Goal: Task Accomplishment & Management: Complete application form

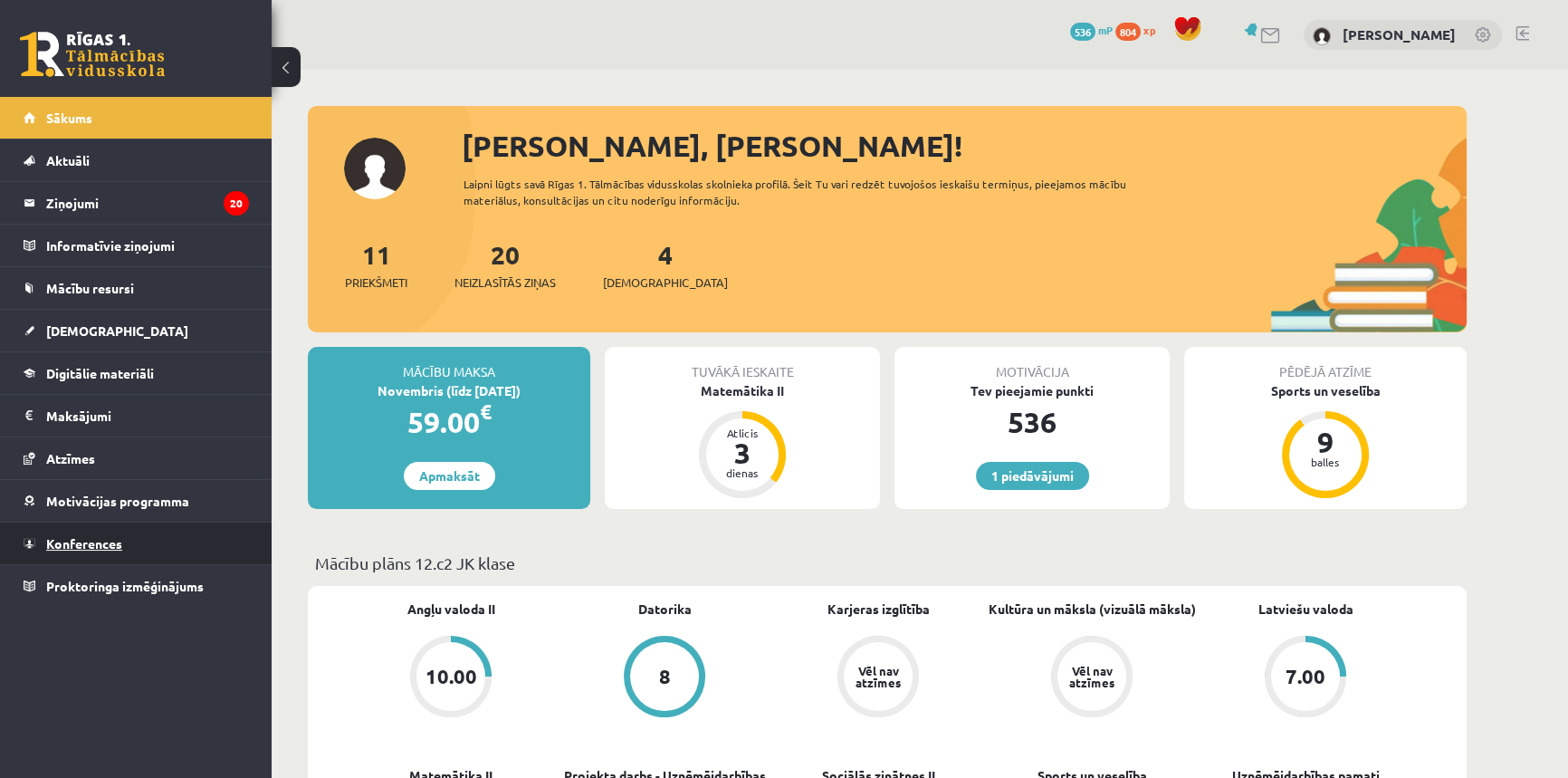
click at [98, 544] on span "Konferences" at bounding box center [84, 543] width 76 height 16
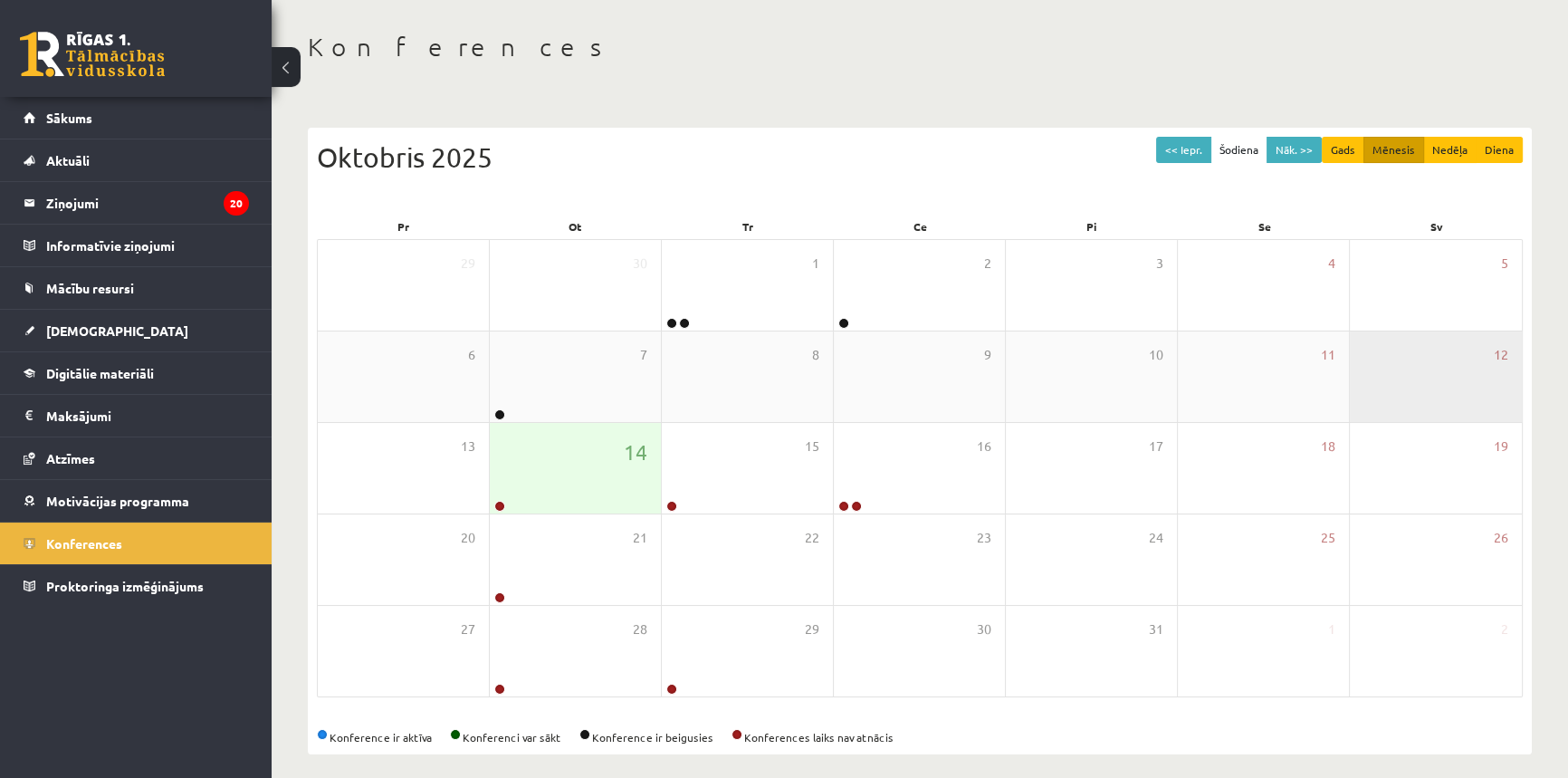
scroll to position [87, 0]
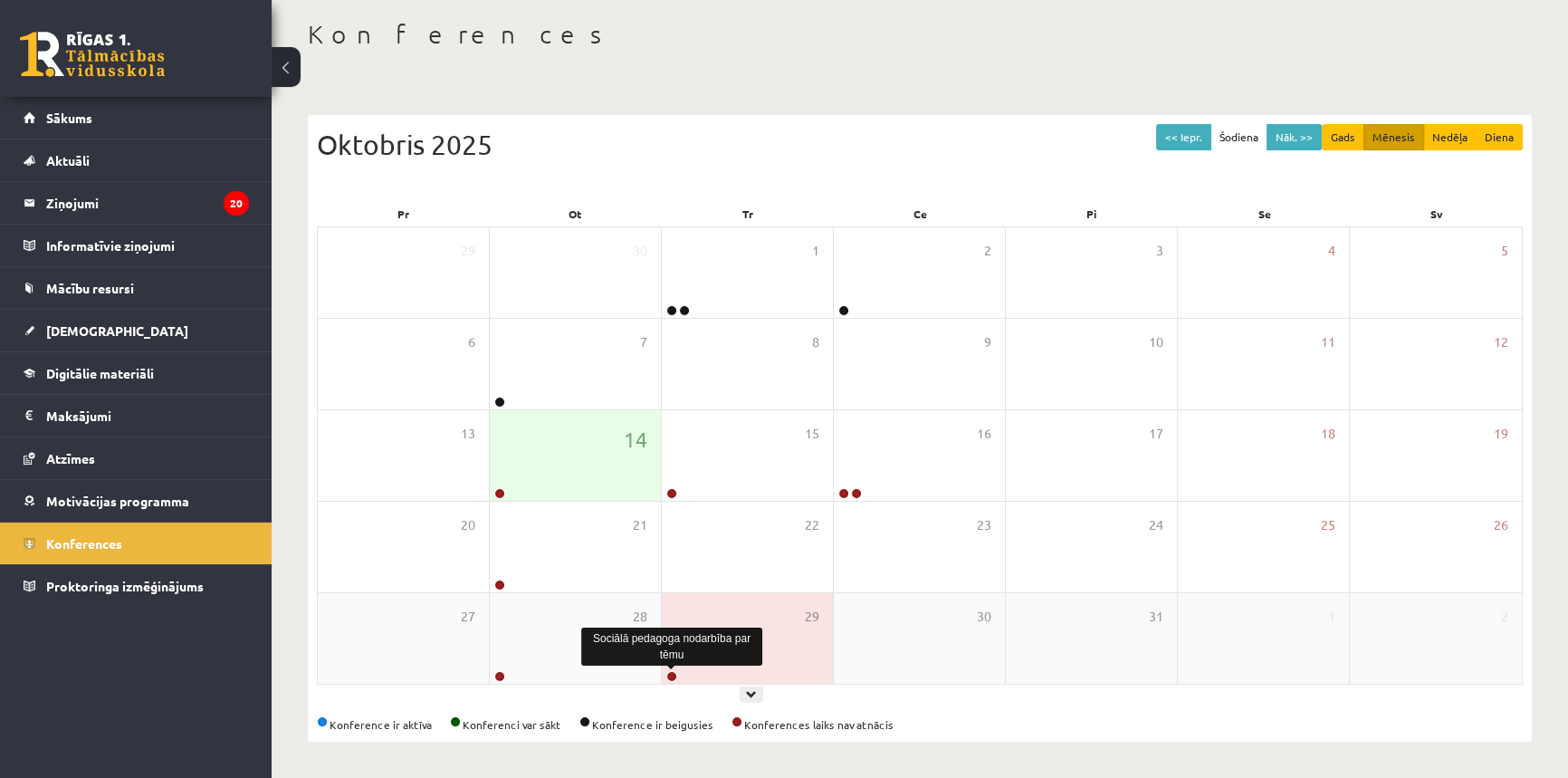
click at [671, 676] on link at bounding box center [671, 676] width 11 height 11
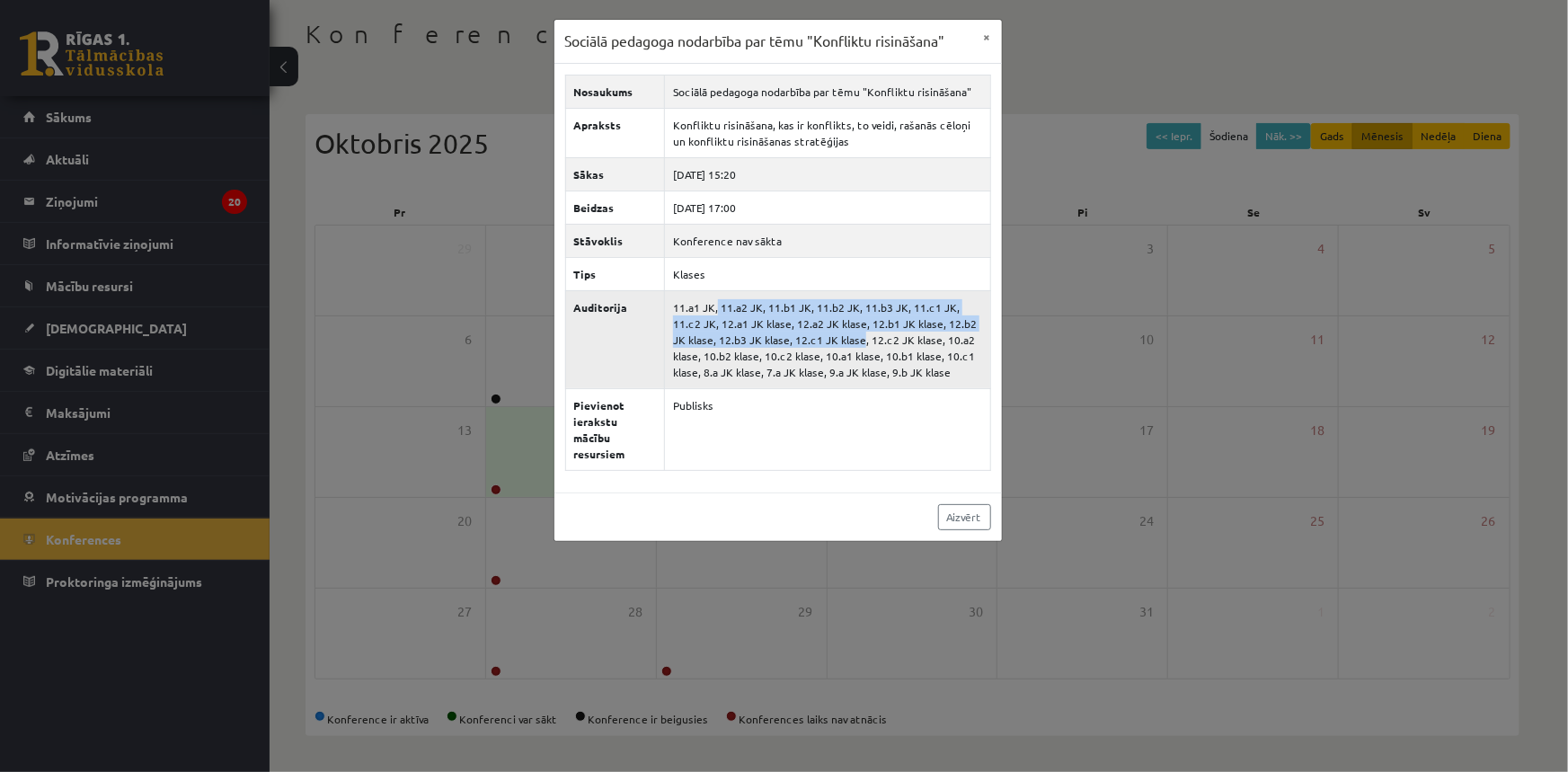
drag, startPoint x: 707, startPoint y: 311, endPoint x: 835, endPoint y: 333, distance: 129.9
click at [835, 333] on td "11.a1 JK, 11.a2 JK, 11.b1 JK, 11.b2 JK, 11.b3 JK, 11.c1 JK, 11.c2 JK, 12.a1 JK …" at bounding box center [827, 339] width 326 height 98
click at [882, 337] on td "11.a1 JK, 11.a2 JK, 11.b1 JK, 11.b2 JK, 11.b3 JK, 11.c1 JK, 11.c2 JK, 12.a1 JK …" at bounding box center [827, 339] width 326 height 98
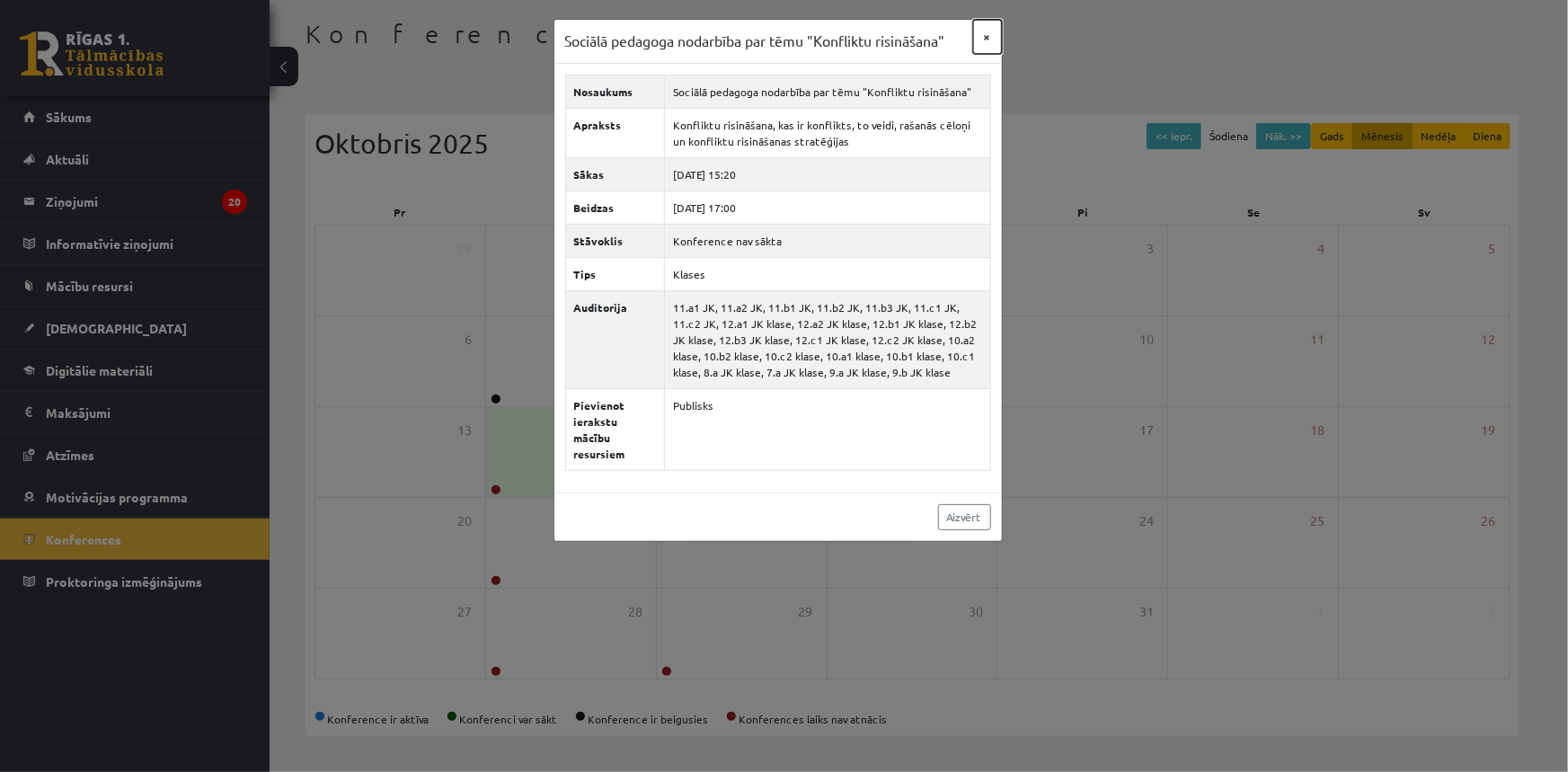
click at [993, 32] on button "×" at bounding box center [987, 37] width 29 height 34
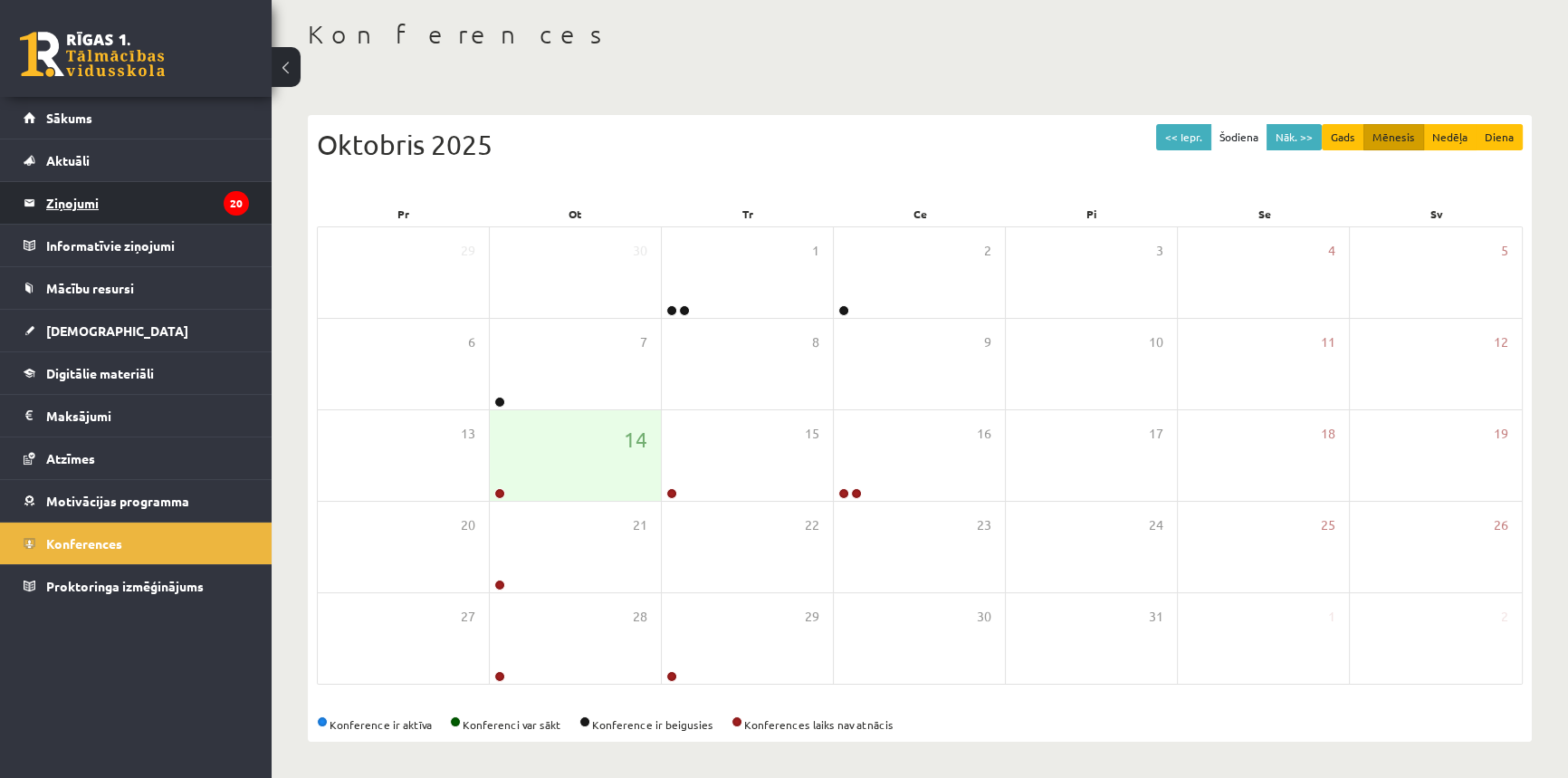
click at [90, 203] on legend "Ziņojumi 20" at bounding box center [148, 203] width 203 height 42
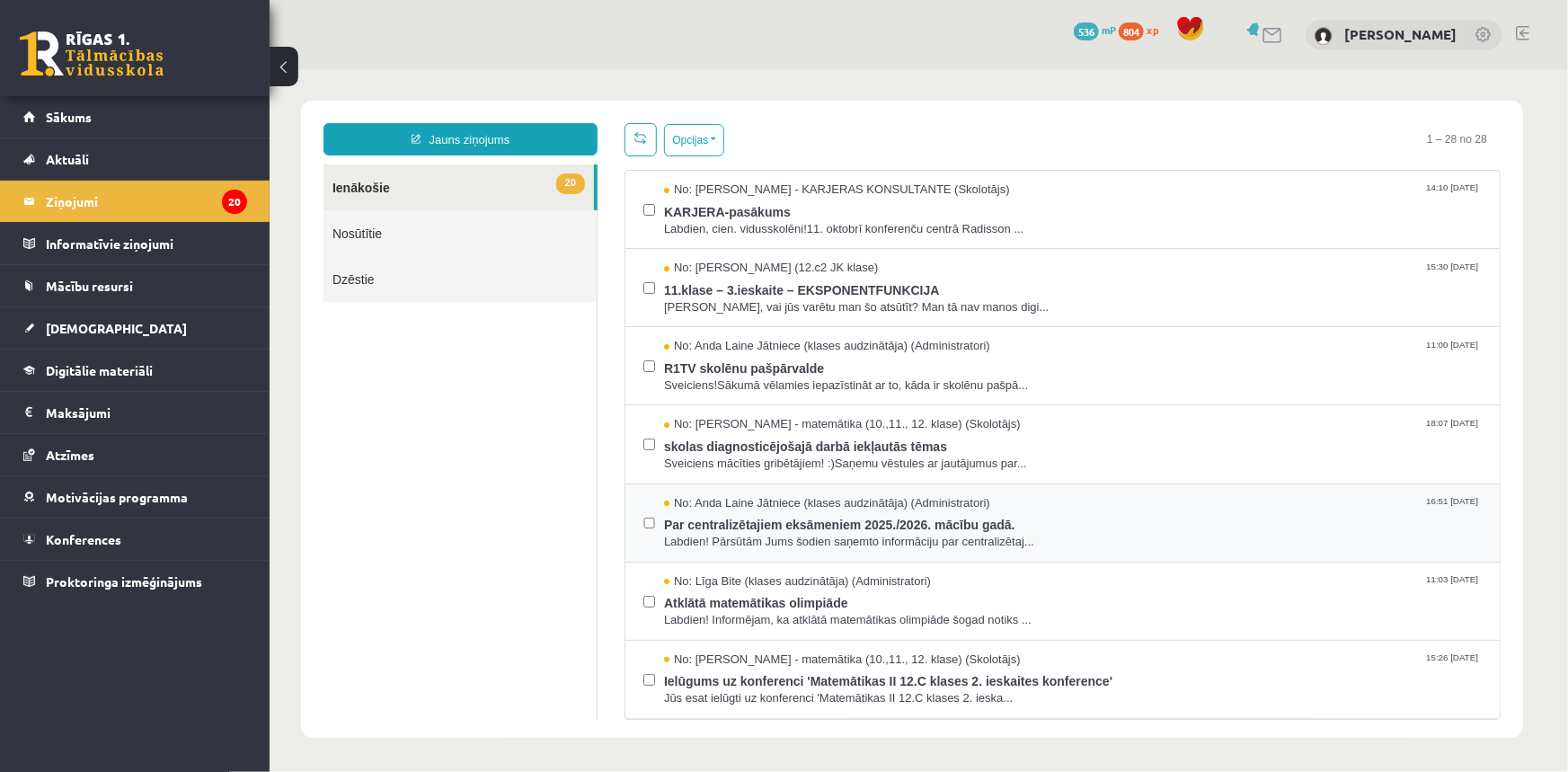
scroll to position [544, 0]
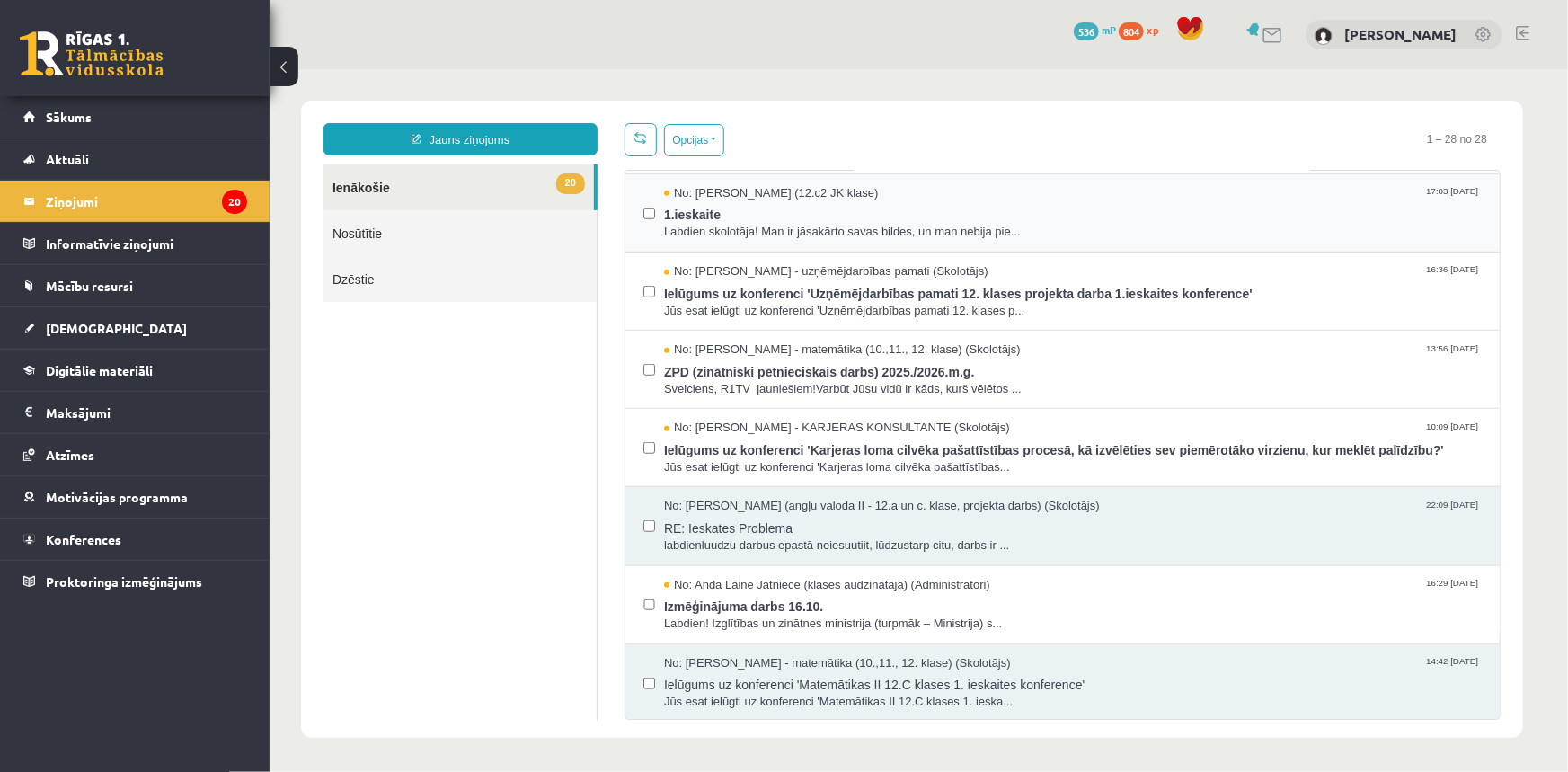
click at [646, 202] on label at bounding box center [647, 203] width 12 height 39
click at [641, 435] on div "No: Karīna Saveļjeva - KARJERAS KONSULTANTE (Skolotājs) 10:09 01/10/2025 Ielūgu…" at bounding box center [1062, 447] width 874 height 78
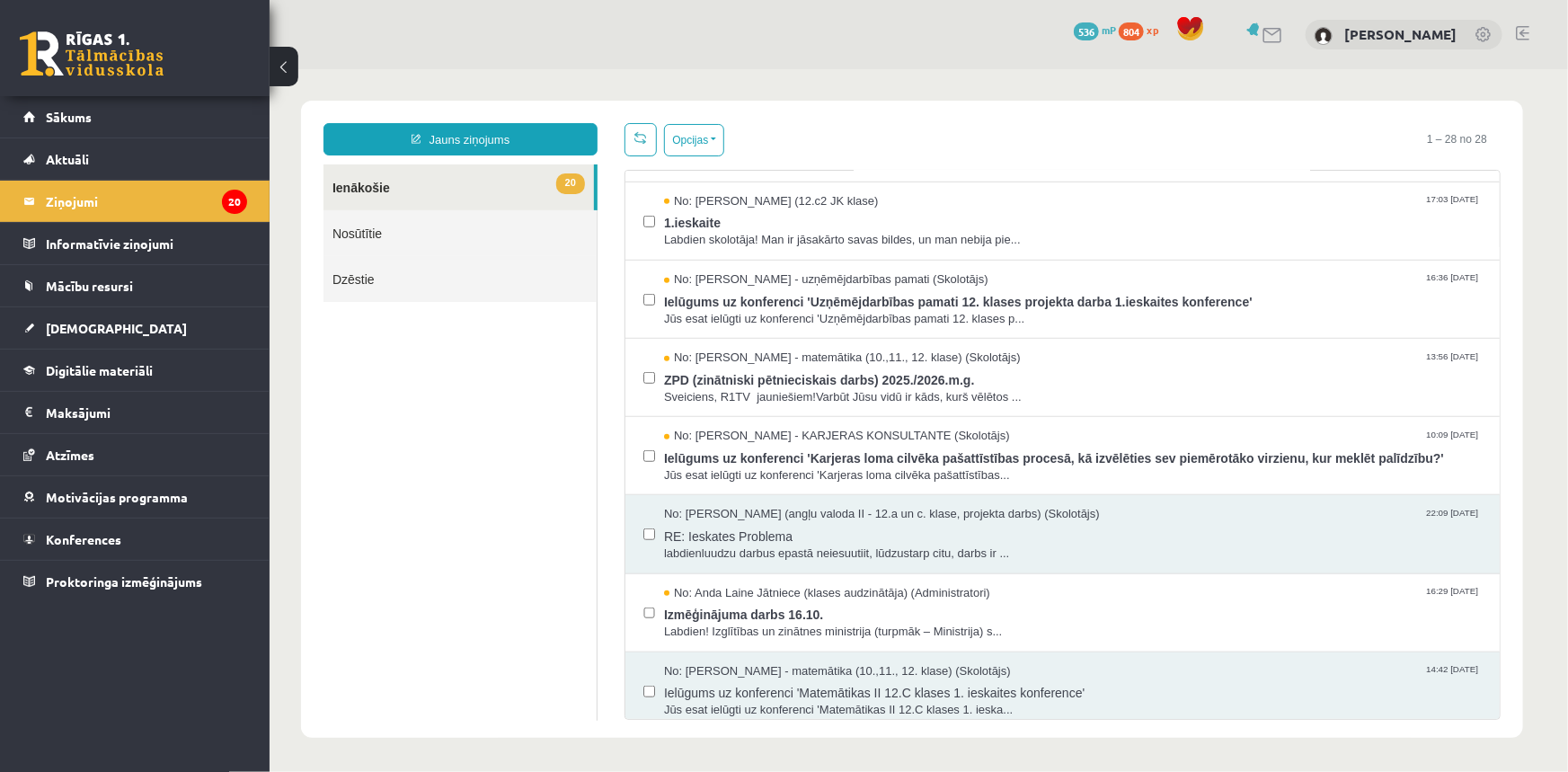
scroll to position [0, 0]
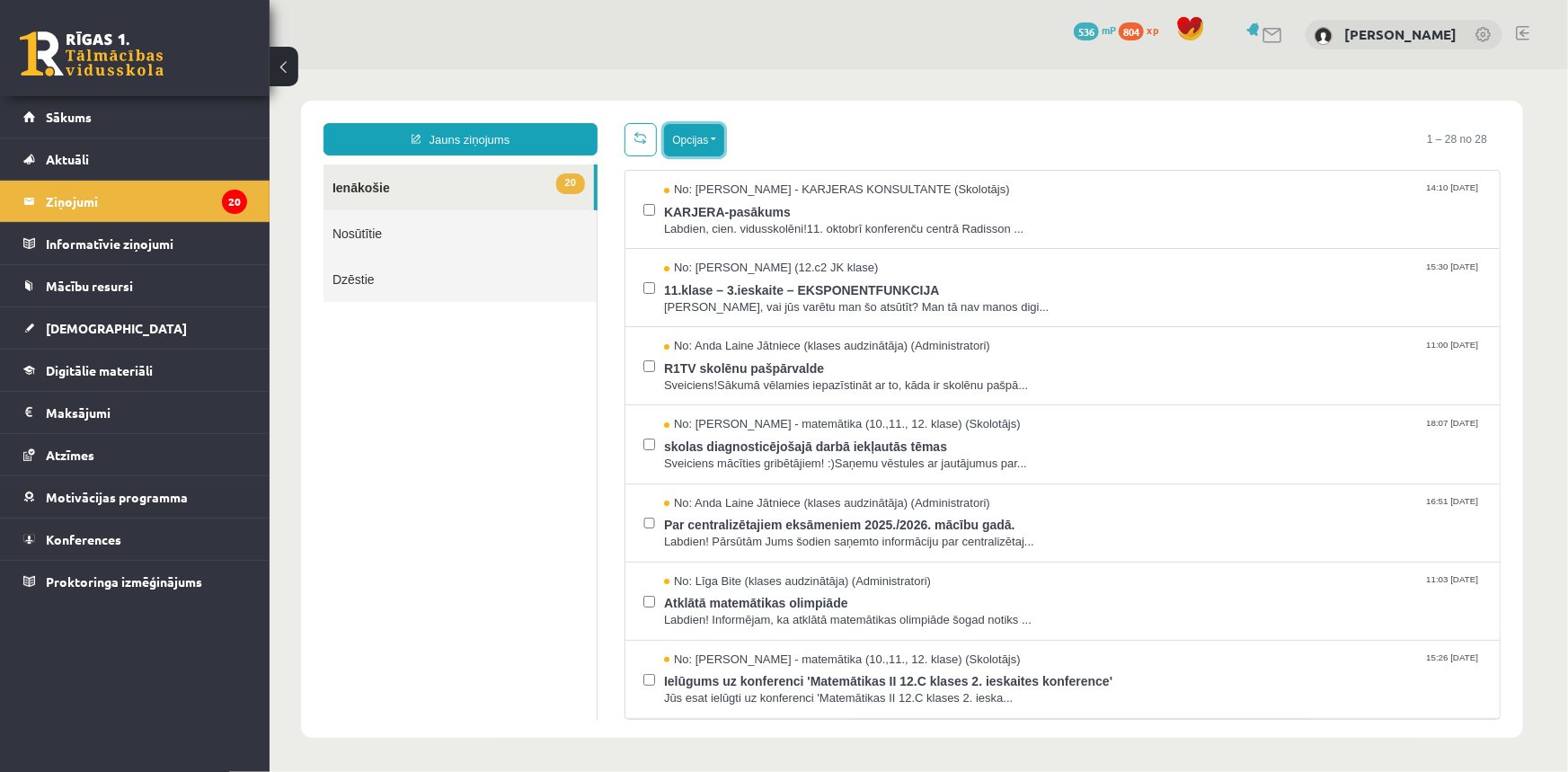
click at [695, 149] on button "Opcijas" at bounding box center [693, 139] width 61 height 33
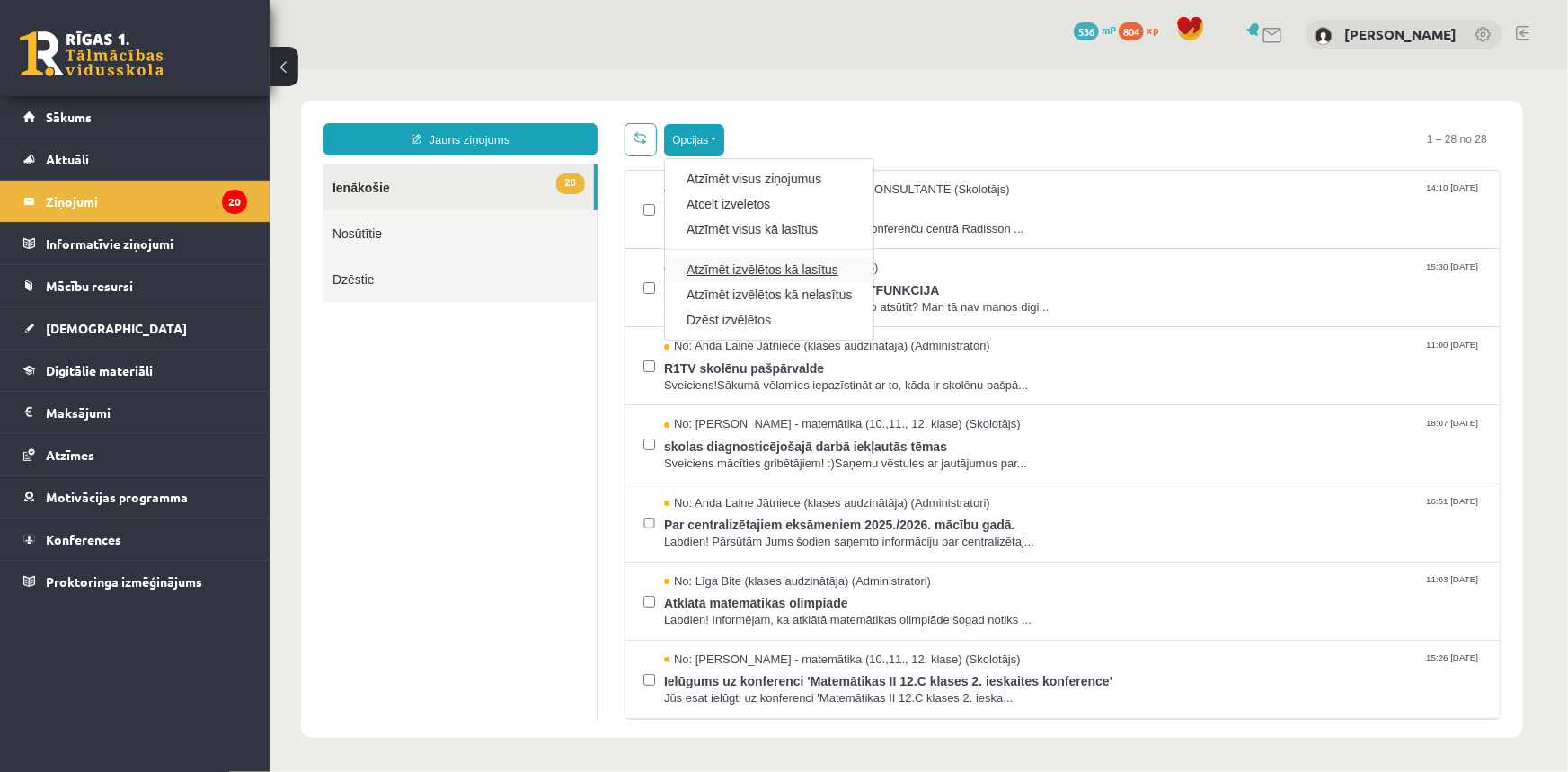
click at [745, 268] on link "Atzīmēt izvēlētos kā lasītus" at bounding box center [768, 268] width 165 height 18
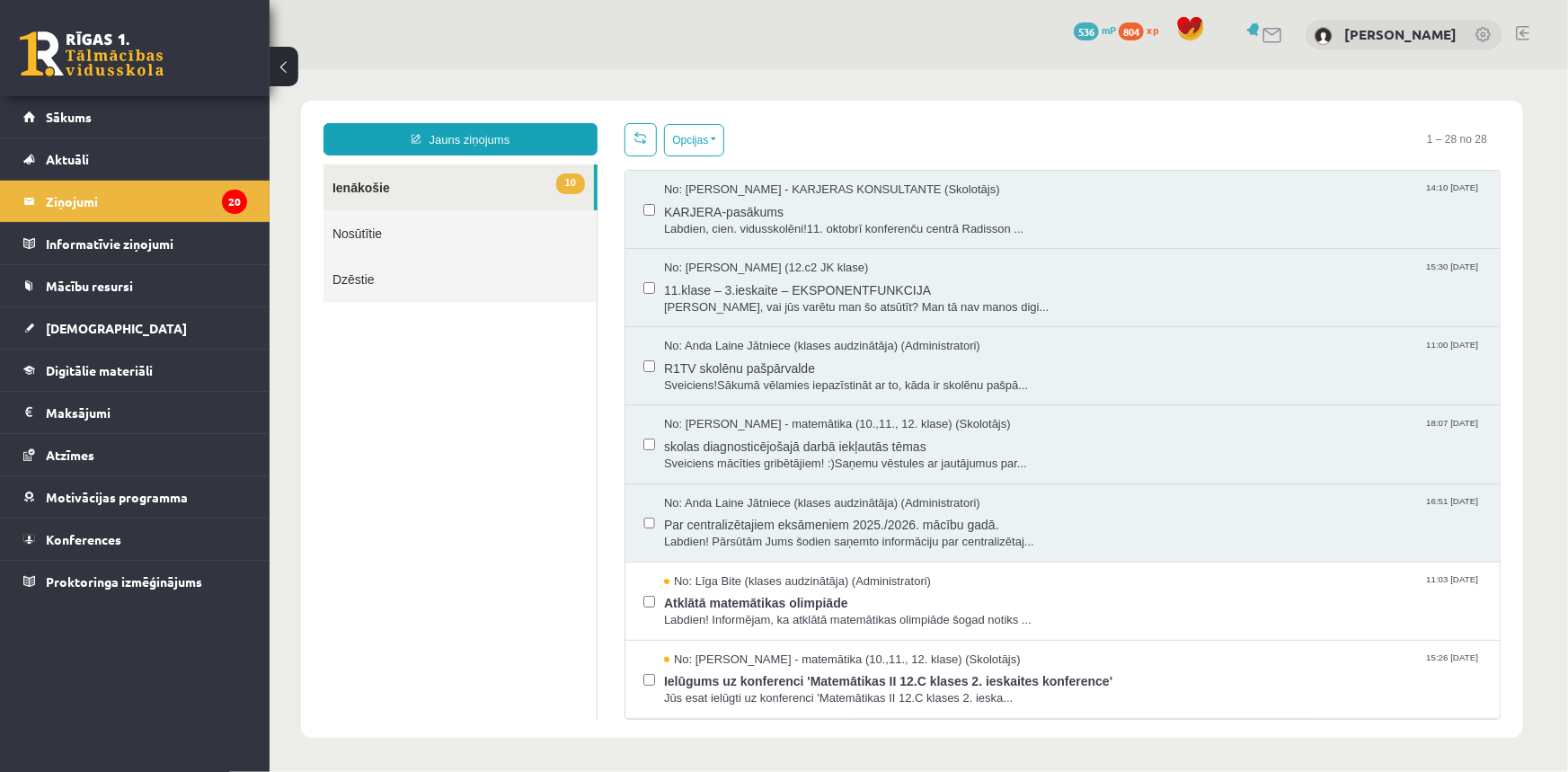
click at [625, 400] on div "No: Anda Laine Jātniece (klases audzinātāja) (Administratori) 11:00 08/10/2025 …" at bounding box center [1062, 365] width 874 height 78
click at [769, 360] on span "R1TV skolēnu pašpārvalde" at bounding box center [1072, 365] width 817 height 23
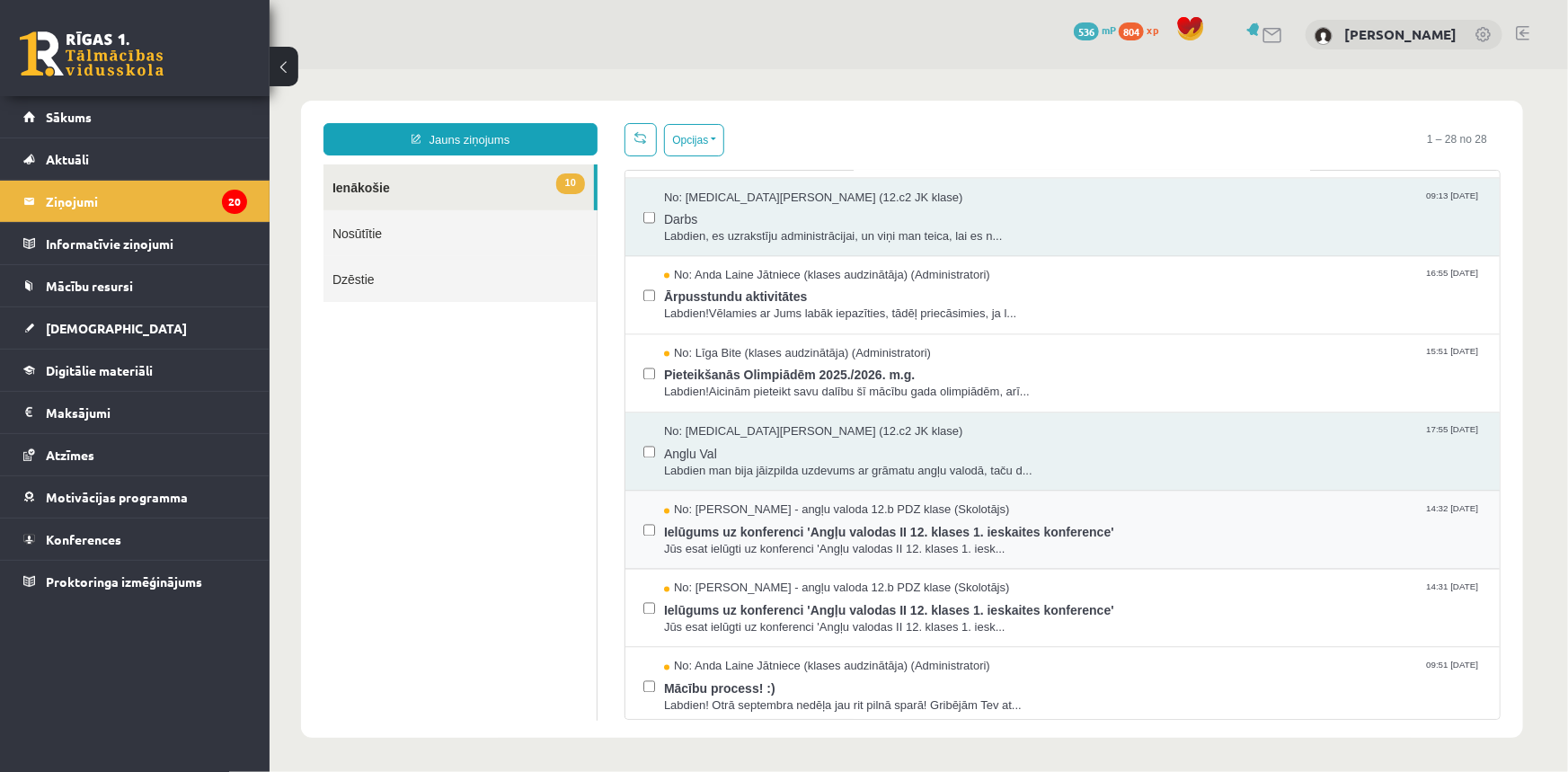
scroll to position [1638, 0]
click at [679, 134] on button "Opcijas" at bounding box center [693, 139] width 61 height 33
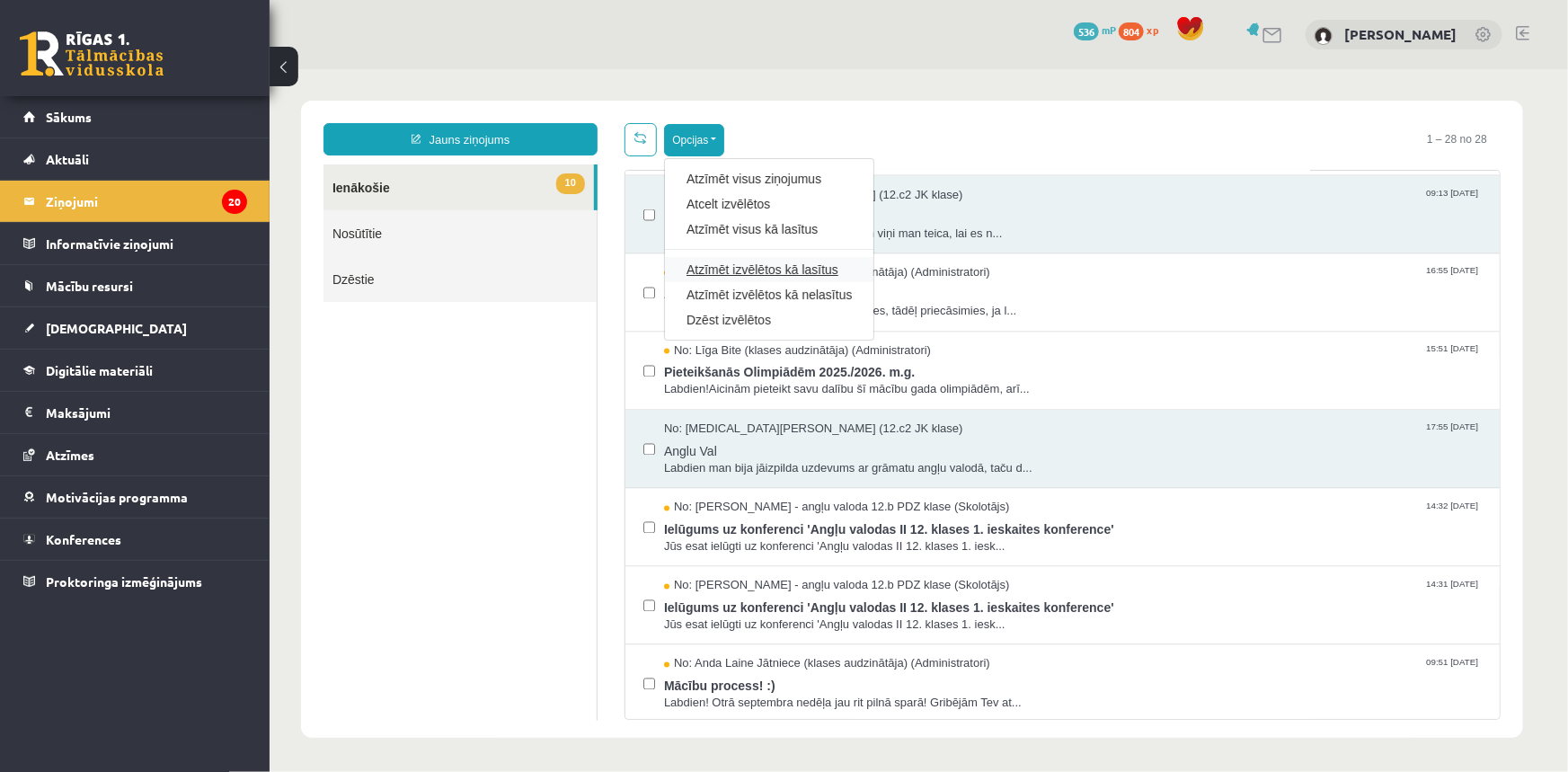
click at [764, 272] on link "Atzīmēt izvēlētos kā lasītus" at bounding box center [768, 268] width 165 height 18
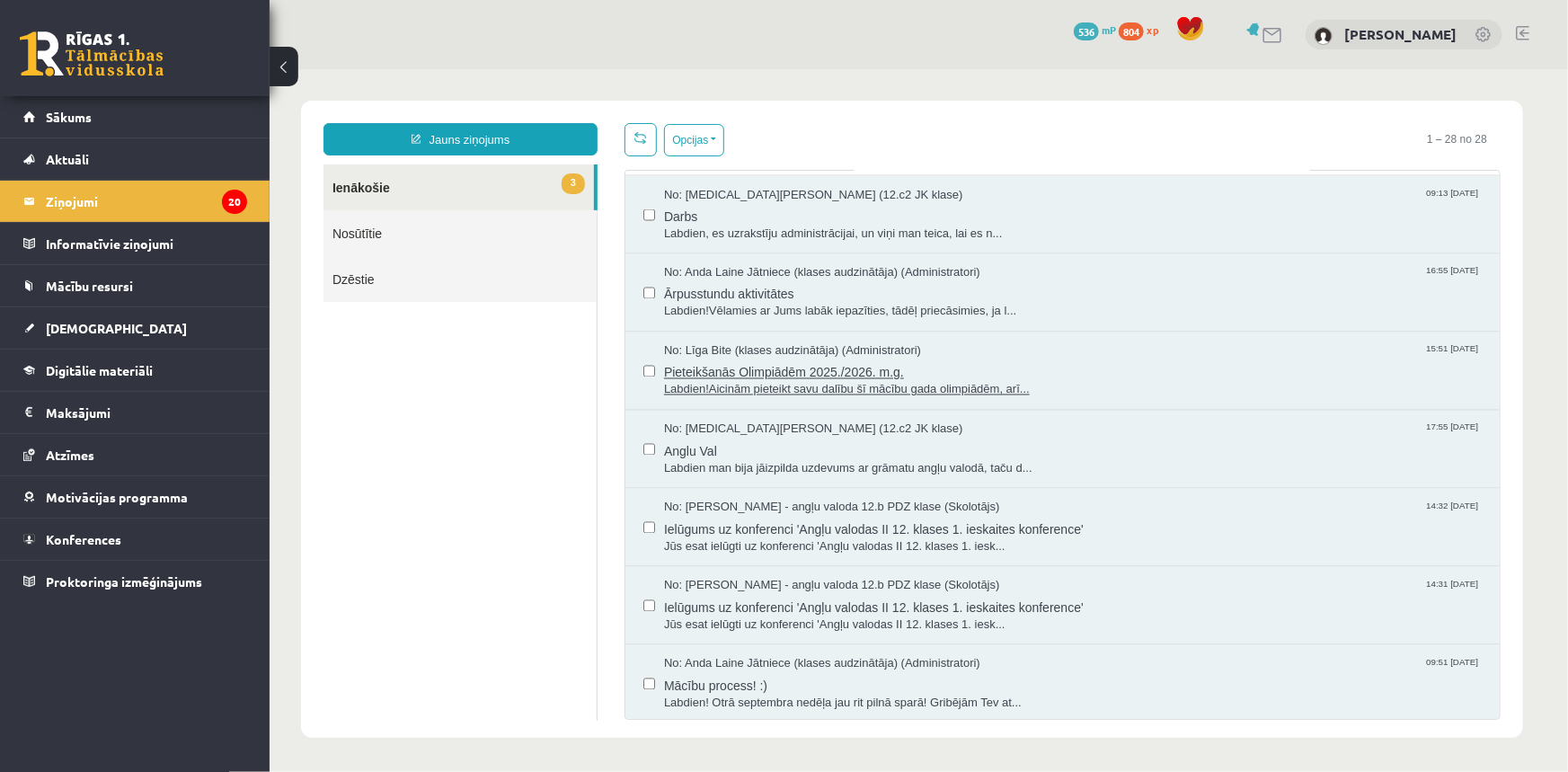
scroll to position [1095, 0]
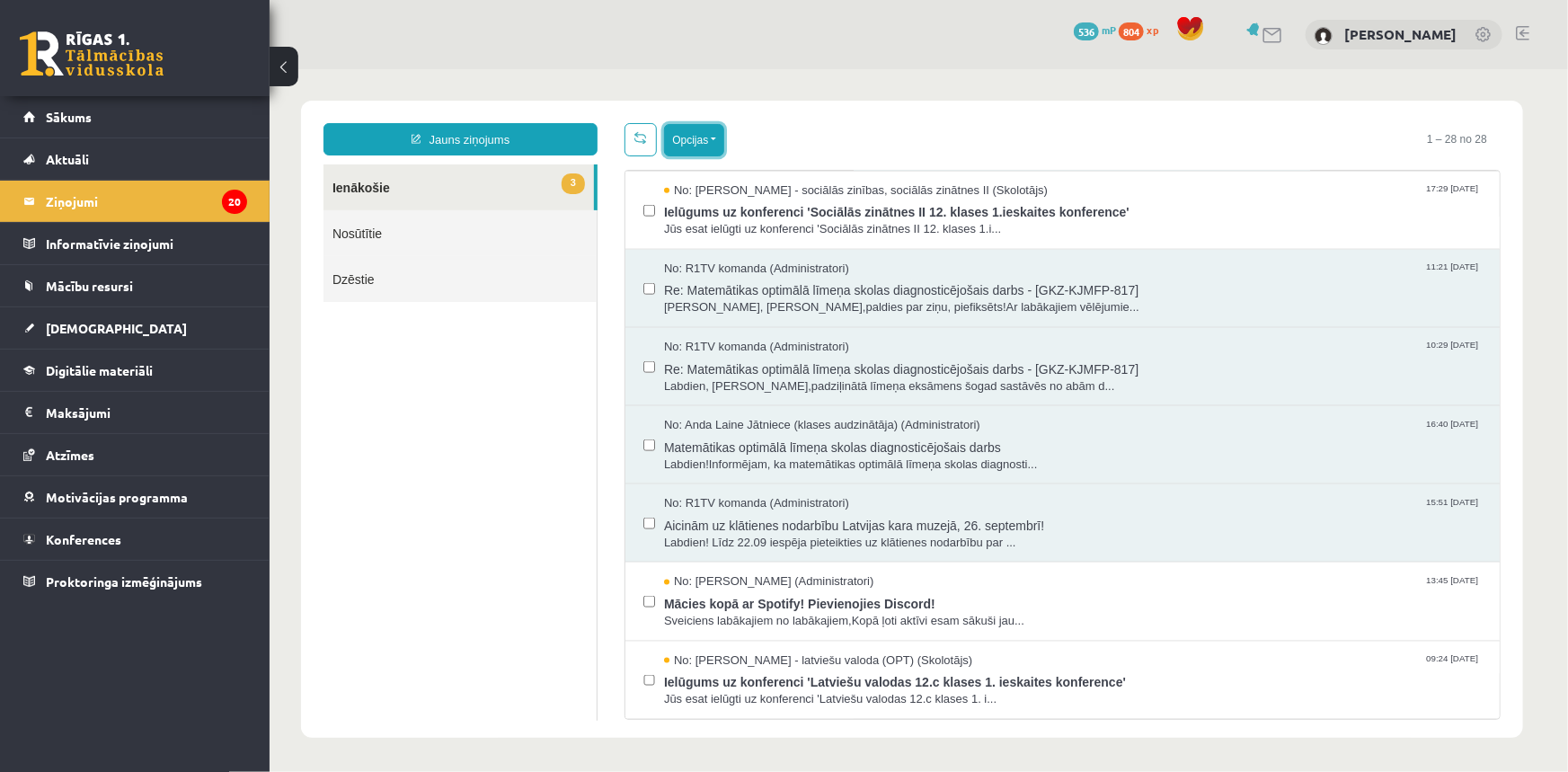
click at [694, 140] on button "Opcijas" at bounding box center [693, 139] width 61 height 33
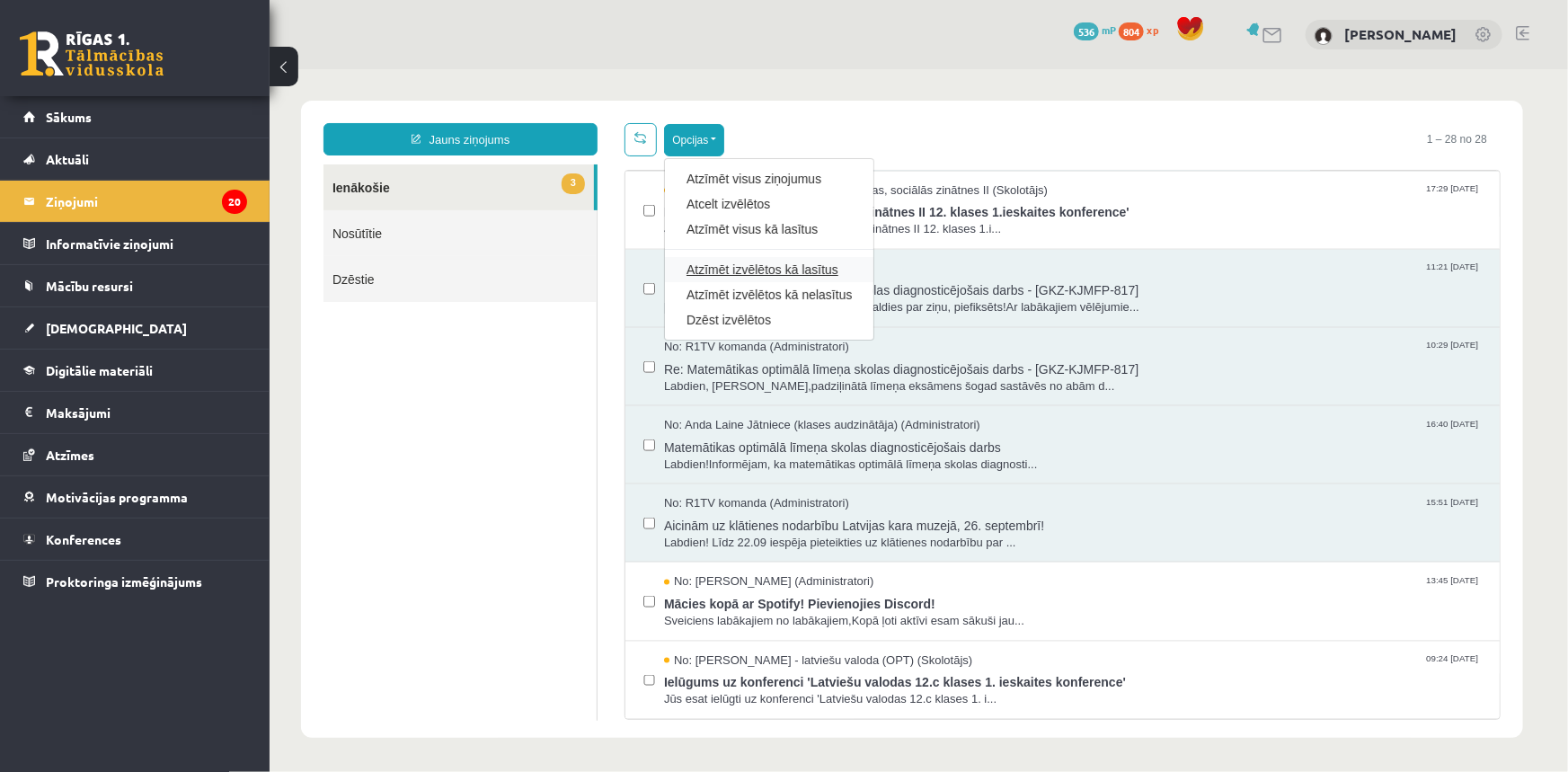
click at [836, 264] on link "Atzīmēt izvēlētos kā lasītus" at bounding box center [768, 268] width 165 height 18
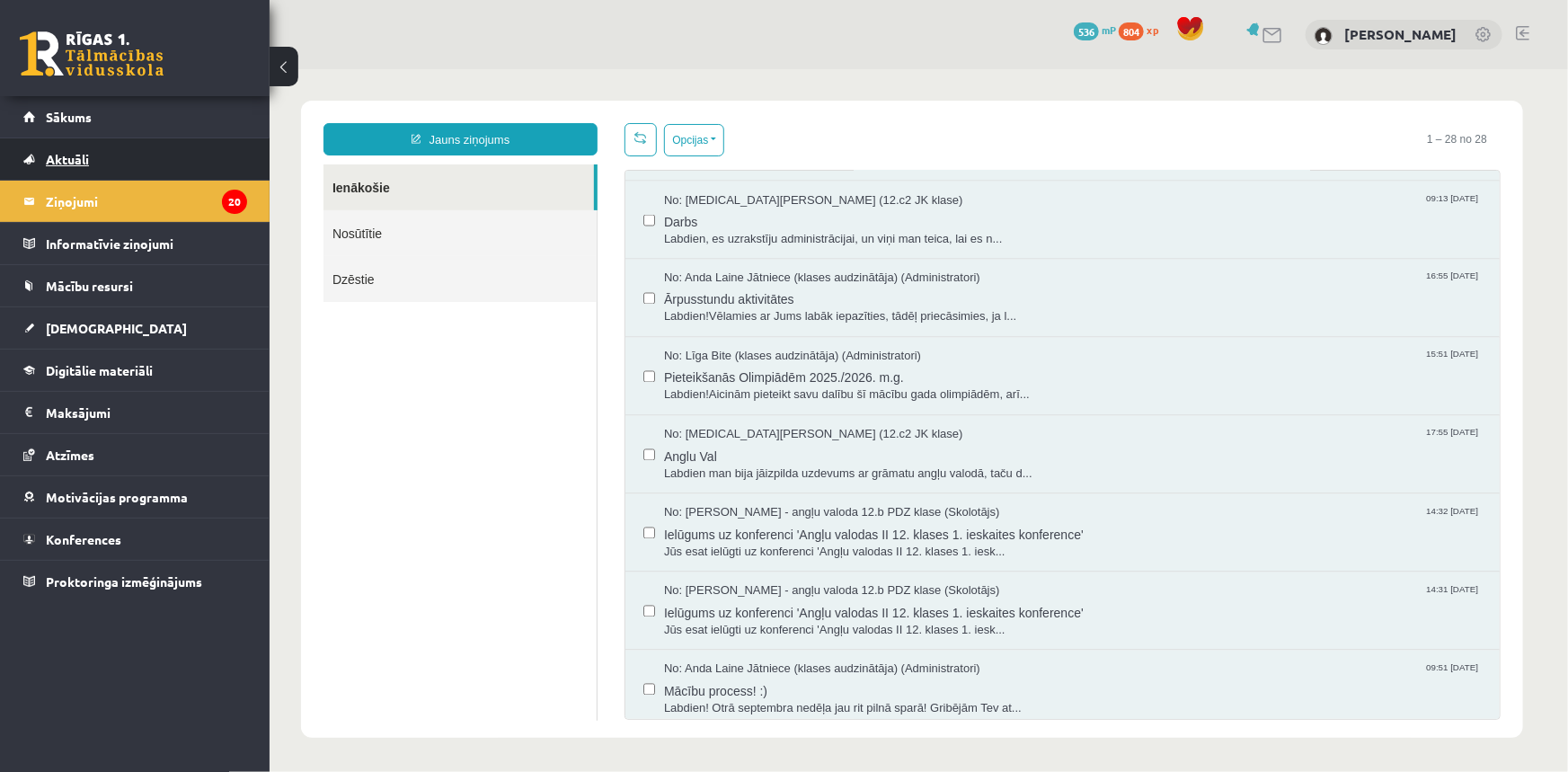
scroll to position [0, 0]
click at [94, 118] on link "Sākums" at bounding box center [135, 117] width 223 height 42
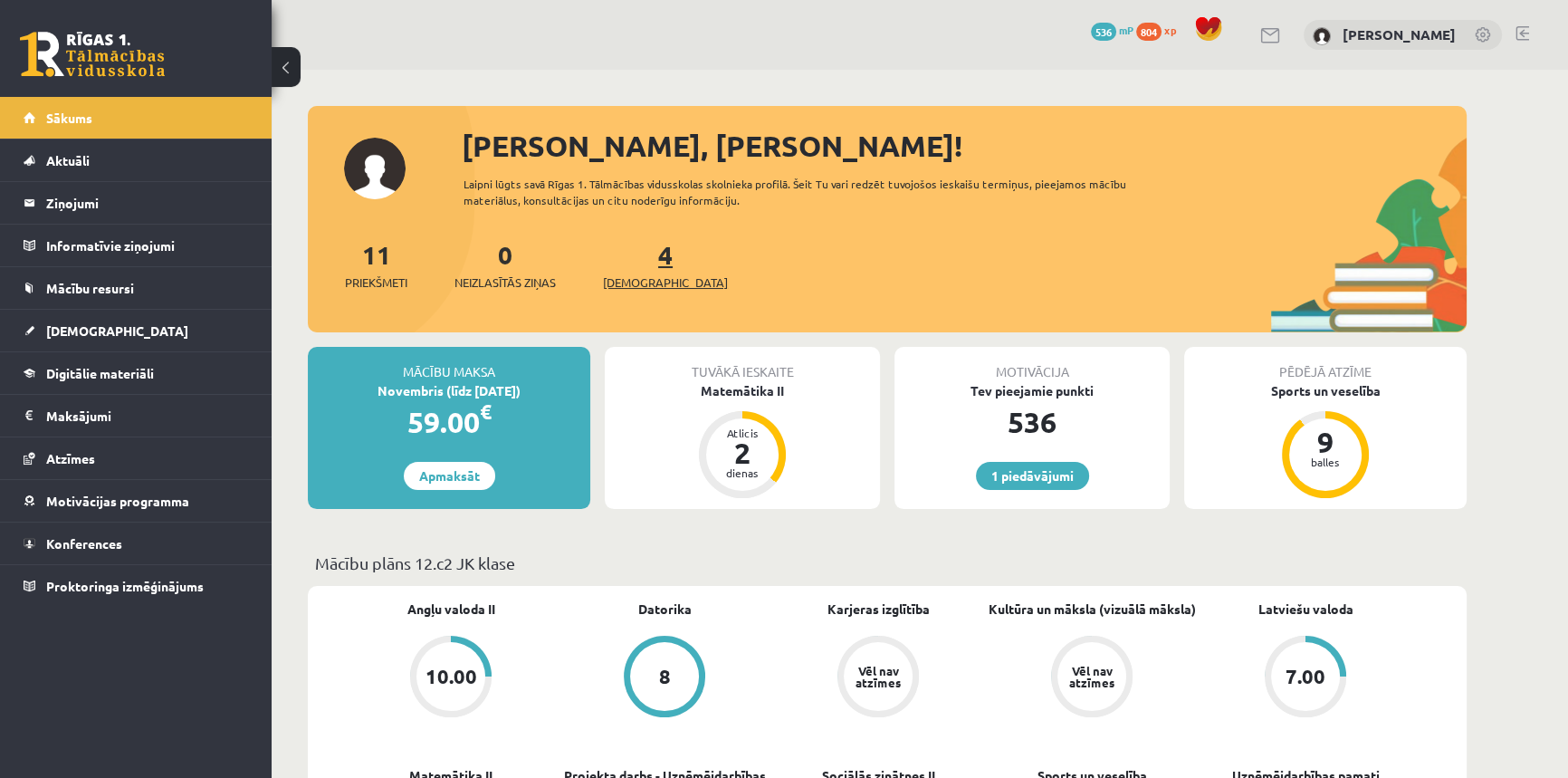
click at [641, 261] on link "4 Ieskaites" at bounding box center [665, 264] width 125 height 54
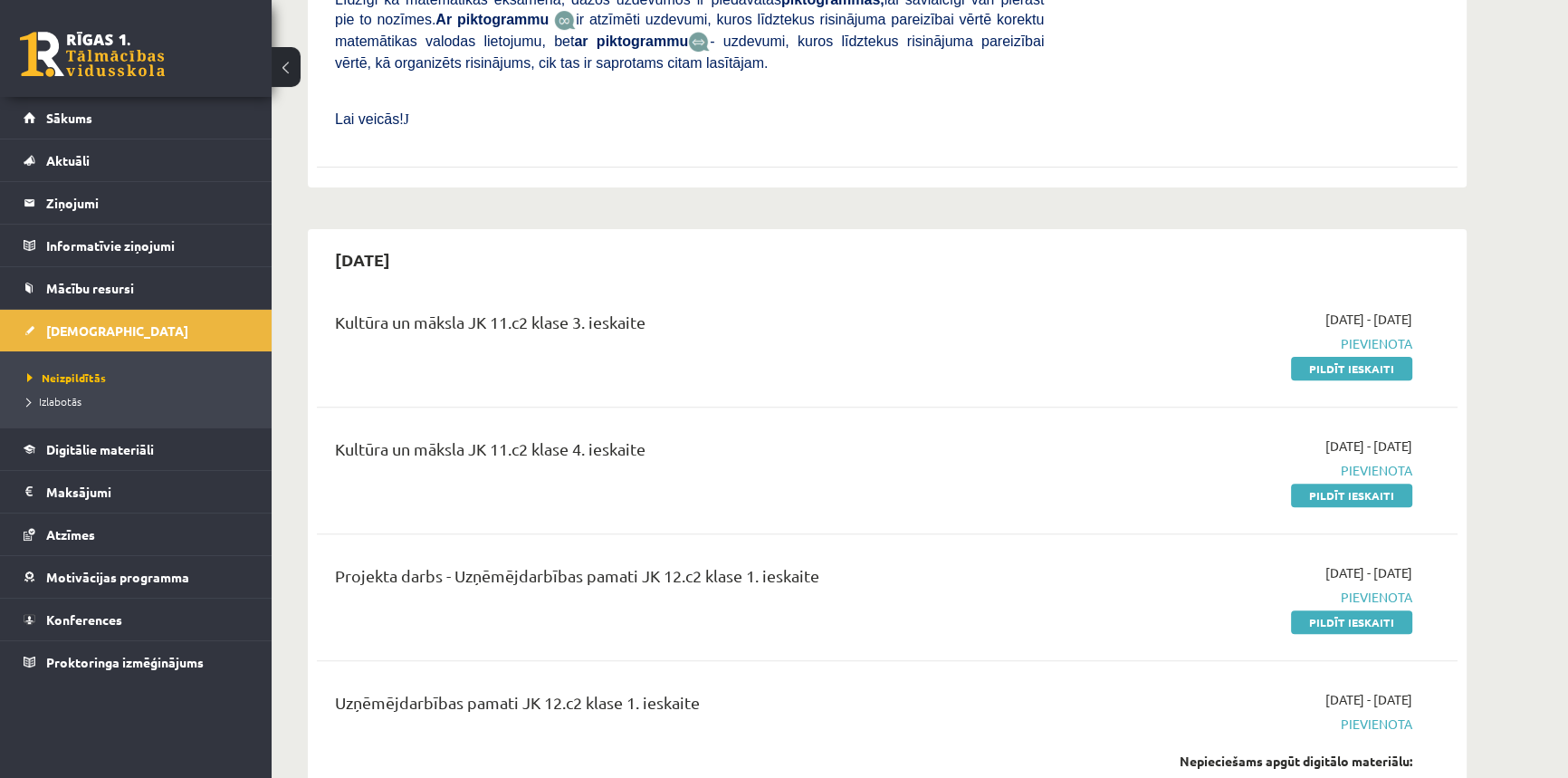
scroll to position [548, 0]
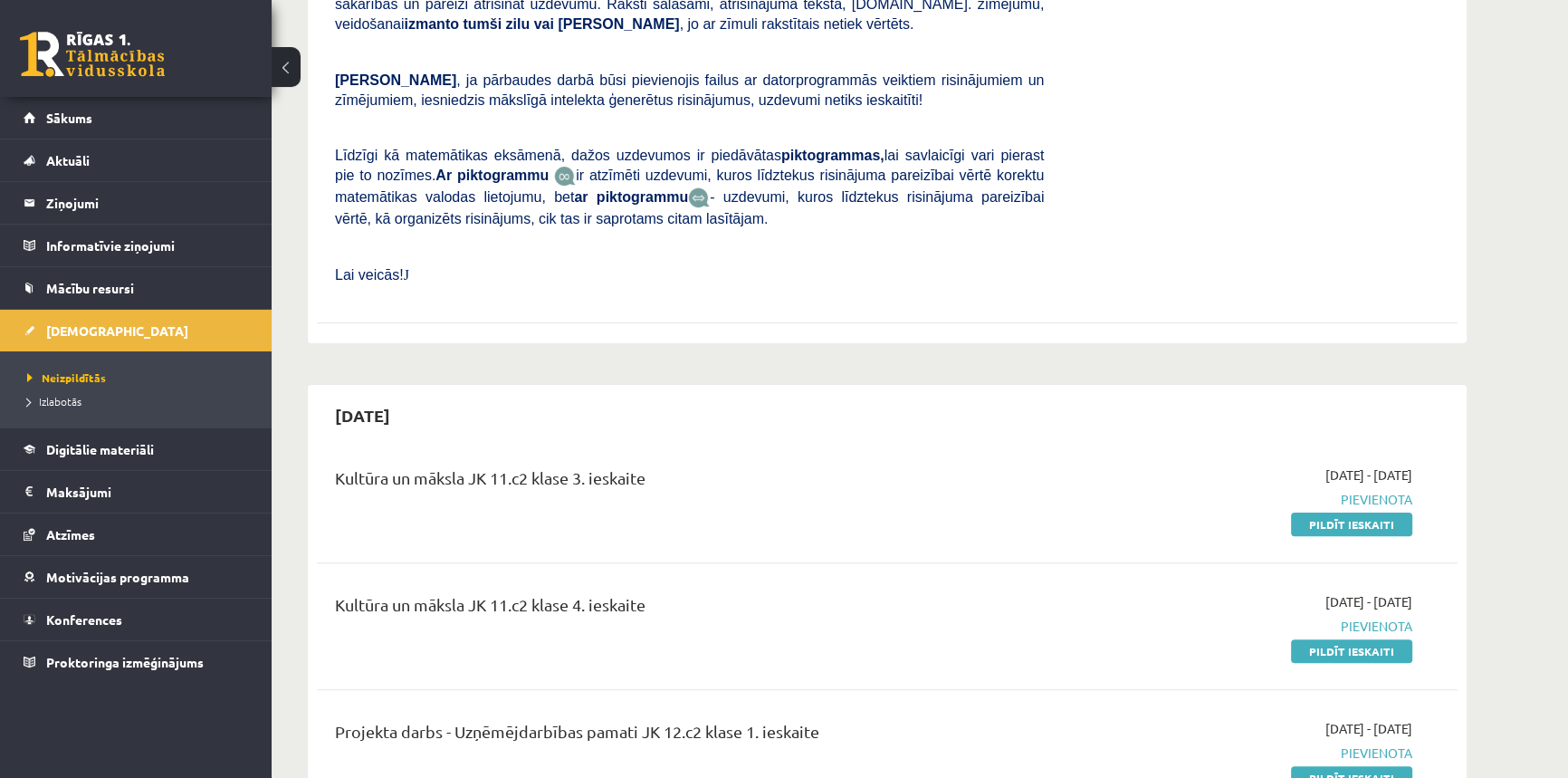
drag, startPoint x: 1329, startPoint y: 613, endPoint x: 941, endPoint y: 90, distance: 651.2
click at [1328, 640] on link "Pildīt ieskaiti" at bounding box center [1351, 651] width 121 height 24
drag, startPoint x: 1301, startPoint y: 477, endPoint x: 929, endPoint y: 90, distance: 536.8
click at [1302, 512] on link "Pildīt ieskaiti" at bounding box center [1351, 524] width 121 height 24
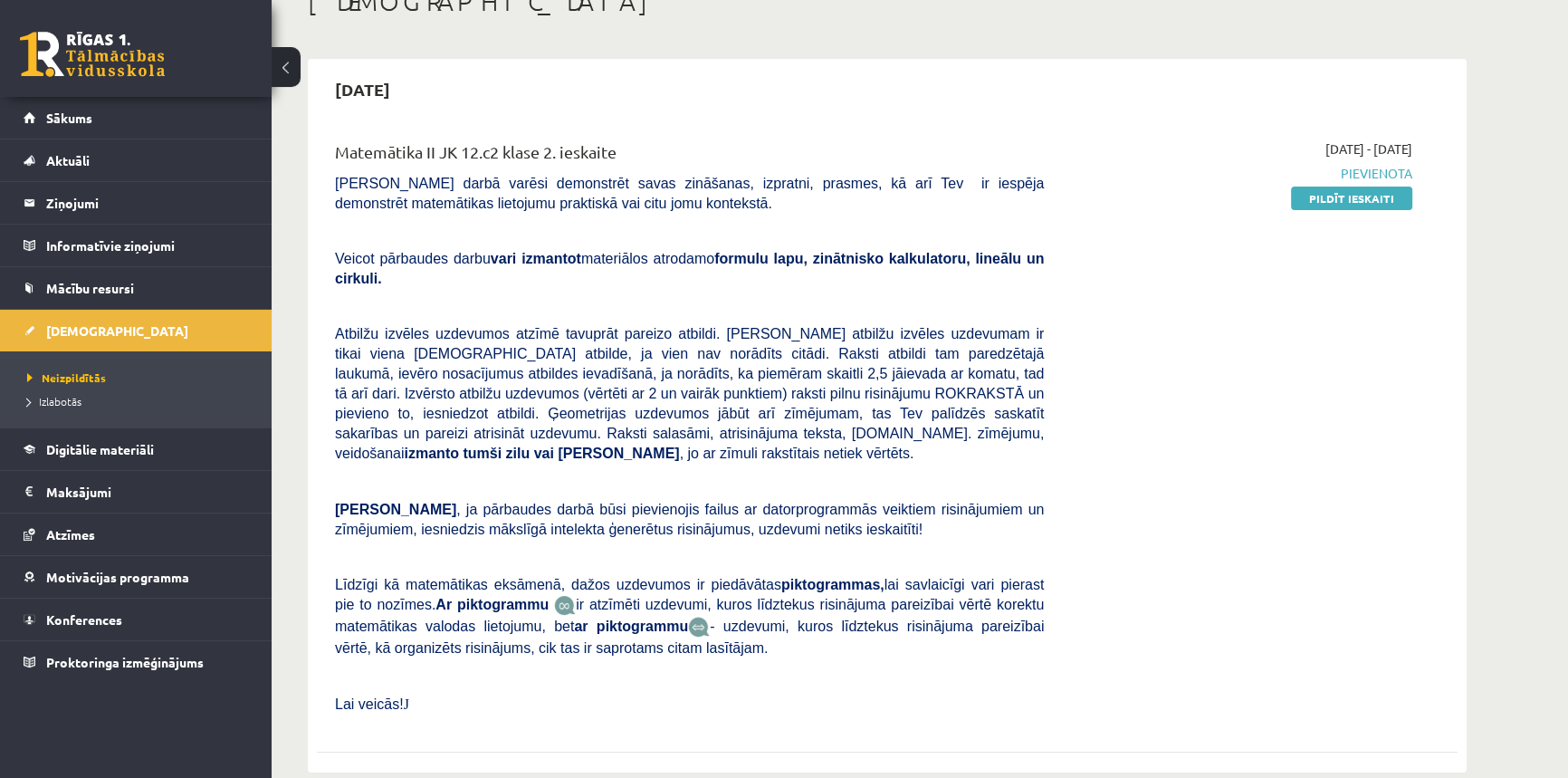
scroll to position [0, 0]
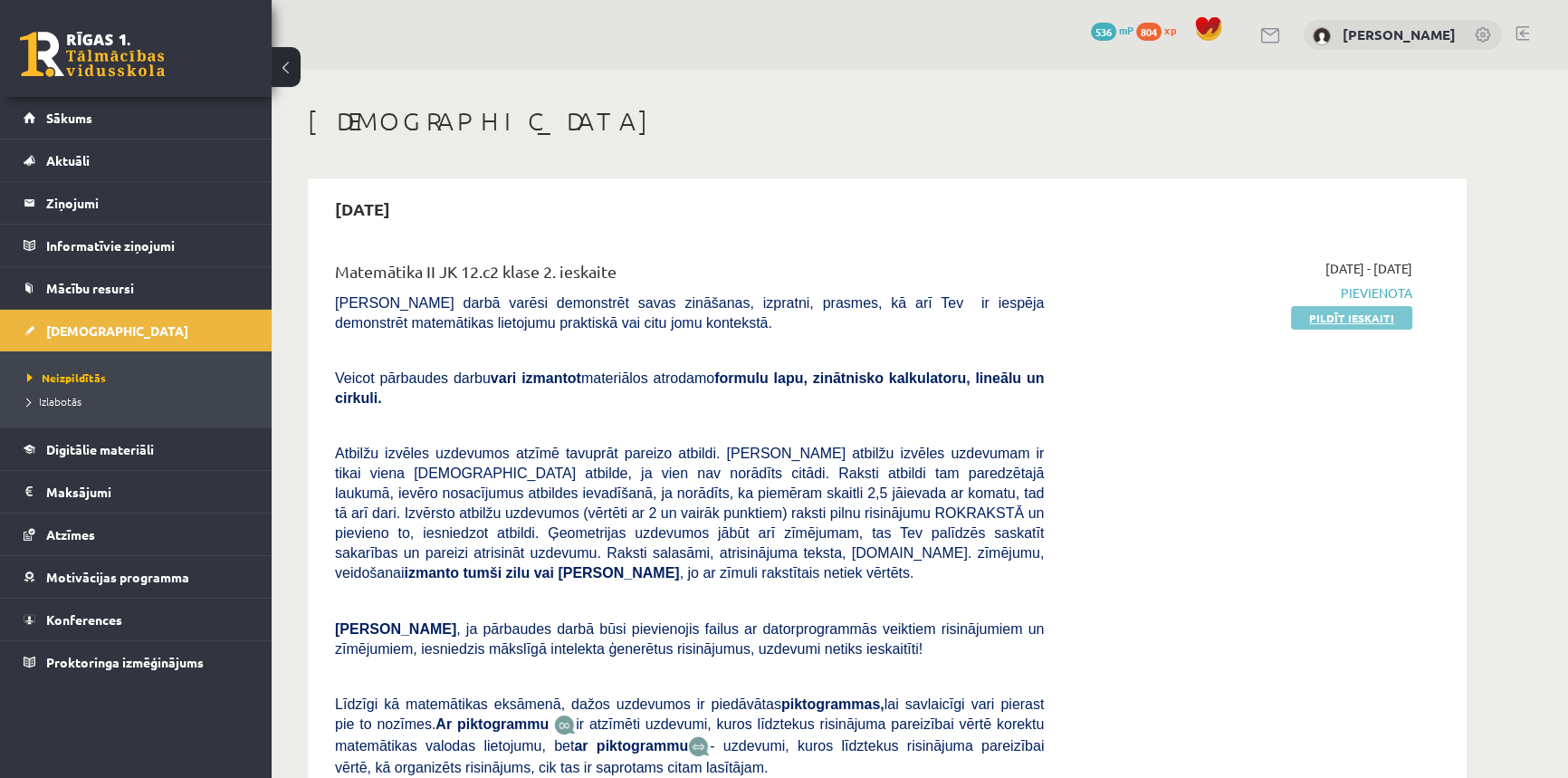
click at [1378, 314] on link "Pildīt ieskaiti" at bounding box center [1351, 318] width 121 height 24
click at [95, 132] on link "Sākums" at bounding box center [136, 118] width 225 height 42
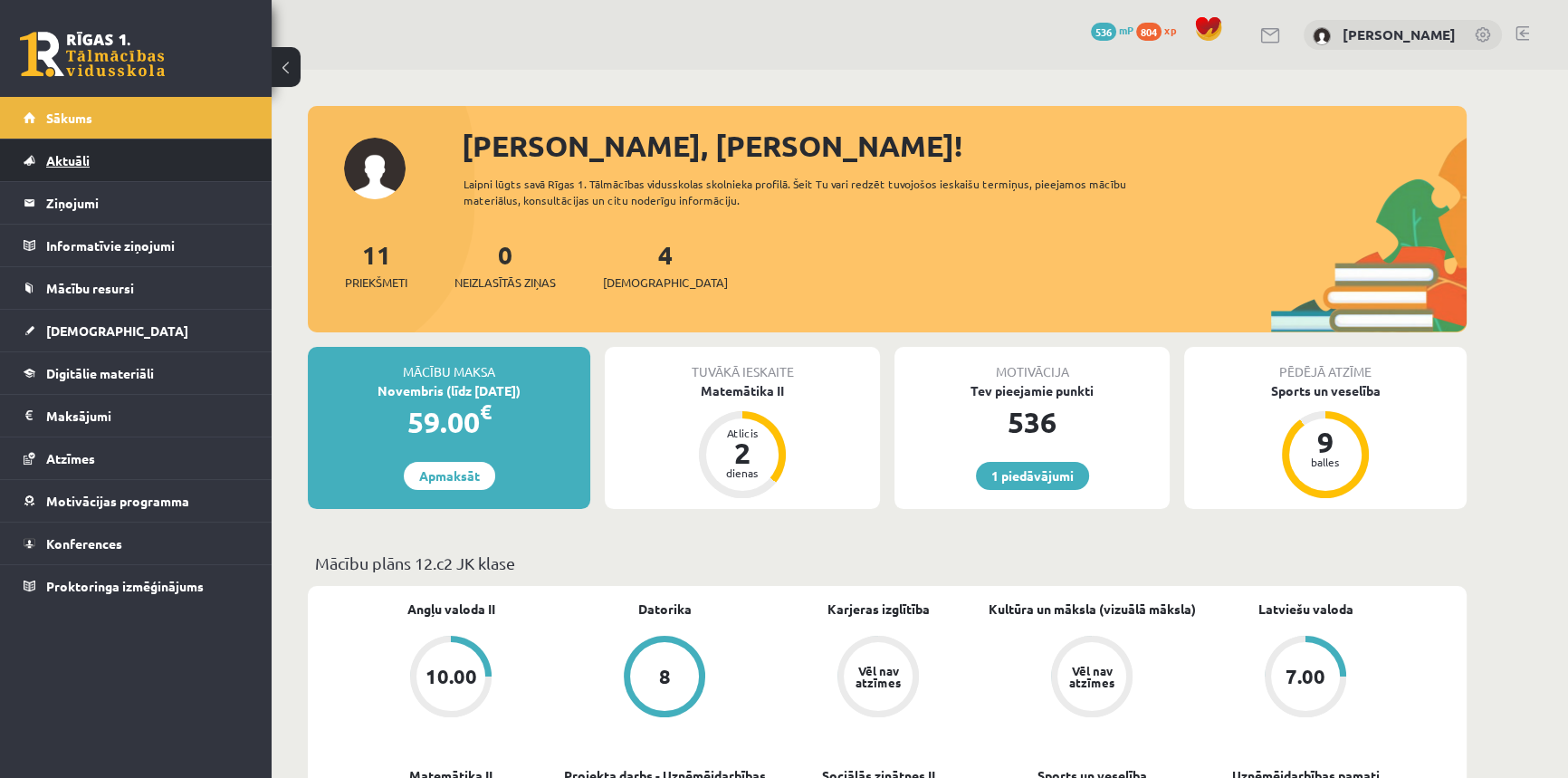
click at [76, 166] on span "Aktuāli" at bounding box center [68, 160] width 44 height 16
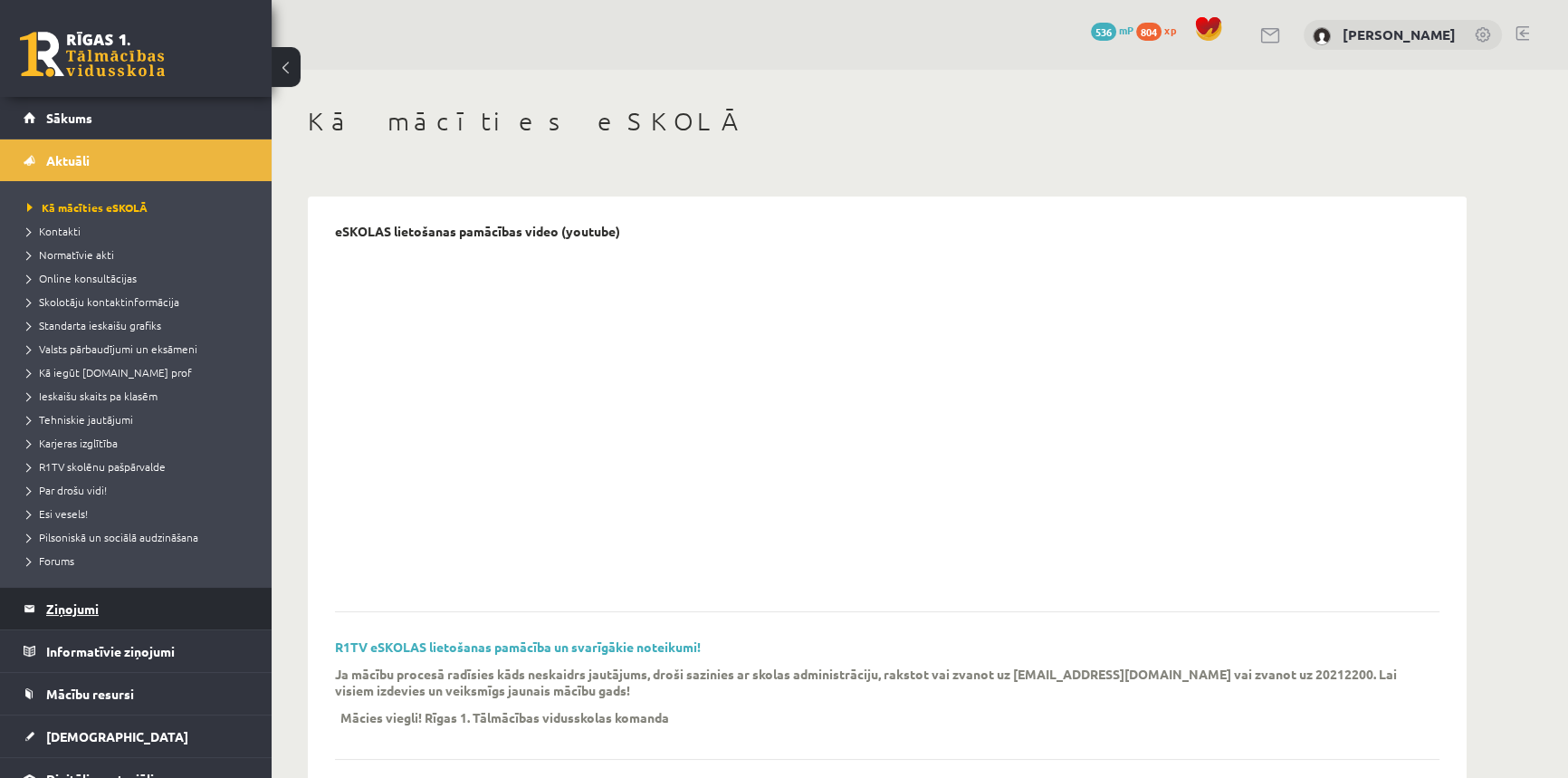
click at [100, 598] on legend "Ziņojumi 0" at bounding box center [148, 609] width 203 height 42
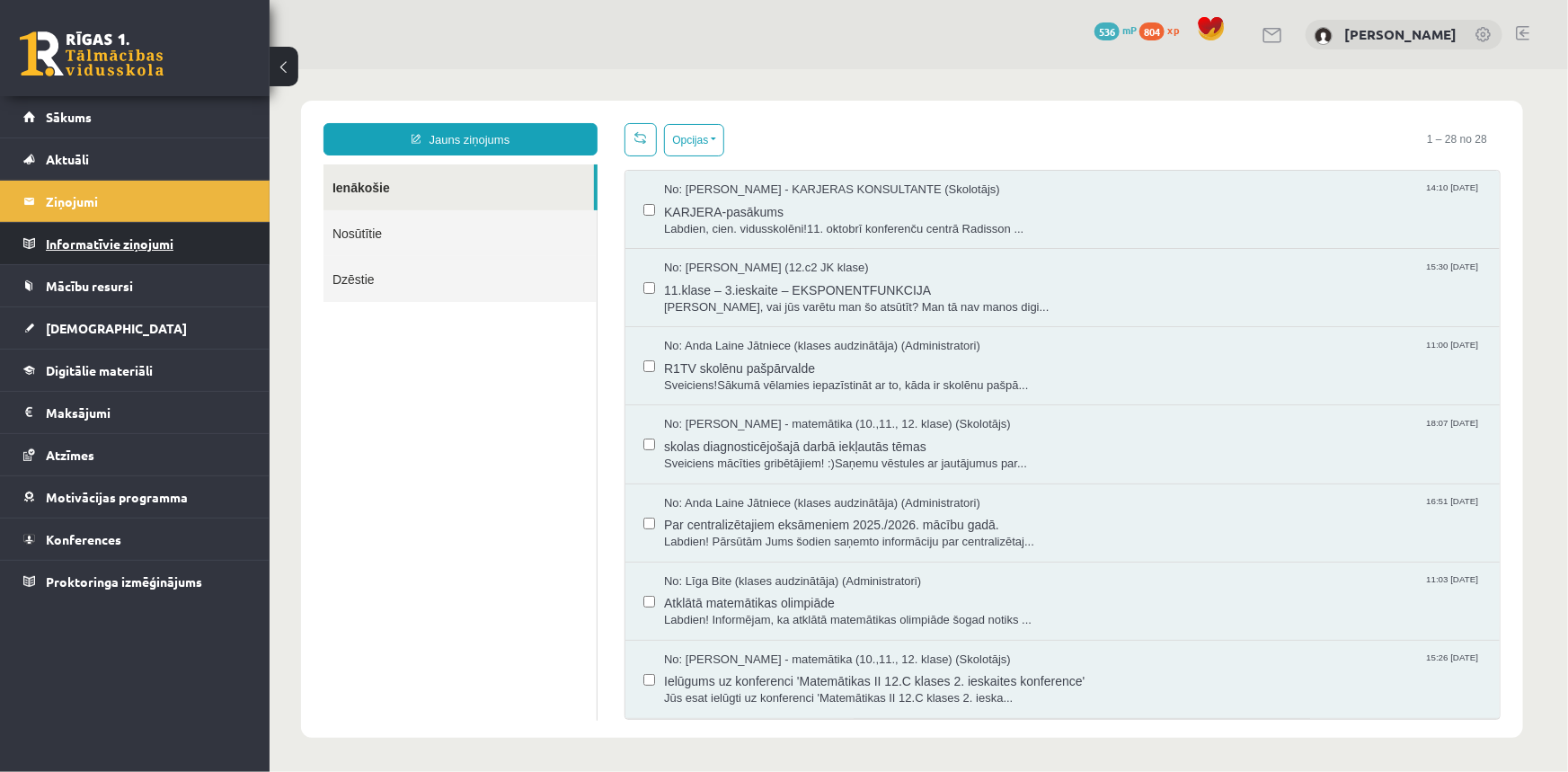
click at [128, 238] on legend "Informatīvie ziņojumi 0" at bounding box center [146, 243] width 202 height 42
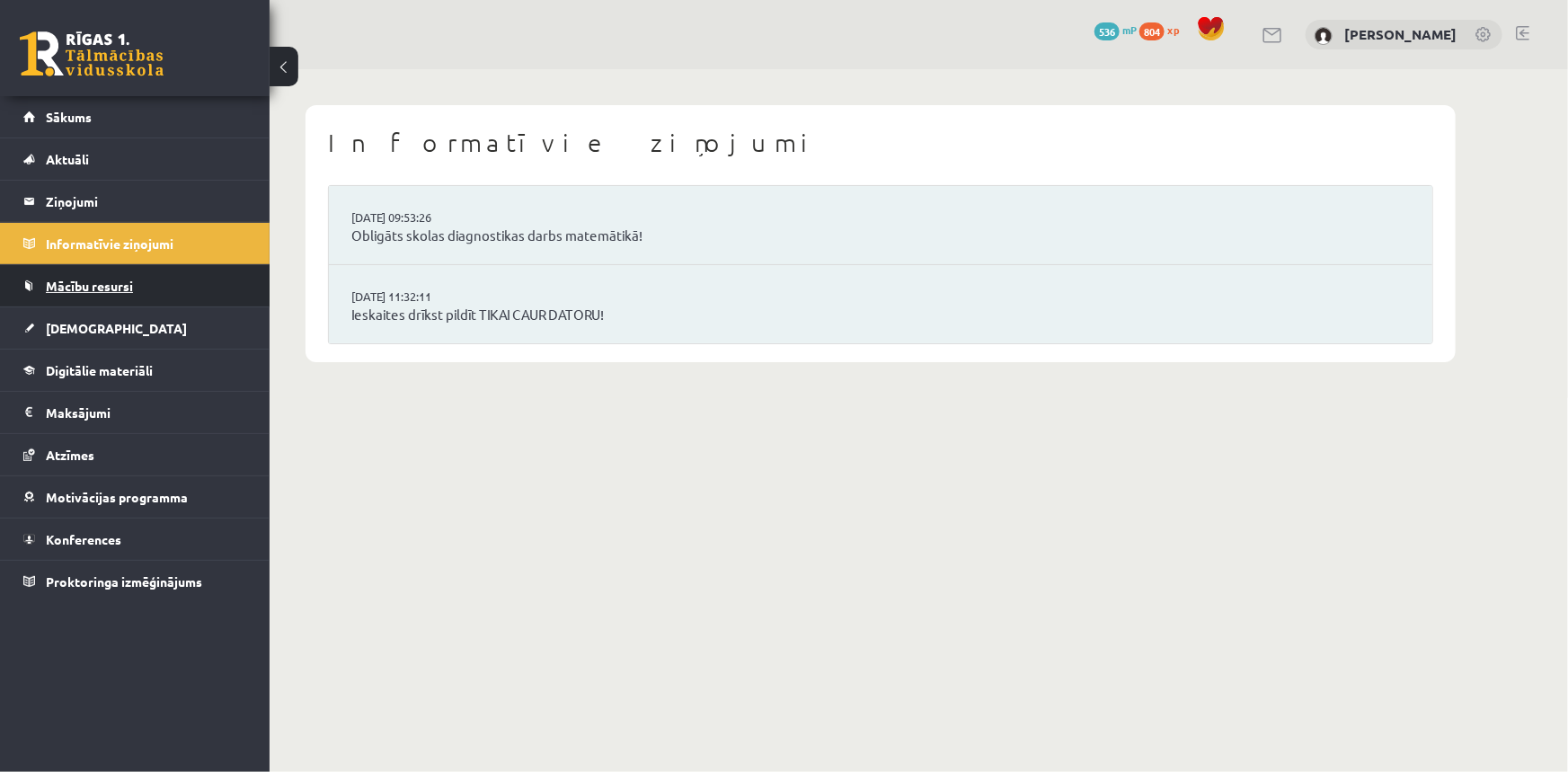
click at [133, 284] on link "Mācību resursi" at bounding box center [135, 286] width 223 height 42
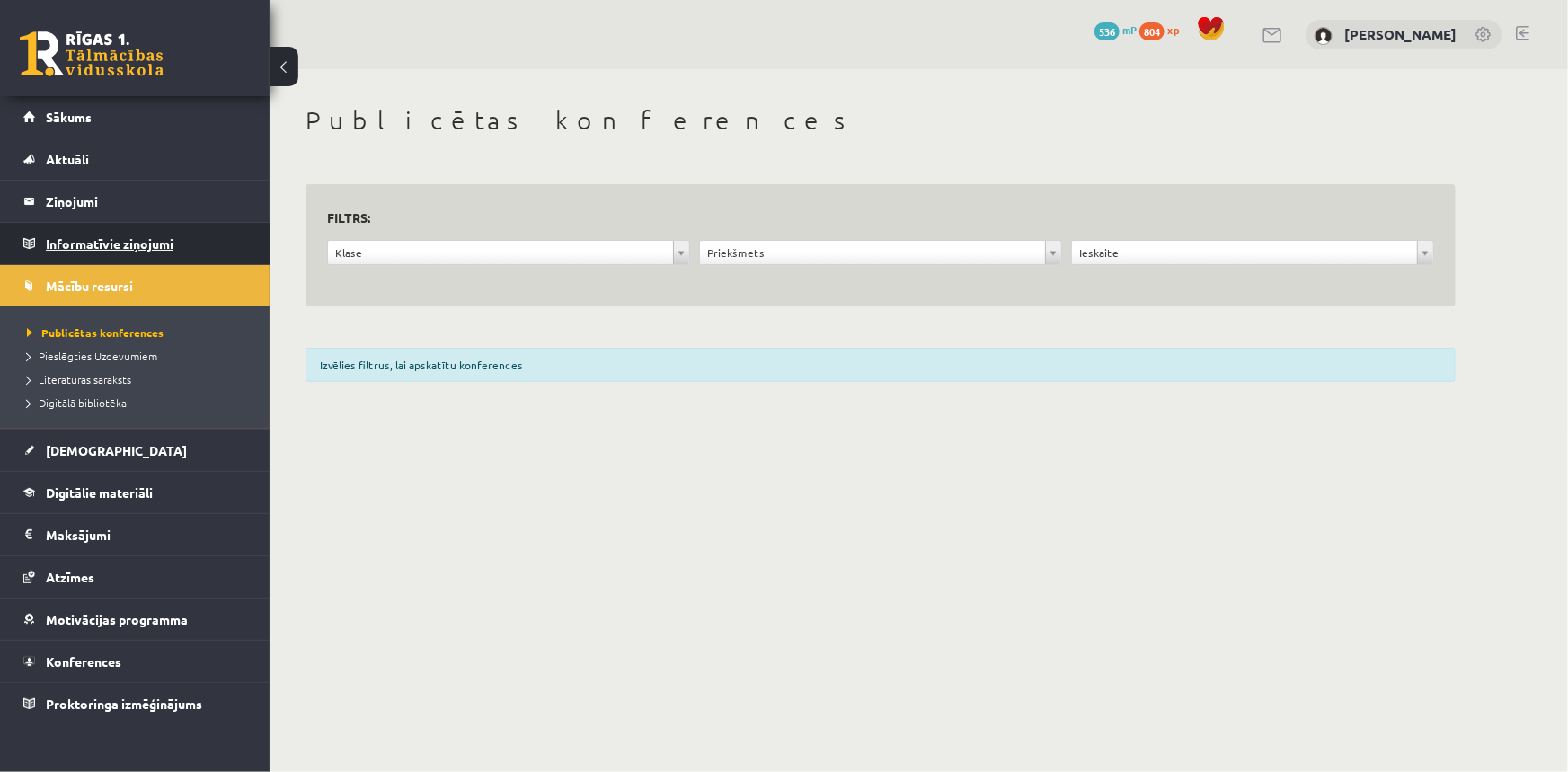
click at [132, 240] on legend "Informatīvie ziņojumi 0" at bounding box center [146, 243] width 202 height 42
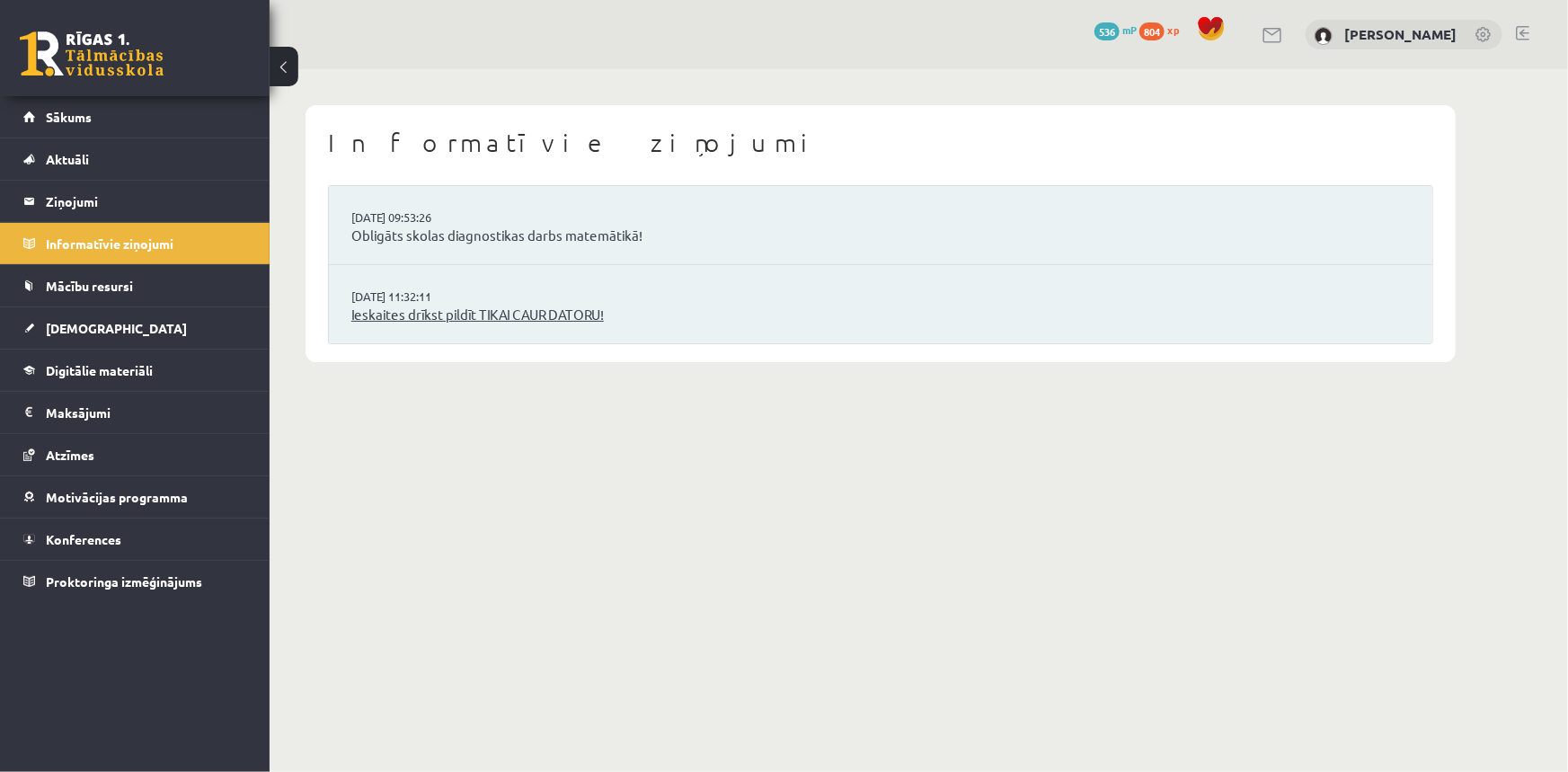
click at [431, 315] on link "Ieskaites drīkst pildīt TIKAI CAUR DATORU!" at bounding box center [881, 315] width 1059 height 21
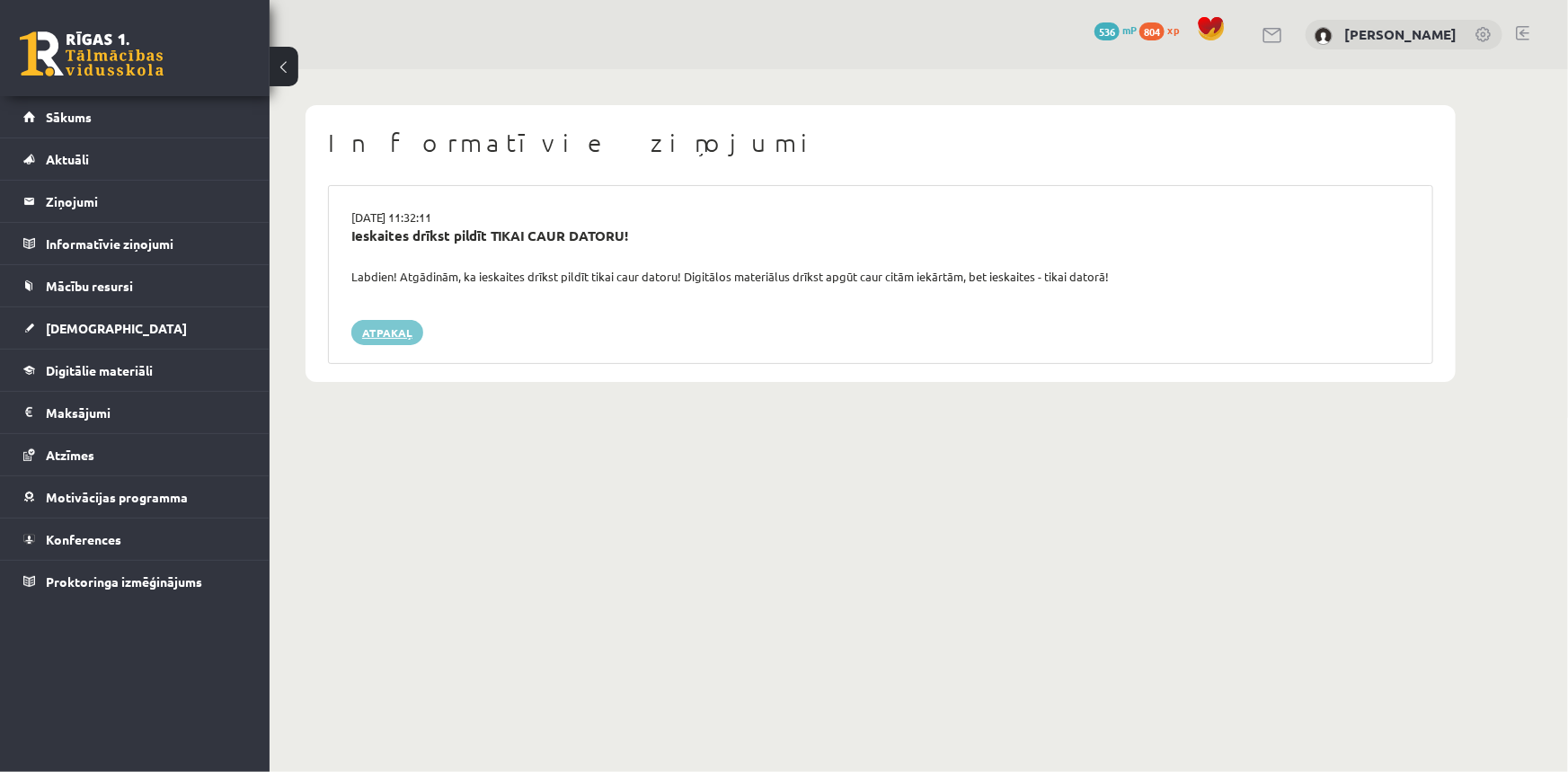
click at [394, 338] on link "Atpakaļ" at bounding box center [387, 333] width 71 height 25
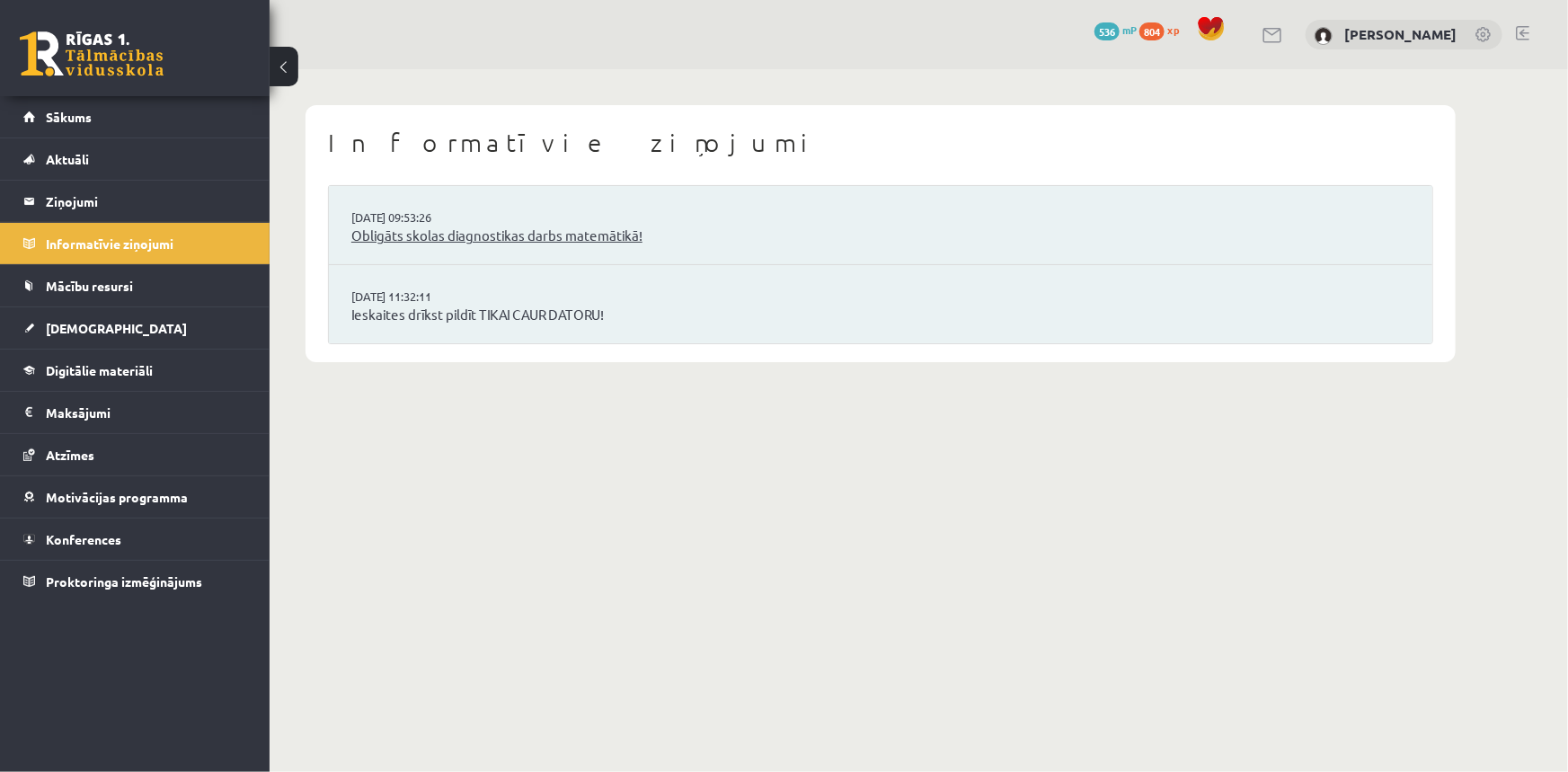
click at [405, 236] on link "Obligāts skolas diagnostikas darbs matemātikā!" at bounding box center [881, 235] width 1059 height 21
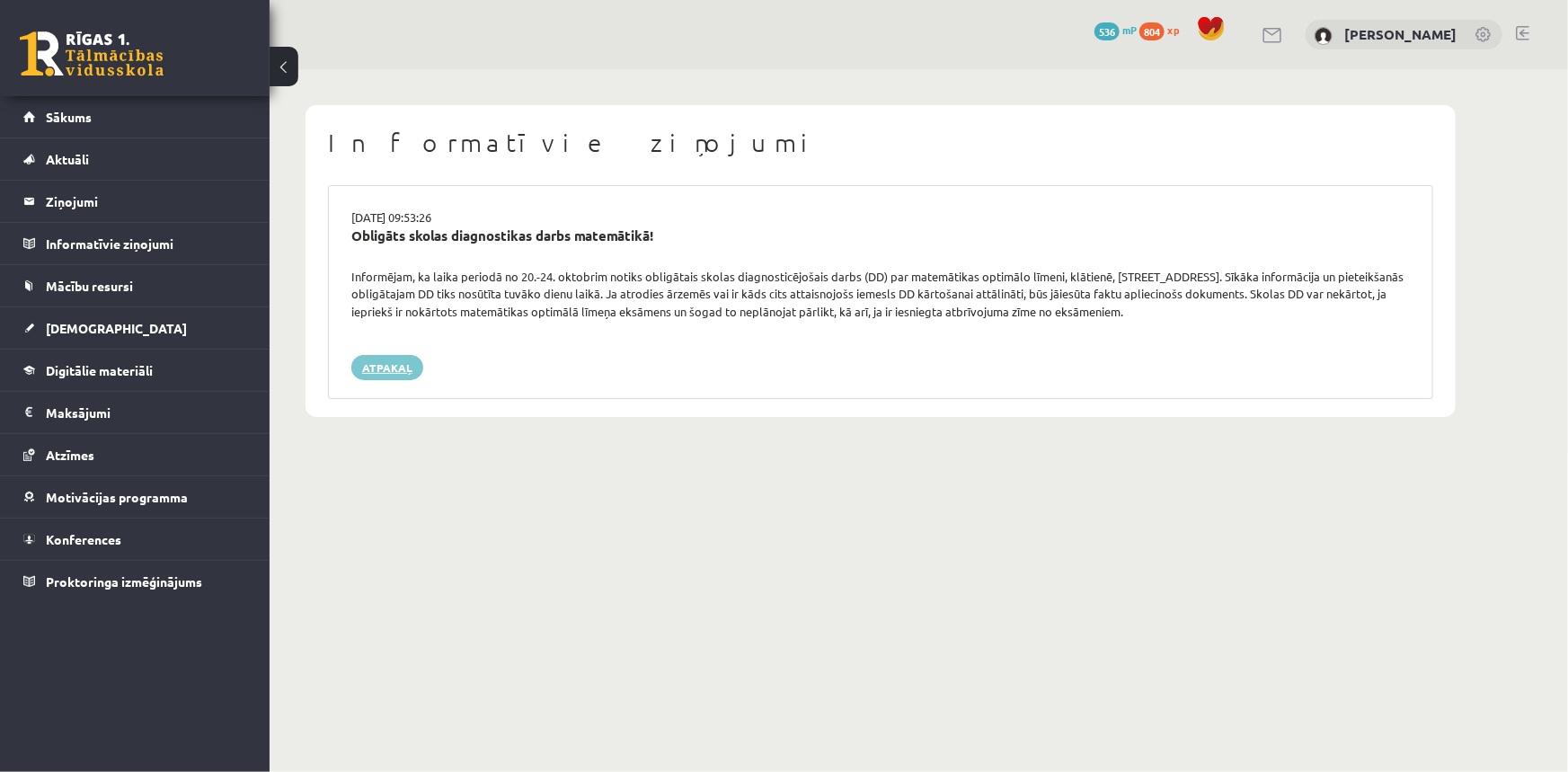
click at [389, 370] on link "Atpakaļ" at bounding box center [387, 367] width 71 height 25
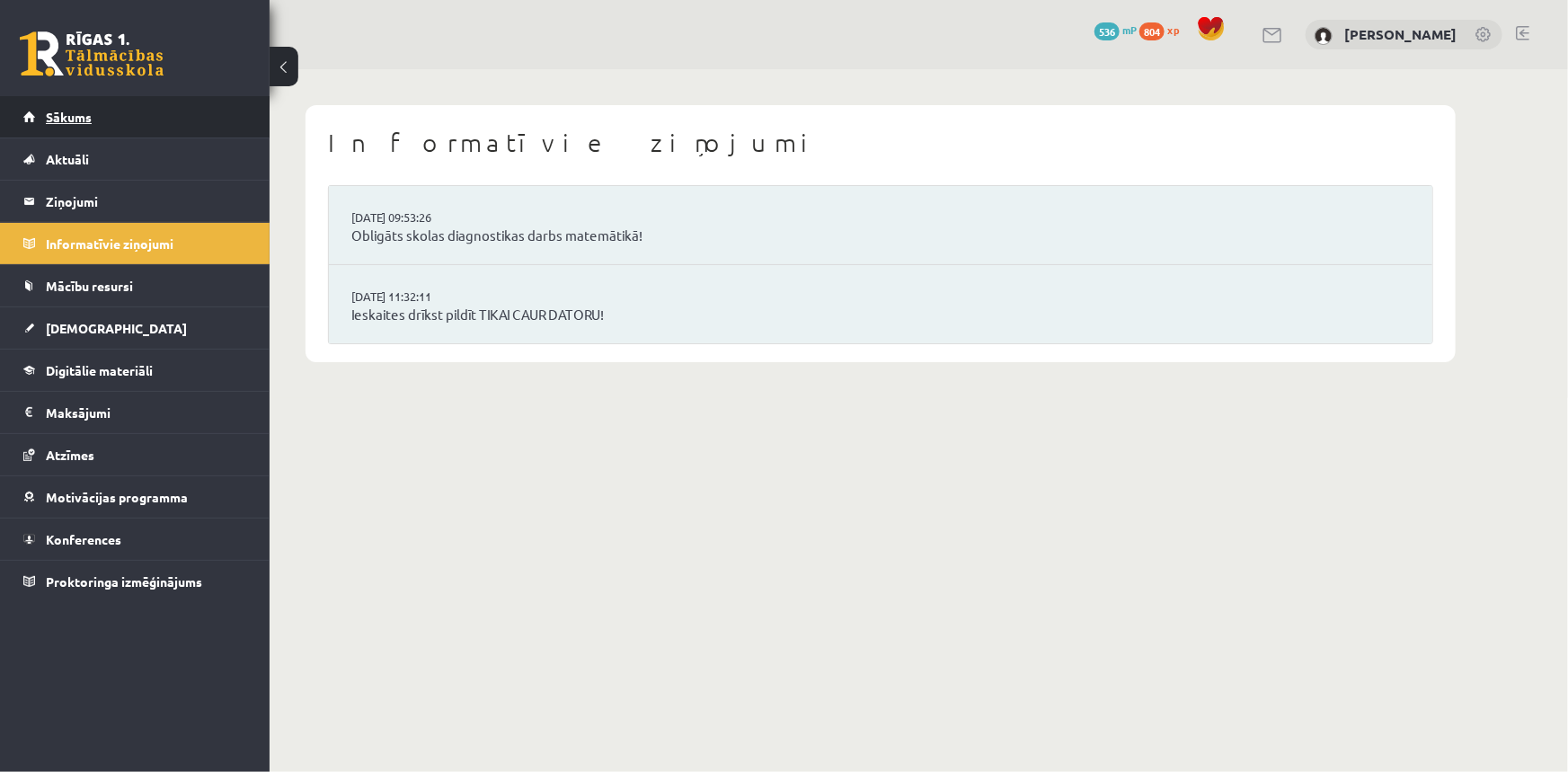
click at [53, 134] on link "Sākums" at bounding box center [135, 117] width 223 height 42
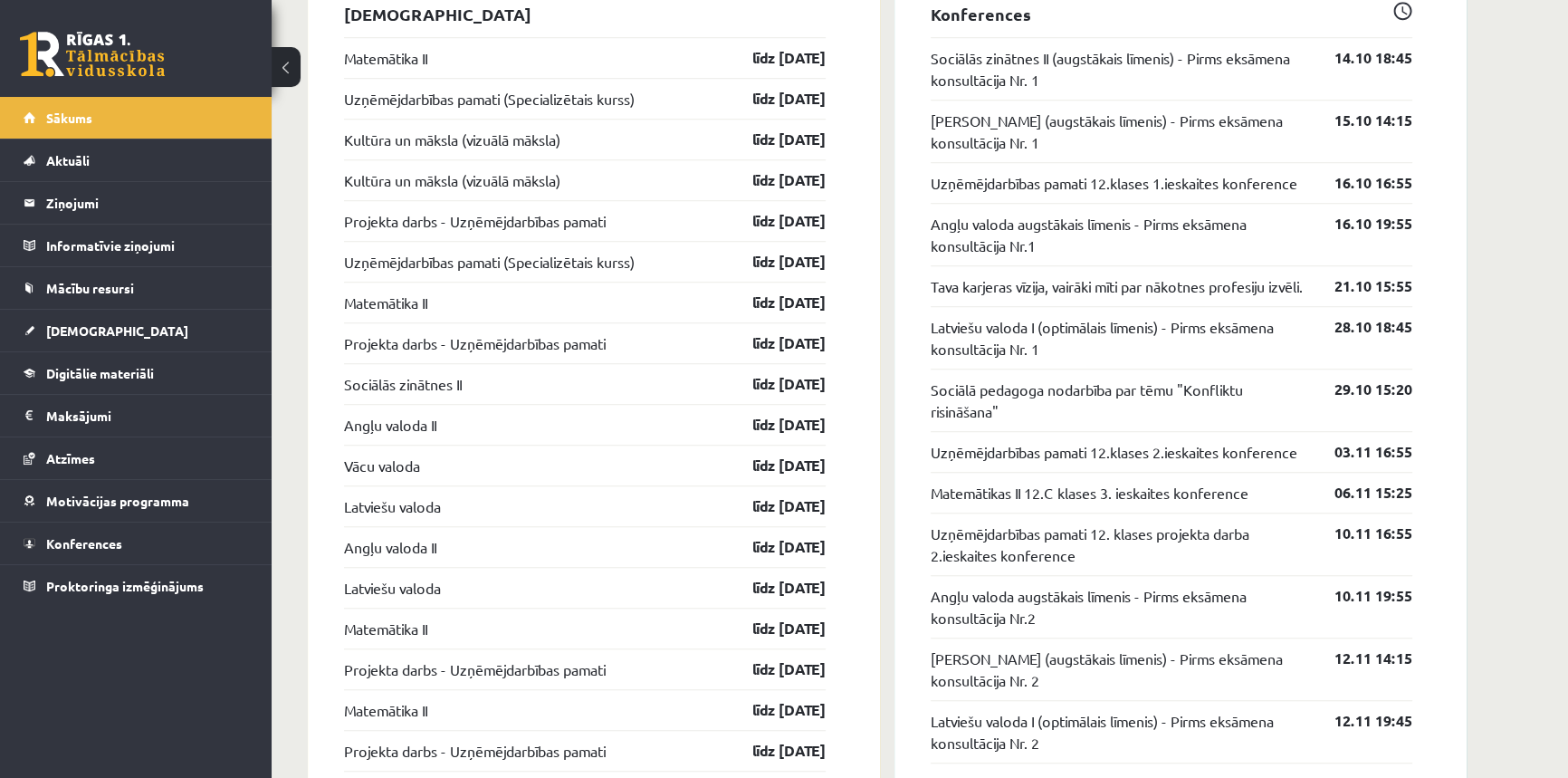
scroll to position [1566, 0]
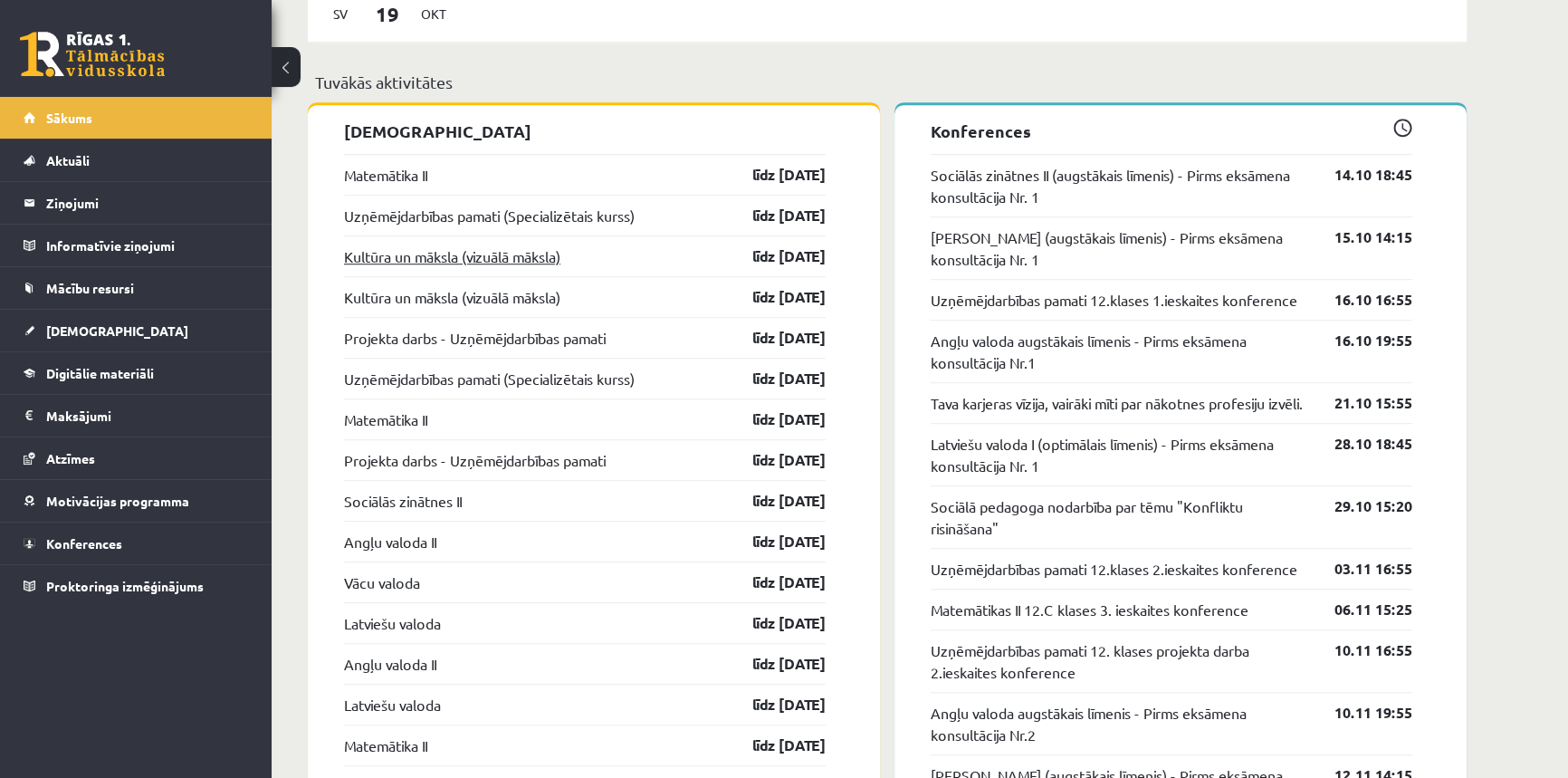
click at [499, 264] on link "Kultūra un māksla (vizuālā māksla)" at bounding box center [452, 256] width 216 height 22
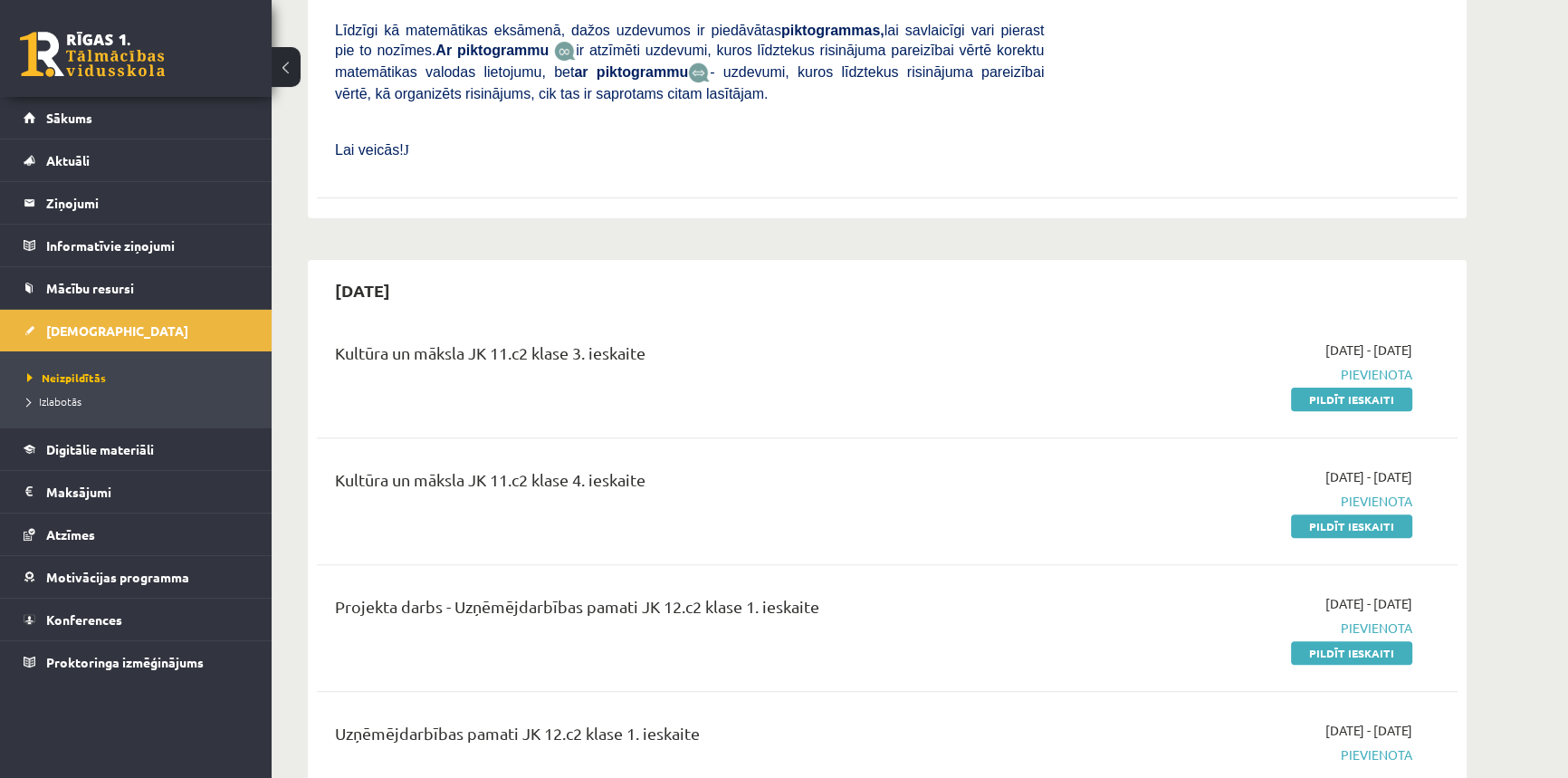
scroll to position [548, 0]
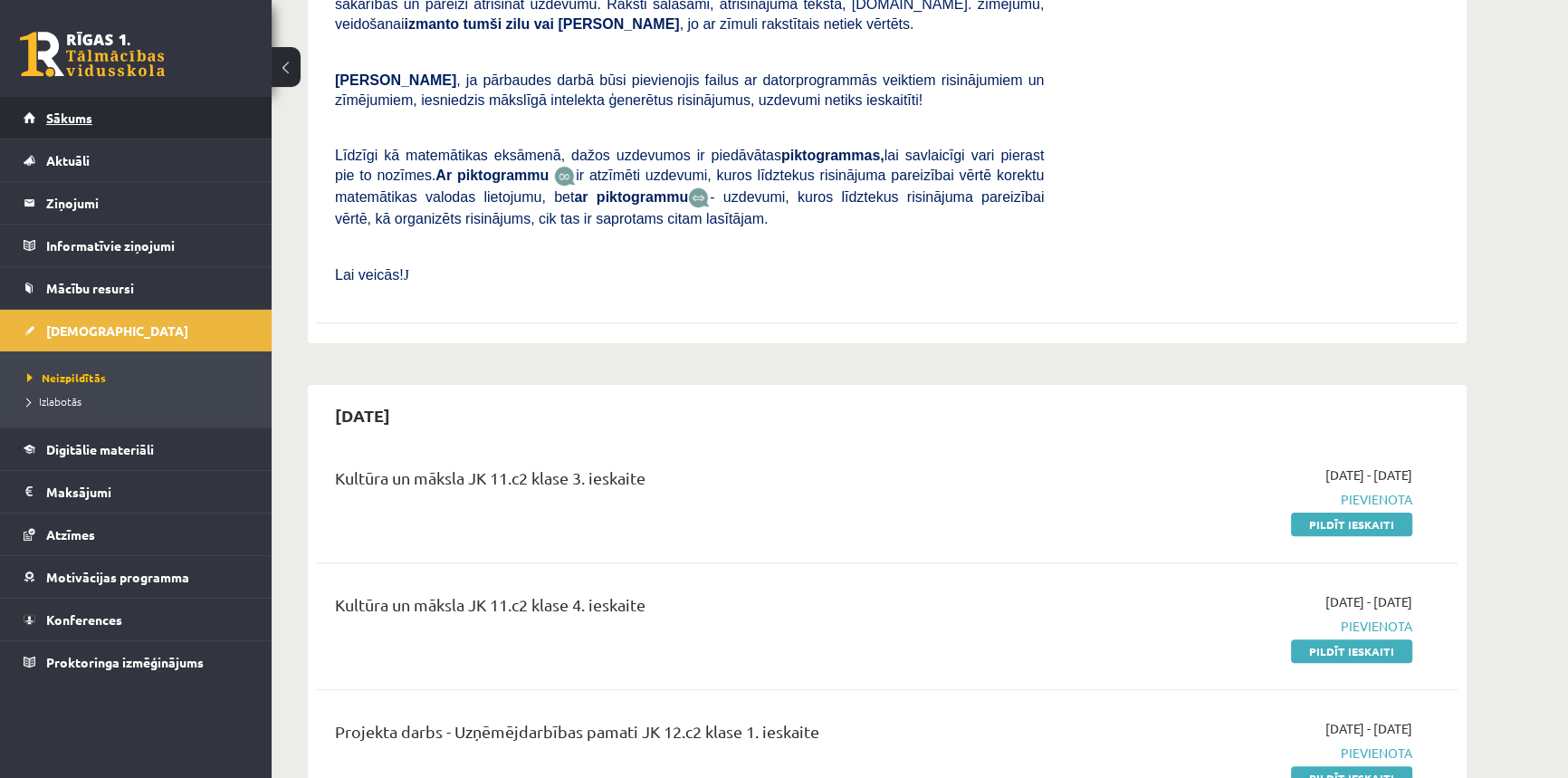
click at [117, 116] on link "Sākums" at bounding box center [136, 118] width 225 height 42
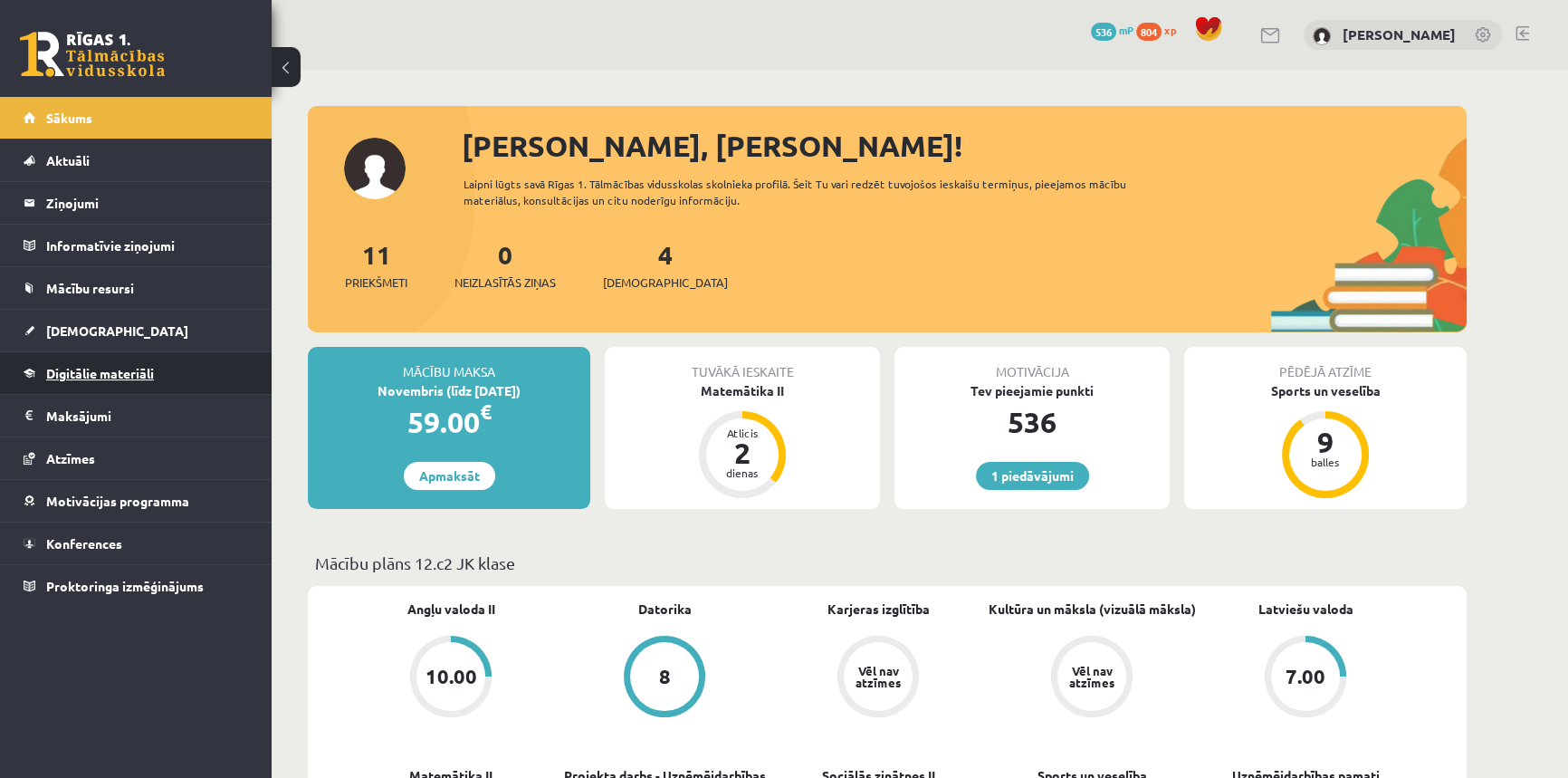
click at [135, 368] on span "Digitālie materiāli" at bounding box center [100, 373] width 108 height 16
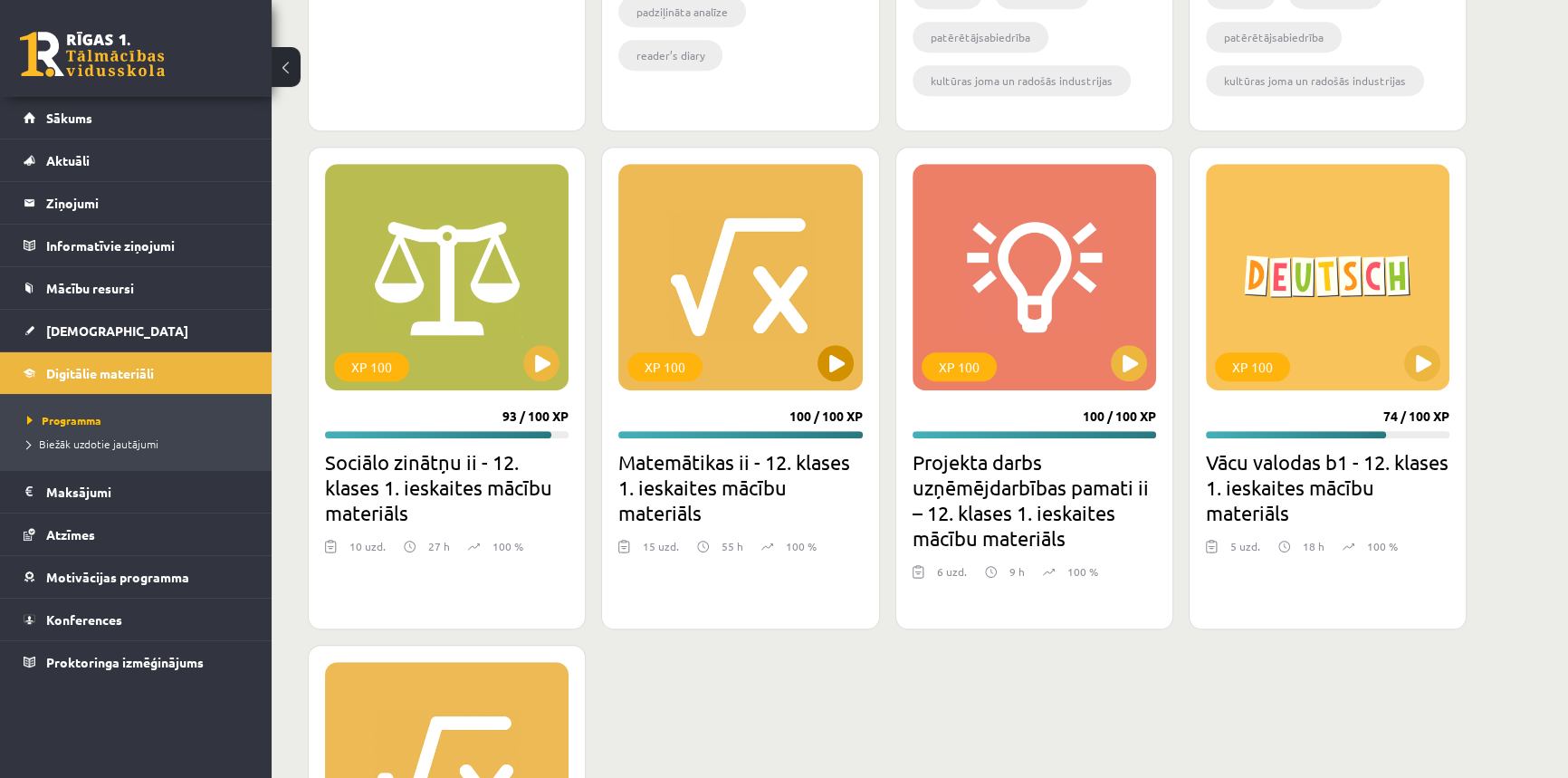
scroll to position [548, 0]
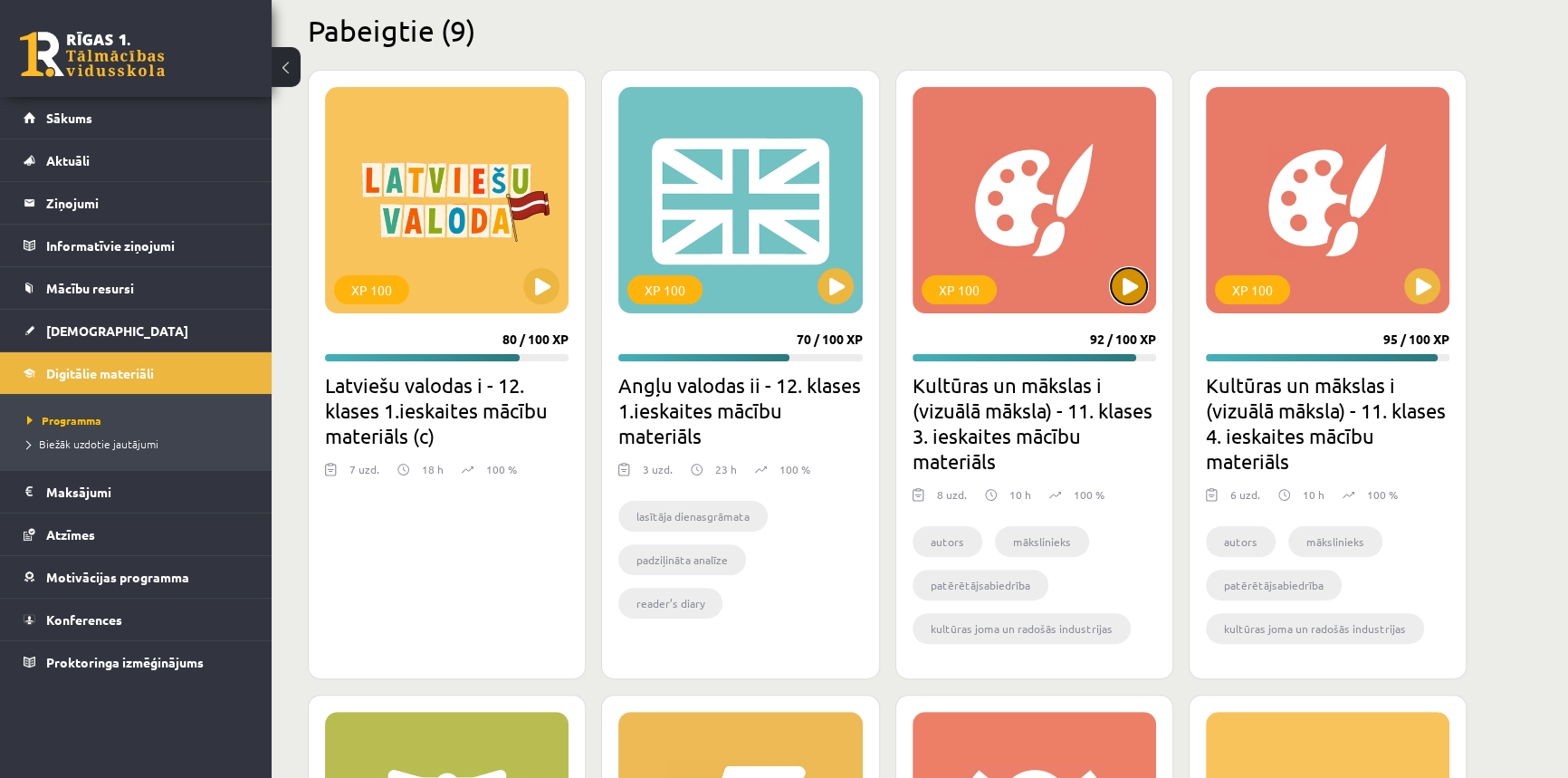
click at [1128, 274] on button at bounding box center [1129, 286] width 36 height 36
click at [1074, 225] on div "XP 100" at bounding box center [1034, 200] width 243 height 226
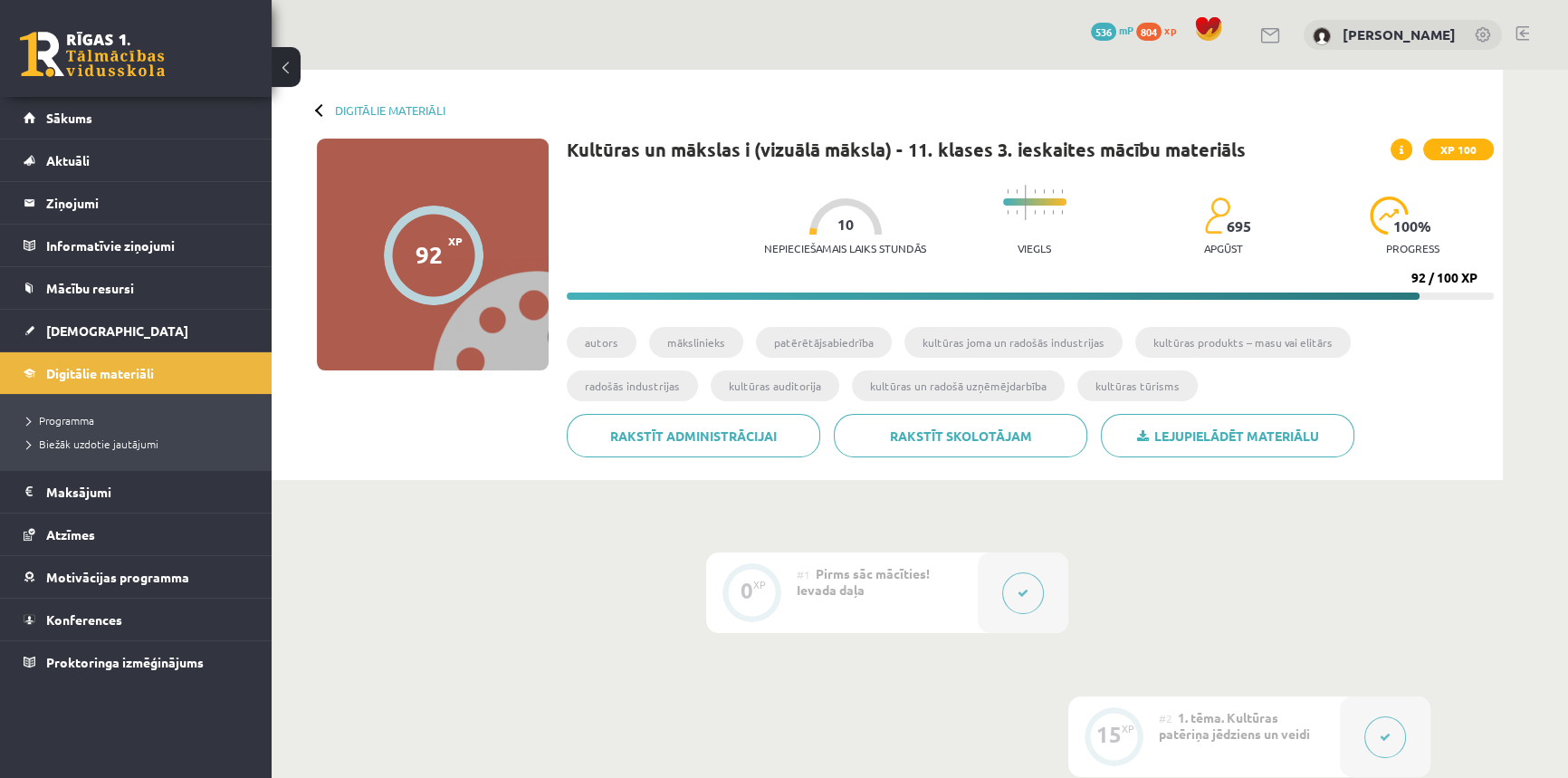
click at [1026, 579] on button at bounding box center [1023, 593] width 42 height 42
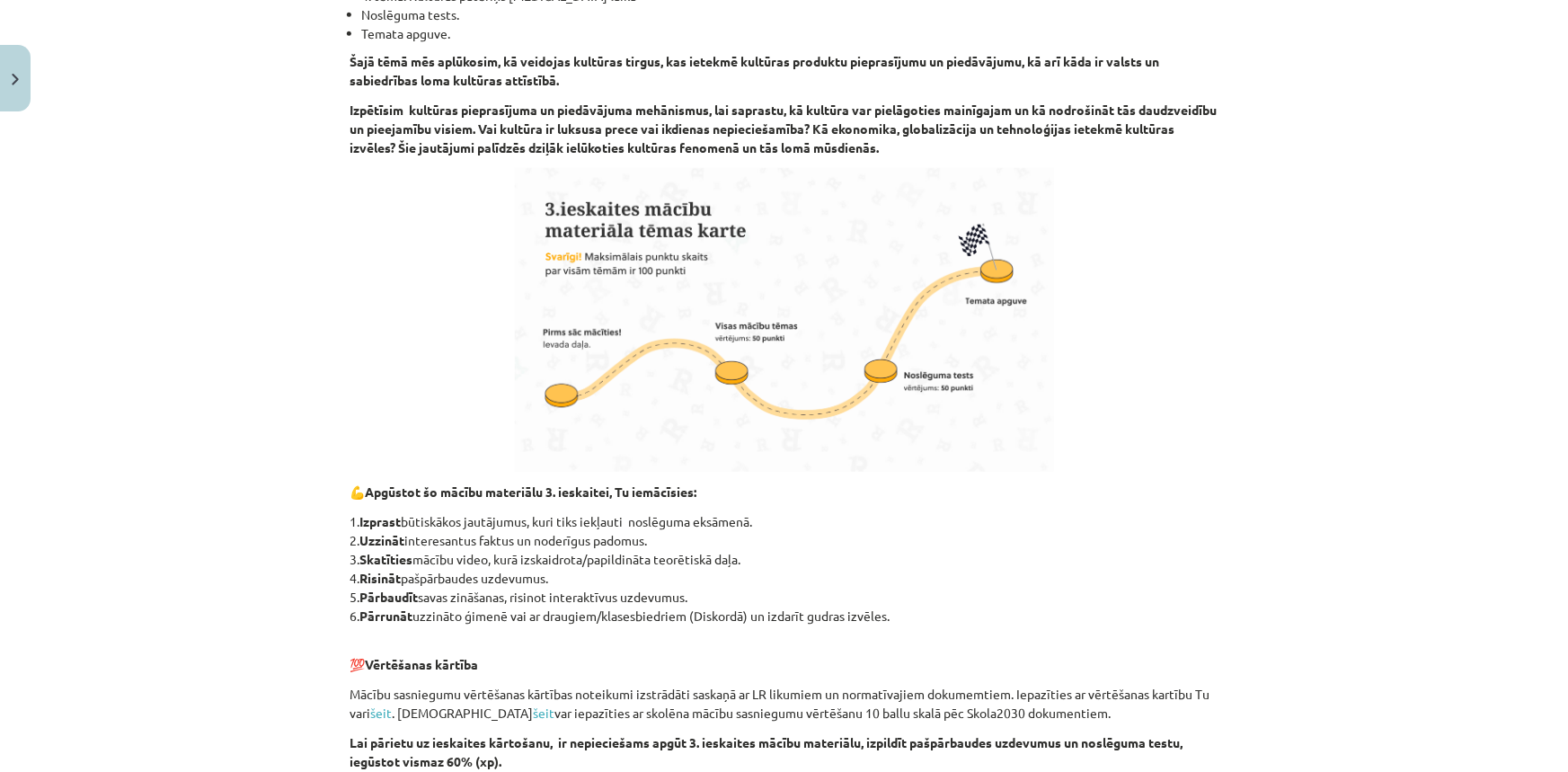
scroll to position [997, 0]
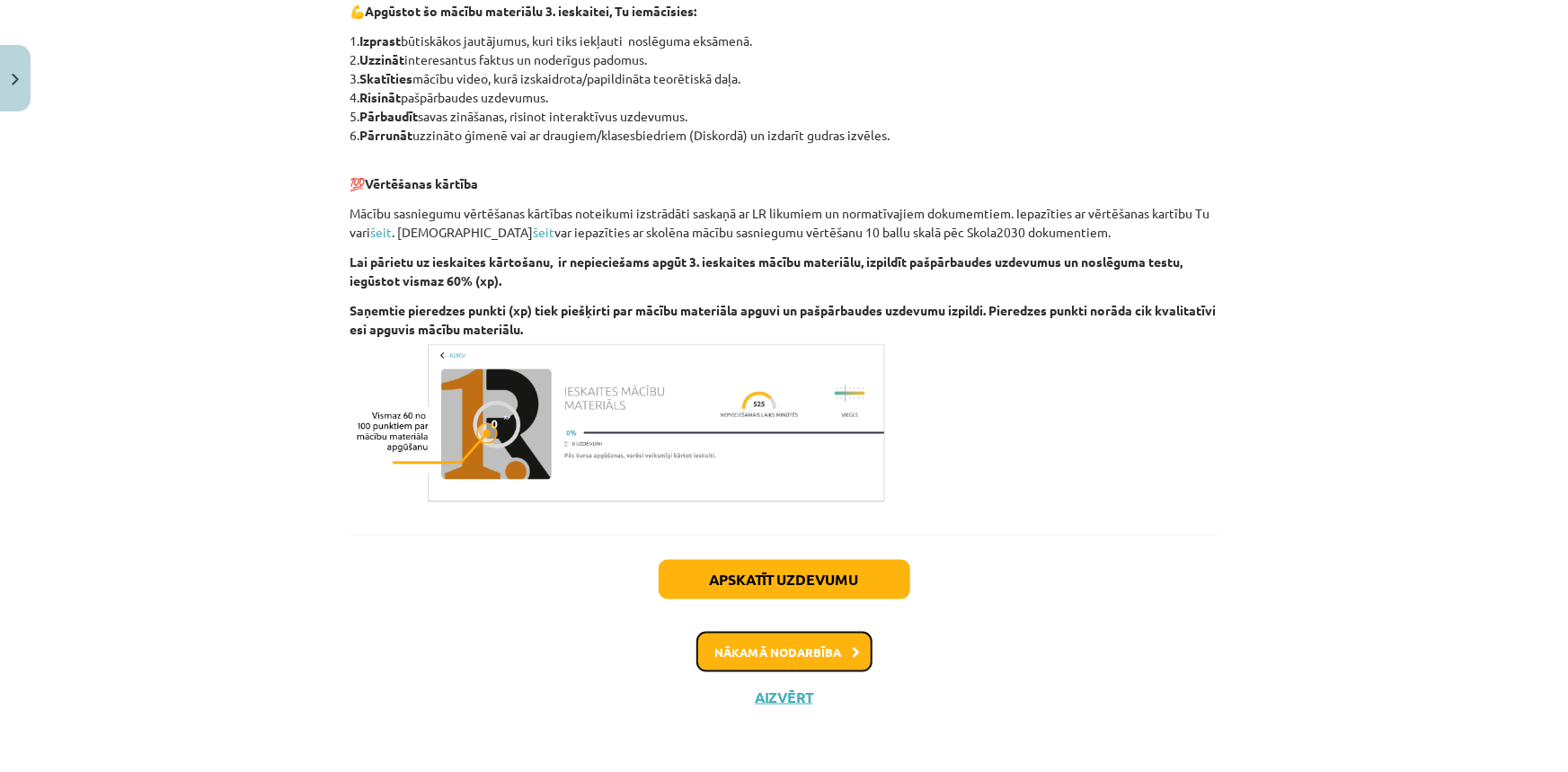
click at [803, 654] on button "Nākamā nodarbība" at bounding box center [784, 653] width 176 height 42
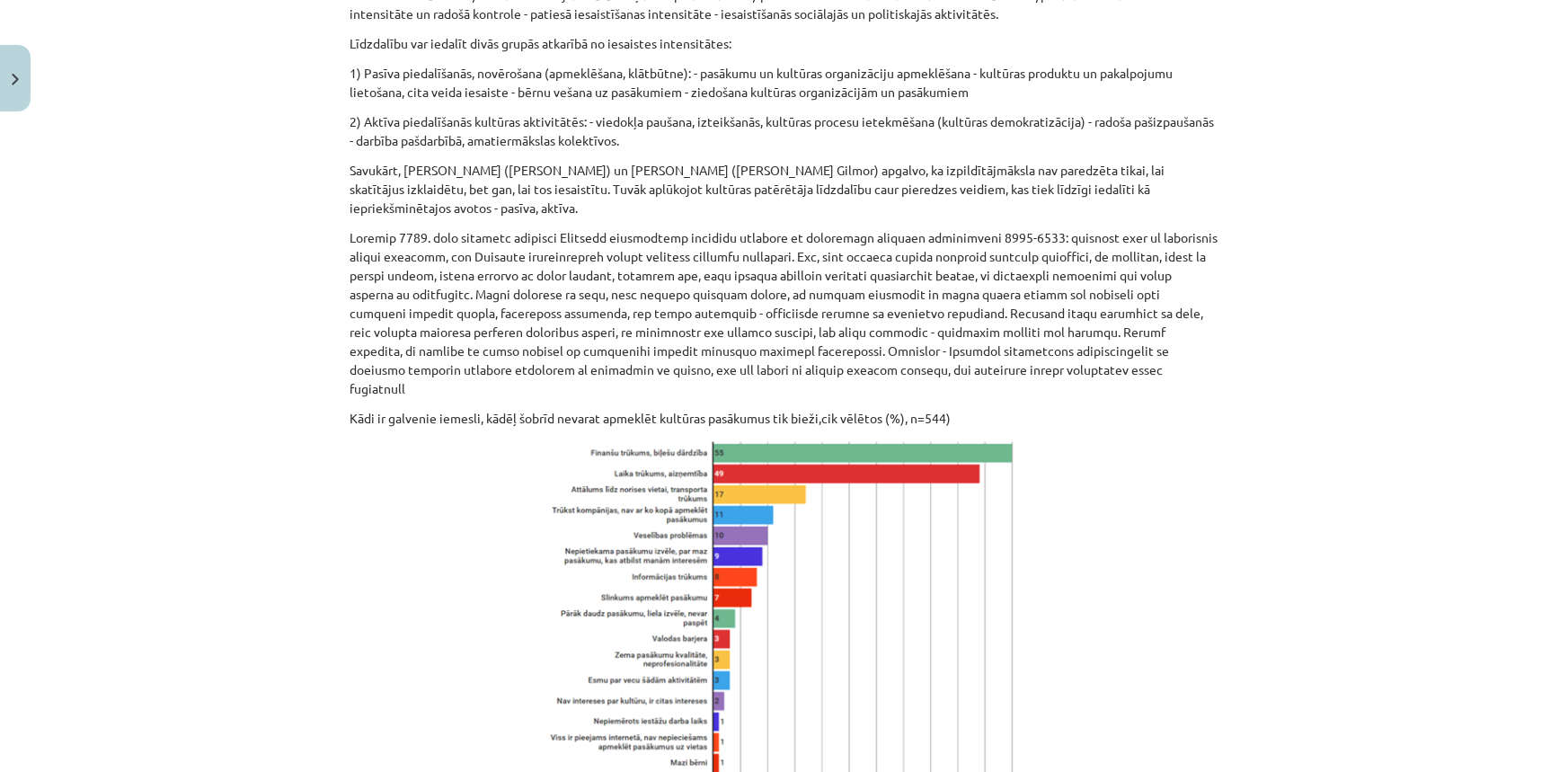
scroll to position [2222, 0]
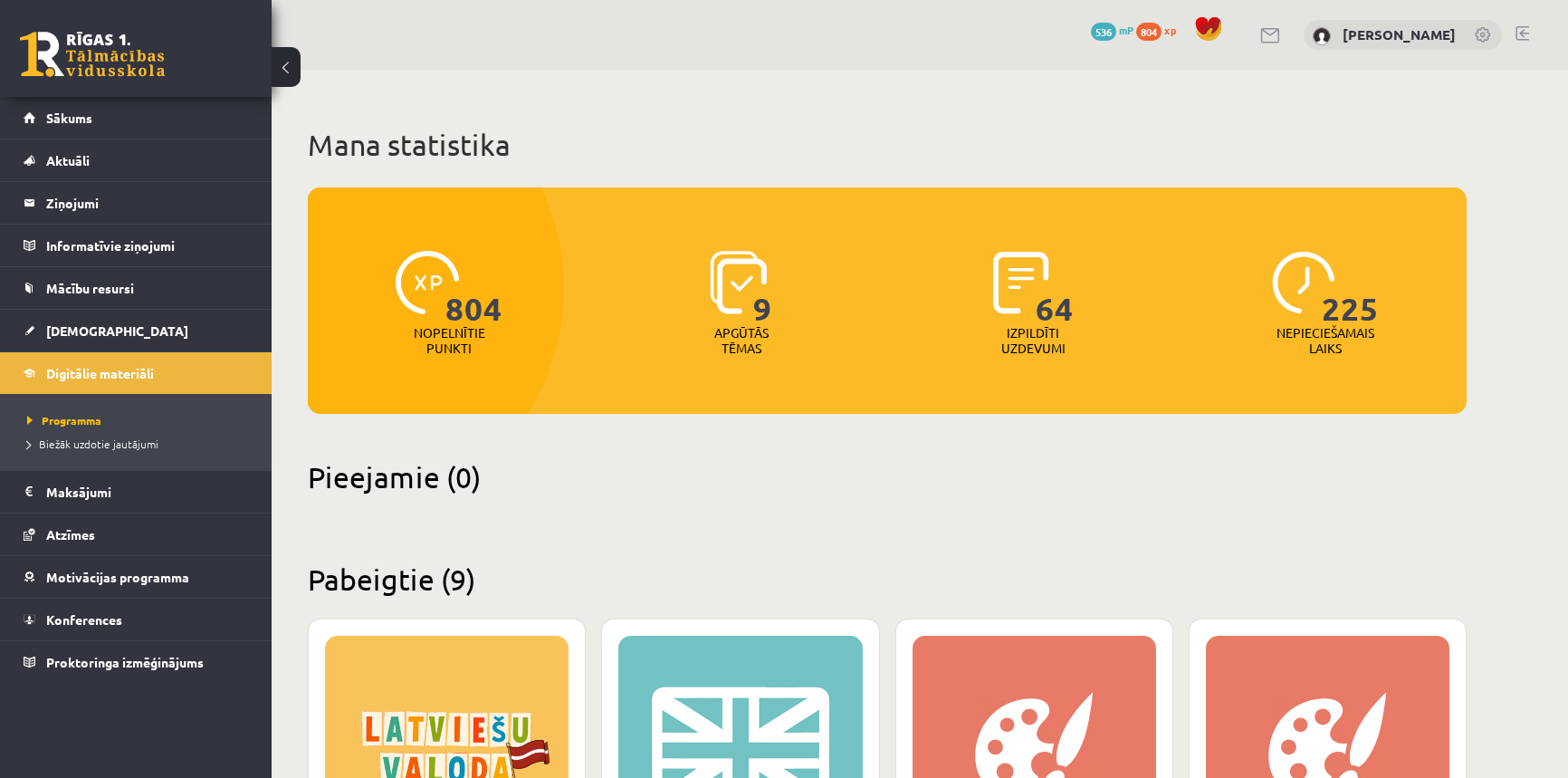
scroll to position [548, 0]
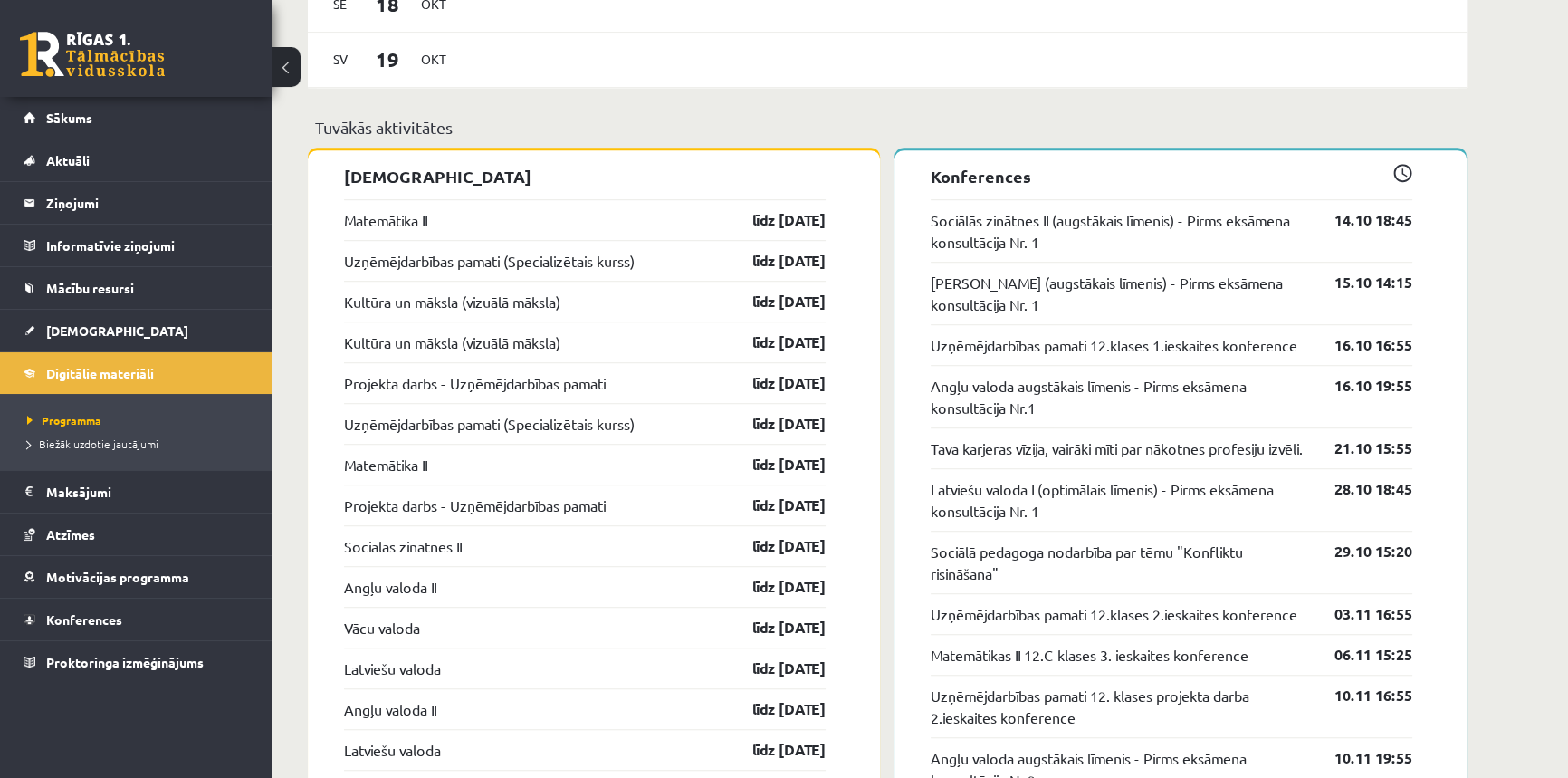
scroll to position [1645, 0]
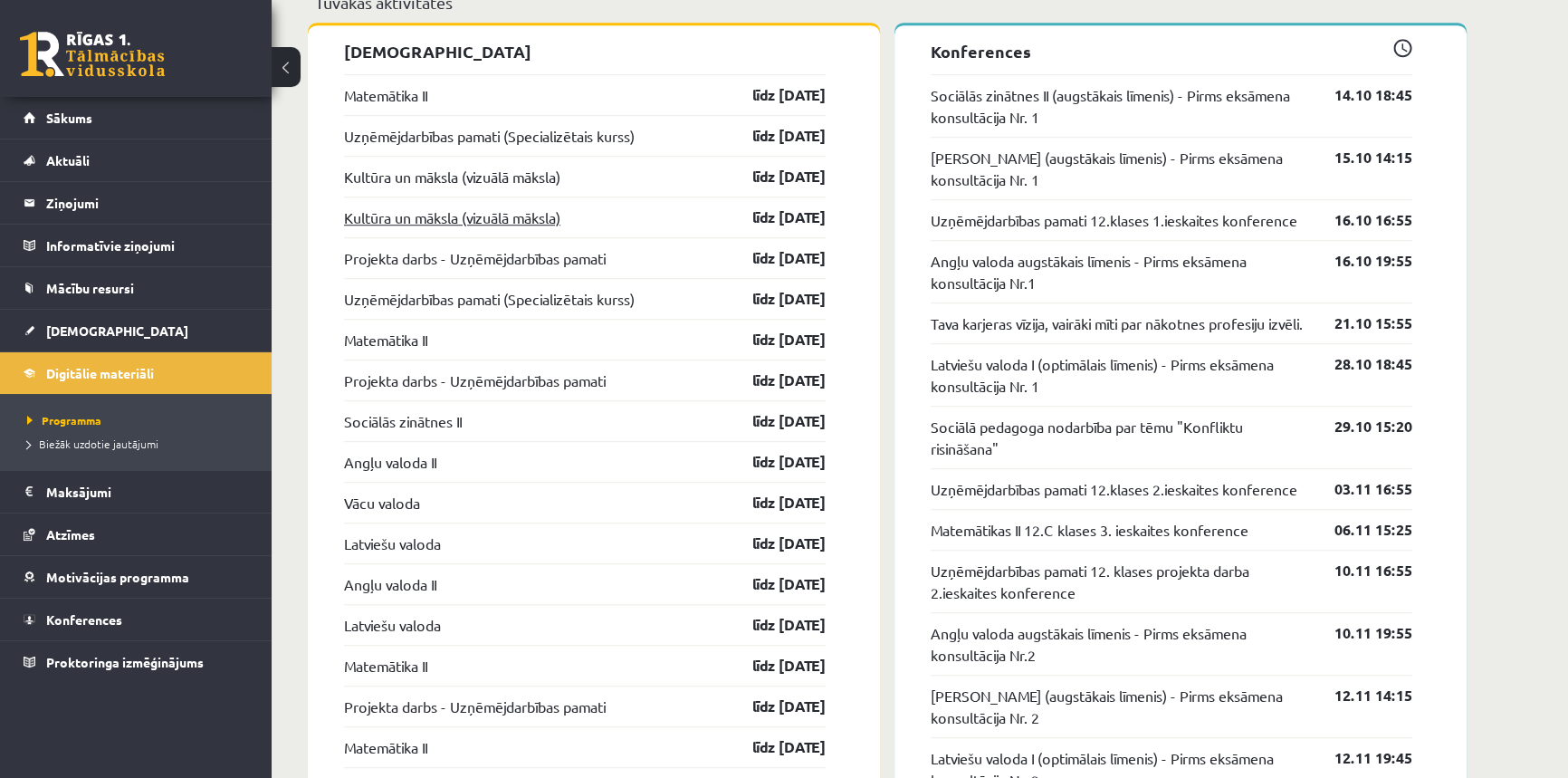
click at [425, 220] on link "Kultūra un māksla (vizuālā māksla)" at bounding box center [452, 218] width 216 height 22
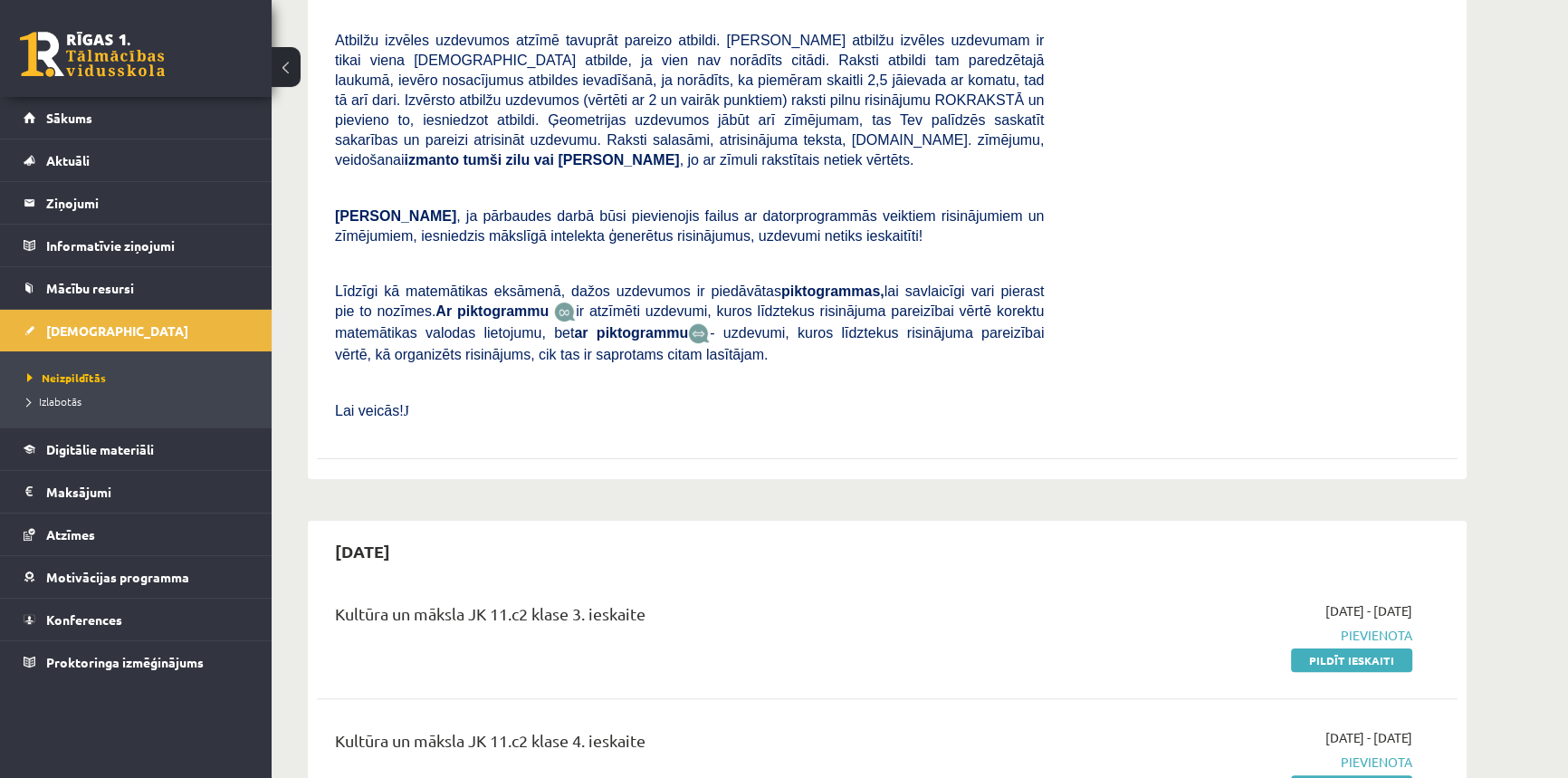
scroll to position [731, 0]
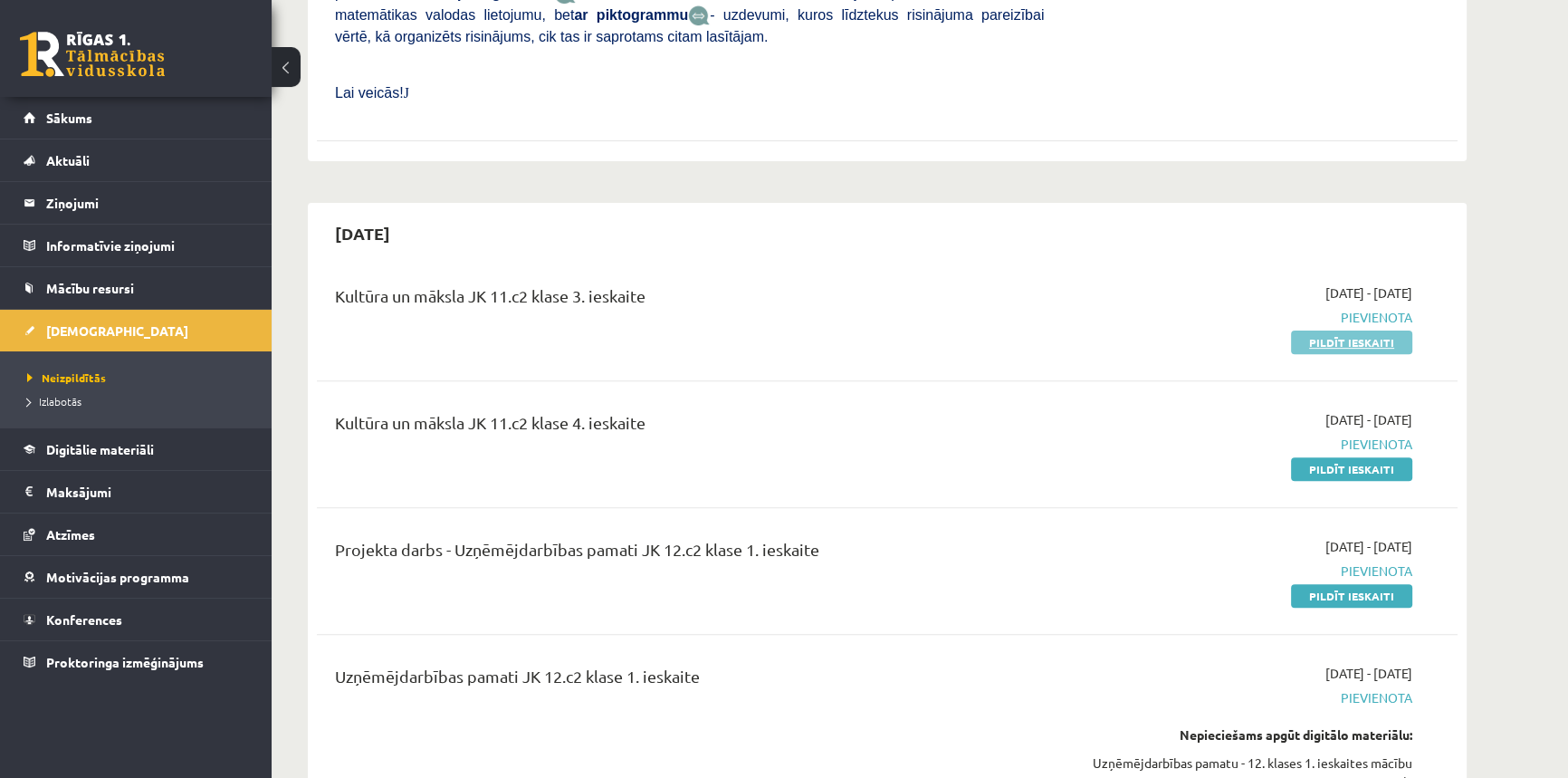
click at [1336, 331] on link "Pildīt ieskaiti" at bounding box center [1351, 343] width 121 height 24
click at [1367, 331] on link "Pildīt ieskaiti" at bounding box center [1351, 343] width 121 height 24
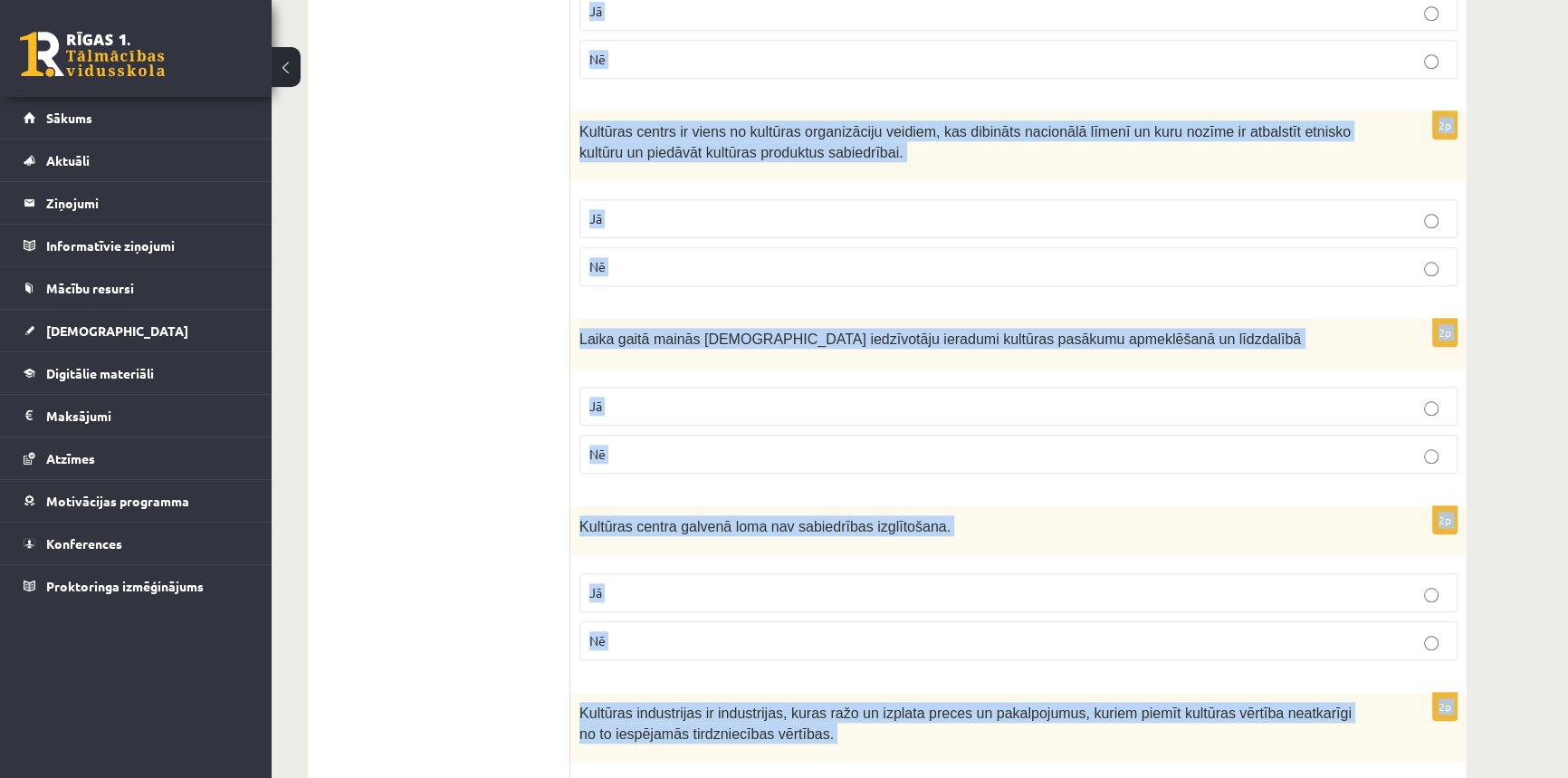
scroll to position [2490, 0]
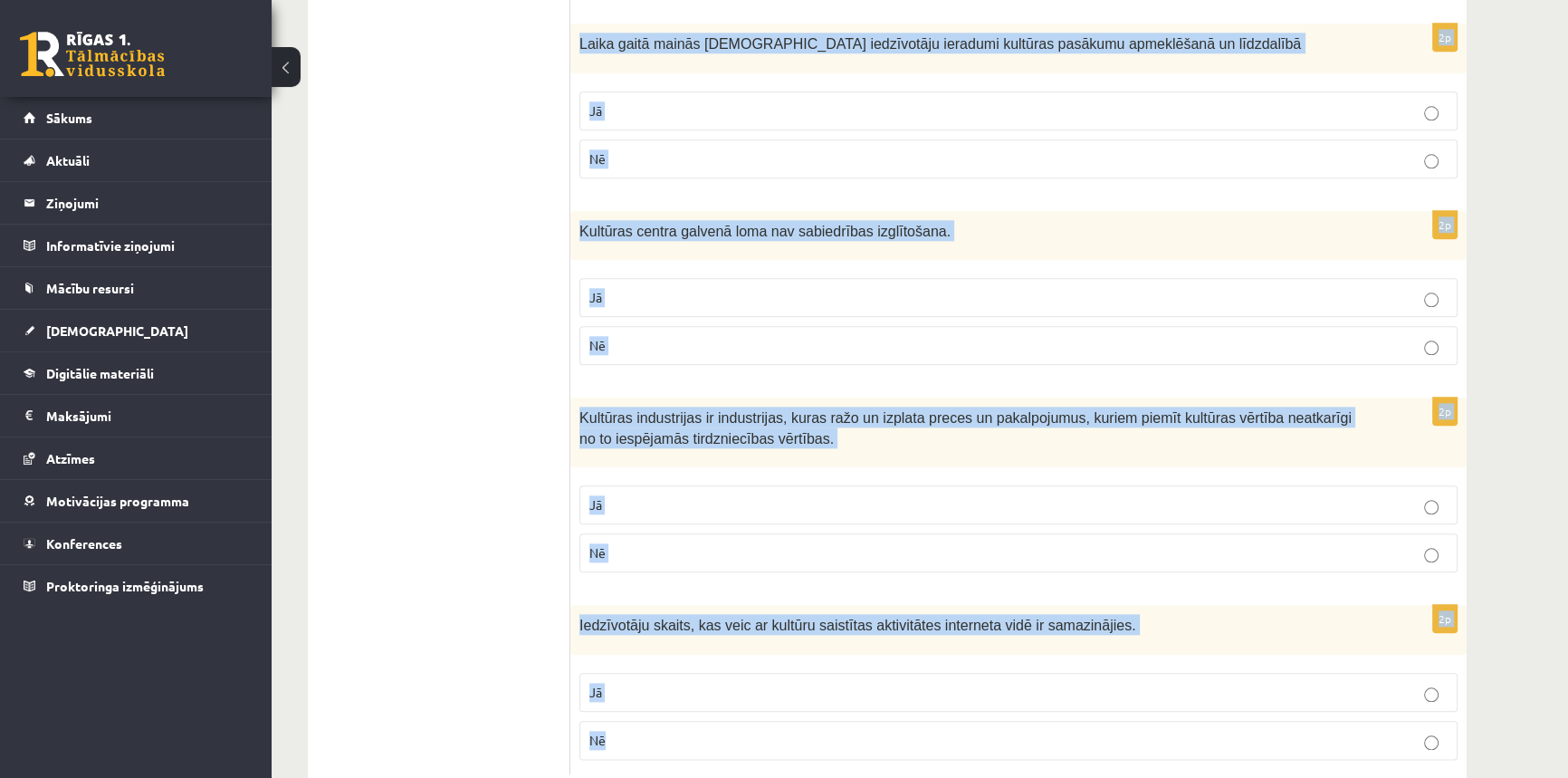
drag, startPoint x: 579, startPoint y: 381, endPoint x: 1128, endPoint y: 729, distance: 650.0
copy form "Iegādājoties kultūras produktu, jārēķinās ne tikai ar finansiāliem ieguldījumie…"
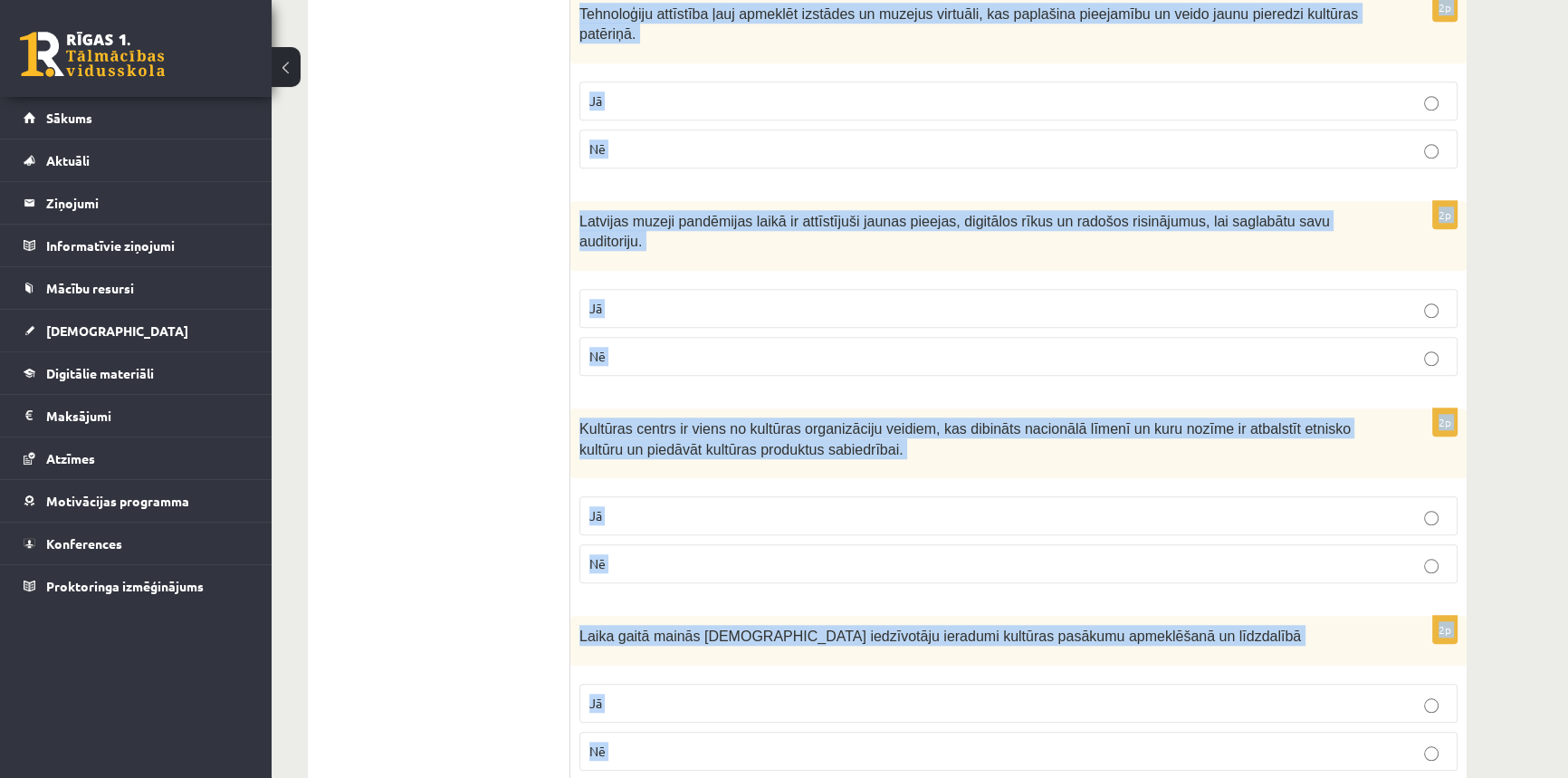
scroll to position [0, 0]
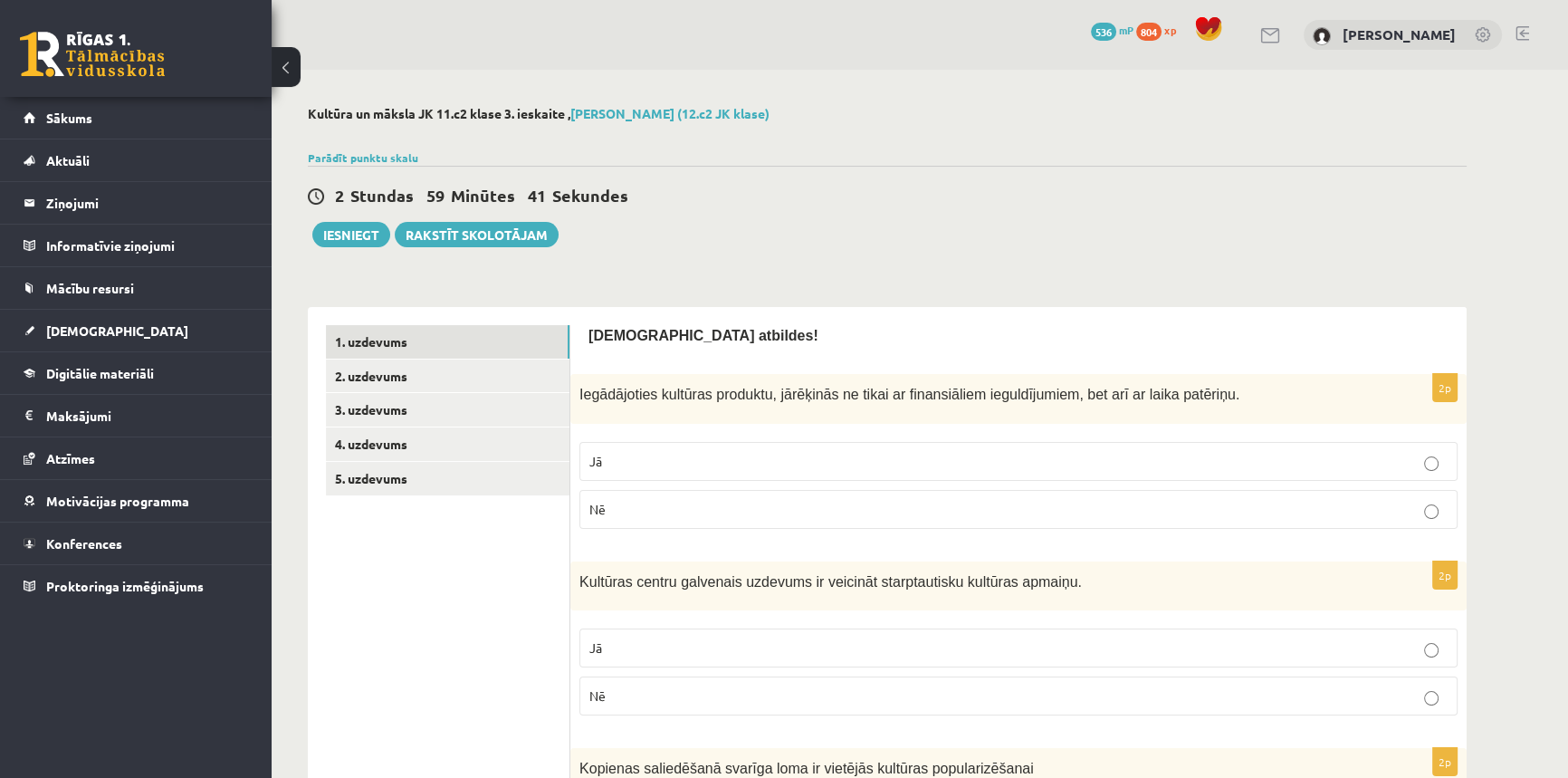
click at [437, 383] on link "2. uzdevums" at bounding box center [447, 375] width 243 height 34
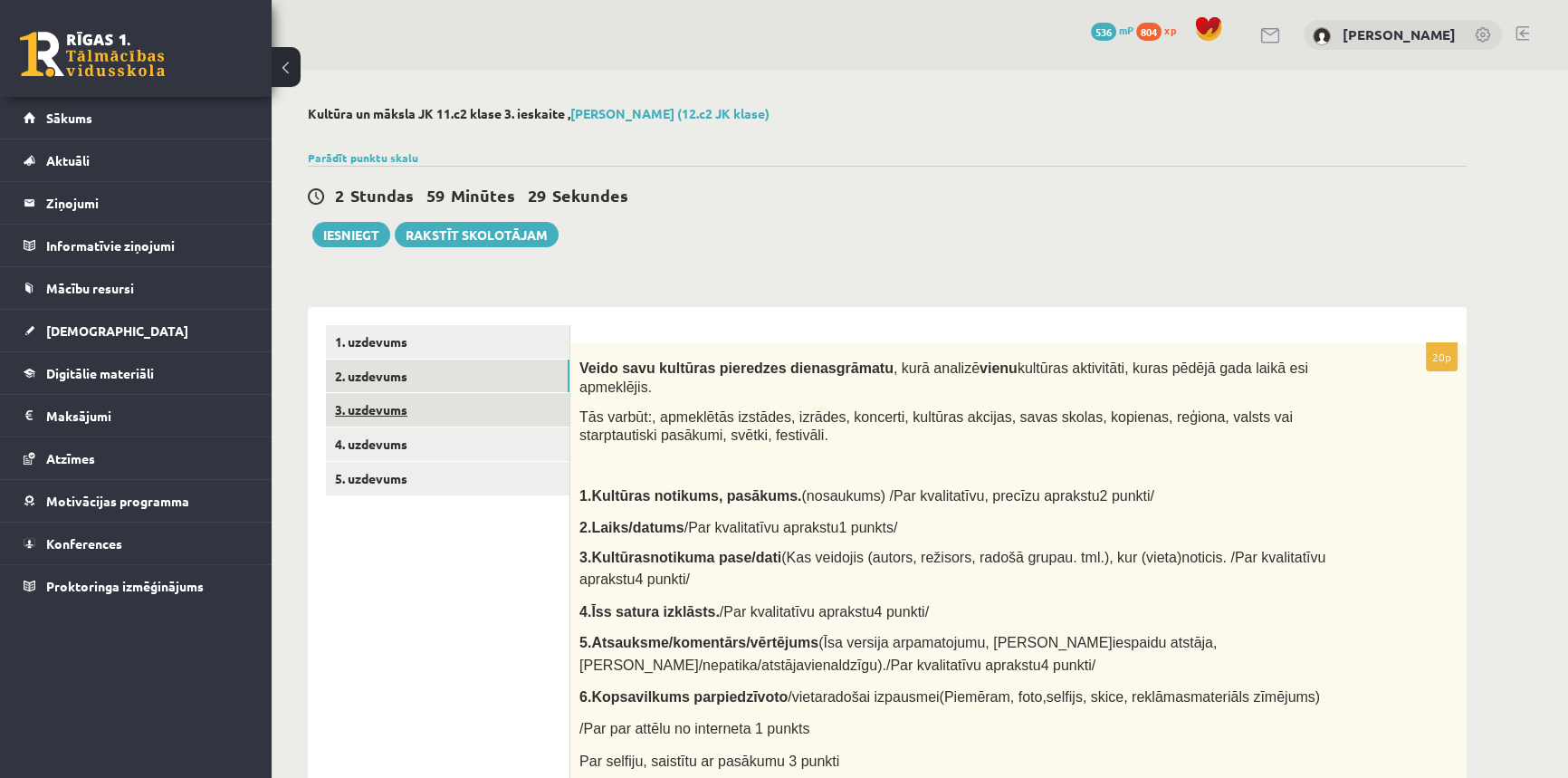
click at [377, 413] on link "3. uzdevums" at bounding box center [447, 409] width 243 height 34
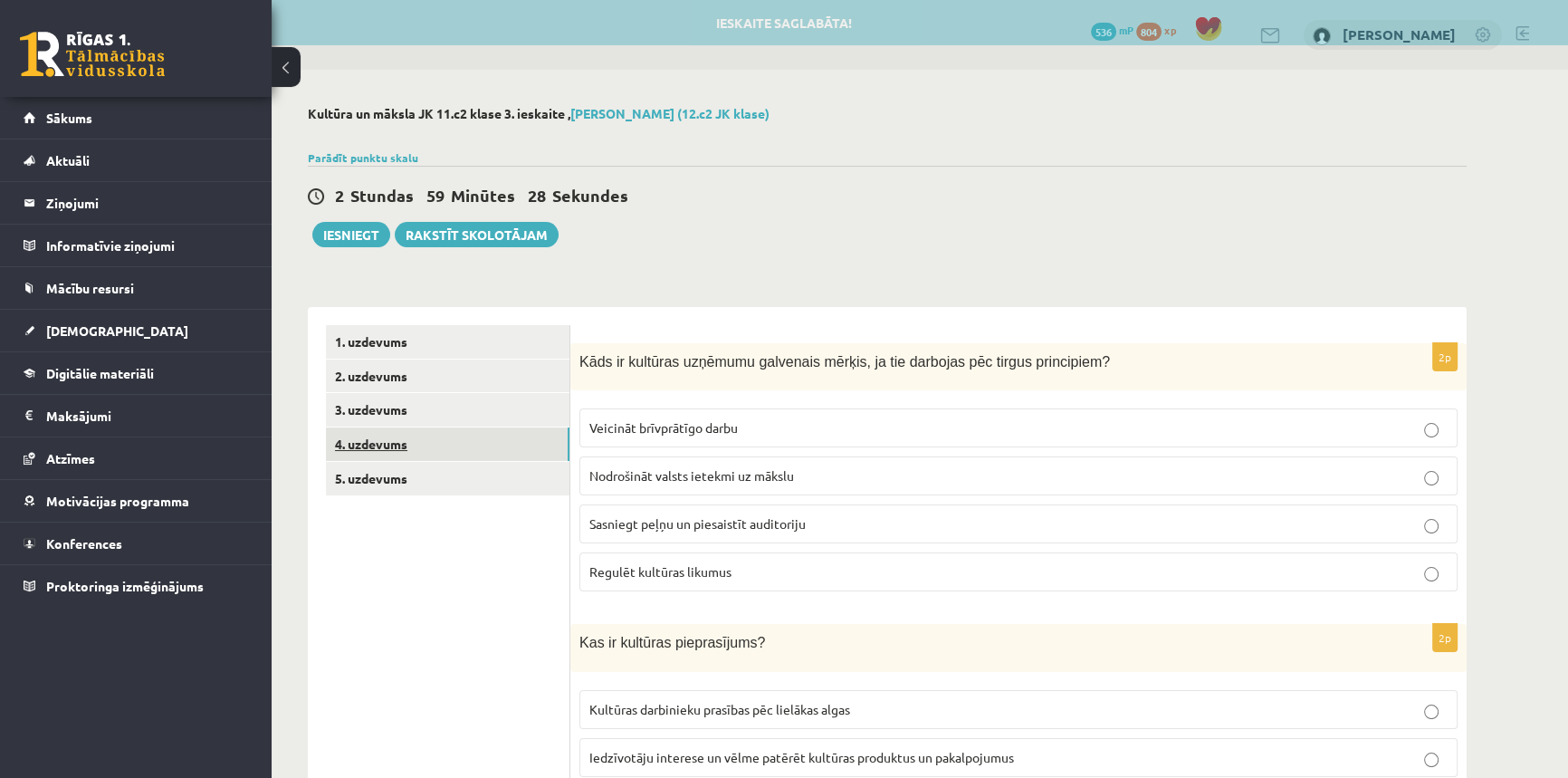
click at [373, 440] on link "4. uzdevums" at bounding box center [447, 444] width 243 height 34
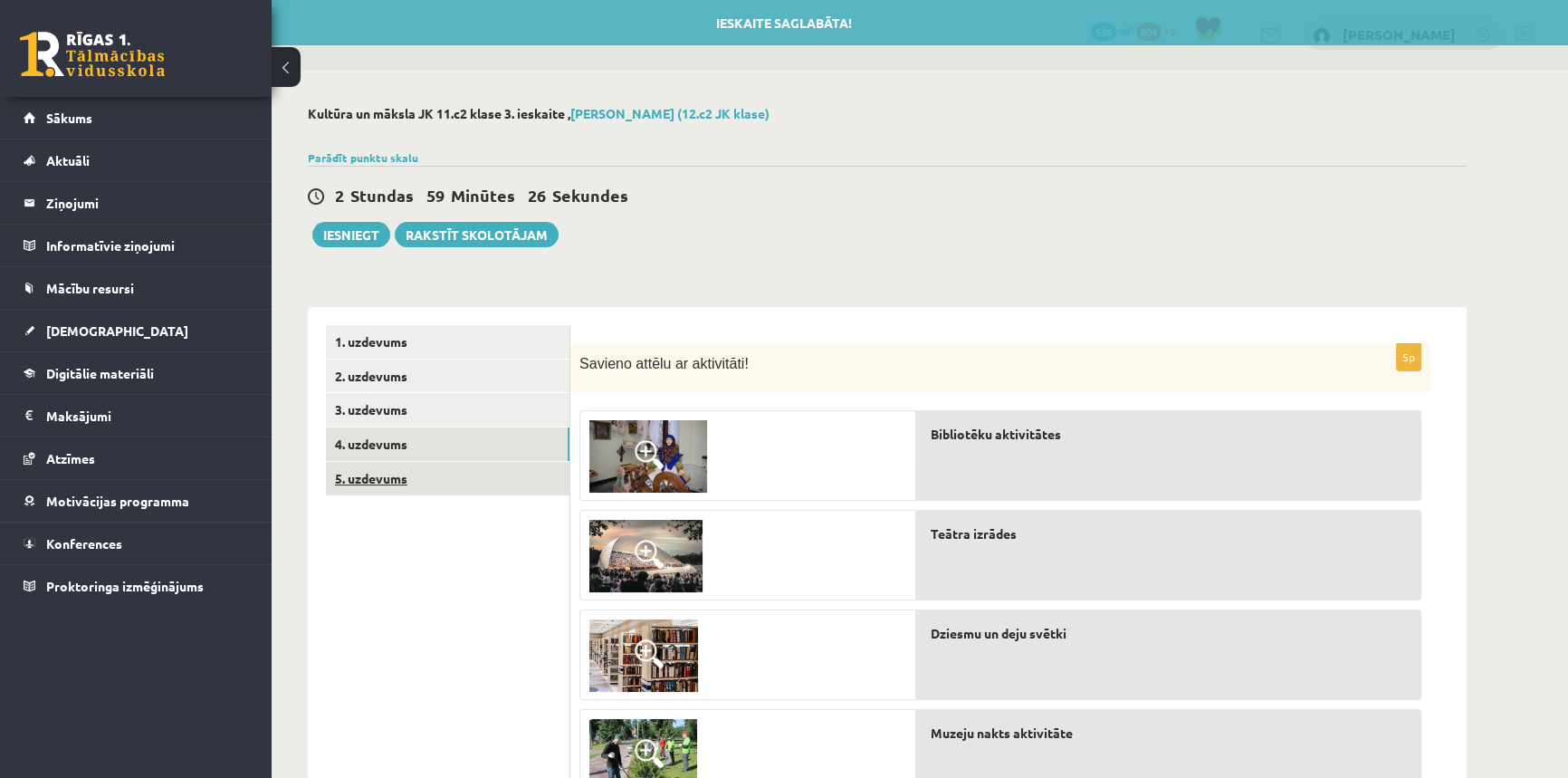
click at [383, 478] on link "5. uzdevums" at bounding box center [447, 478] width 243 height 34
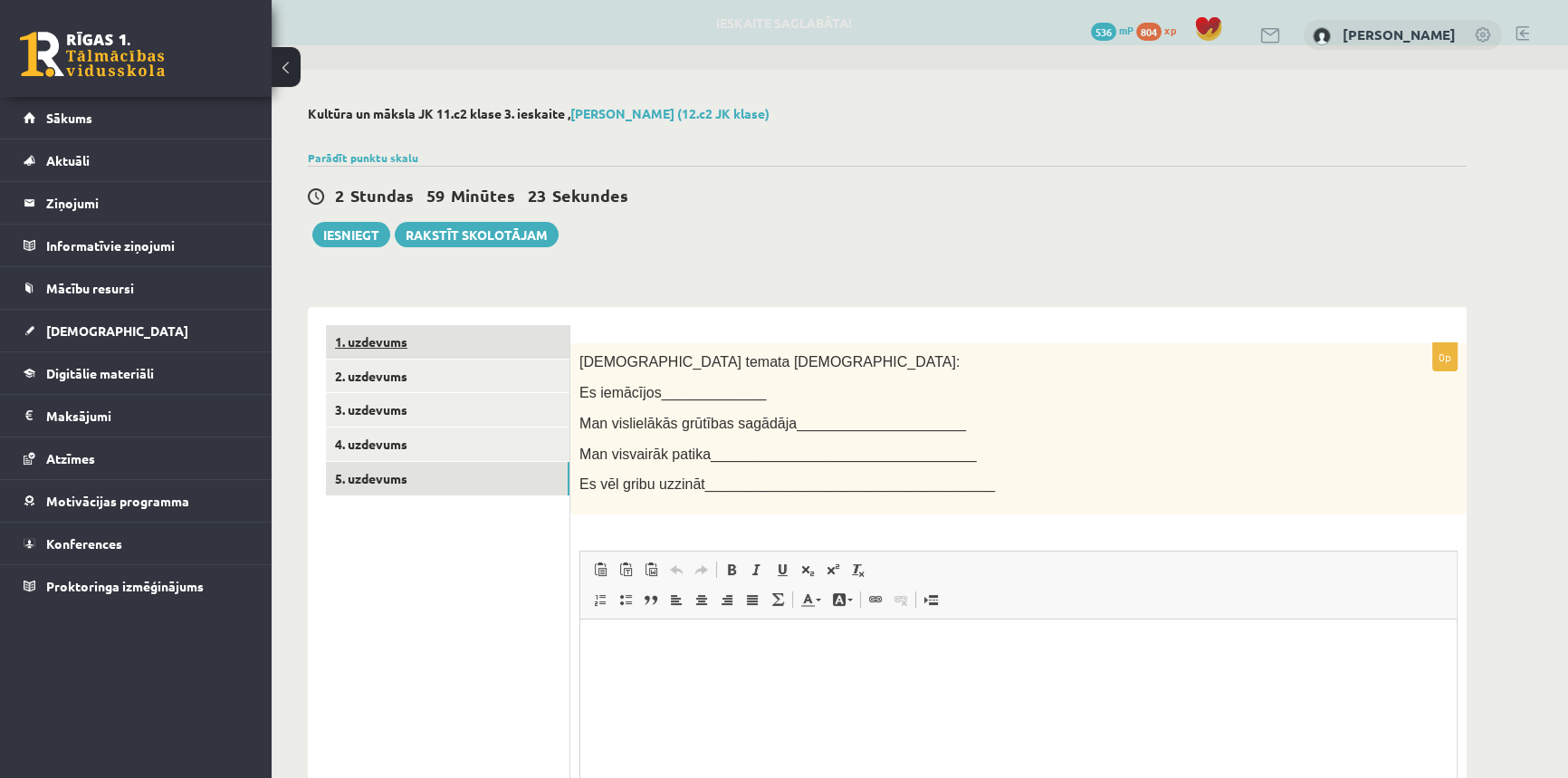
click at [383, 334] on link "1. uzdevums" at bounding box center [447, 342] width 243 height 34
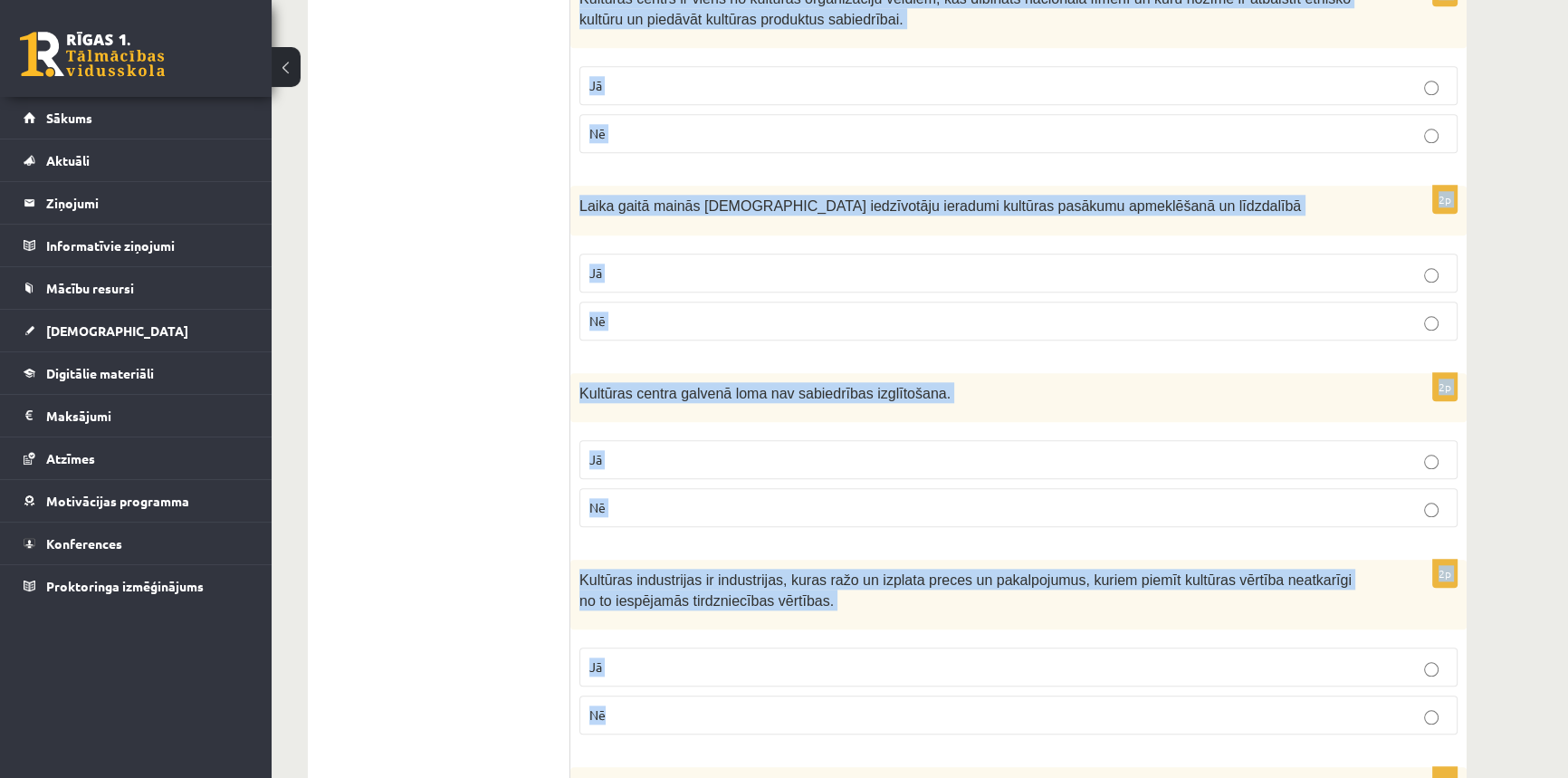
scroll to position [2492, 0]
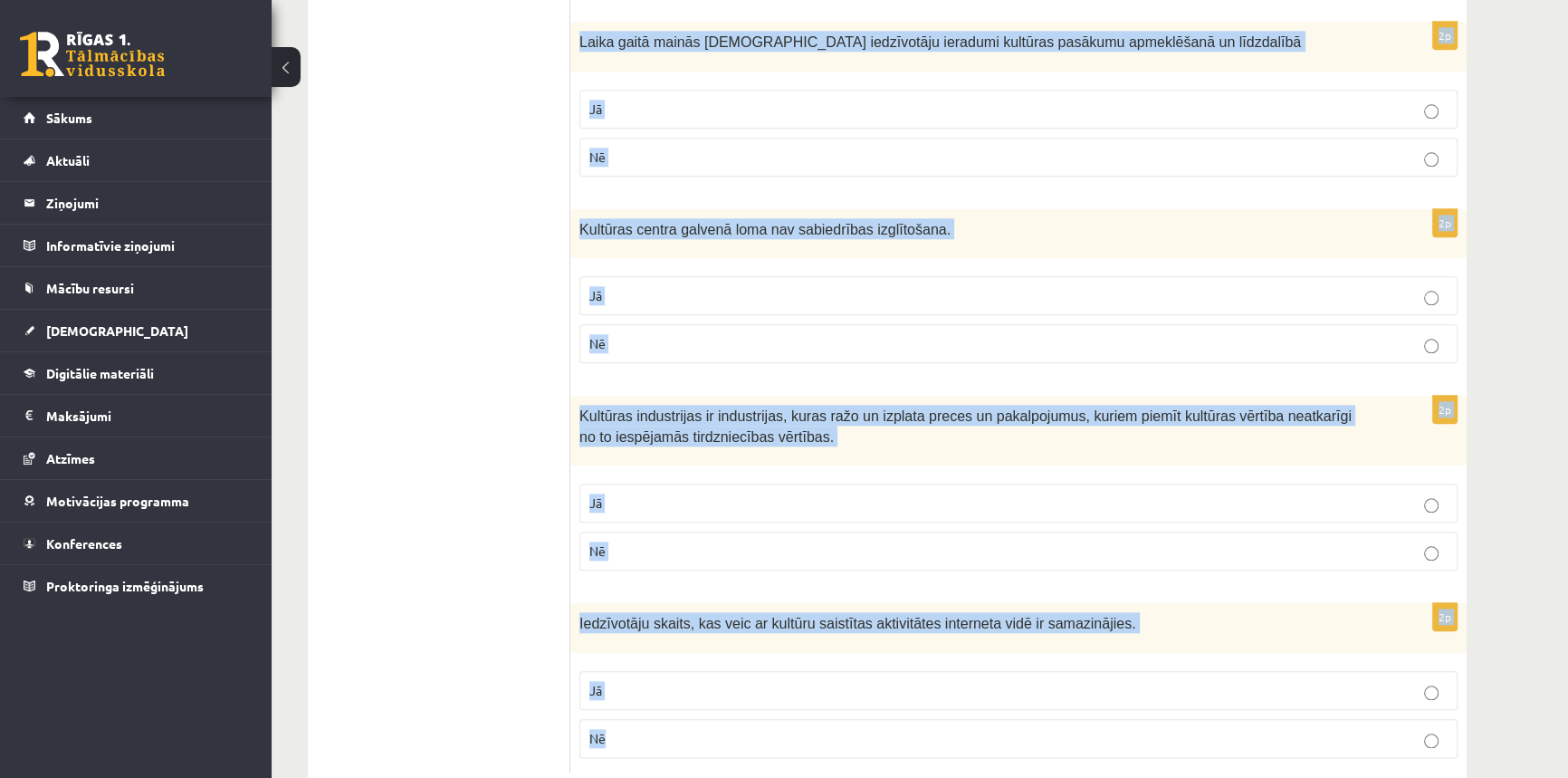
drag, startPoint x: 597, startPoint y: 380, endPoint x: 1028, endPoint y: 663, distance: 515.6
copy form "Iegādājoties kultūras produktu, jārēķinās ne tikai ar finansiāliem ieguldījumie…"
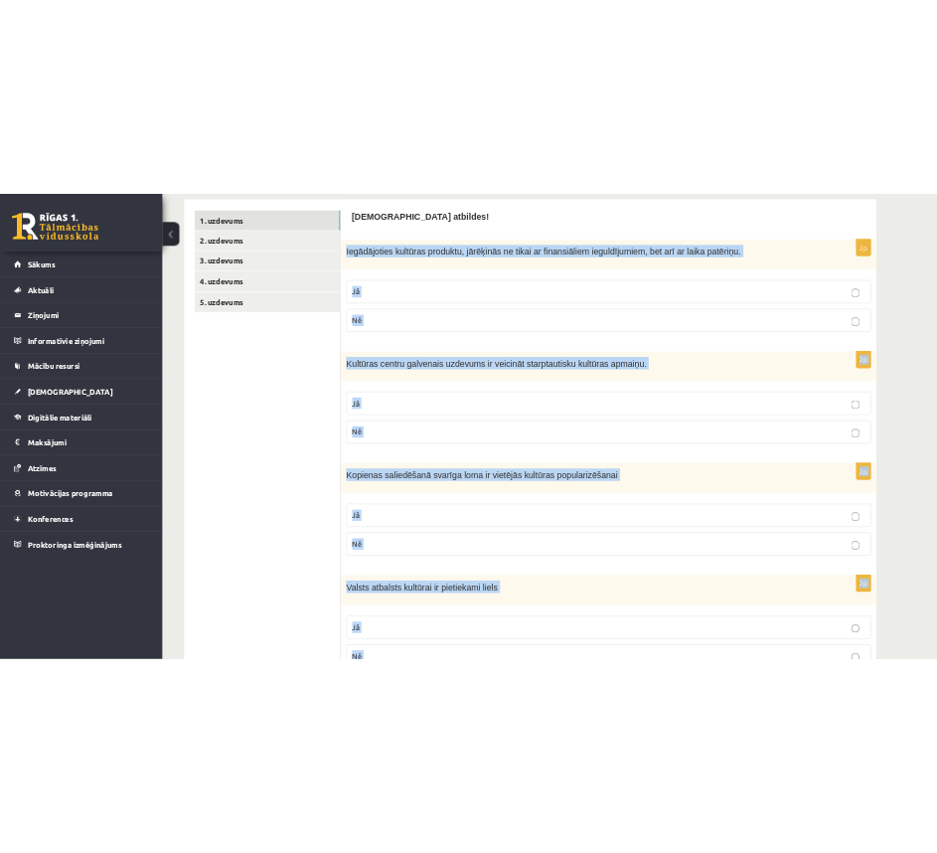
scroll to position [0, 0]
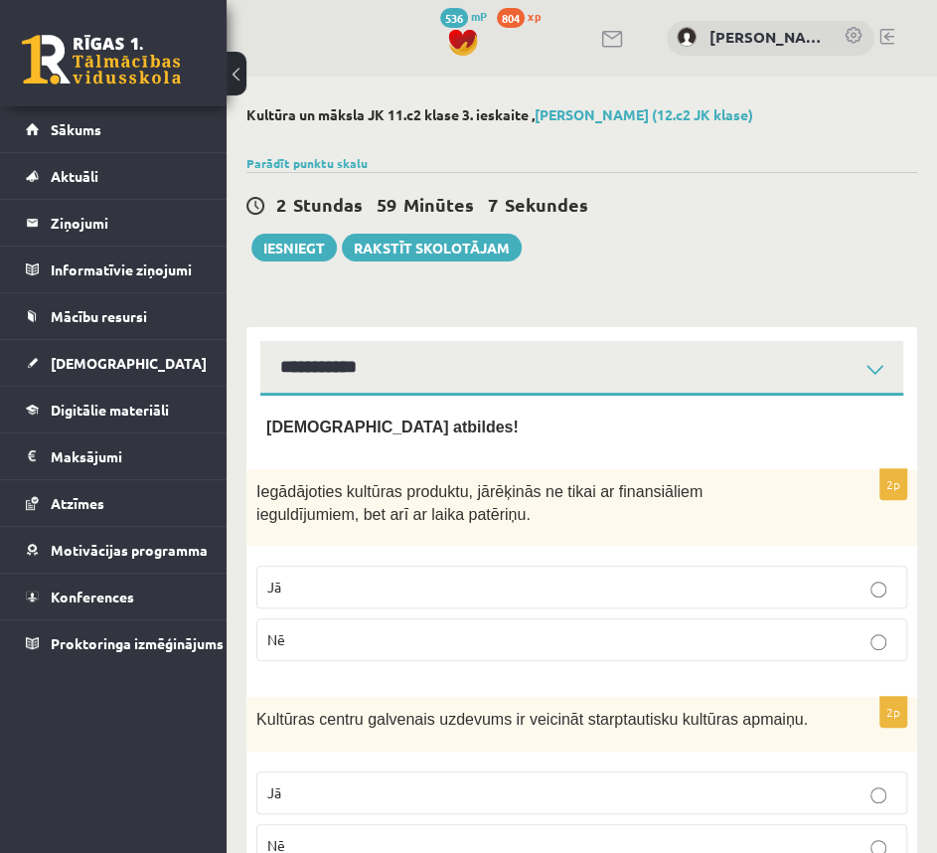
click at [535, 436] on div "Apstiprini atbildes!" at bounding box center [581, 432] width 631 height 34
click at [752, 187] on div "2 Stundas 58 Minūtes 59 Sekundes Ieskaite saglabāta! Iesniegt Rakstīt skolotājam" at bounding box center [581, 216] width 671 height 89
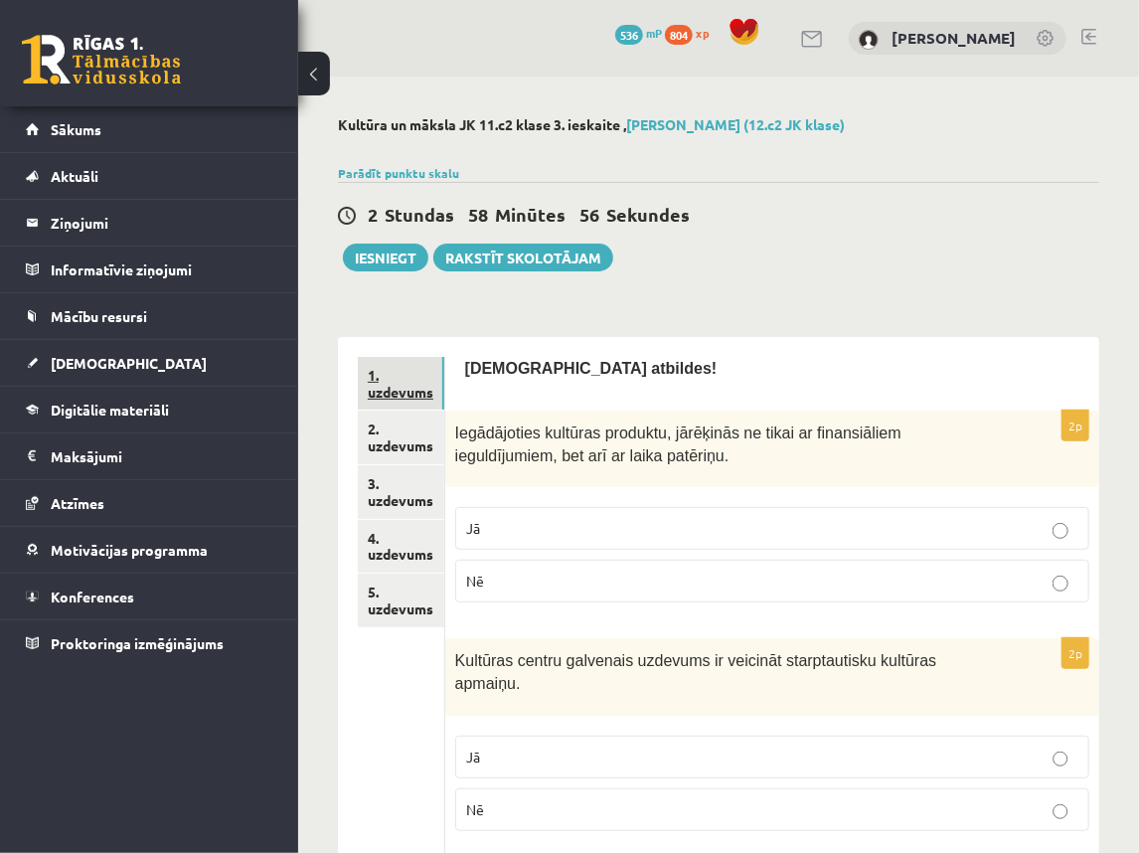
click at [394, 380] on link "1. uzdevums" at bounding box center [401, 384] width 86 height 54
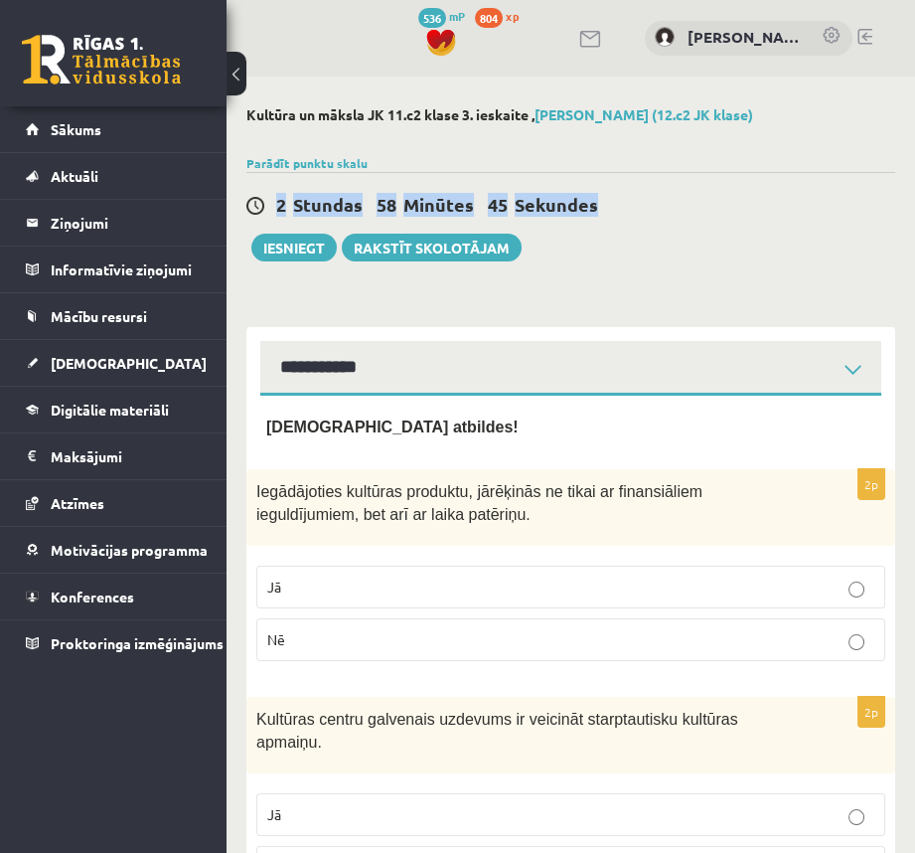
drag, startPoint x: 913, startPoint y: 170, endPoint x: 917, endPoint y: 183, distance: 13.5
click at [915, 183] on html "0 Dāvanas 536 mP 804 xp Bruno Trukšāns Sākums Aktuāli Kā mācīties eSKOLĀ Kontak…" at bounding box center [457, 426] width 915 height 853
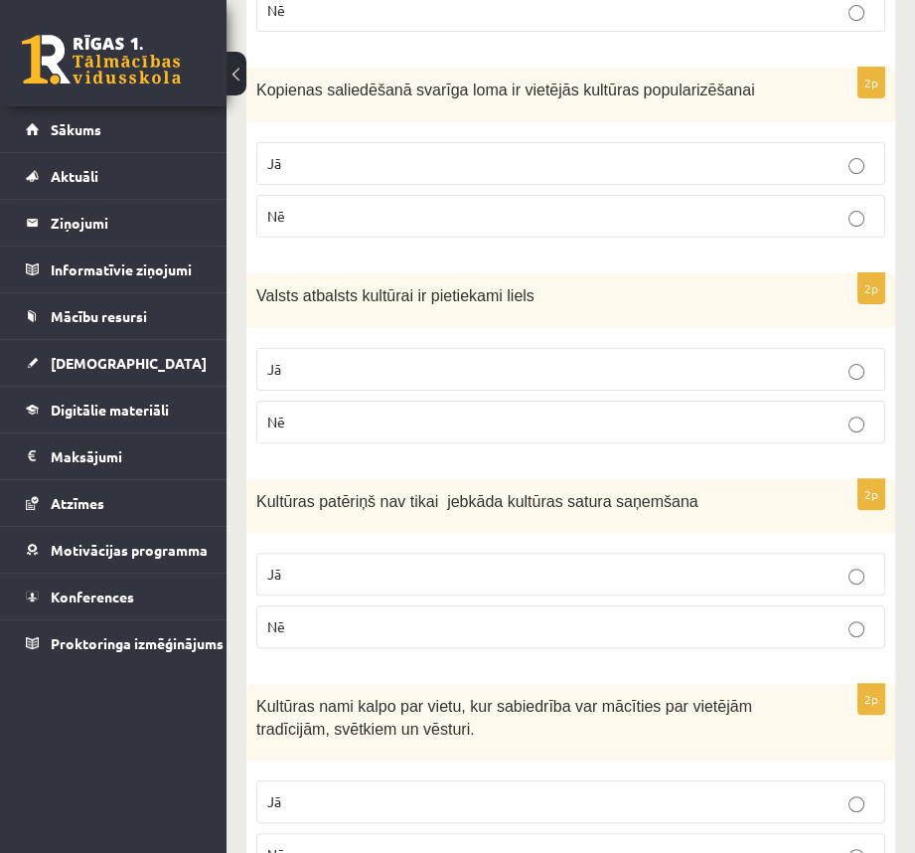
scroll to position [864, 0]
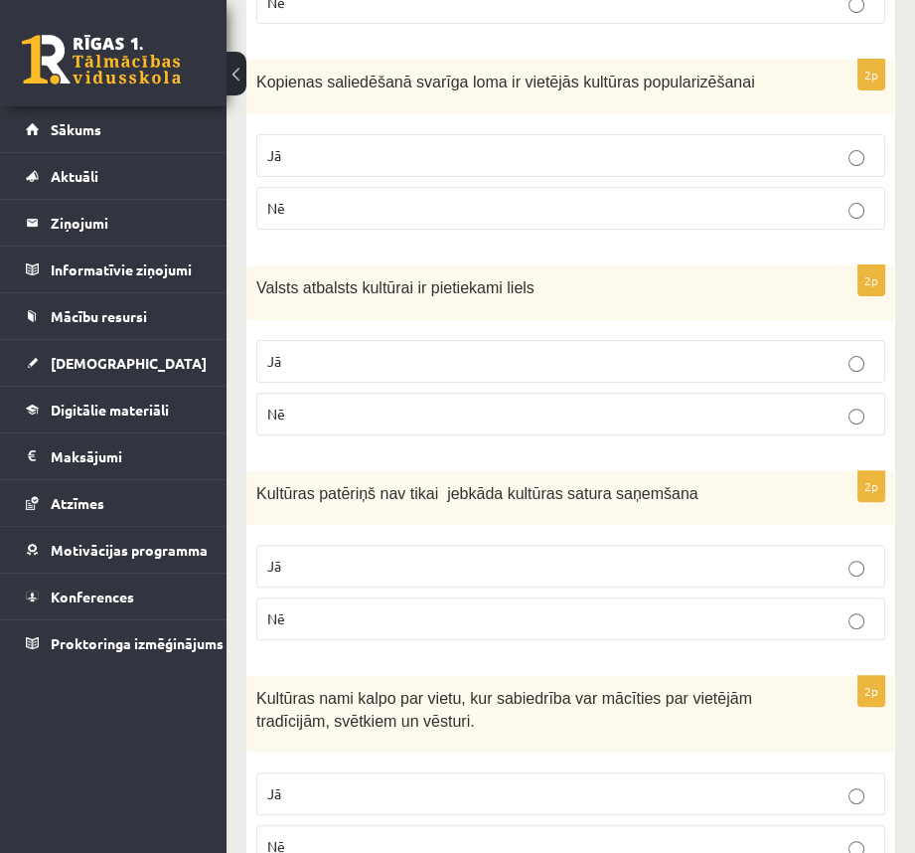
click at [850, 351] on p "Jā" at bounding box center [570, 361] width 607 height 21
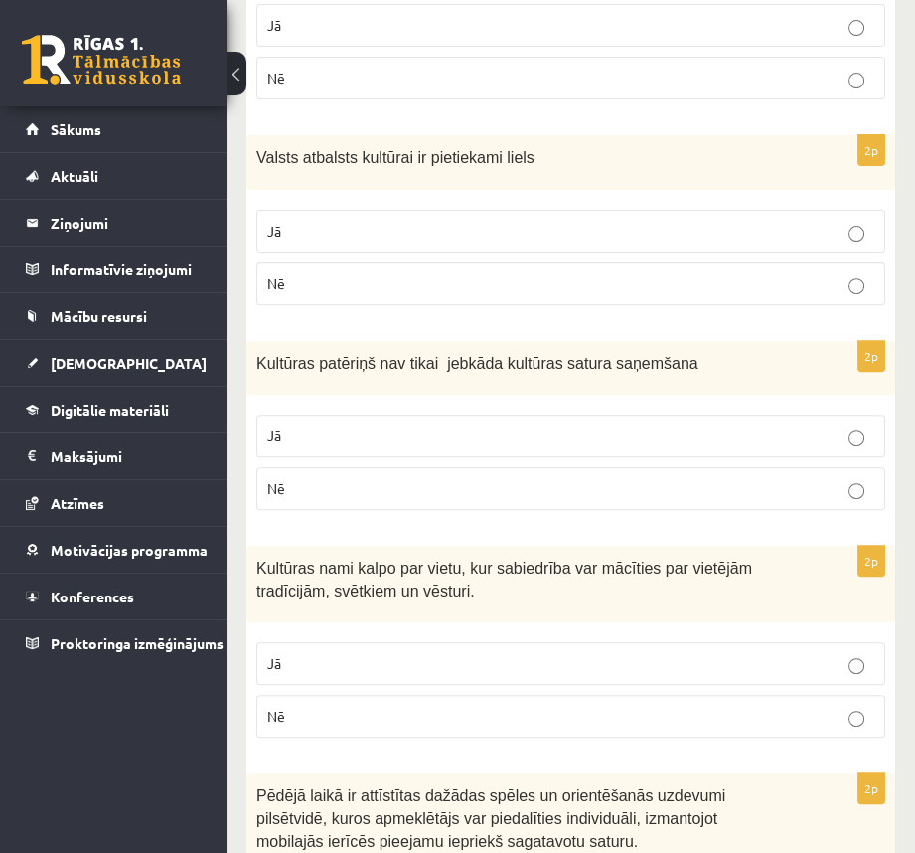
scroll to position [1020, 0]
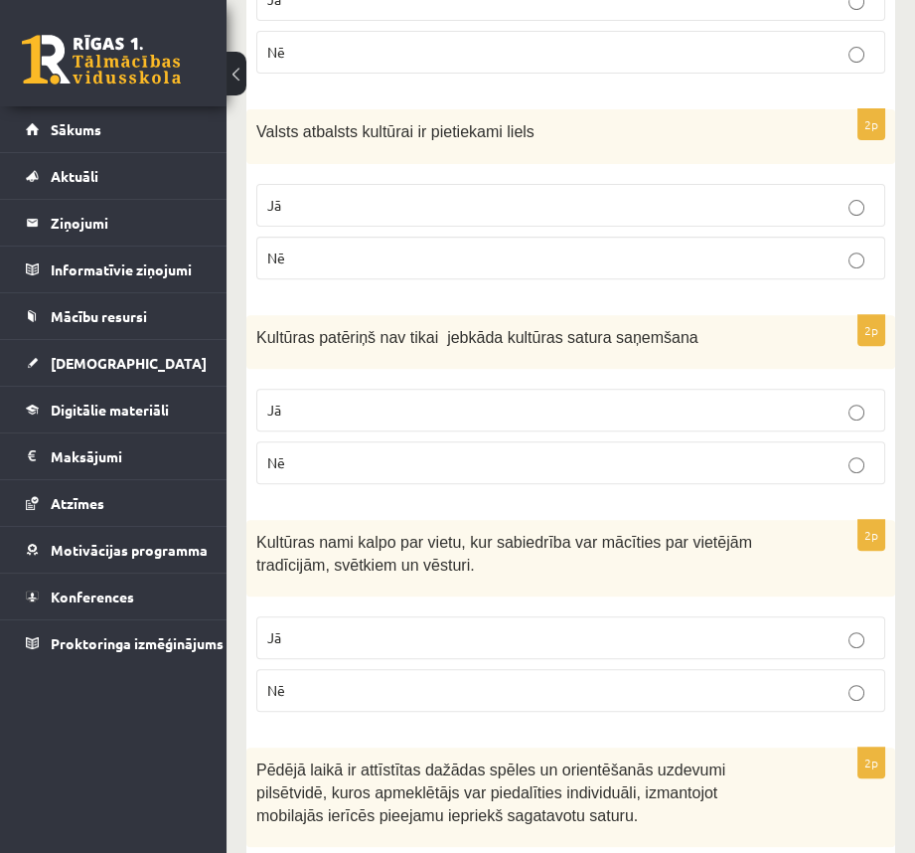
click at [857, 452] on p "Nē" at bounding box center [570, 462] width 607 height 21
drag, startPoint x: 913, startPoint y: 391, endPoint x: 914, endPoint y: 377, distance: 13.9
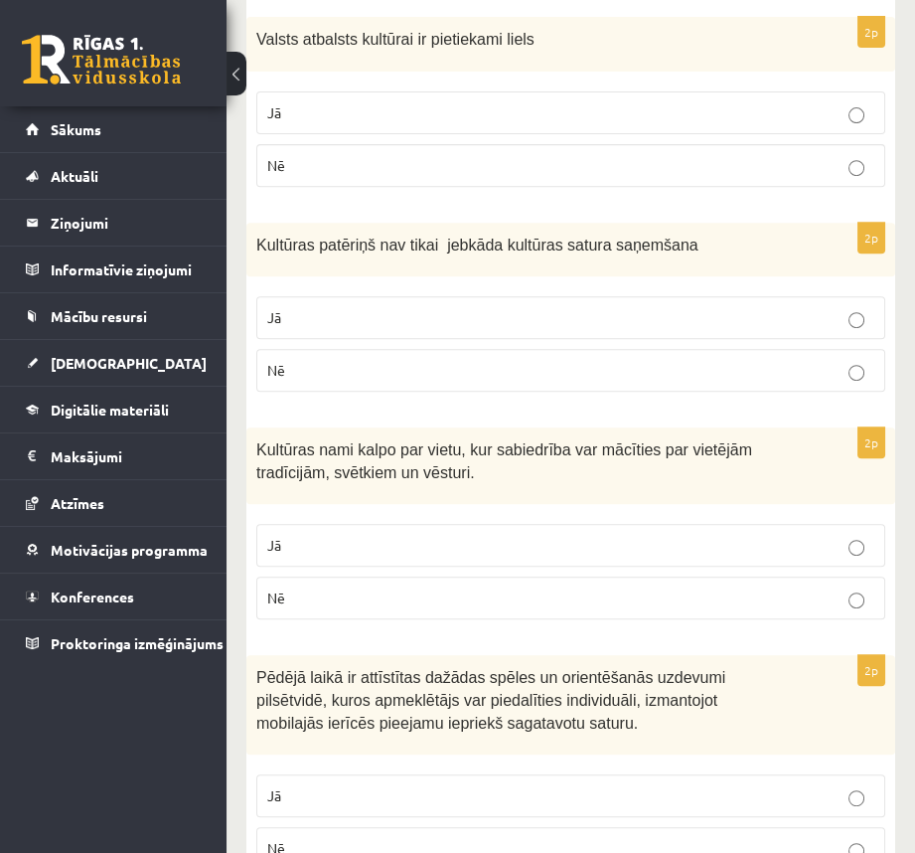
scroll to position [1138, 0]
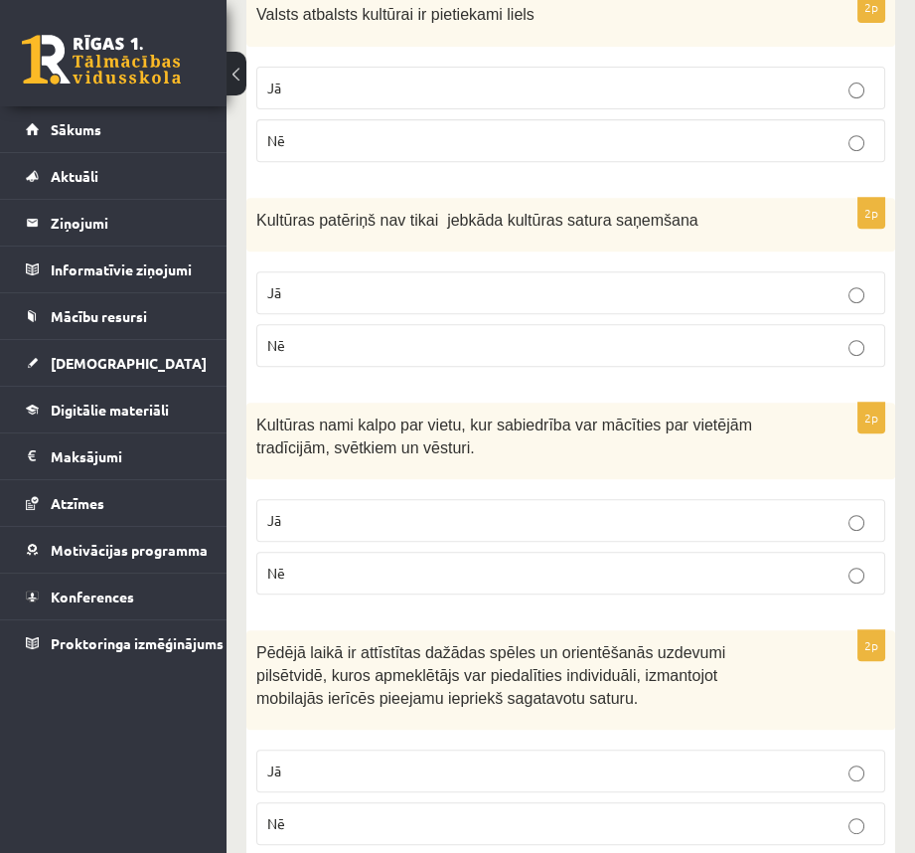
click at [831, 510] on p "Jā" at bounding box center [570, 520] width 607 height 21
click at [525, 489] on fieldset "Jā Nē" at bounding box center [570, 544] width 629 height 111
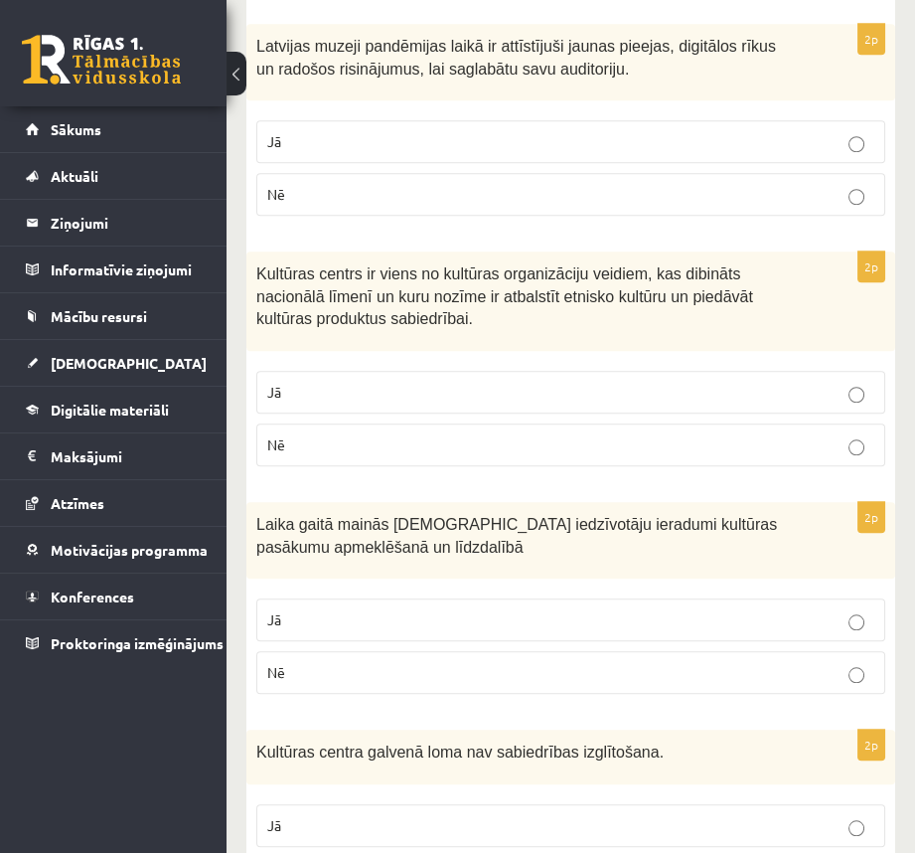
scroll to position [2440, 0]
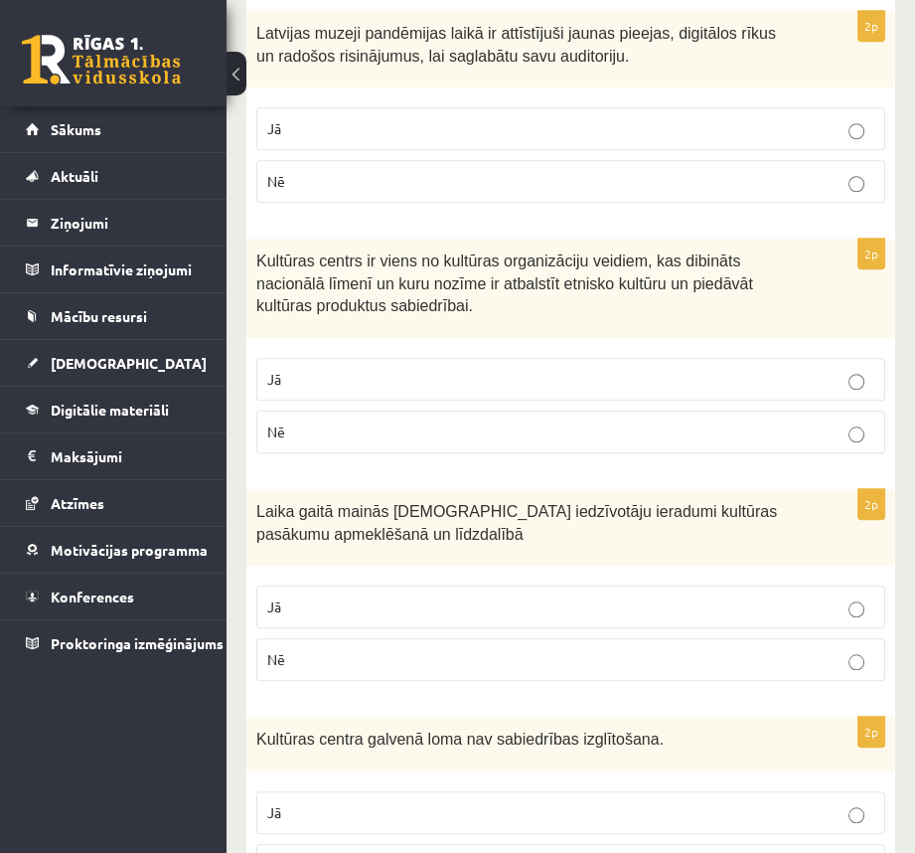
click at [866, 596] on p "Jā" at bounding box center [570, 606] width 607 height 21
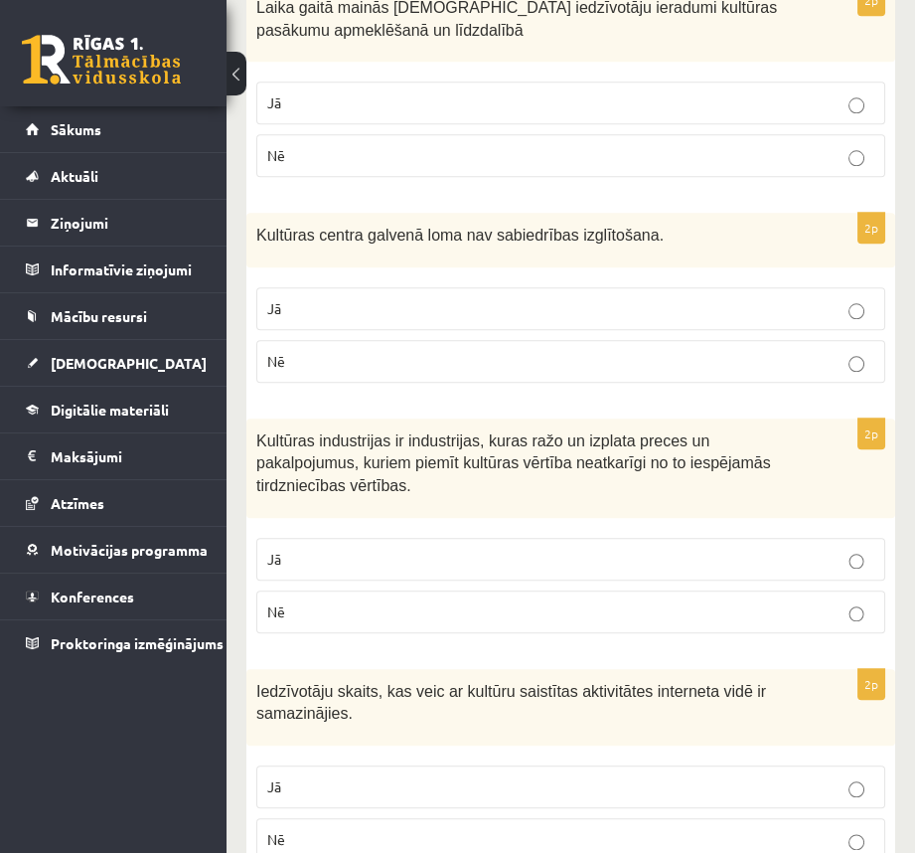
scroll to position [2961, 0]
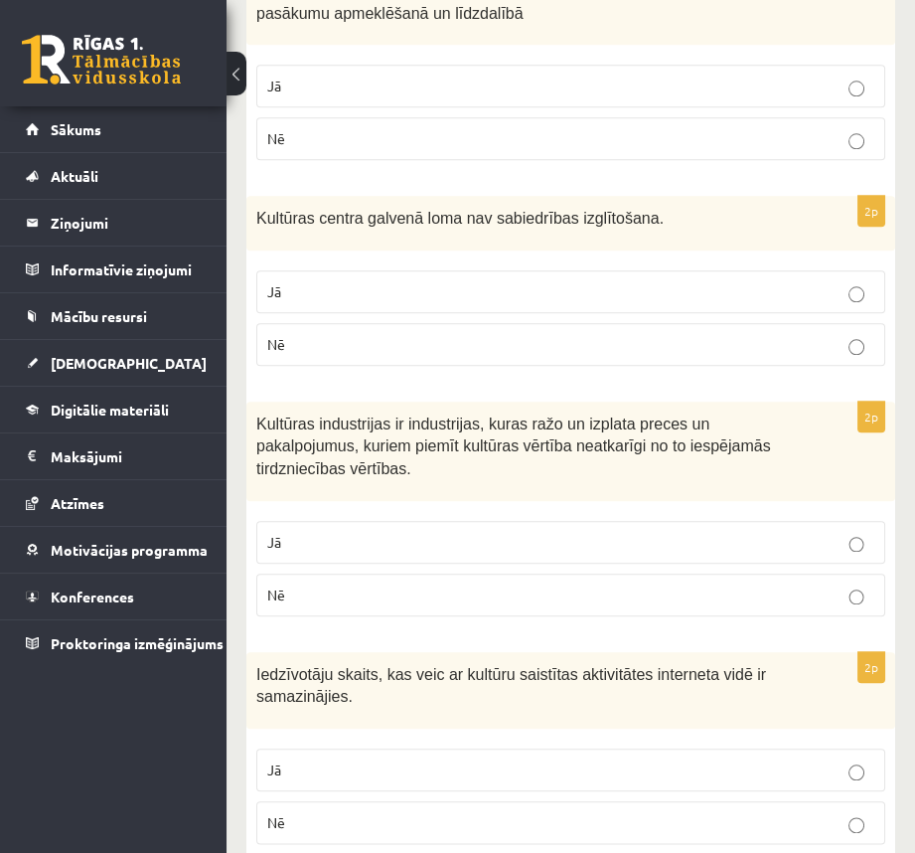
click at [854, 521] on label "Jā" at bounding box center [570, 542] width 629 height 43
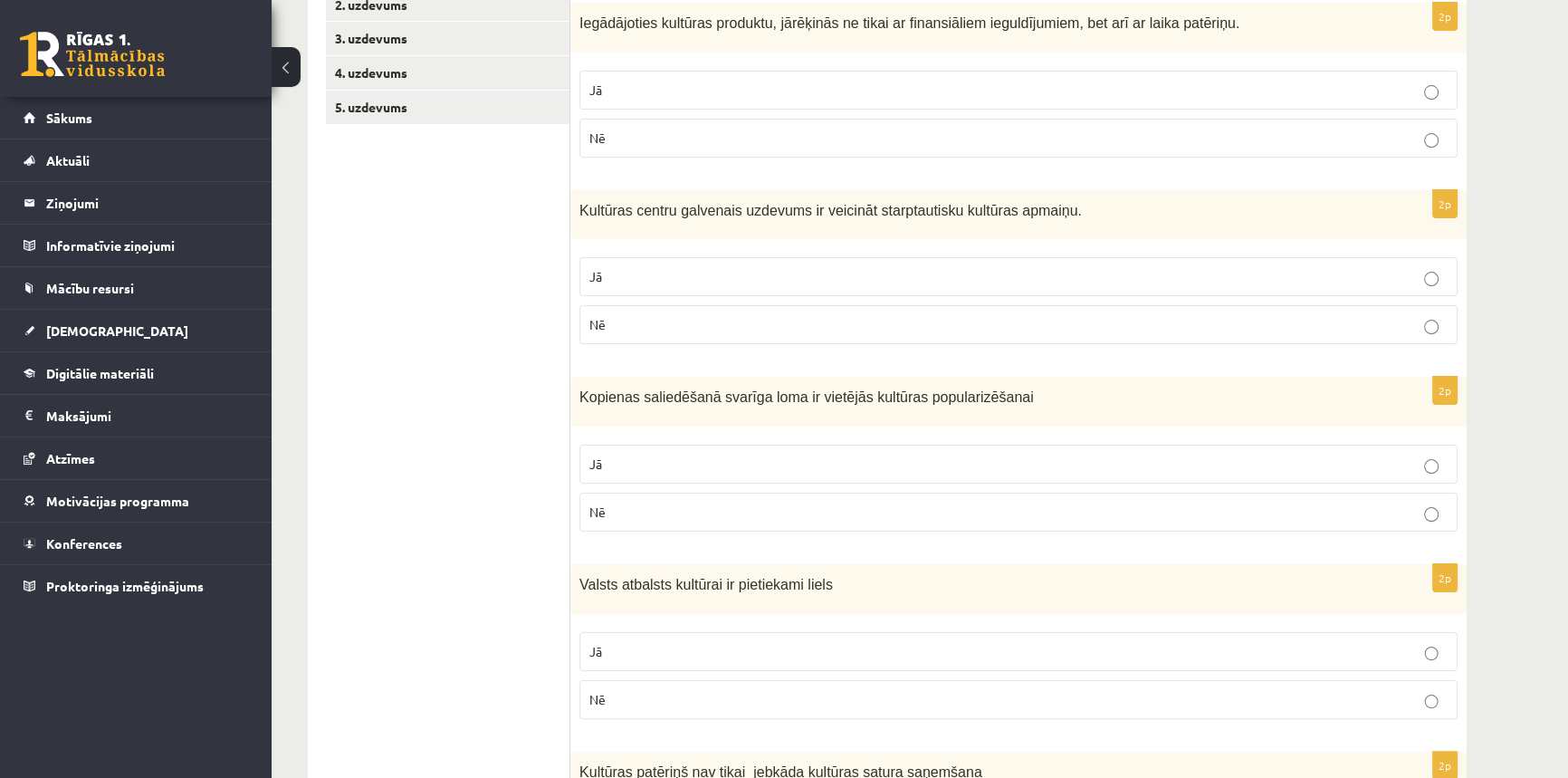
scroll to position [0, 0]
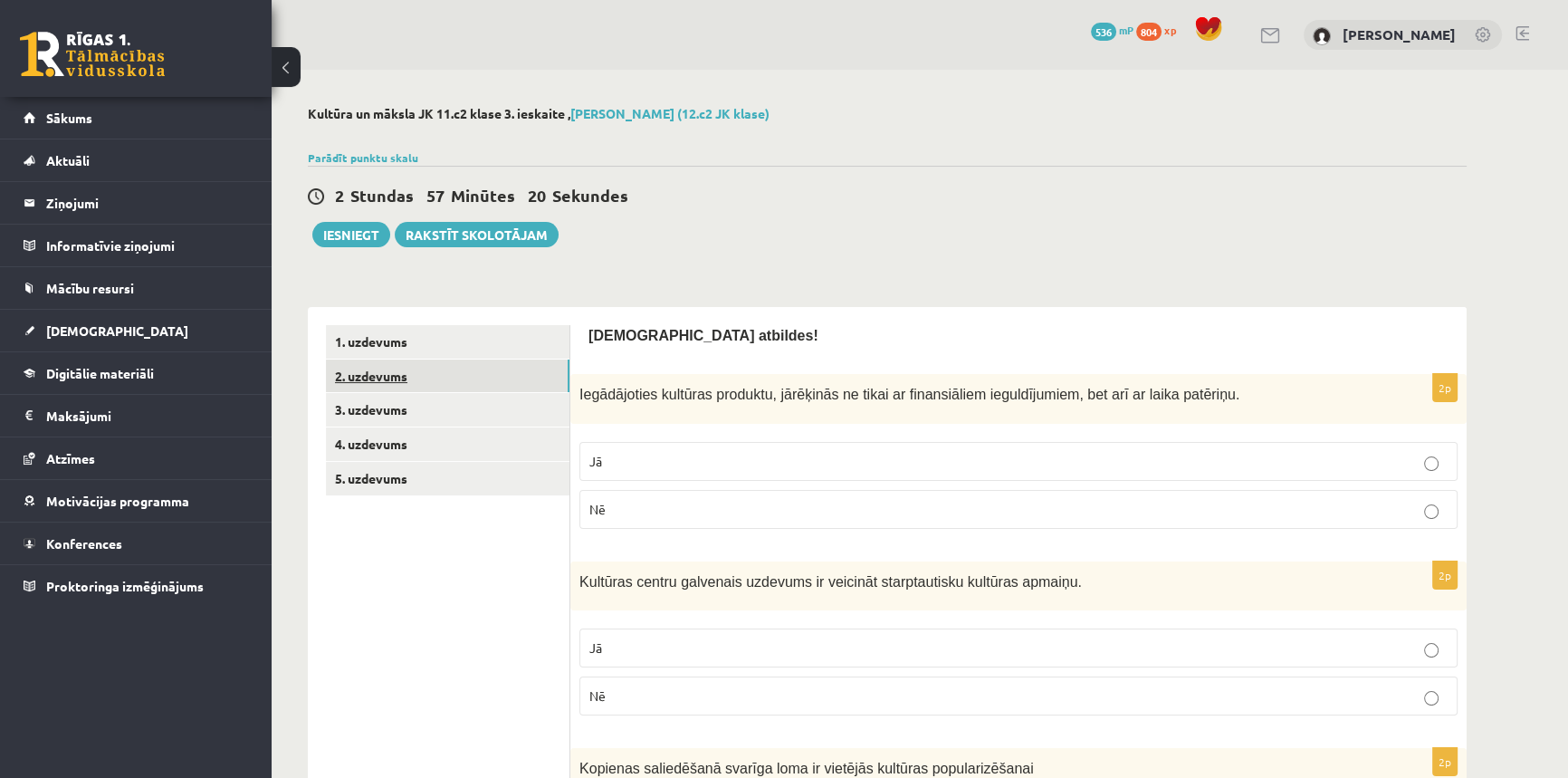
click at [466, 382] on link "2. uzdevums" at bounding box center [447, 375] width 243 height 34
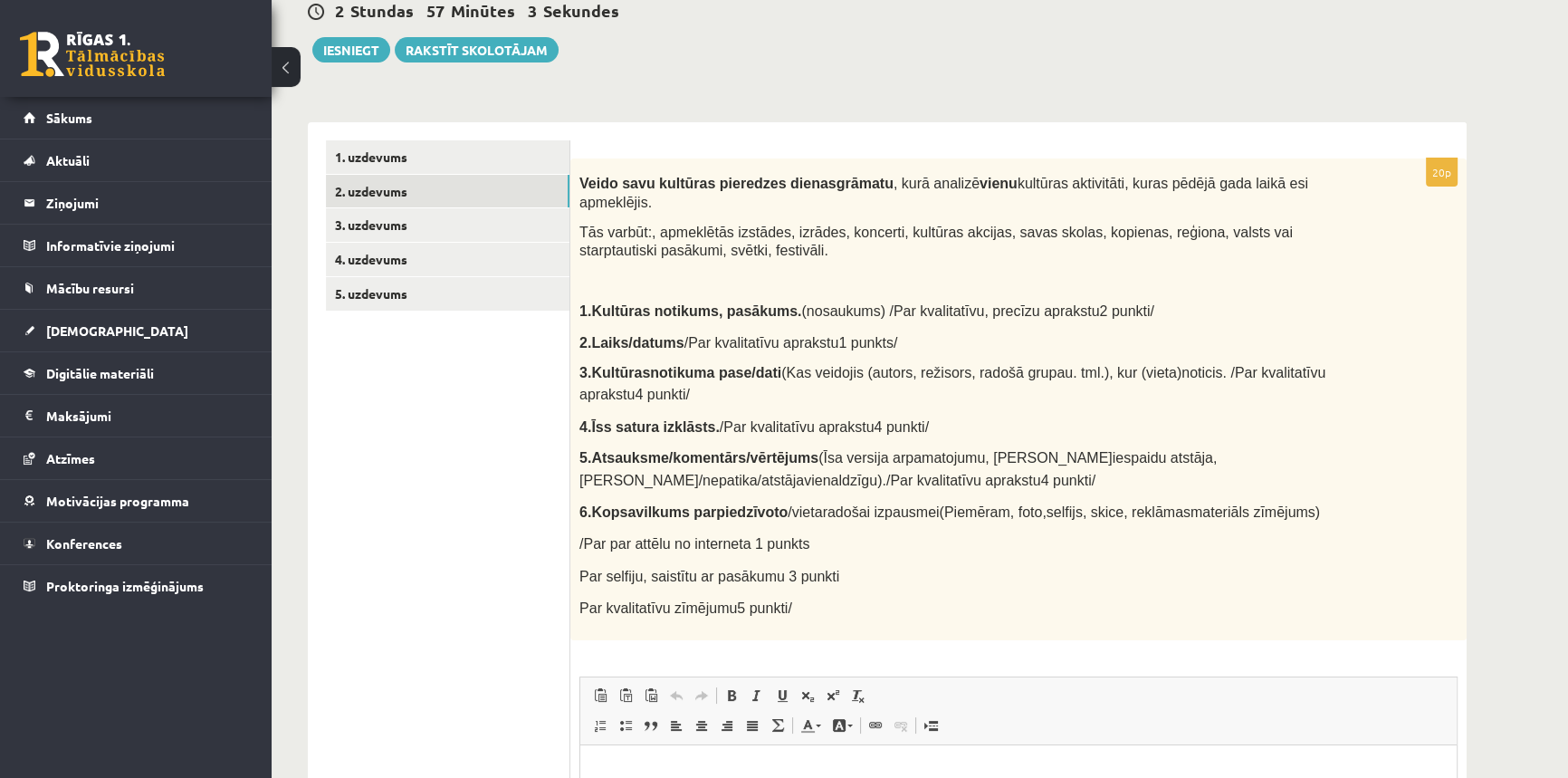
scroll to position [181, 0]
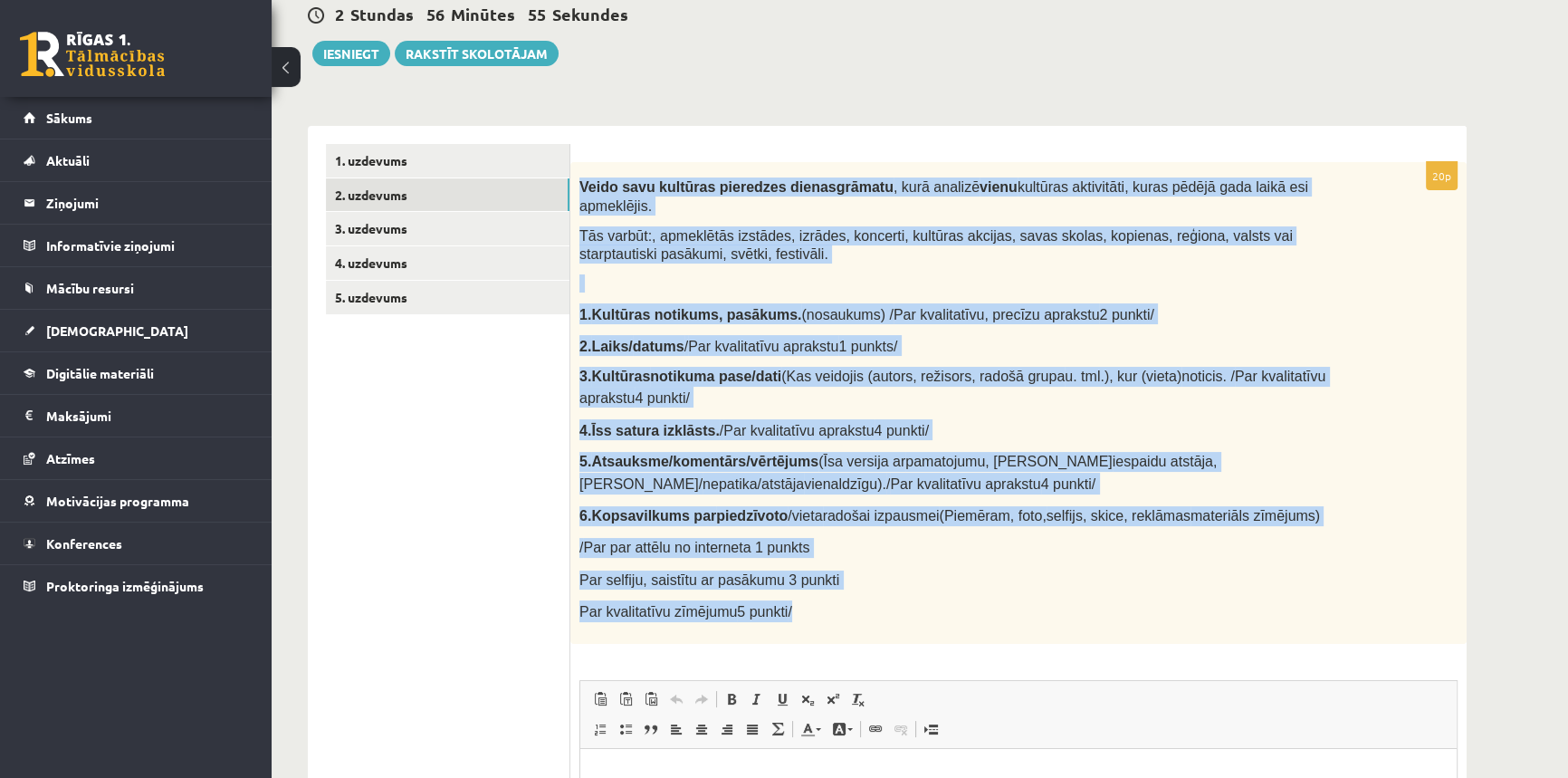
drag, startPoint x: 867, startPoint y: 607, endPoint x: 578, endPoint y: 177, distance: 518.1
click at [578, 177] on div "Veido savu kultūras pieredzes dienasgrāmatu , kurā analizē vienu kultūras aktiv…" at bounding box center [1019, 403] width 897 height 482
copy div "Veido savu kultūras pieredzes dienasgrāmatu , kurā analizē vienu kultūras aktiv…"
click at [893, 568] on div "Veido savu kultūras pieredzes dienasgrāmatu , kurā analizē vienu kultūras aktiv…" at bounding box center [1019, 403] width 897 height 482
drag, startPoint x: 799, startPoint y: 579, endPoint x: 576, endPoint y: 180, distance: 457.1
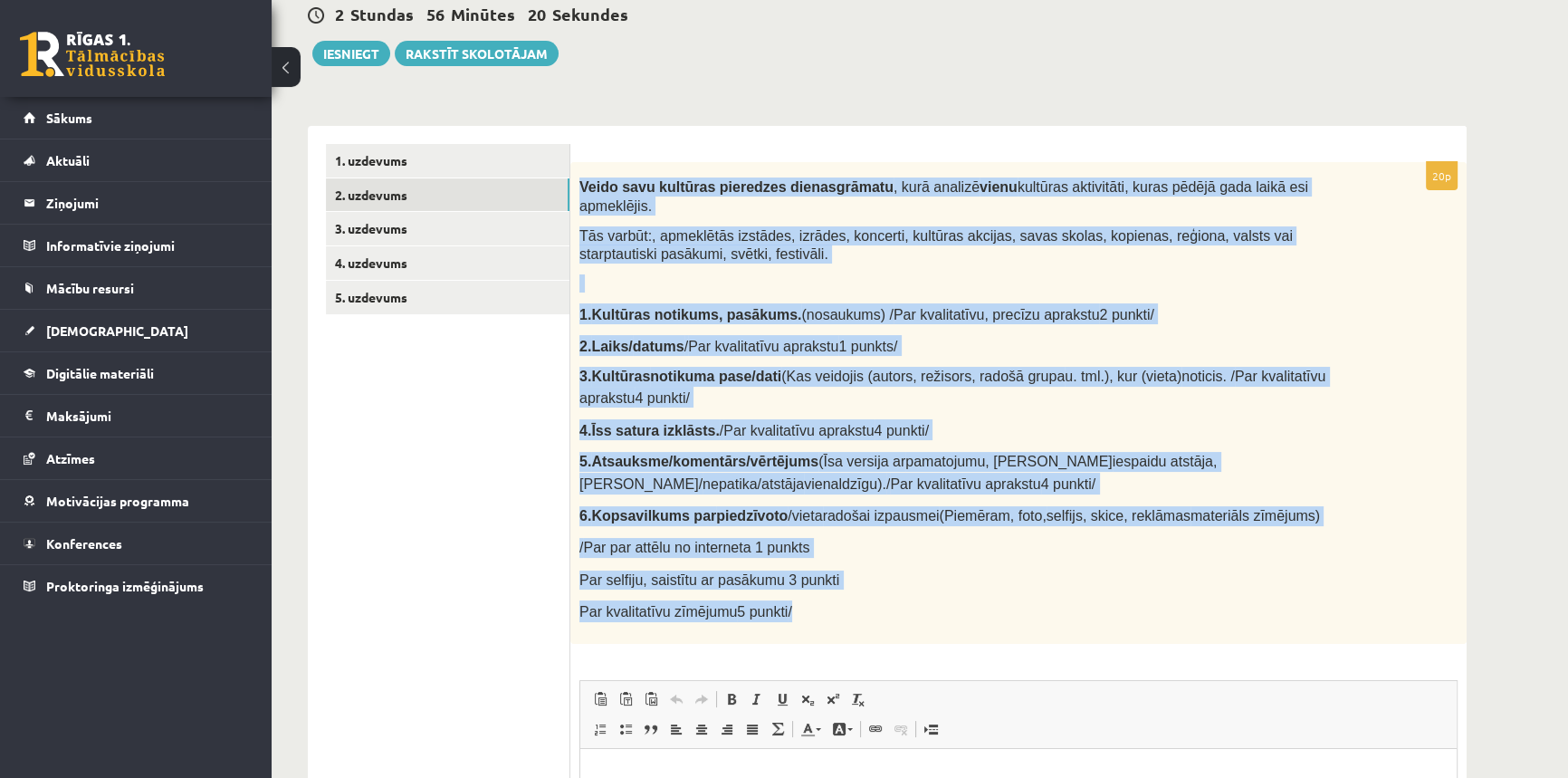
click at [576, 180] on div "Veido savu kultūras pieredzes dienasgrāmatu , kurā analizē vienu kultūras aktiv…" at bounding box center [1019, 403] width 897 height 482
copy div "Veido savu kultūras pieredzes dienasgrāmatu , kurā analizē vienu kultūras aktiv…"
click at [686, 274] on p at bounding box center [971, 283] width 784 height 18
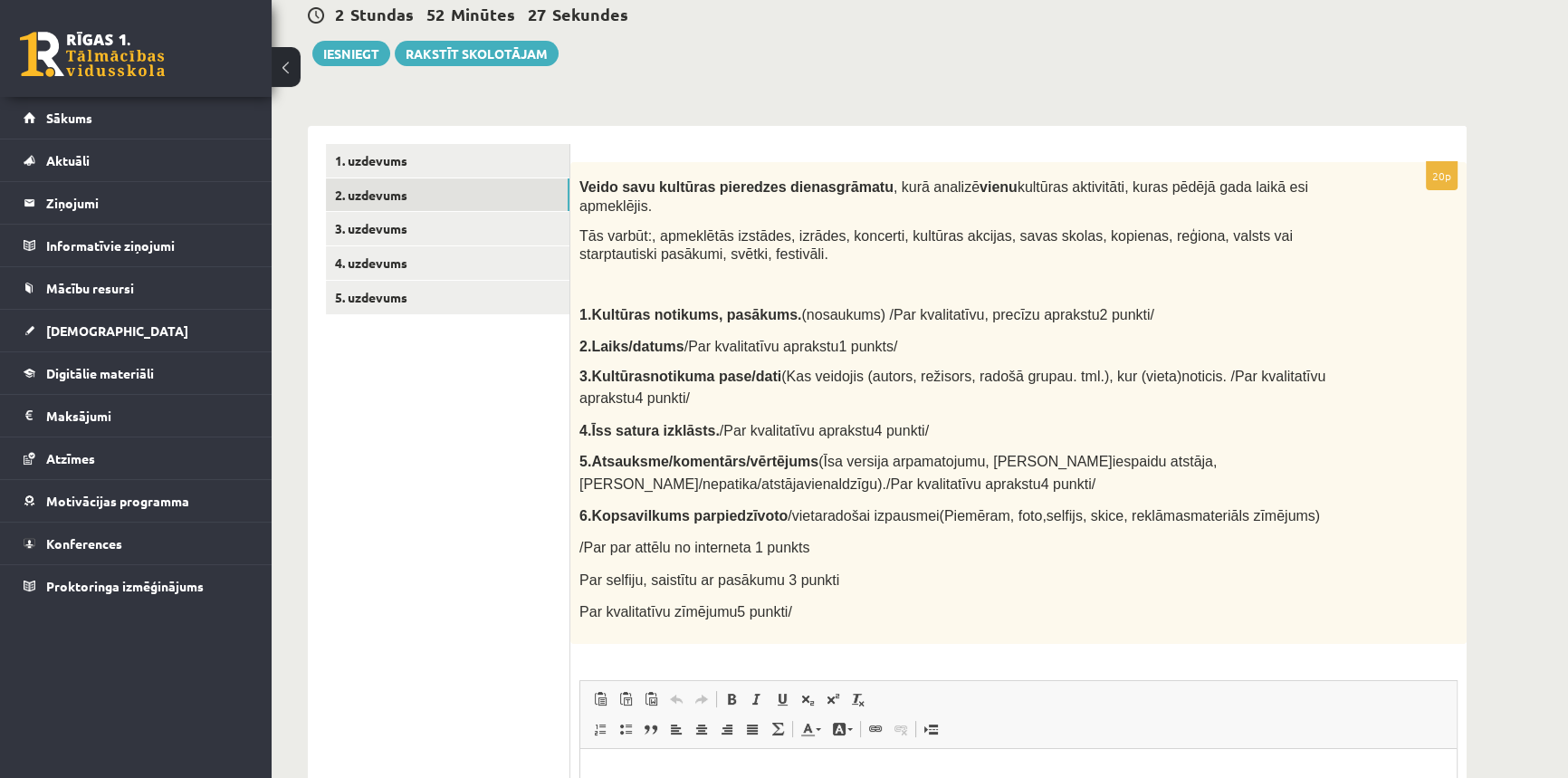
scroll to position [489, 0]
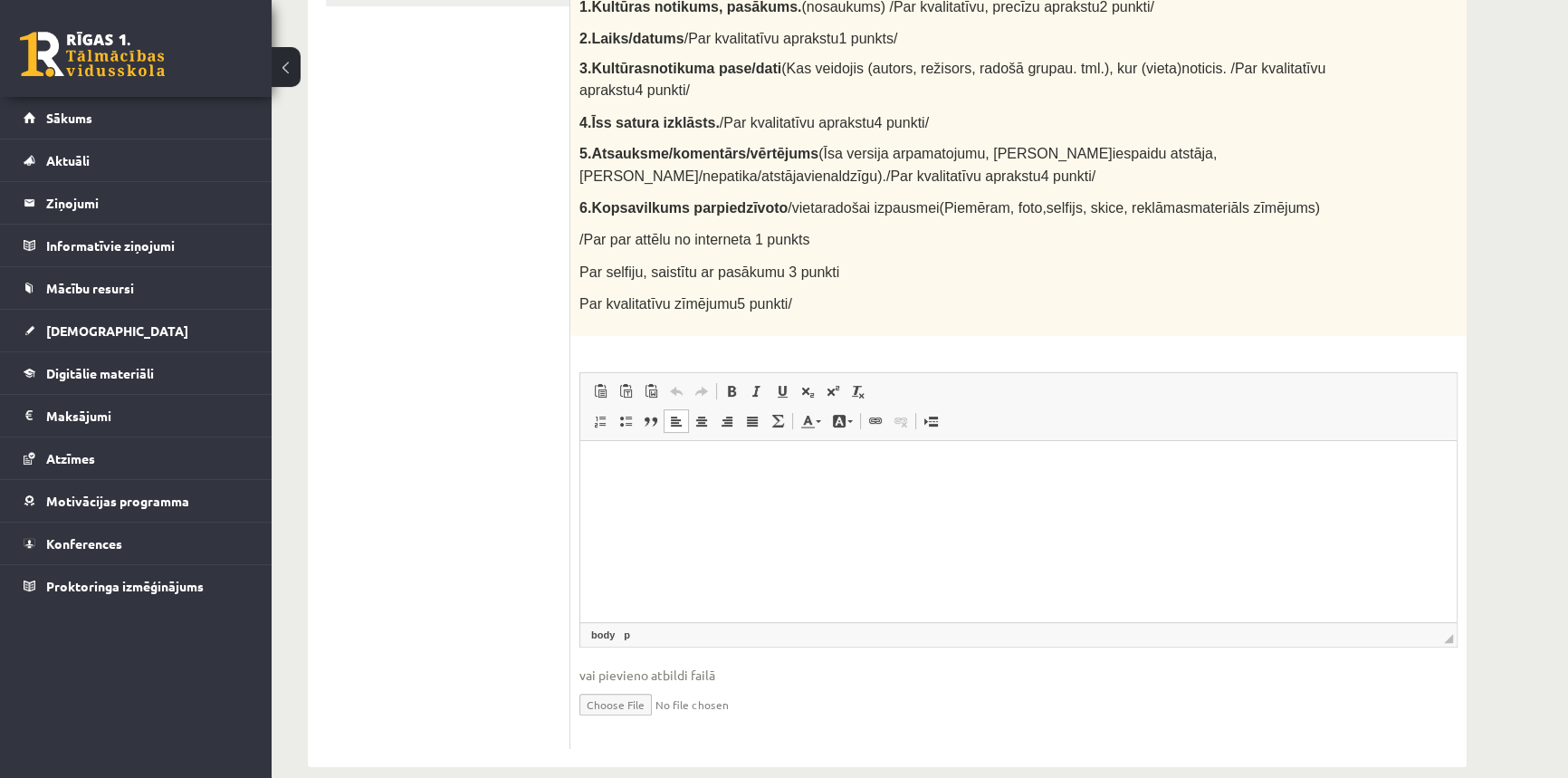
click at [678, 496] on html at bounding box center [1019, 467] width 876 height 56
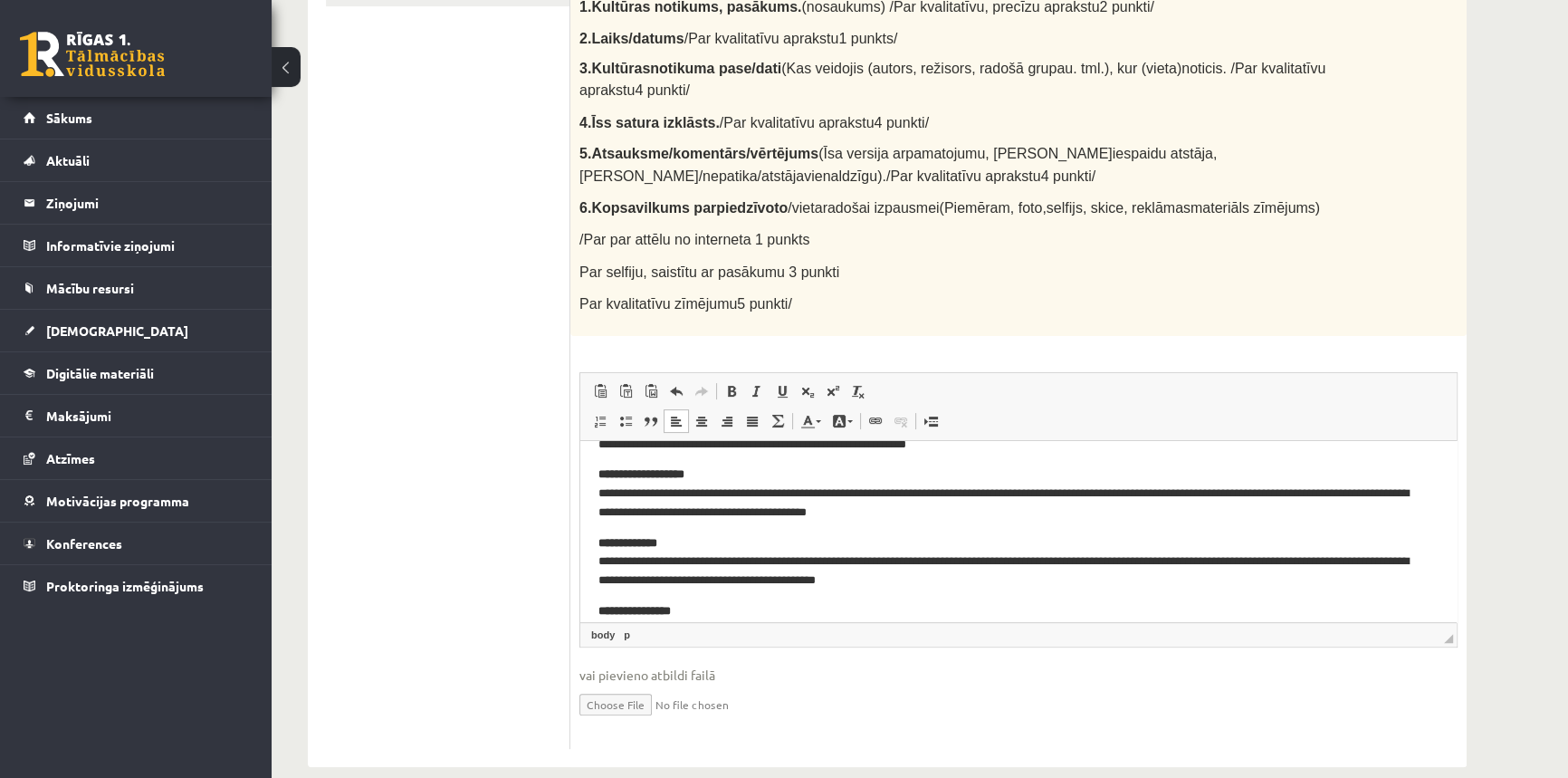
scroll to position [214, 0]
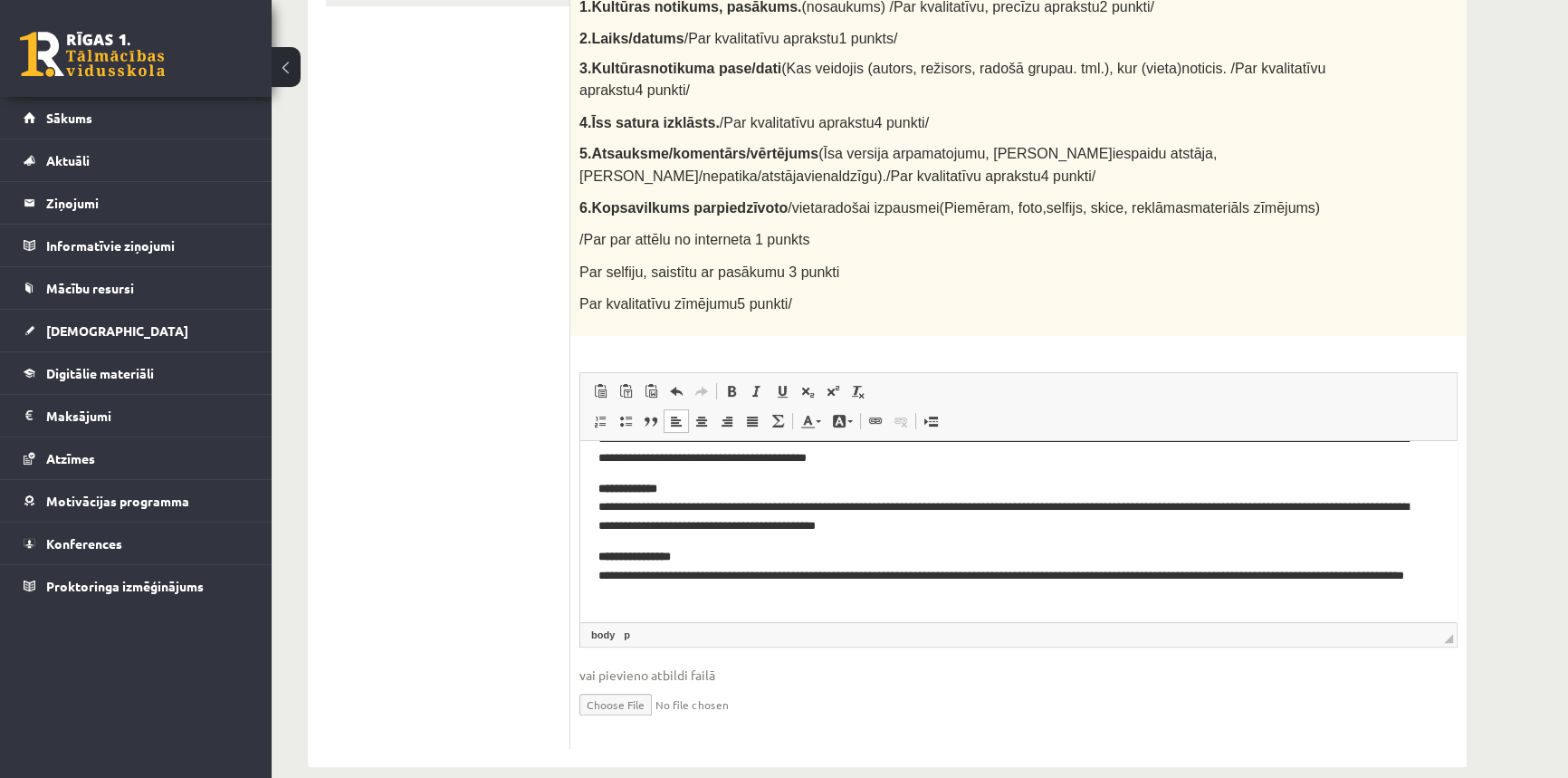
drag, startPoint x: 914, startPoint y: 183, endPoint x: 1101, endPoint y: 198, distance: 187.6
click at [1101, 198] on div "Veido savu kultūras pieredzes dienasgrāmatu , kurā analizē vienu kultūras aktiv…" at bounding box center [1019, 95] width 897 height 482
click at [790, 612] on html "**********" at bounding box center [1019, 423] width 876 height 395
click at [614, 684] on input "file" at bounding box center [1019, 702] width 878 height 37
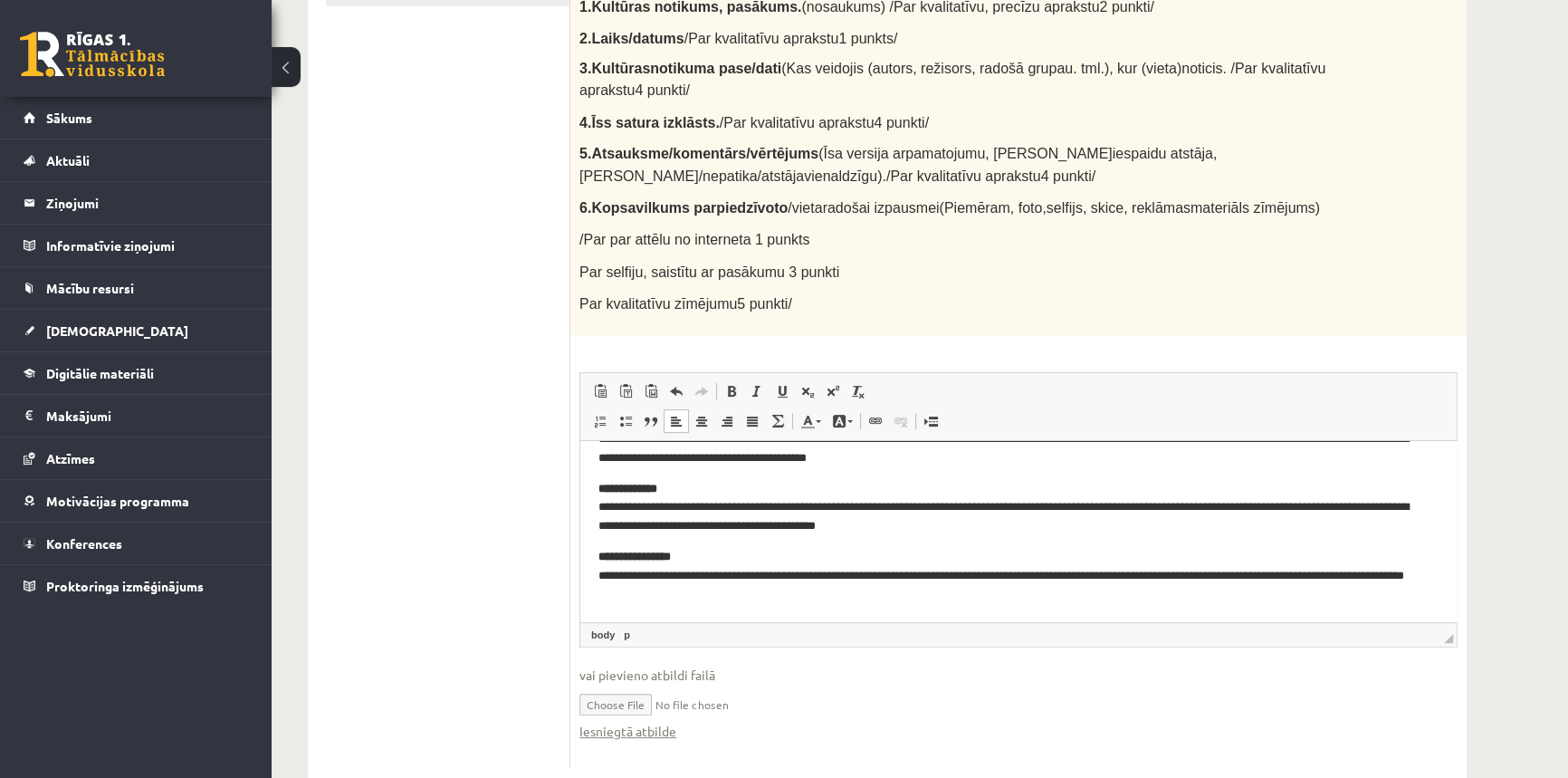
click at [599, 684] on input "file" at bounding box center [1019, 702] width 878 height 37
click at [624, 684] on input "file" at bounding box center [1019, 702] width 878 height 37
type input "**********"
click at [641, 722] on link "Iesniegtā atbilde" at bounding box center [628, 731] width 97 height 19
click at [653, 722] on link "Iesniegtā atbilde" at bounding box center [628, 731] width 97 height 19
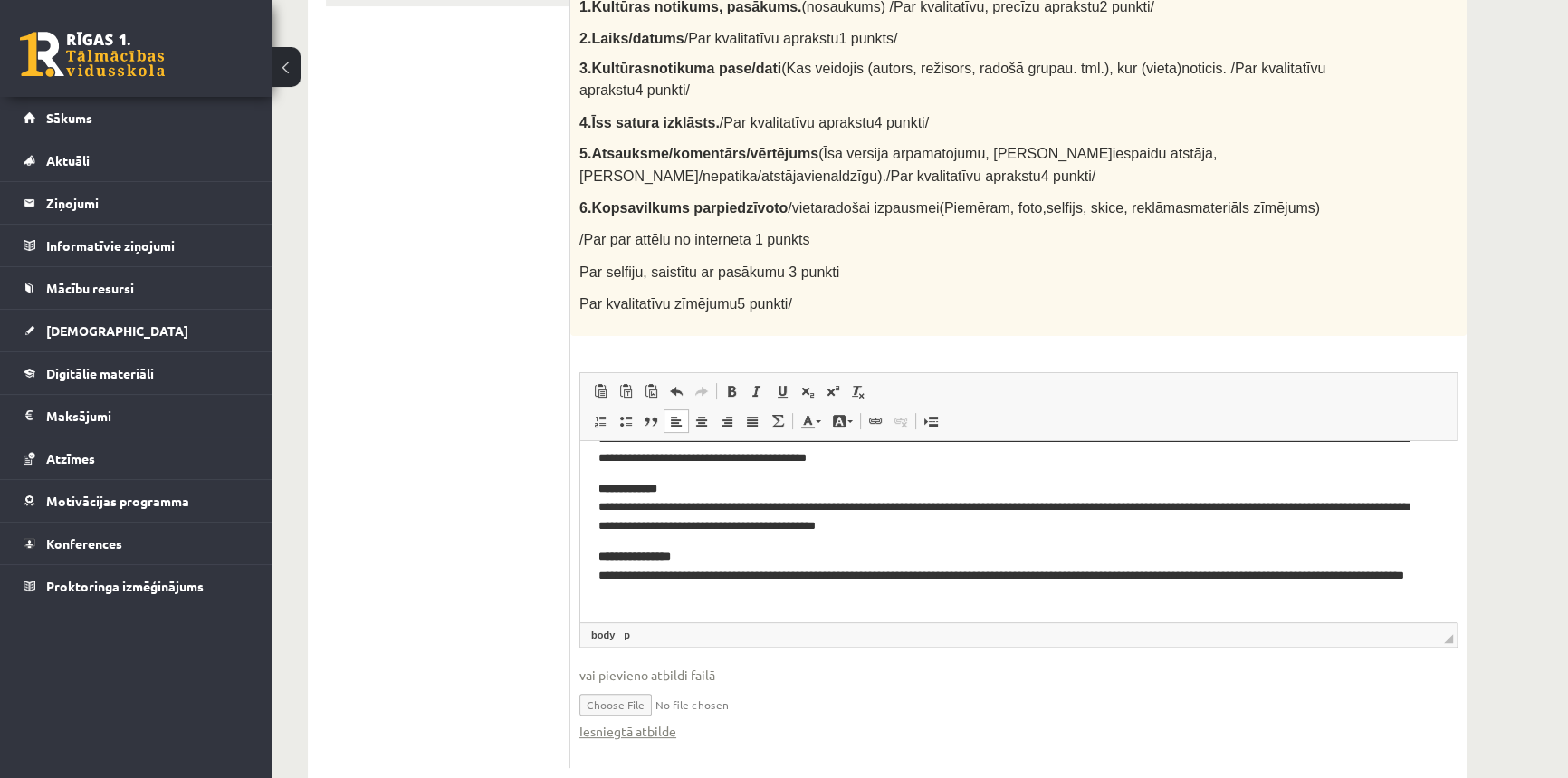
click at [607, 665] on span "vai pievieno atbildi failā" at bounding box center [1019, 674] width 878 height 19
click at [661, 722] on link "Iesniegtā atbilde" at bounding box center [628, 731] width 97 height 19
click at [622, 722] on link "Iesniegtā atbilde" at bounding box center [628, 731] width 97 height 19
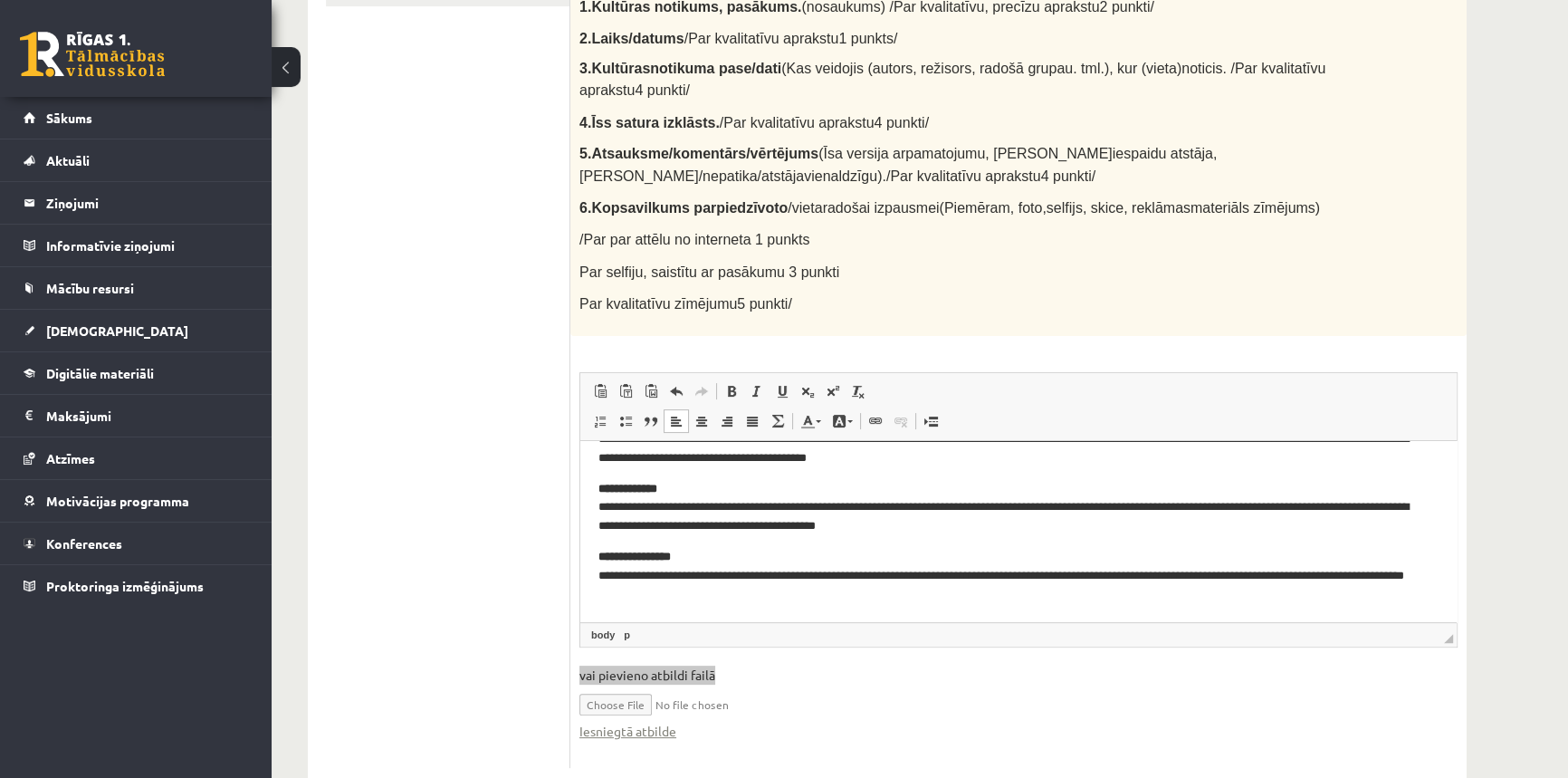
click at [733, 609] on html "**********" at bounding box center [1019, 423] width 876 height 395
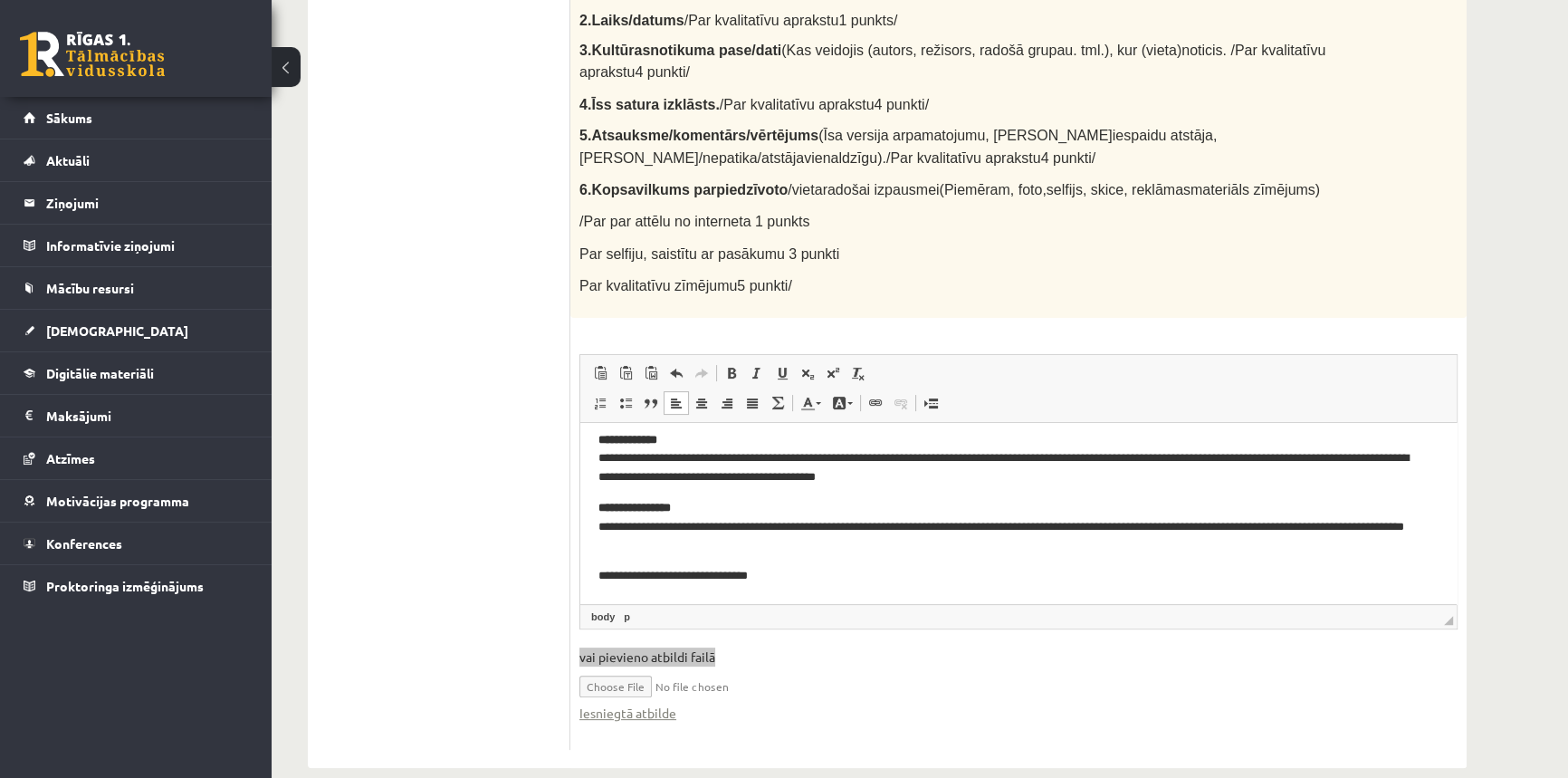
scroll to position [0, 0]
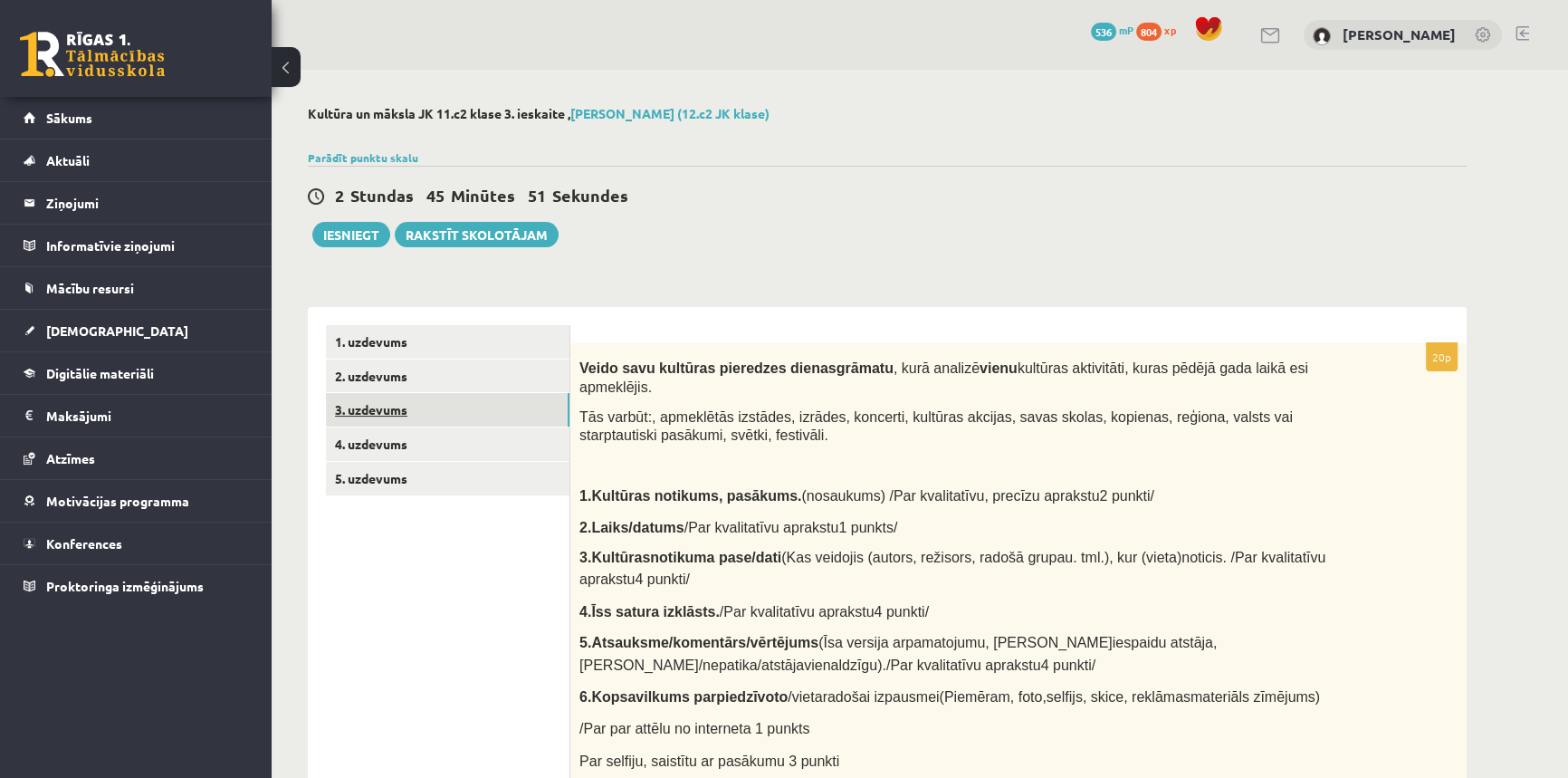
click at [431, 423] on link "3. uzdevums" at bounding box center [447, 409] width 243 height 34
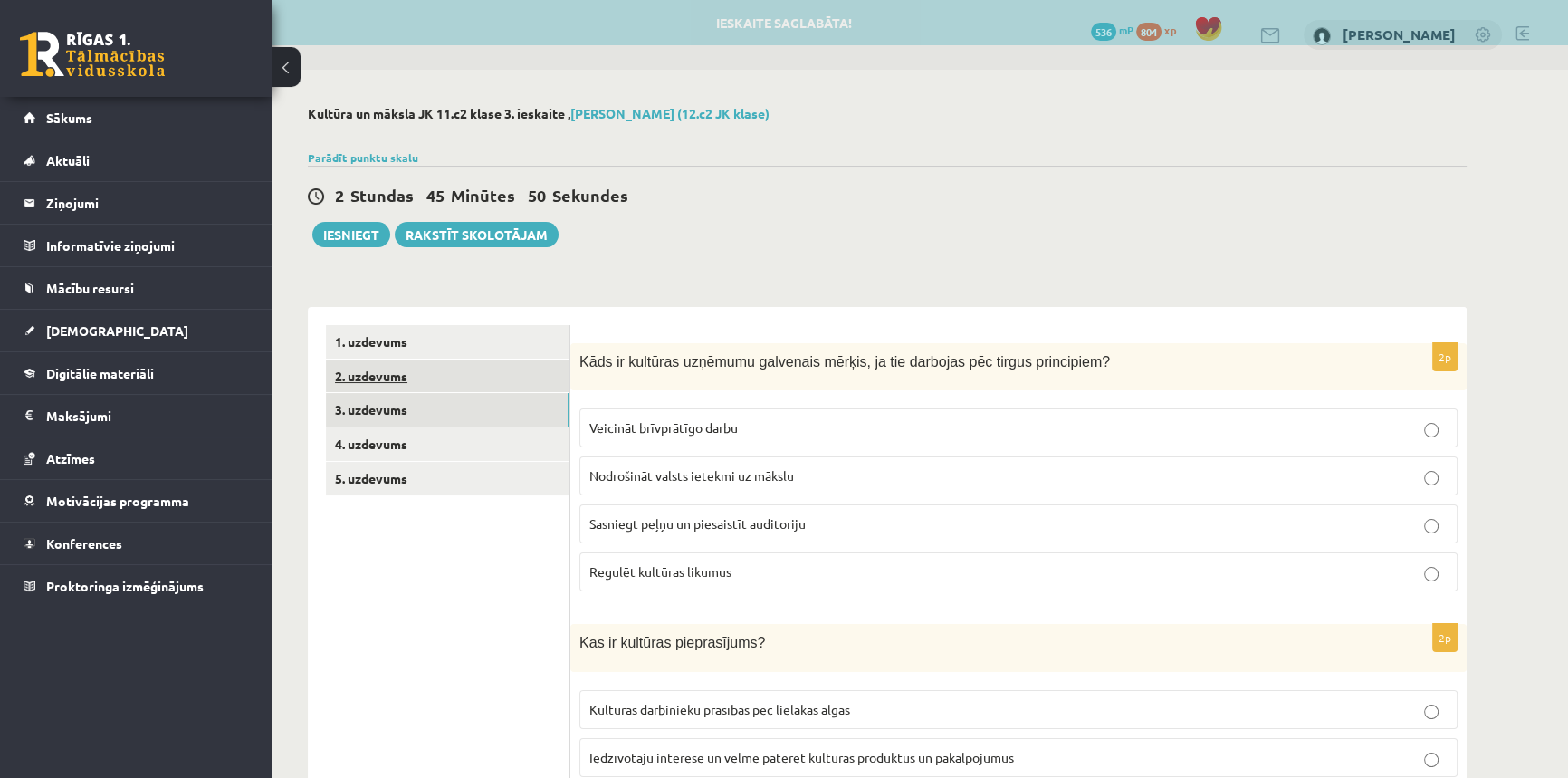
click at [429, 386] on link "2. uzdevums" at bounding box center [447, 375] width 243 height 34
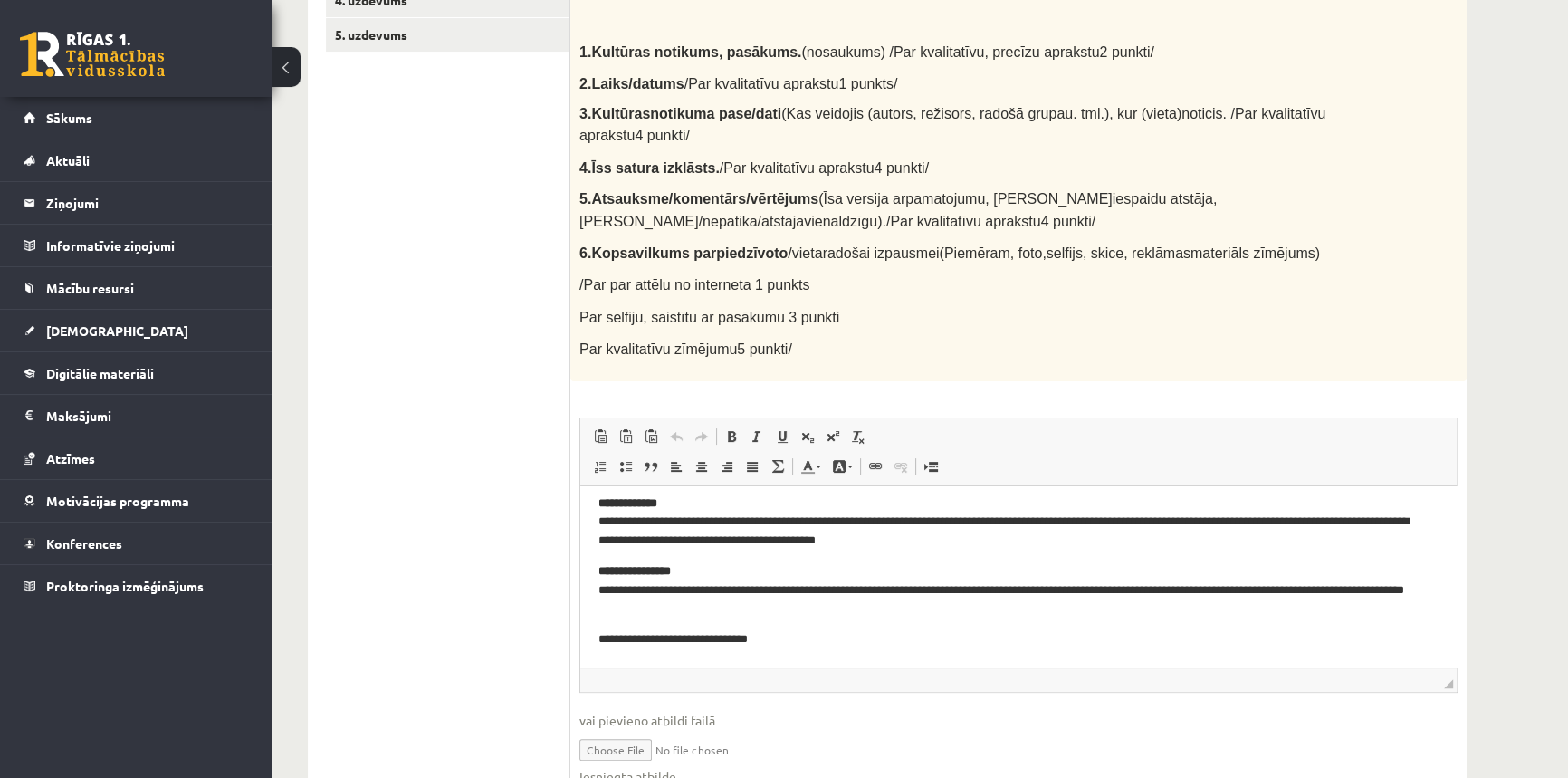
scroll to position [507, 0]
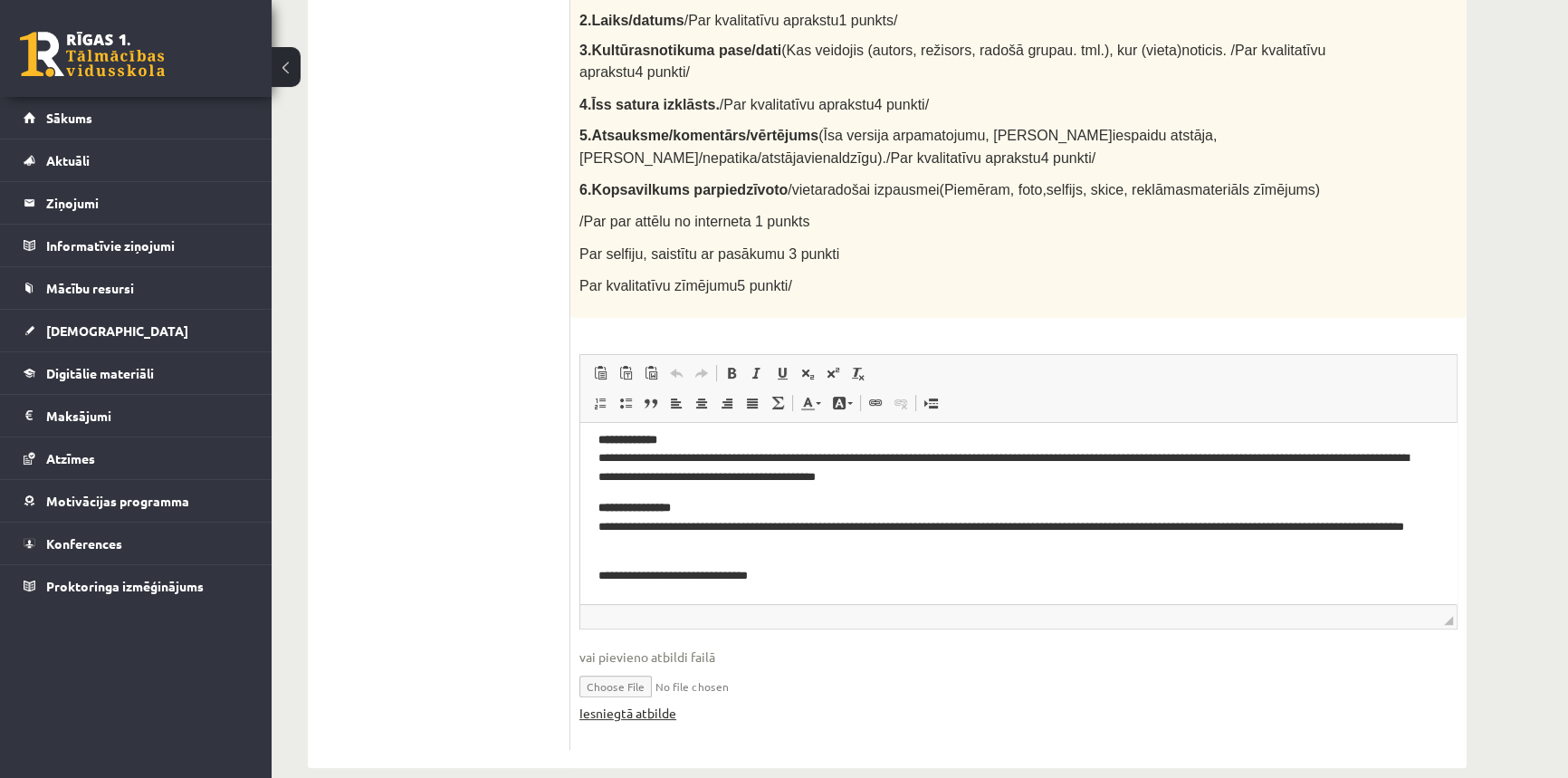
click at [669, 703] on link "Iesniegtā atbilde" at bounding box center [628, 712] width 97 height 19
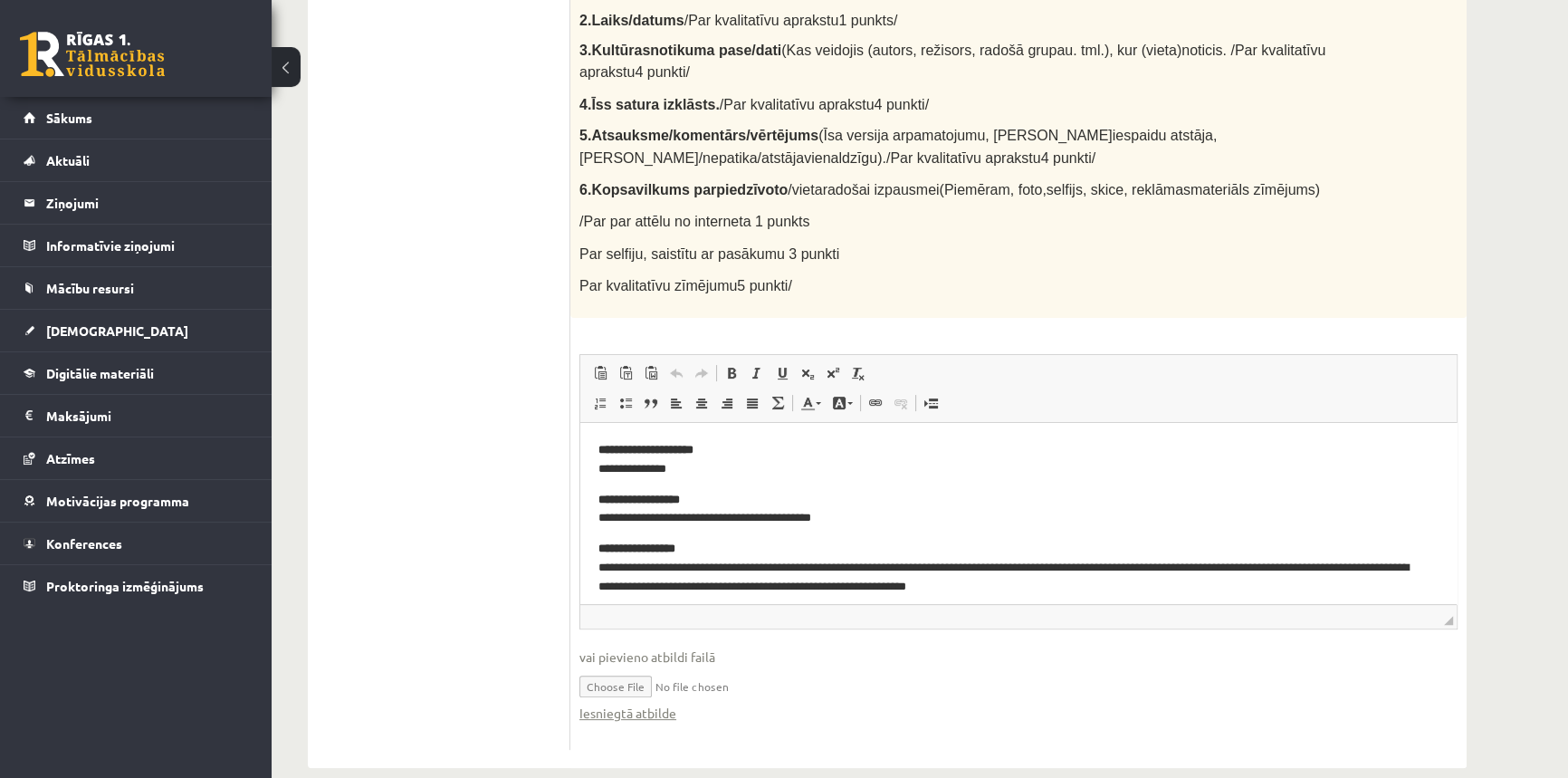
scroll to position [0, 0]
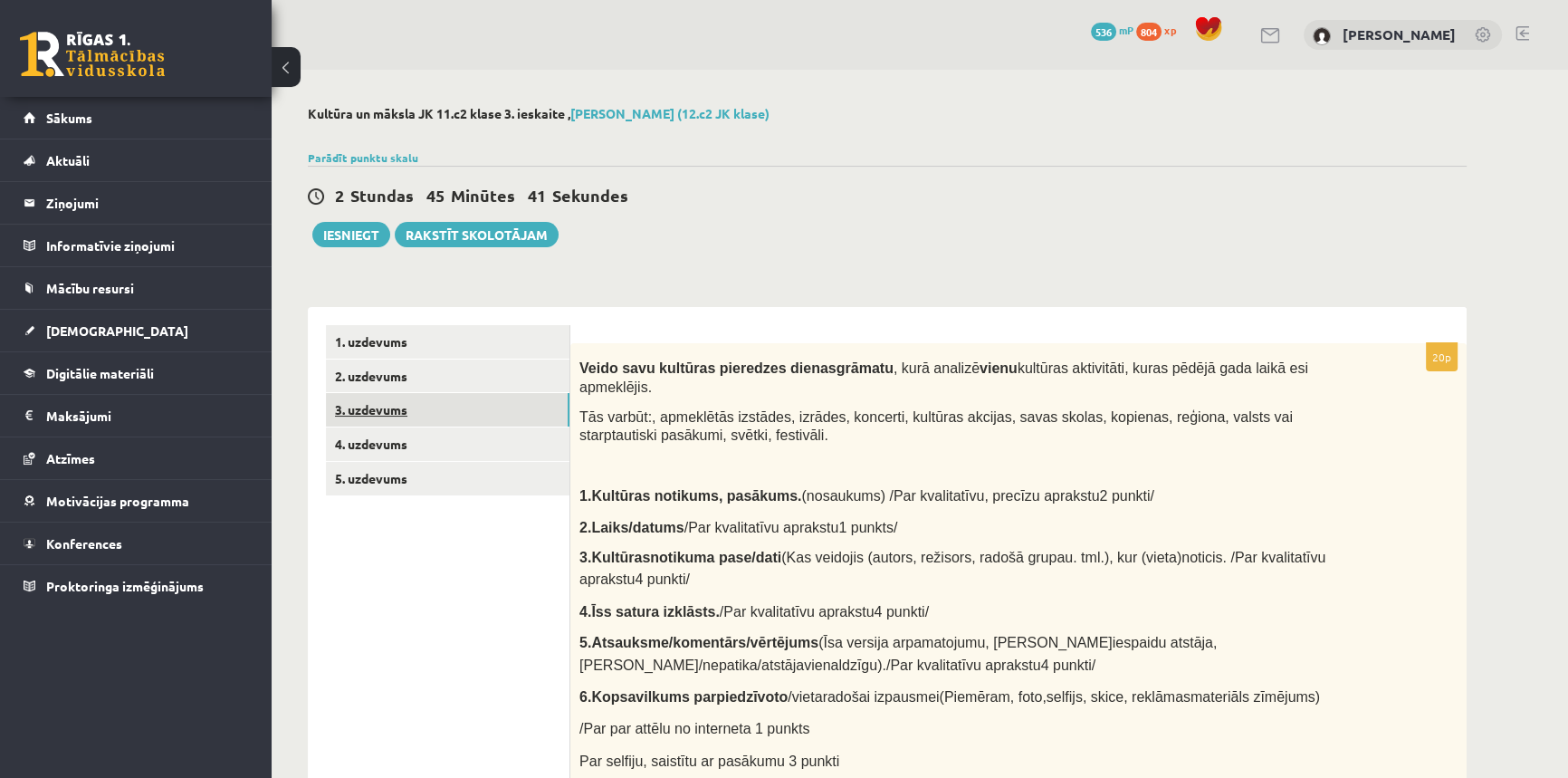
click at [409, 412] on link "3. uzdevums" at bounding box center [447, 409] width 243 height 34
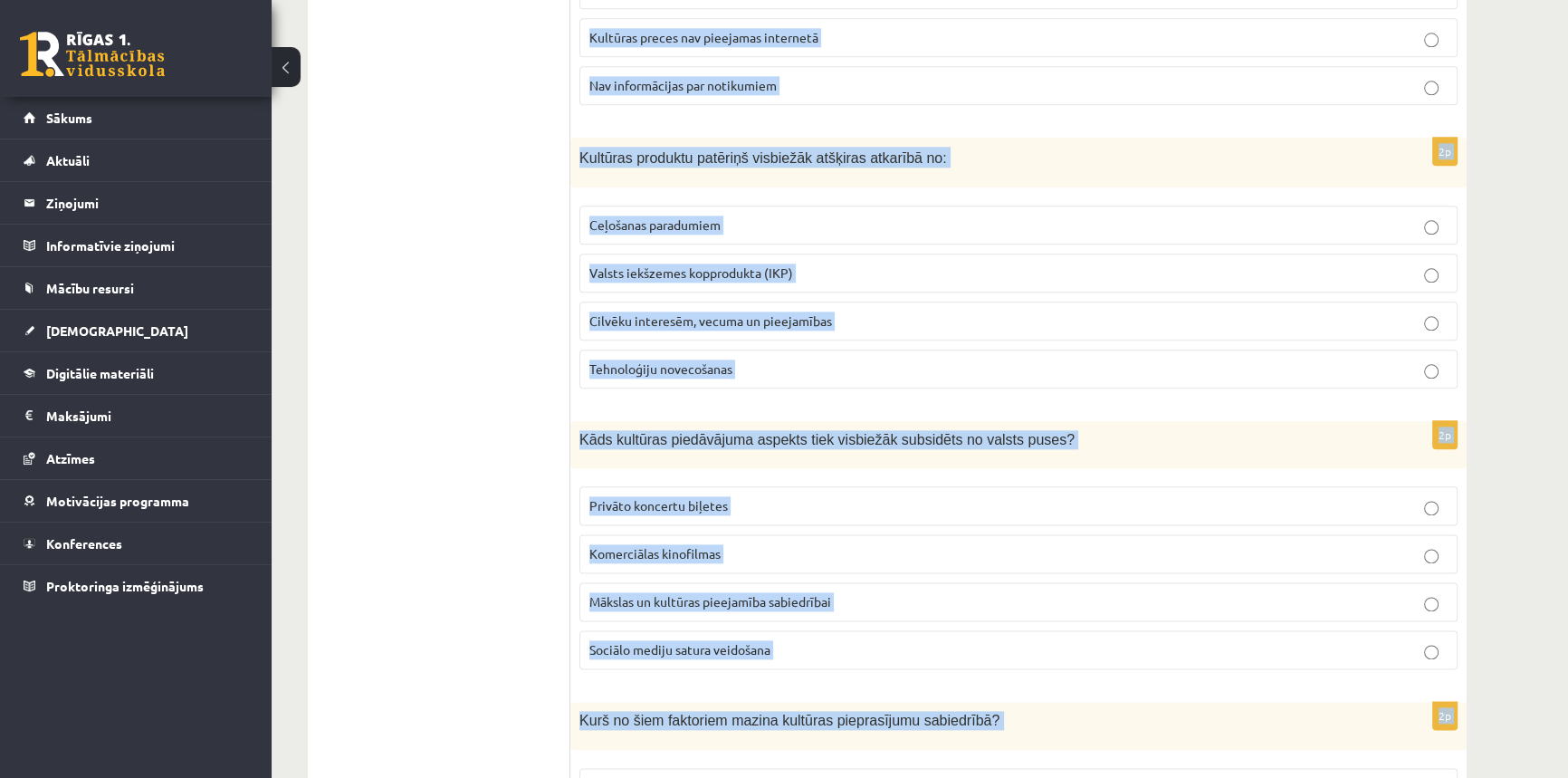
scroll to position [3820, 0]
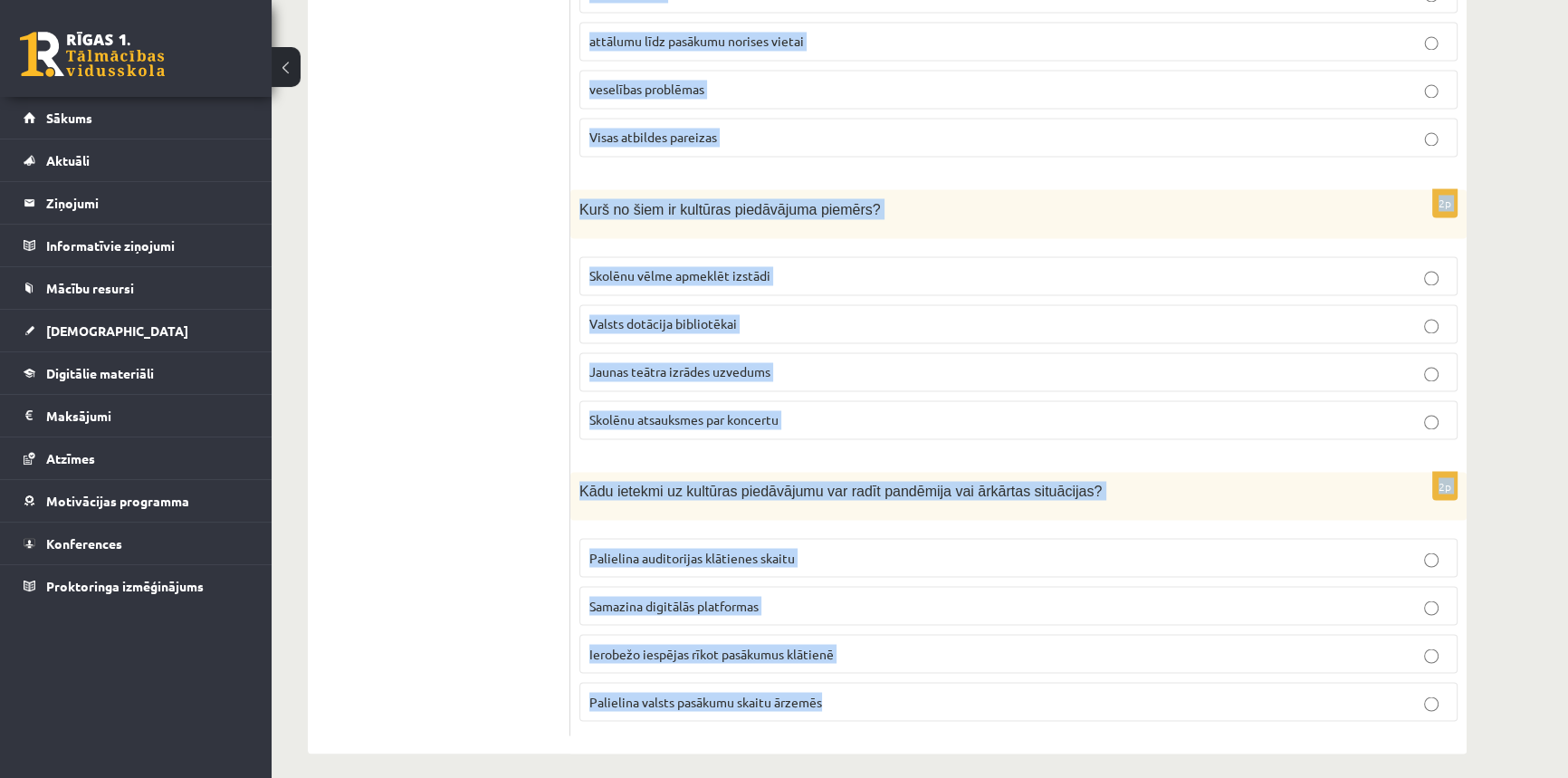
drag, startPoint x: 576, startPoint y: 364, endPoint x: 975, endPoint y: 709, distance: 527.5
copy form "Kāds ir kultūras uzņēmumu galvenais mērķis, ja tie darbojas pēc tirgus principi…"
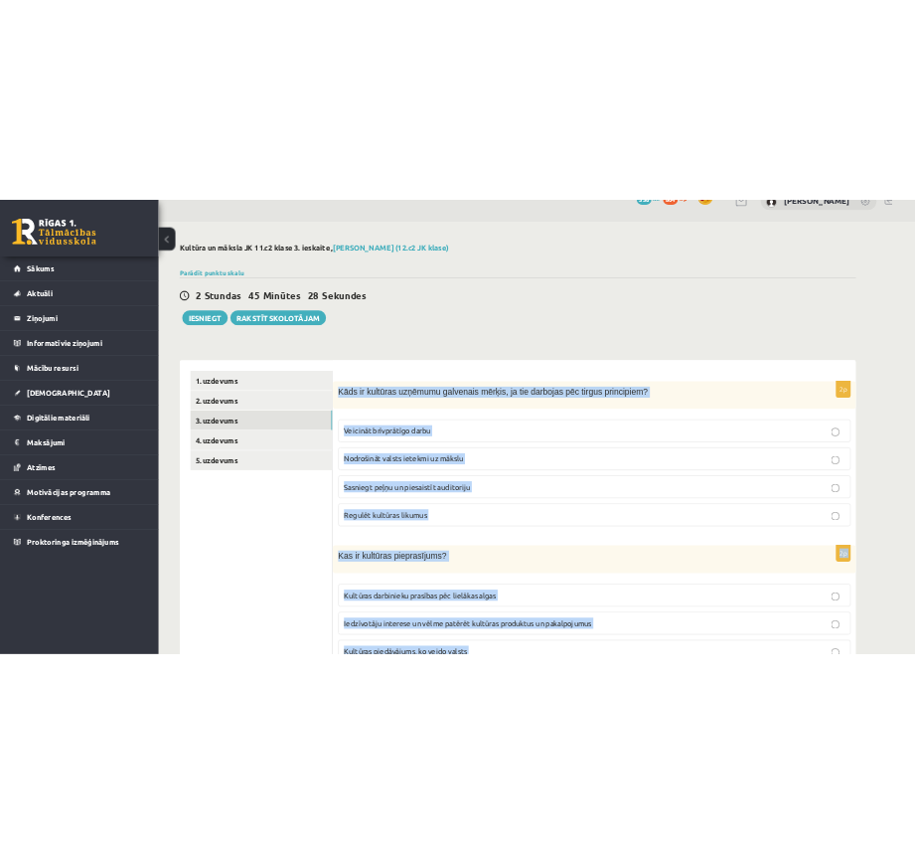
scroll to position [0, 0]
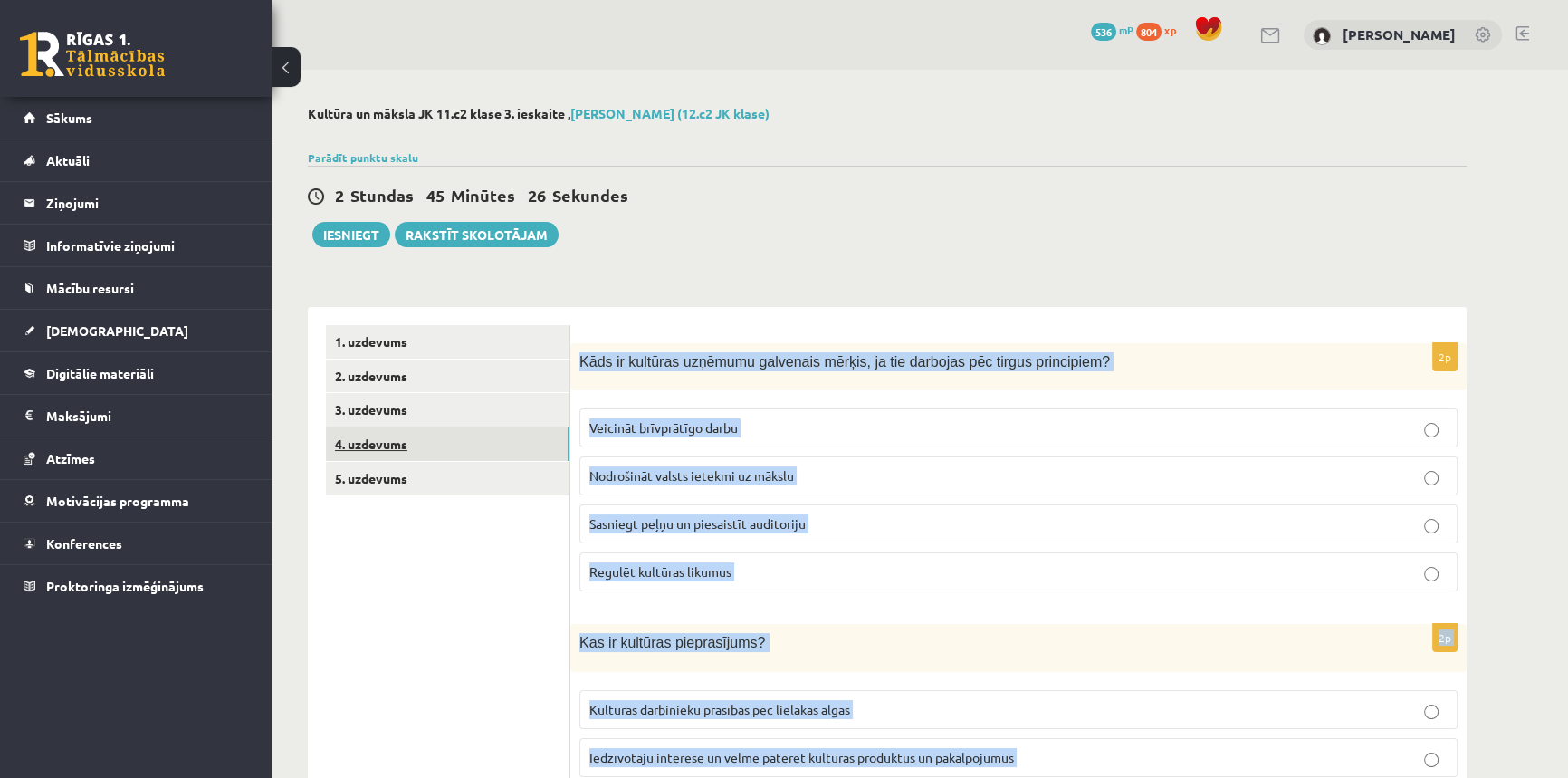
click at [439, 457] on link "4. uzdevums" at bounding box center [447, 444] width 243 height 34
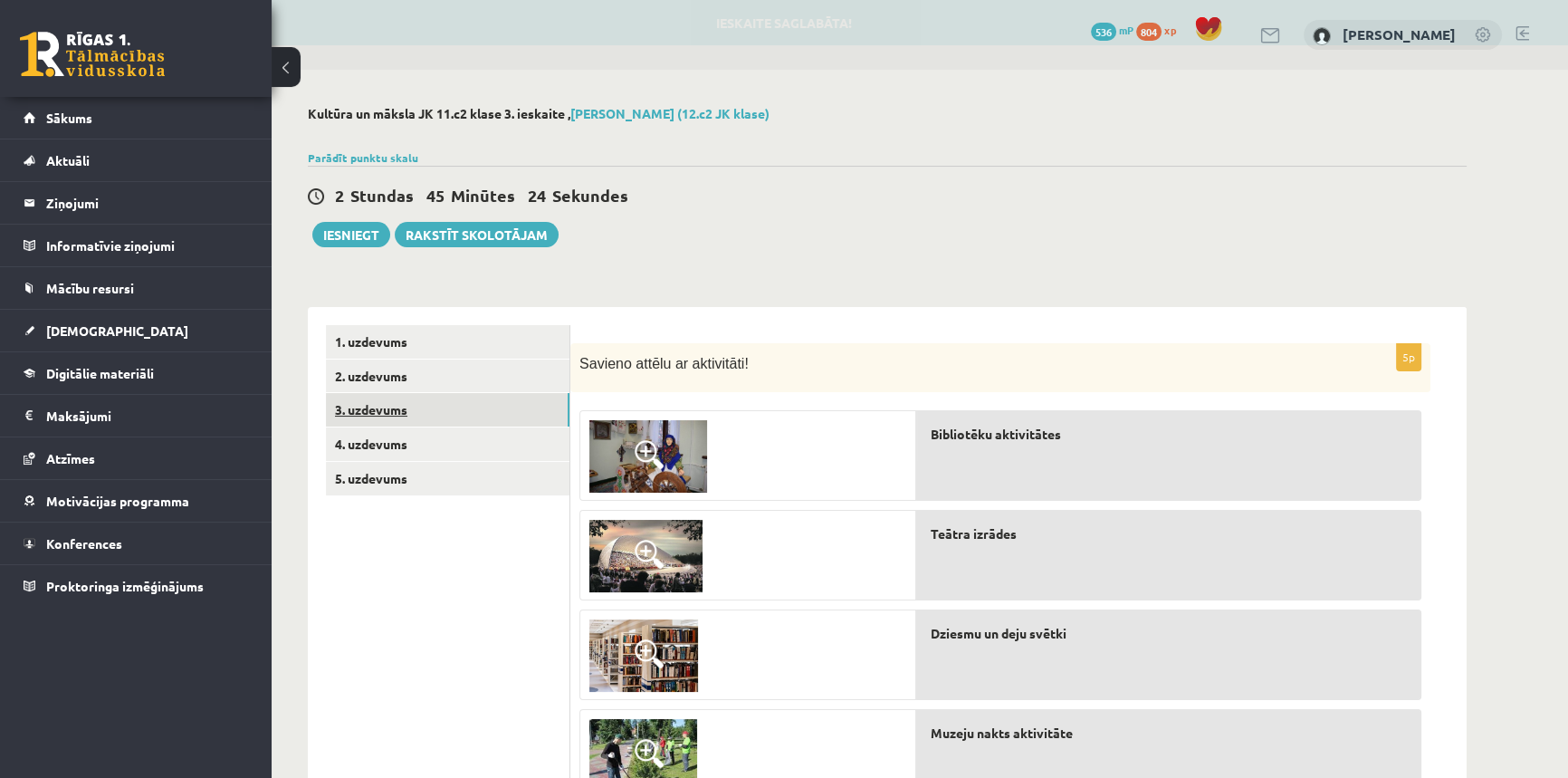
click at [425, 411] on link "3. uzdevums" at bounding box center [447, 409] width 243 height 34
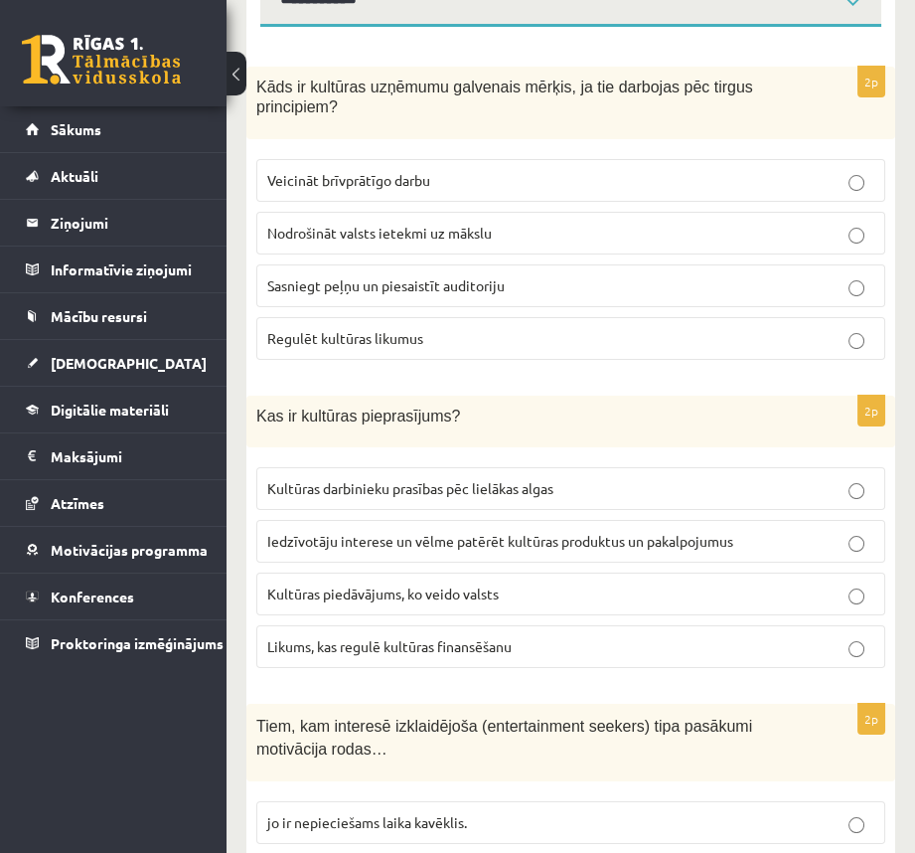
scroll to position [301, 0]
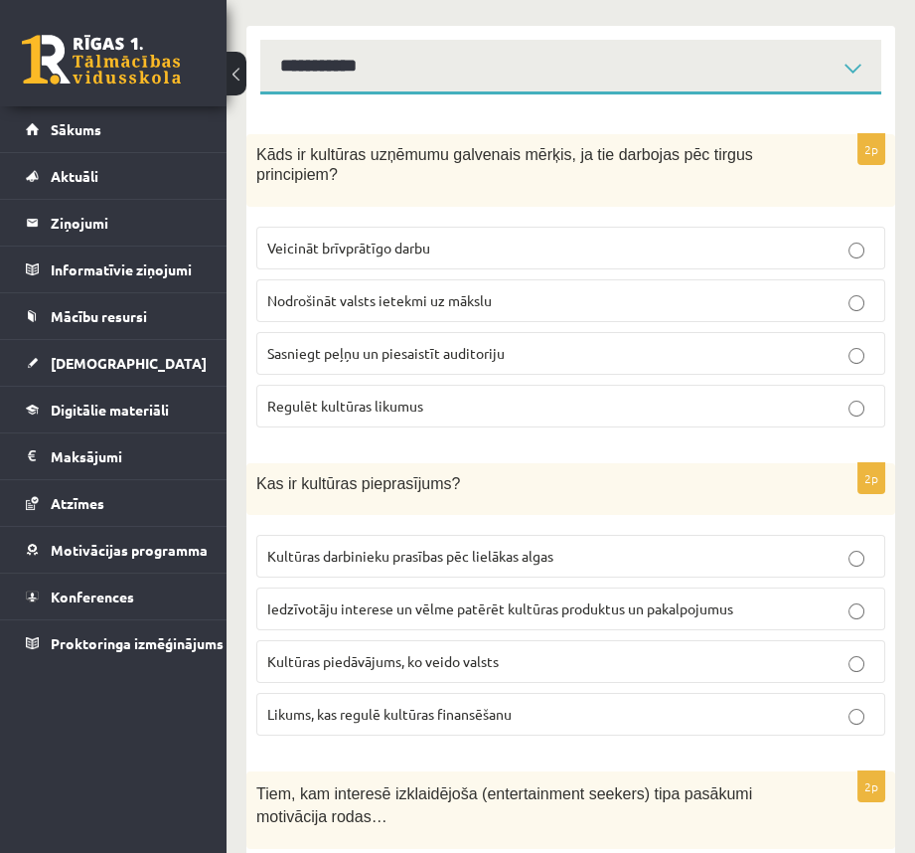
click at [357, 356] on span "Sasniegt peļņu un piesaistīt auditoriju" at bounding box center [385, 353] width 237 height 18
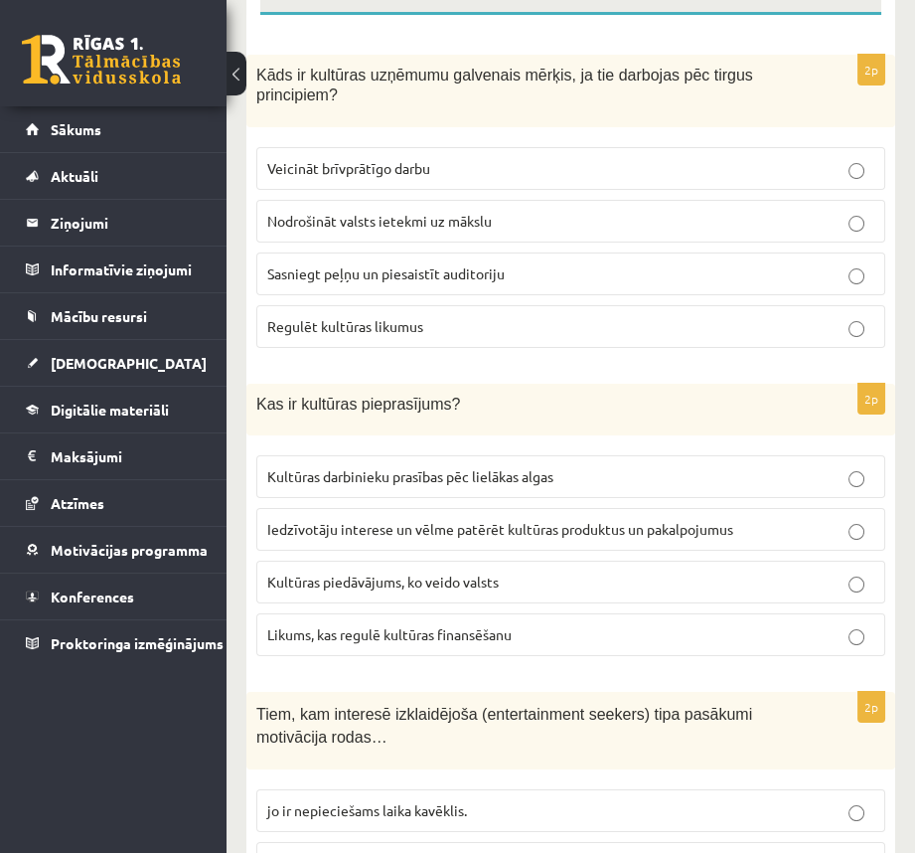
scroll to position [397, 0]
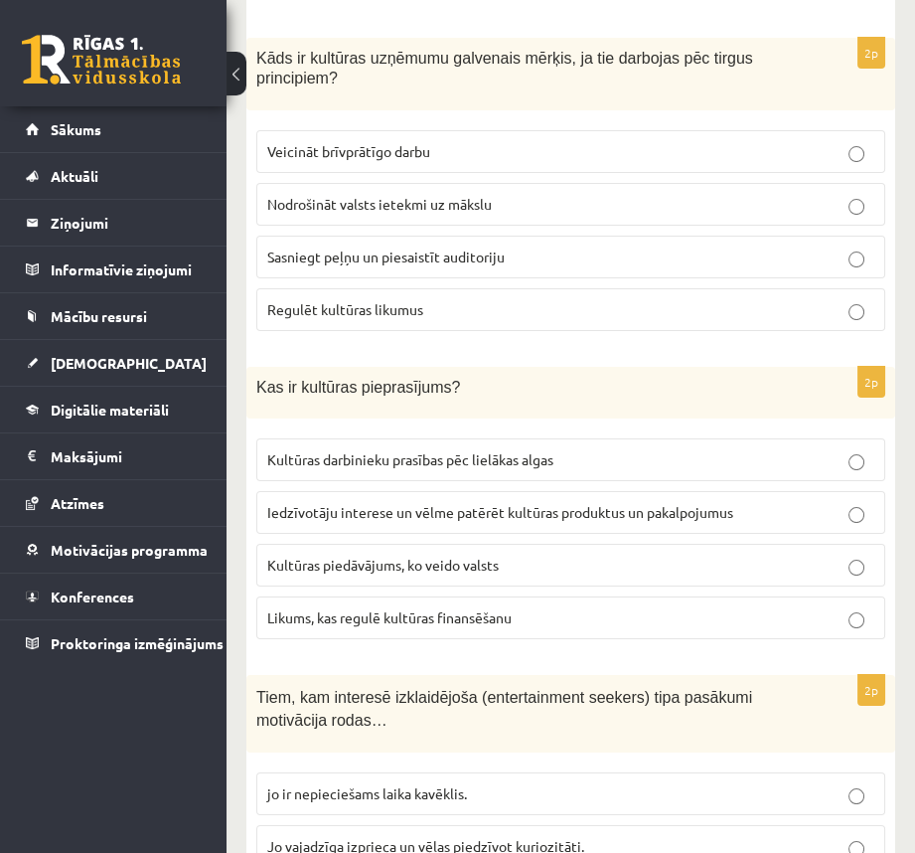
click at [451, 514] on span "Iedzīvotāju interese un vēlme patērēt kultūras produktus un pakalpojumus" at bounding box center [500, 512] width 466 height 18
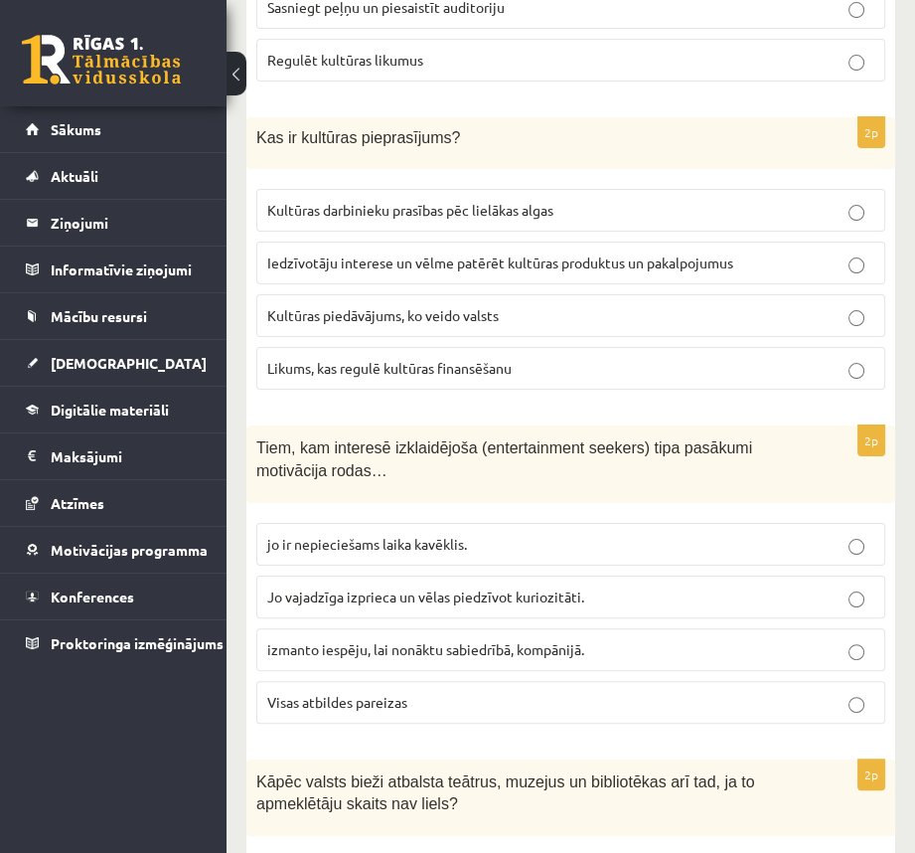
scroll to position [654, 0]
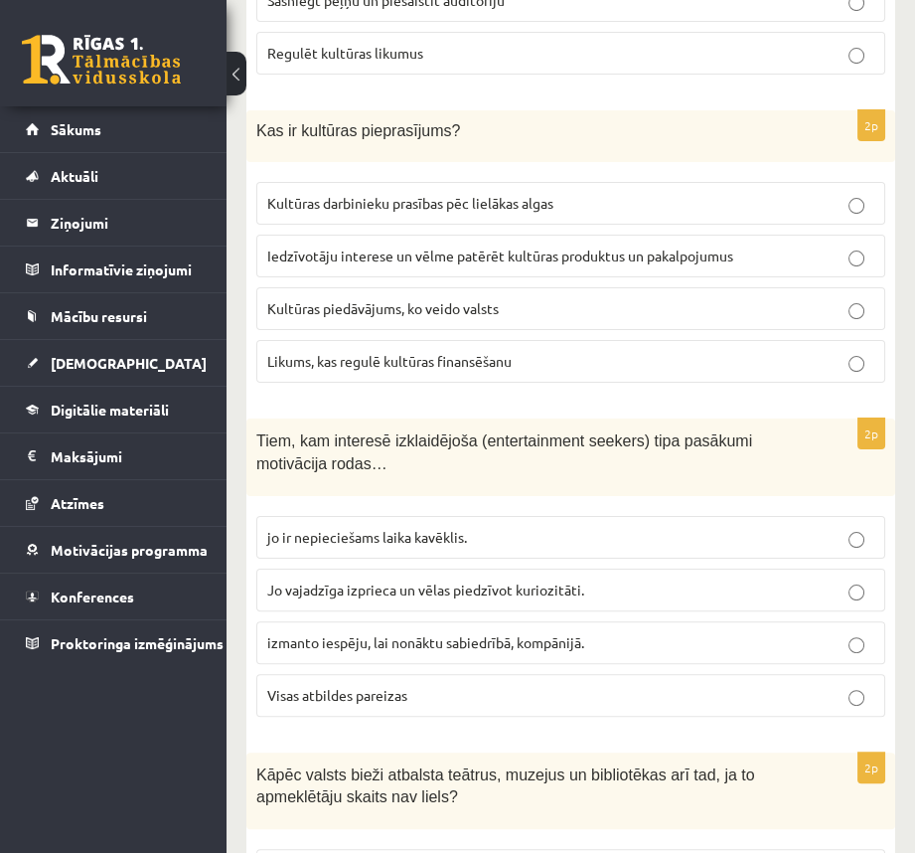
click at [414, 696] on p "Visas atbildes pareizas" at bounding box center [570, 695] width 607 height 21
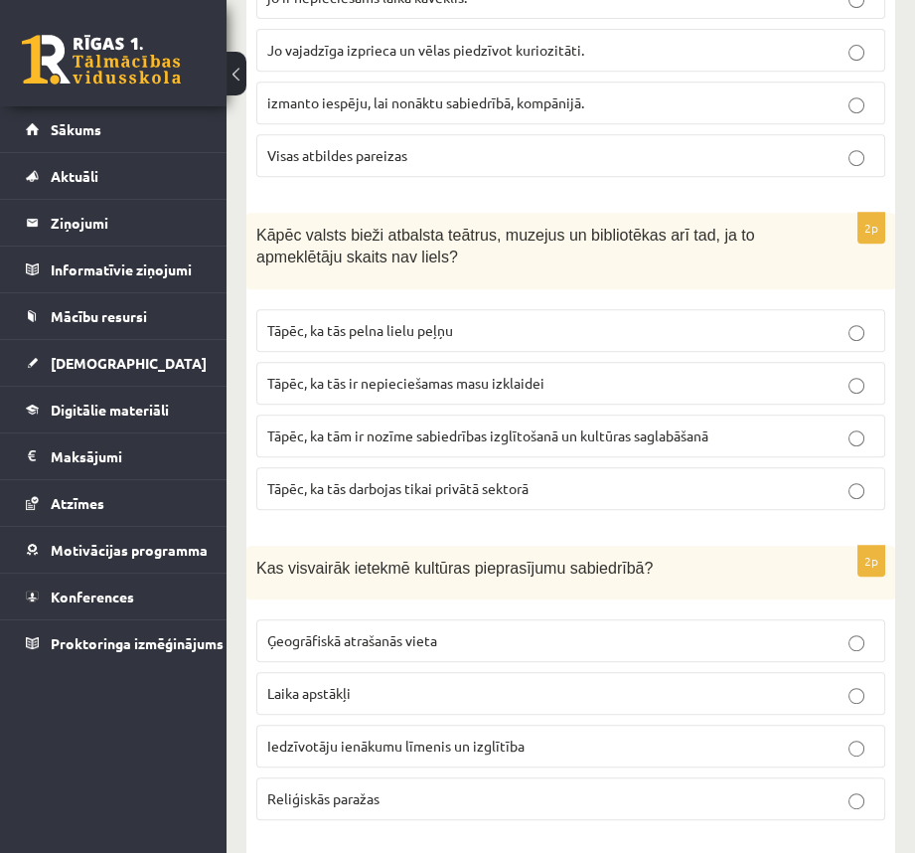
scroll to position [1216, 0]
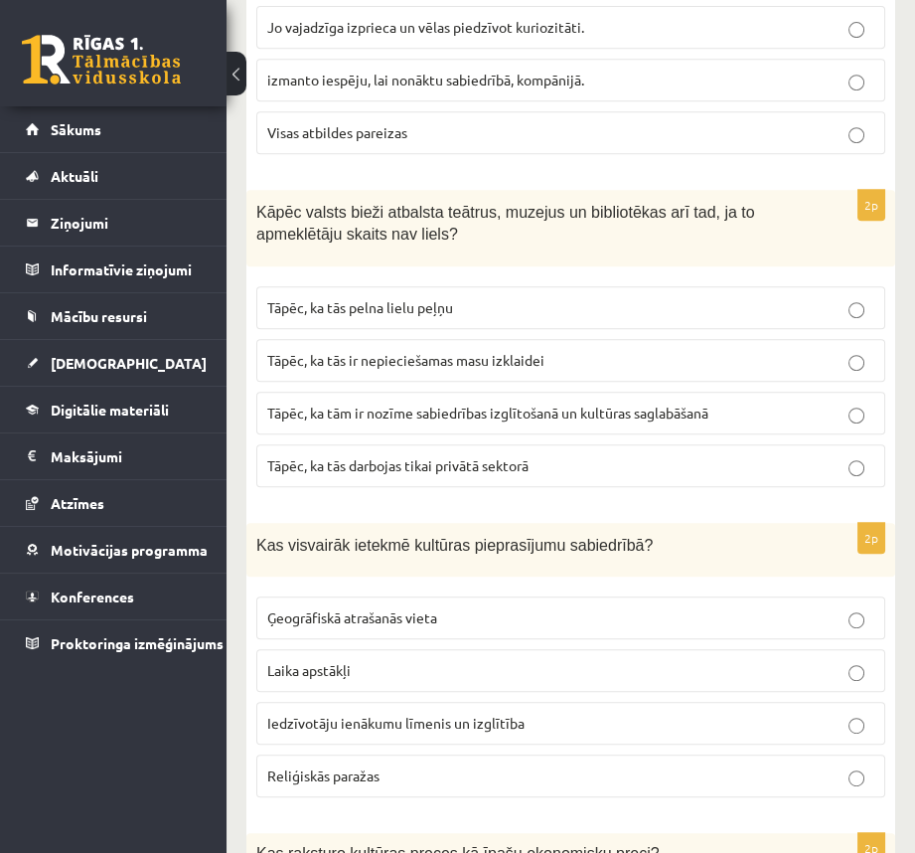
click at [382, 405] on span "Tāpēc, ka tām ir nozīme sabiedrības izglītošanā un kultūras saglabāšanā" at bounding box center [487, 412] width 441 height 18
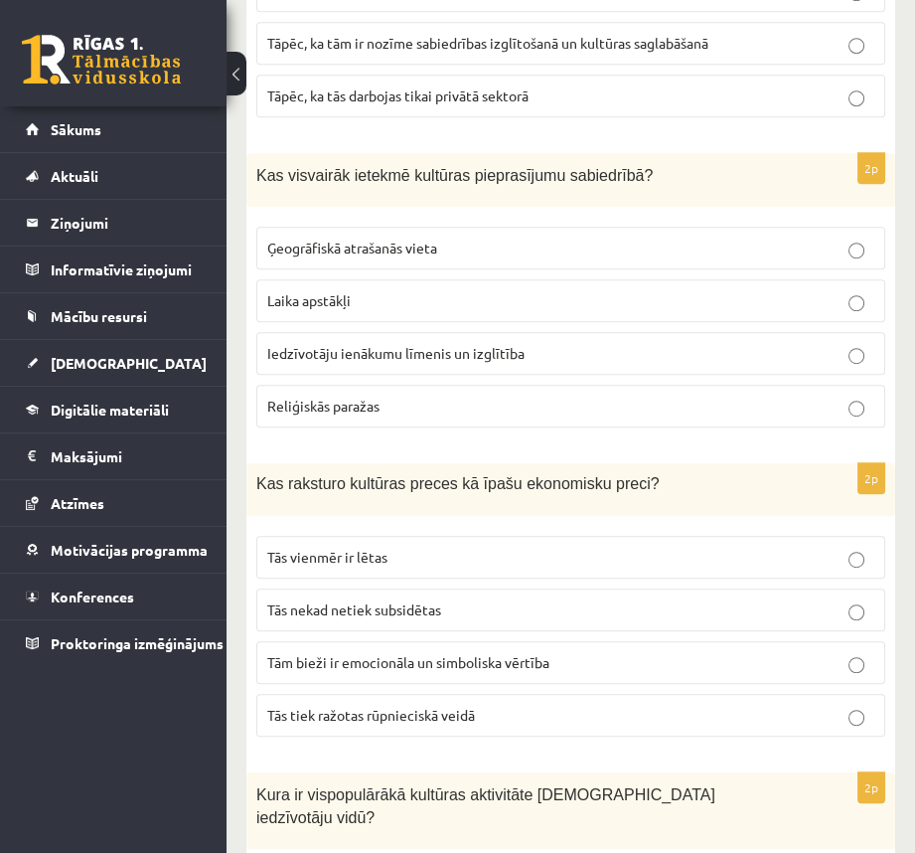
scroll to position [1591, 0]
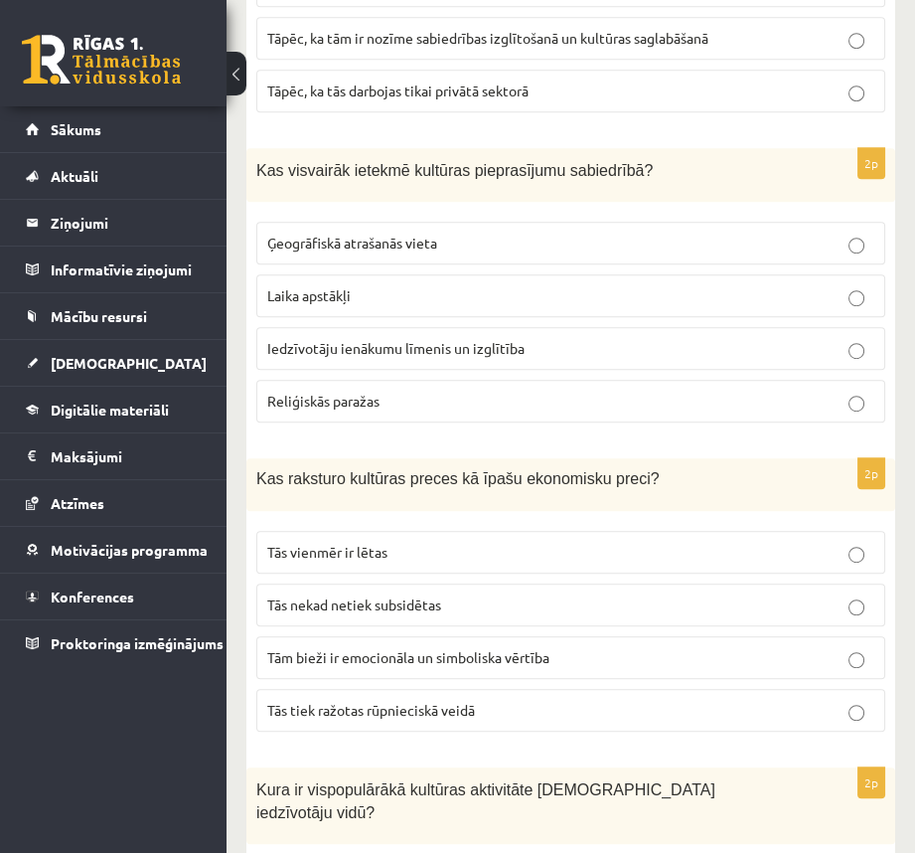
click at [496, 339] on span "Iedzīvotāju ienākumu līmenis un izglītība" at bounding box center [395, 348] width 257 height 18
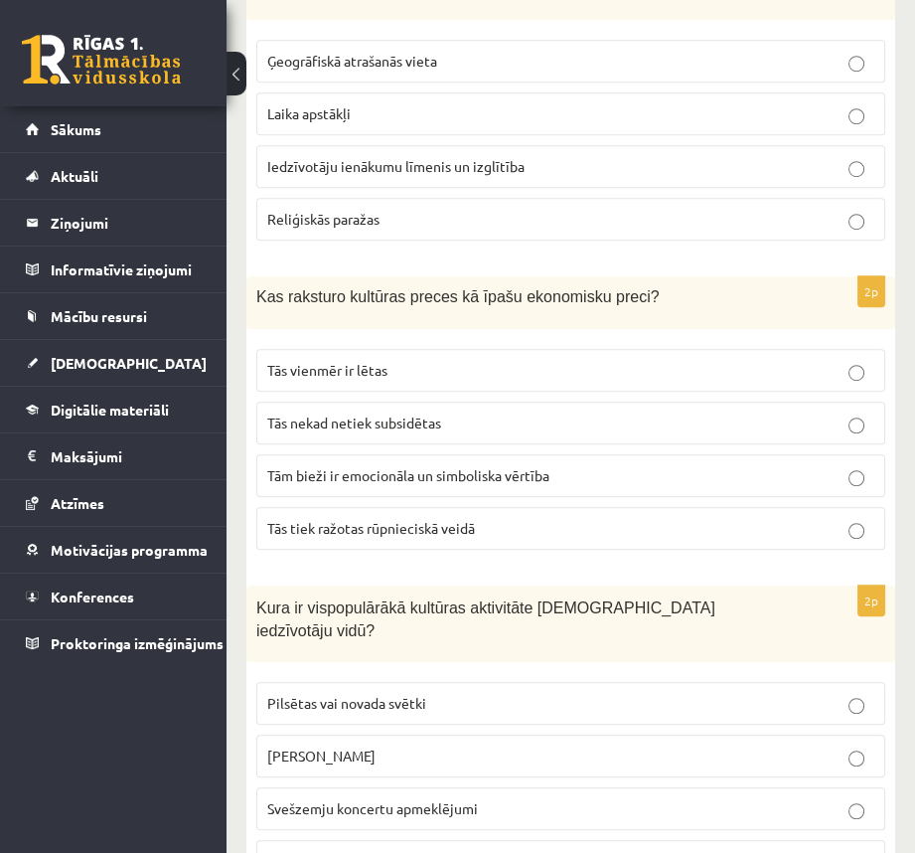
scroll to position [1779, 0]
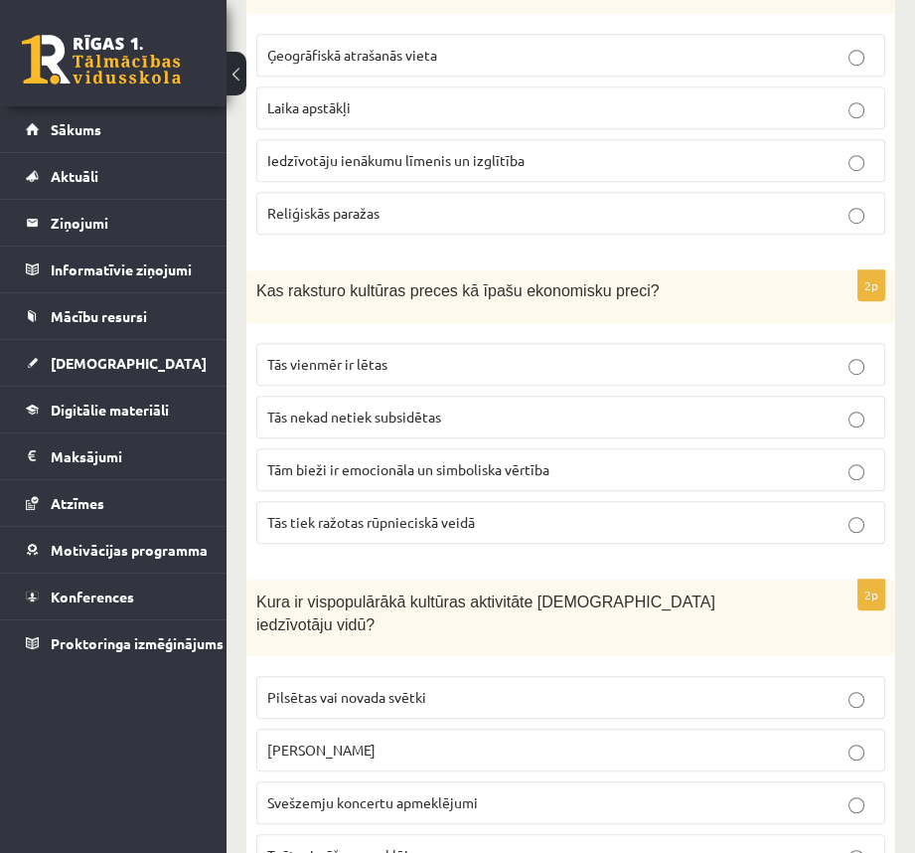
click at [423, 474] on label "Tām bieži ir emocionāla un simboliska vērtība" at bounding box center [570, 469] width 629 height 43
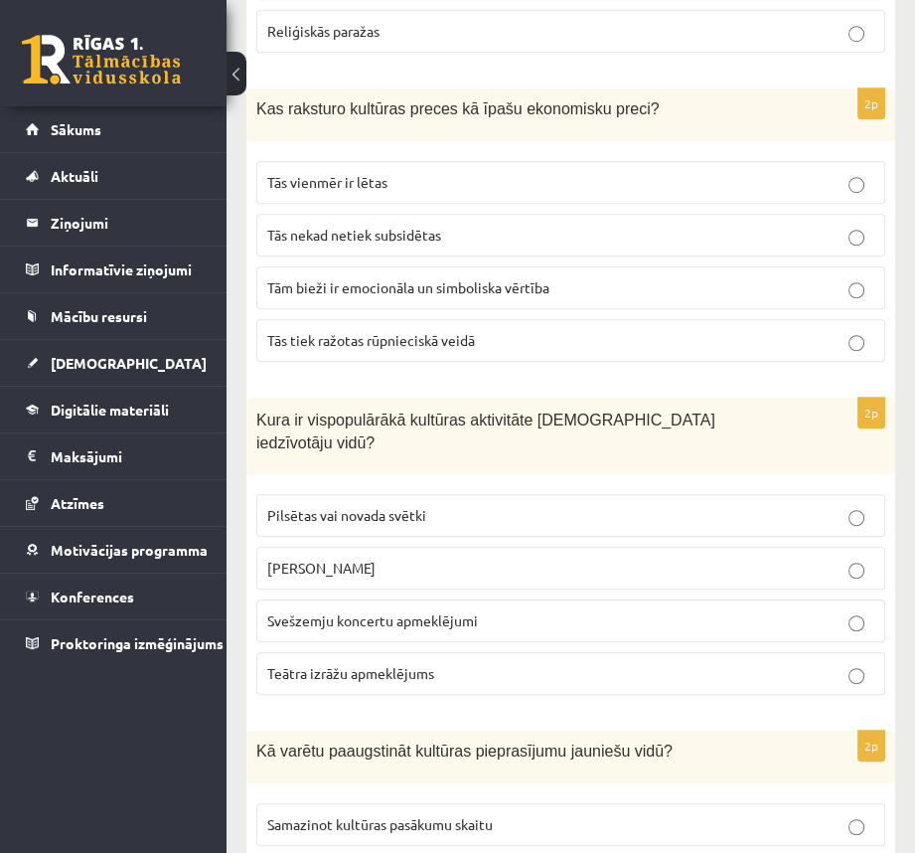
scroll to position [1989, 0]
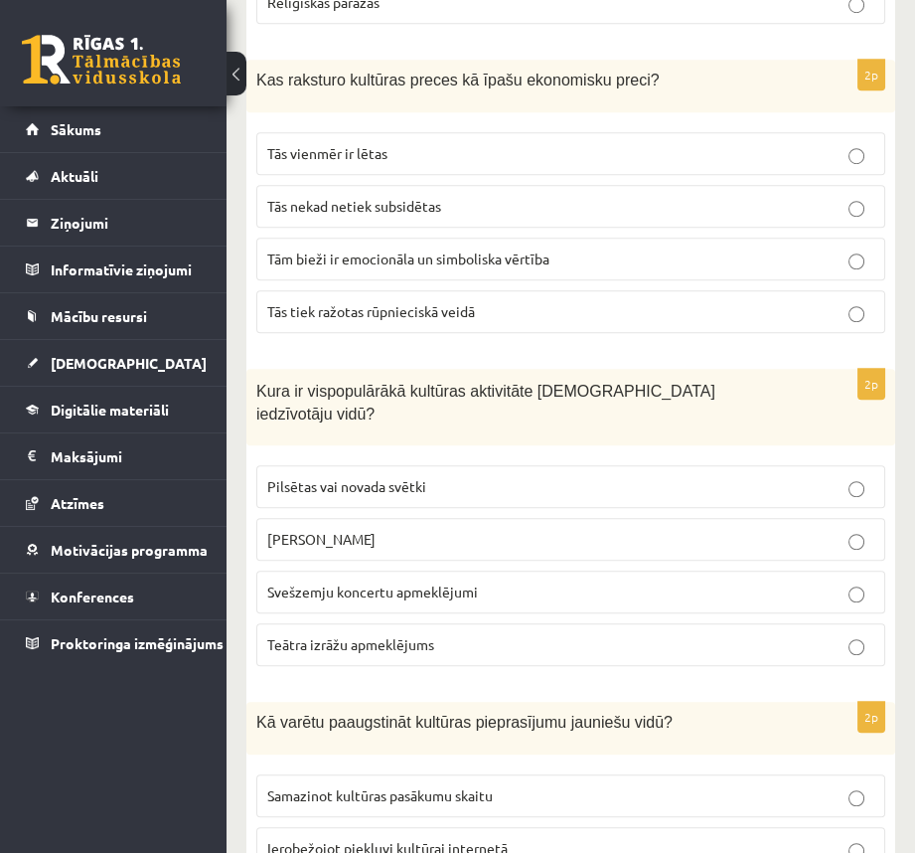
click at [328, 477] on span "Pilsētas vai novada svētki" at bounding box center [346, 486] width 159 height 18
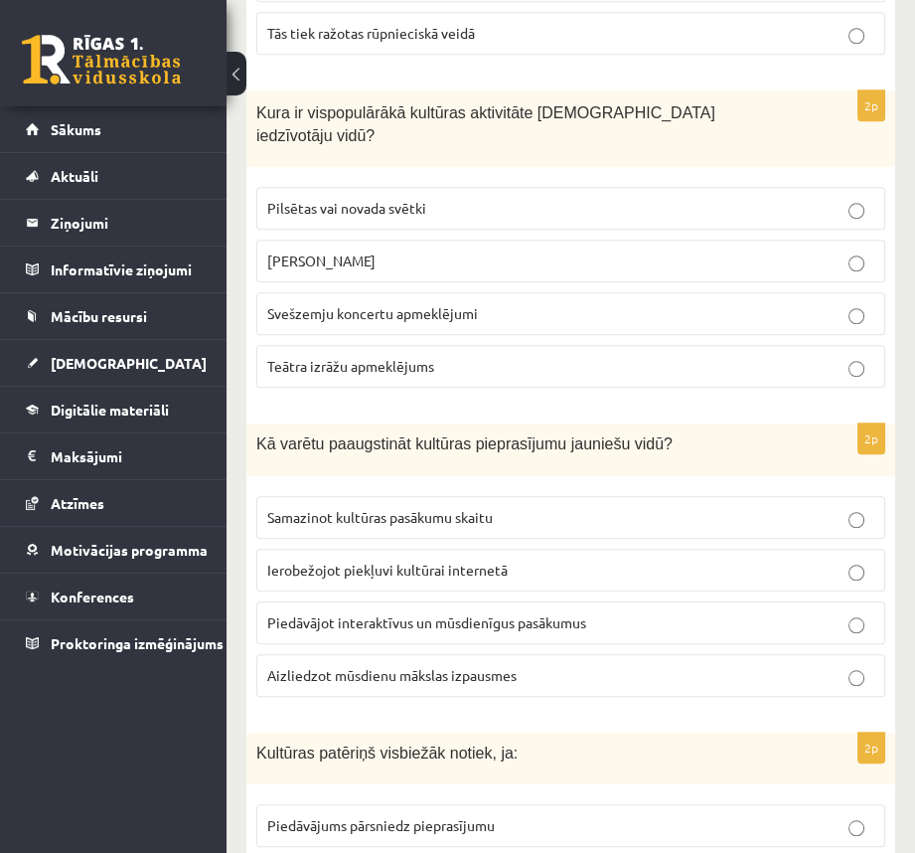
scroll to position [2455, 0]
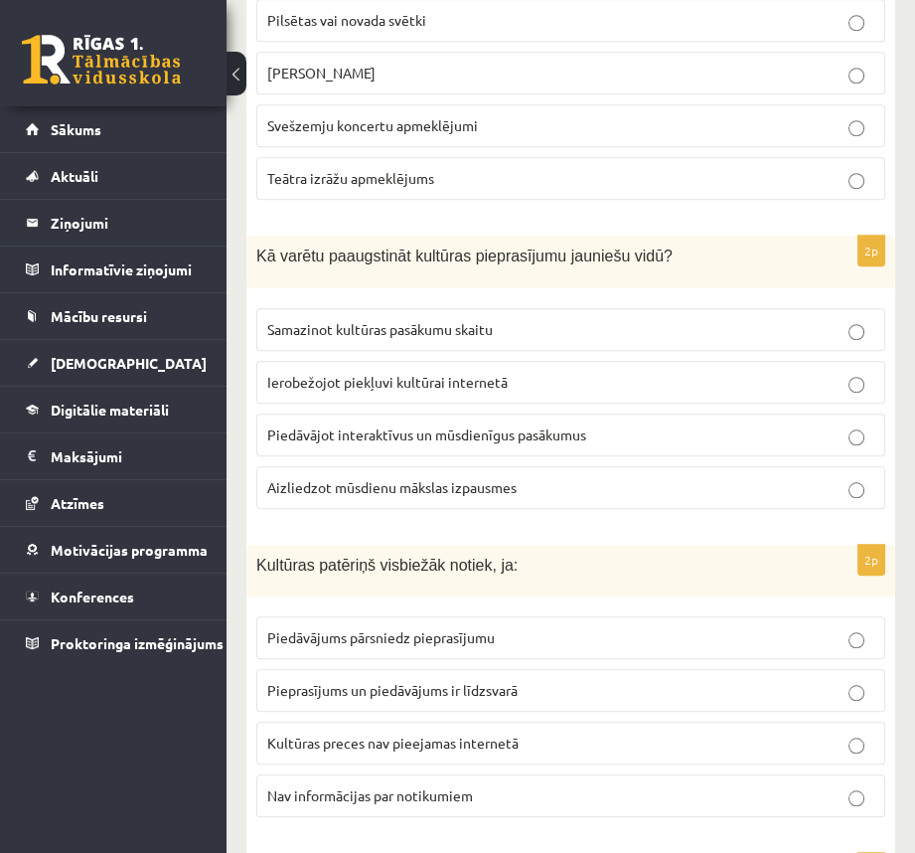
click at [524, 425] on span "Piedāvājot interaktīvus un mūsdienīgus pasākumus" at bounding box center [426, 434] width 319 height 18
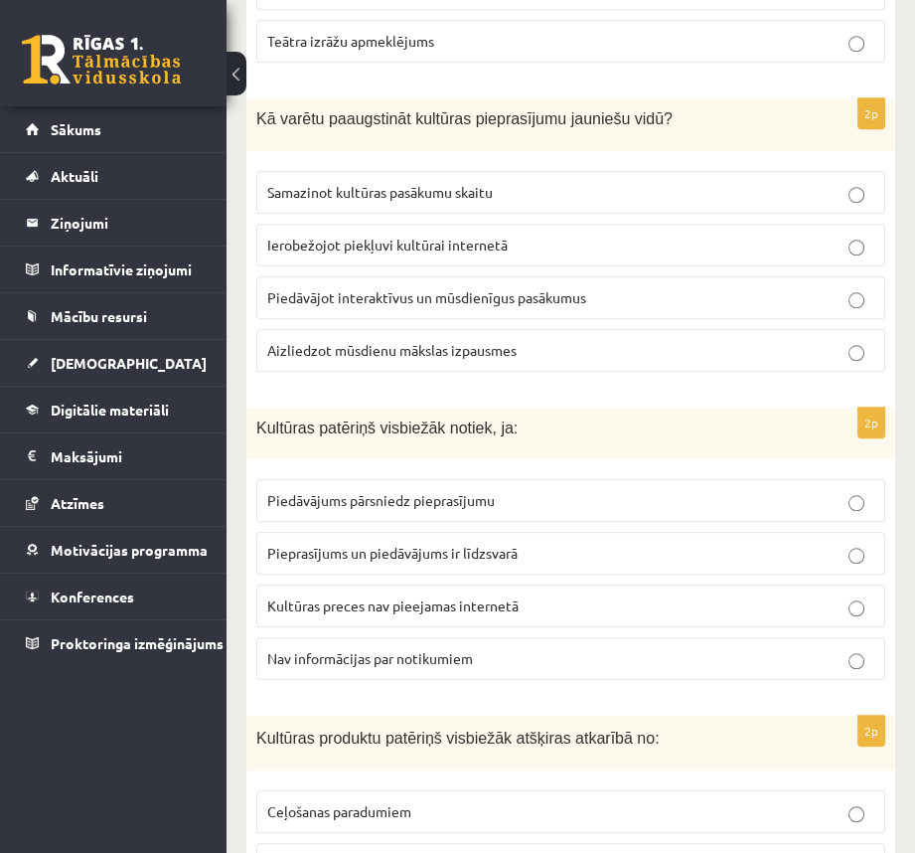
scroll to position [2660, 0]
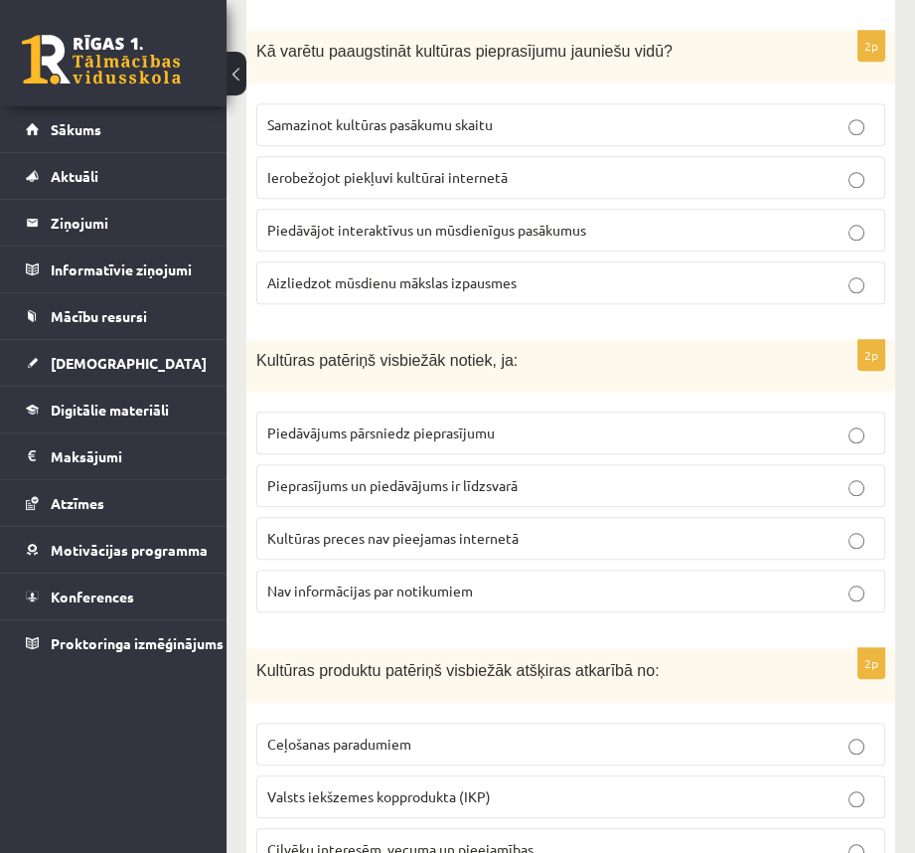
click at [378, 465] on label "Pieprasījums un piedāvājums ir līdzsvarā" at bounding box center [570, 485] width 629 height 43
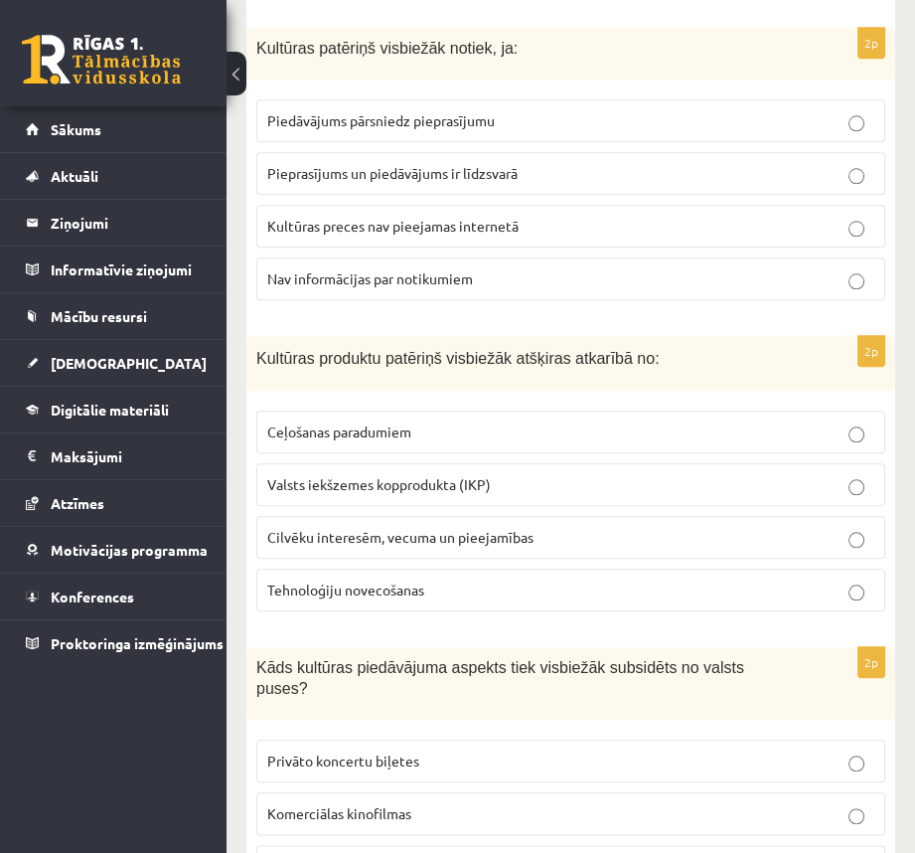
scroll to position [3001, 0]
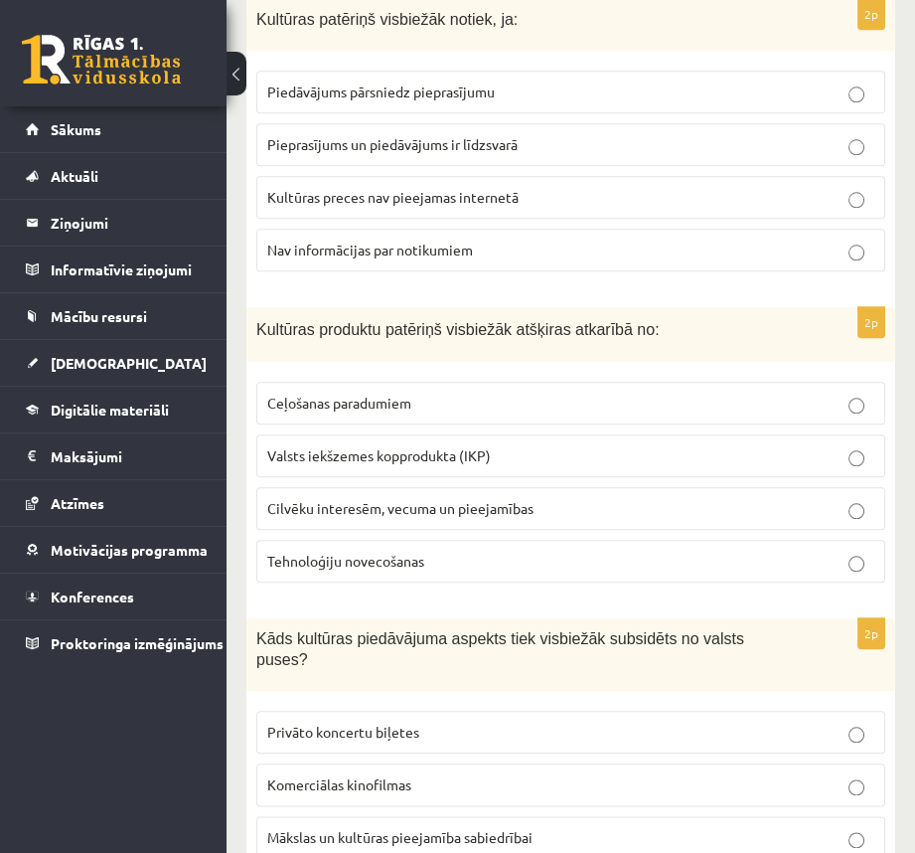
click at [568, 498] on p "Cilvēku interesēm, vecuma un pieejamības" at bounding box center [570, 508] width 607 height 21
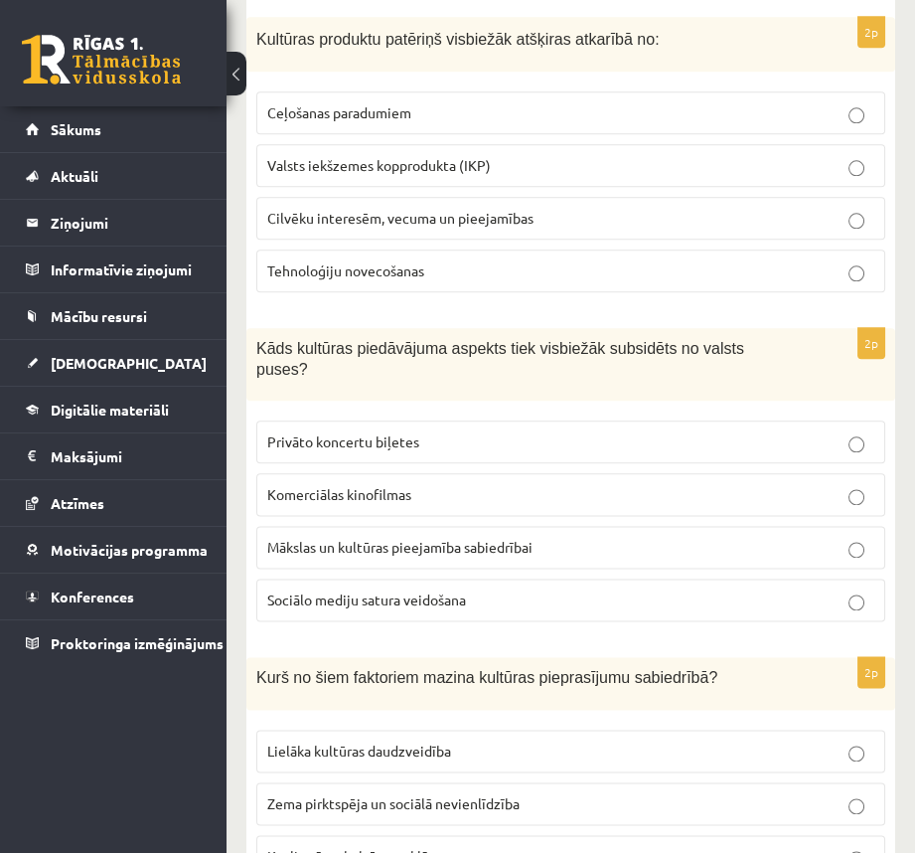
scroll to position [3314, 0]
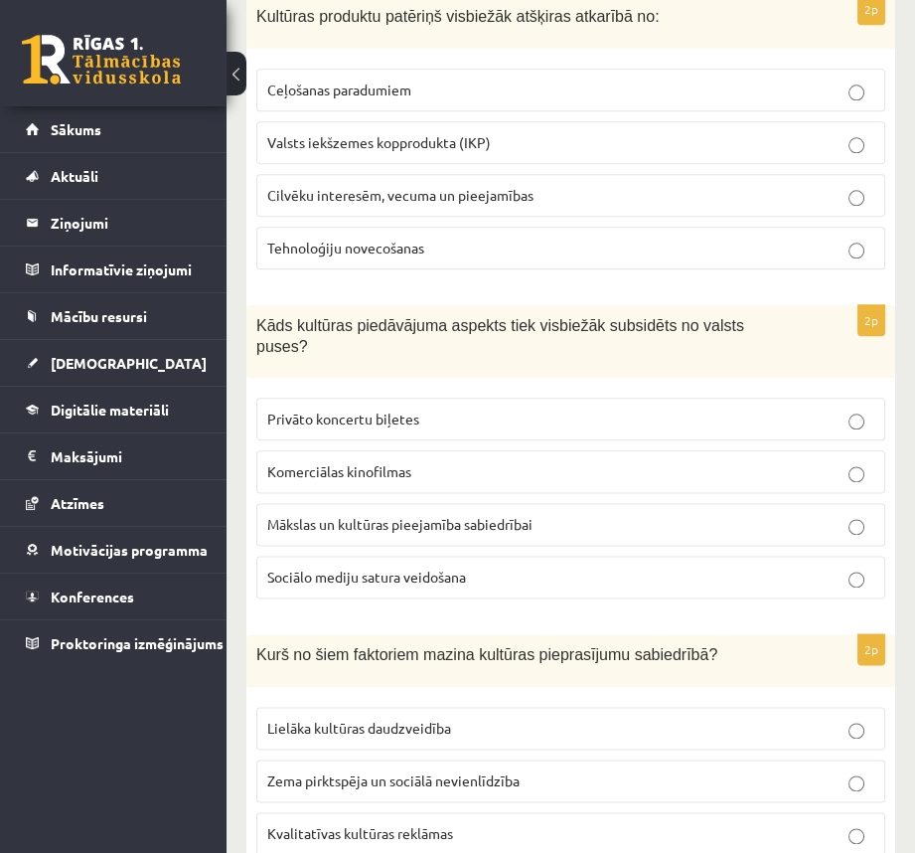
click at [486, 515] on span "Mākslas un kultūras pieejamība sabiedrībai" at bounding box center [399, 524] width 265 height 18
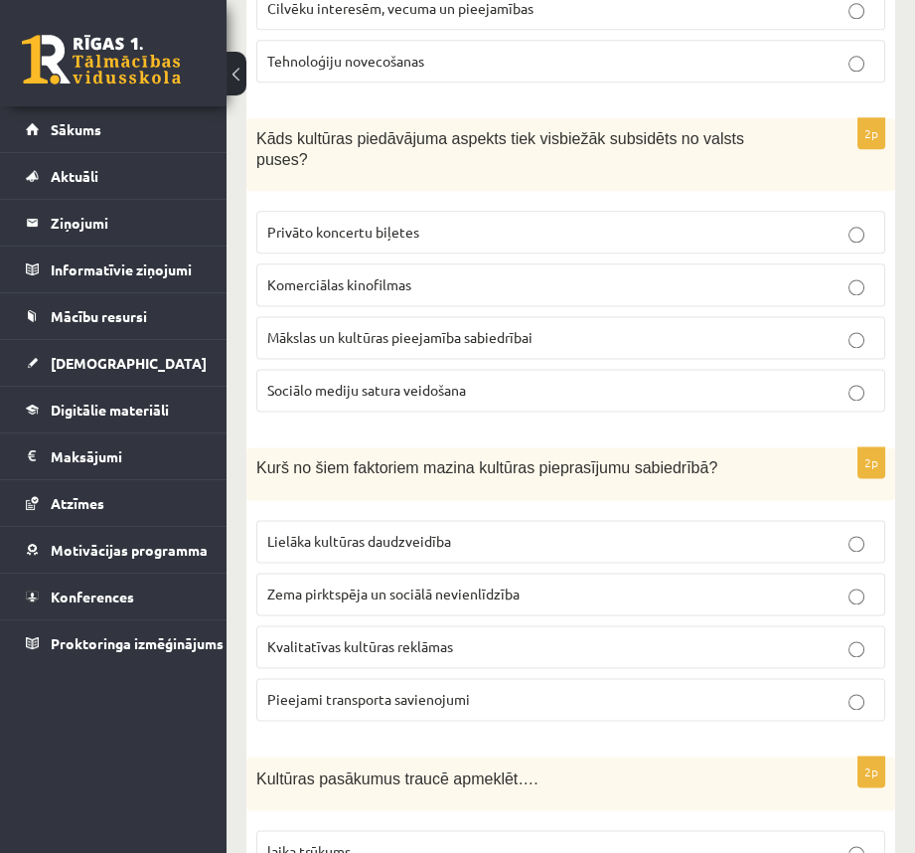
scroll to position [3508, 0]
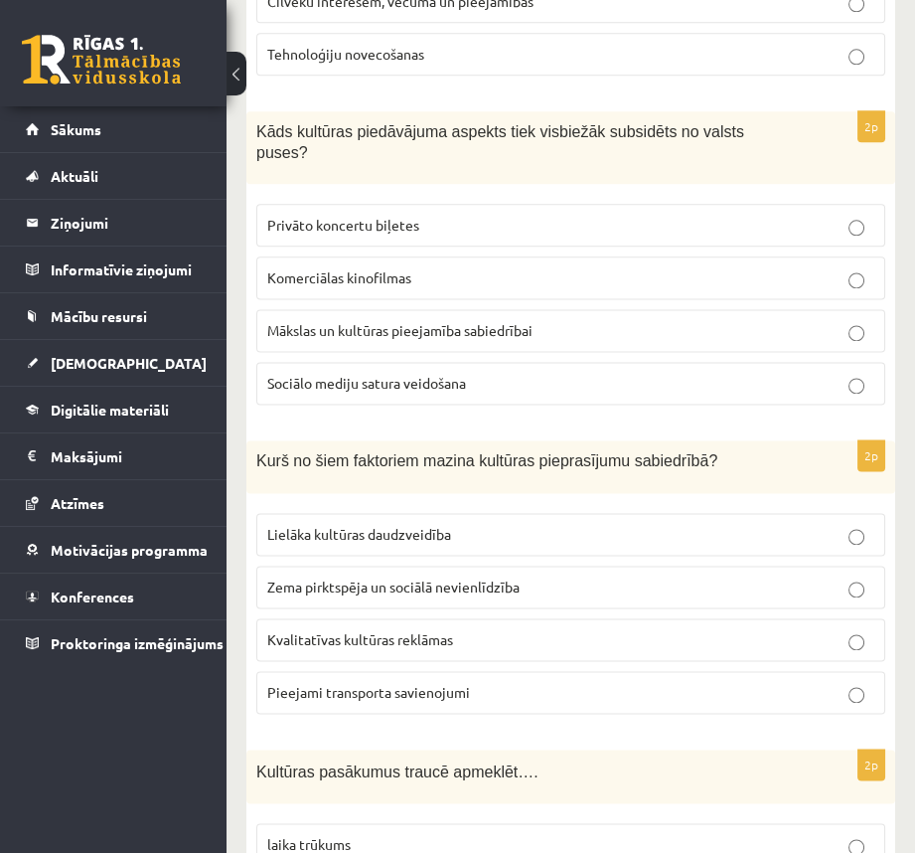
click at [821, 576] on p "Zema pirktspēja un sociālā nevienlīdzība" at bounding box center [570, 586] width 607 height 21
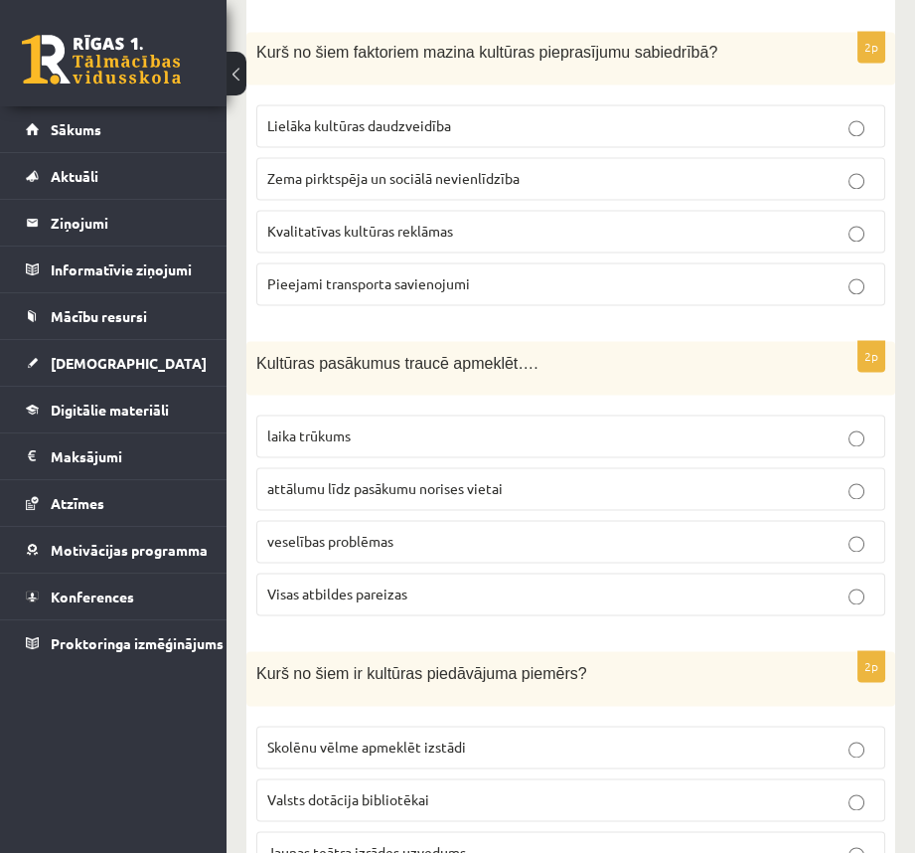
scroll to position [3934, 0]
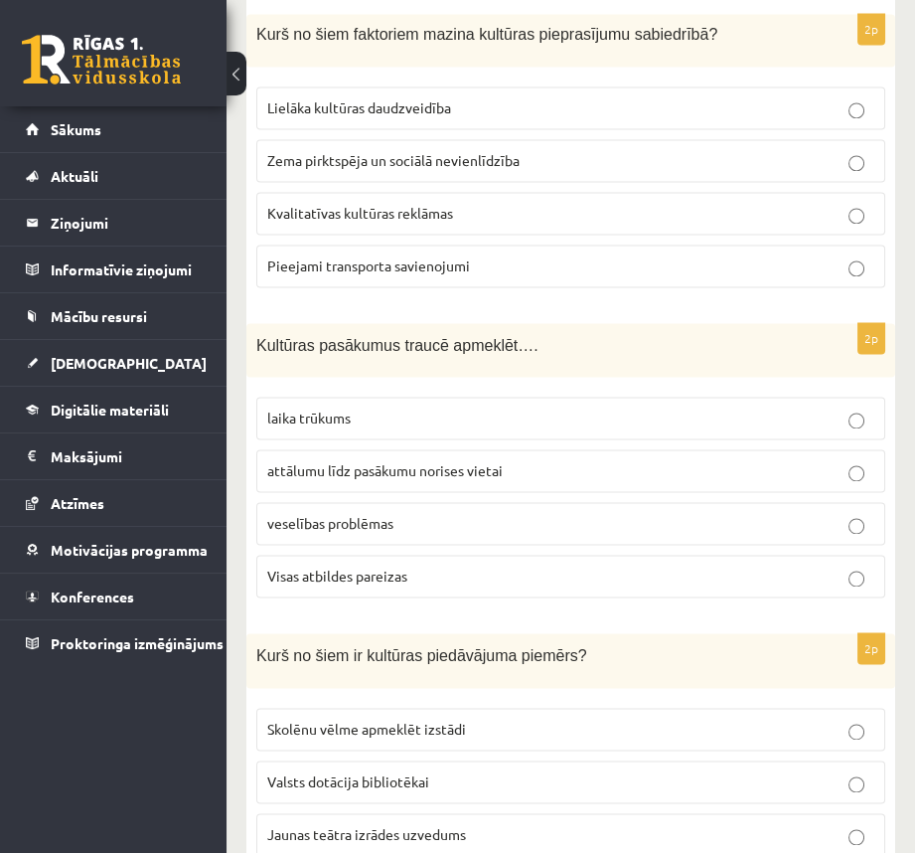
click at [337, 566] on span "Visas atbildes pareizas" at bounding box center [337, 575] width 140 height 18
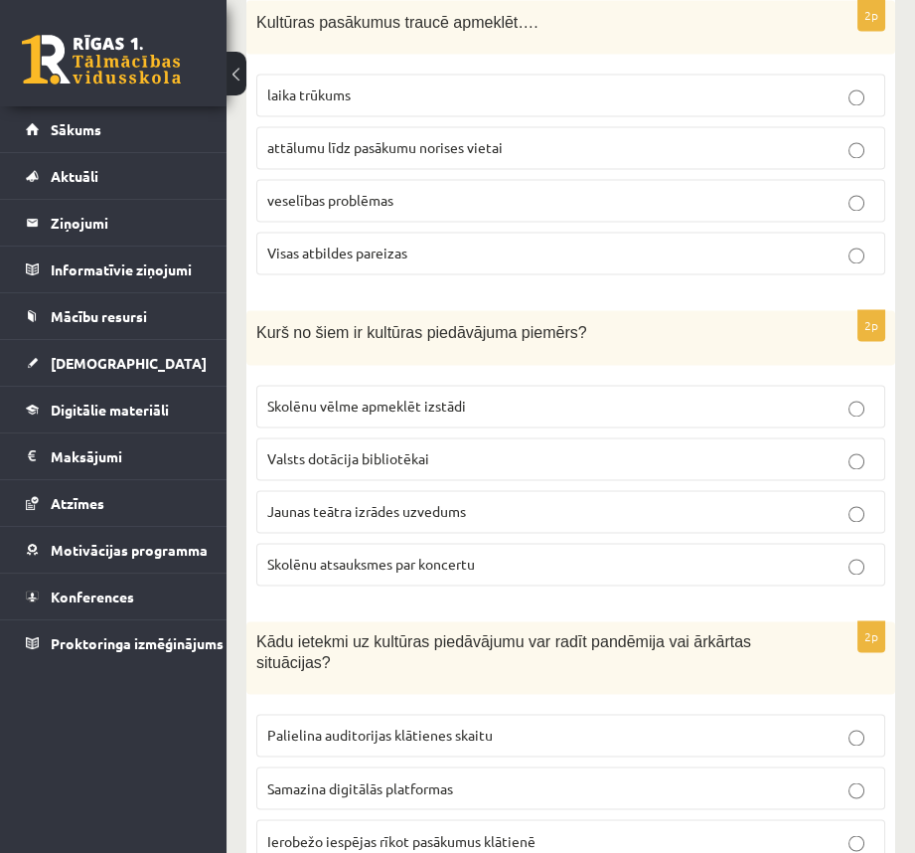
scroll to position [4309, 0]
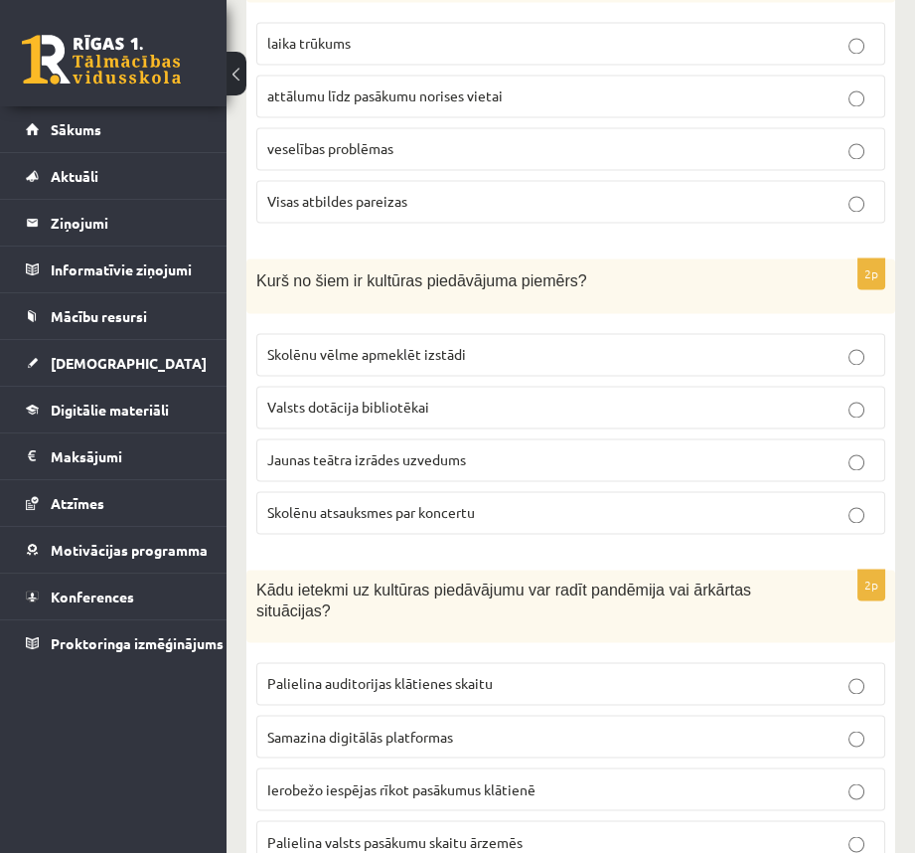
click at [352, 450] on span "Jaunas teātra izrādes uzvedums" at bounding box center [366, 459] width 199 height 18
click at [345, 778] on p "Ierobežo iespējas rīkot pasākumus klātienē" at bounding box center [570, 788] width 607 height 21
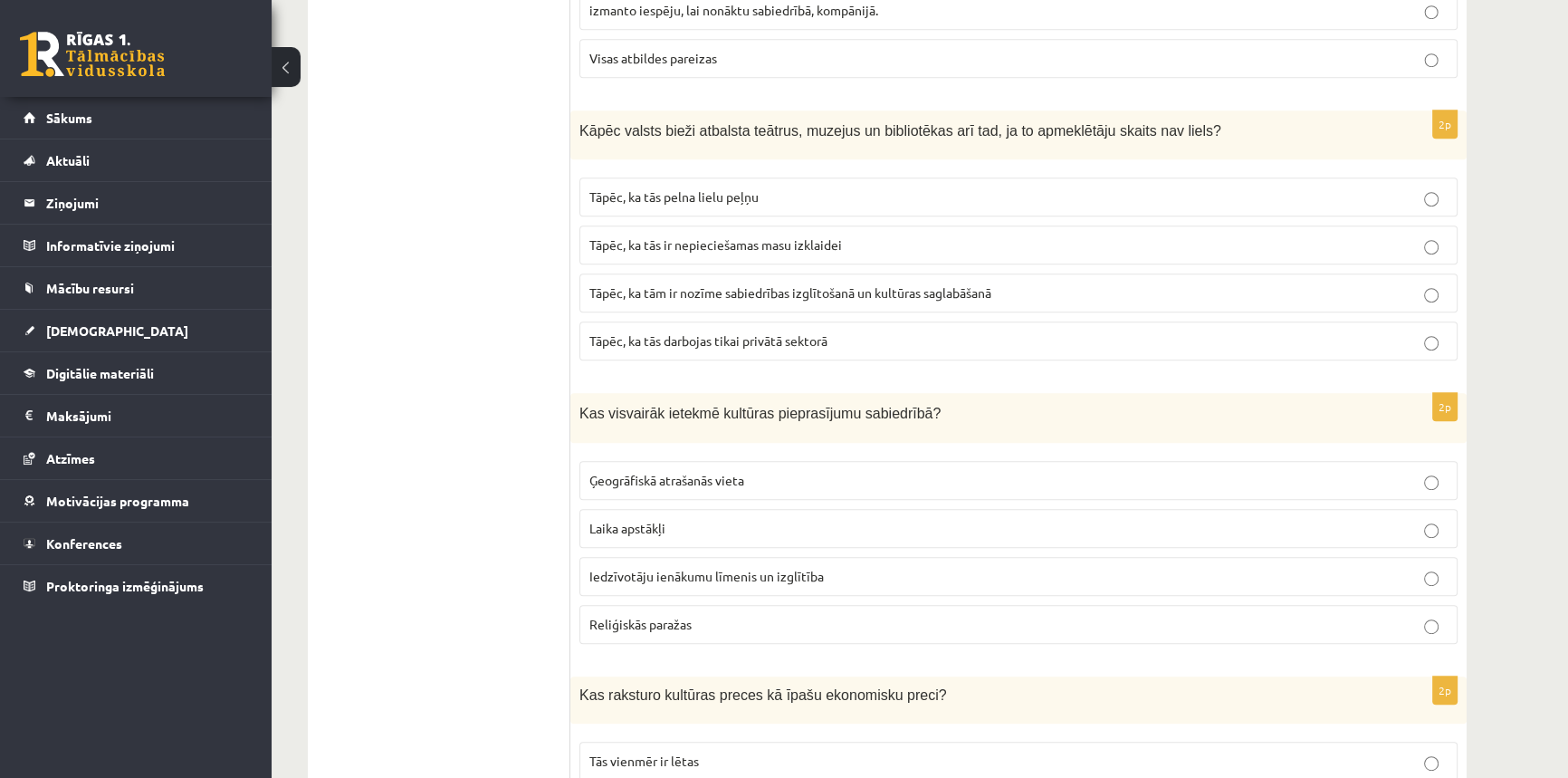
scroll to position [0, 0]
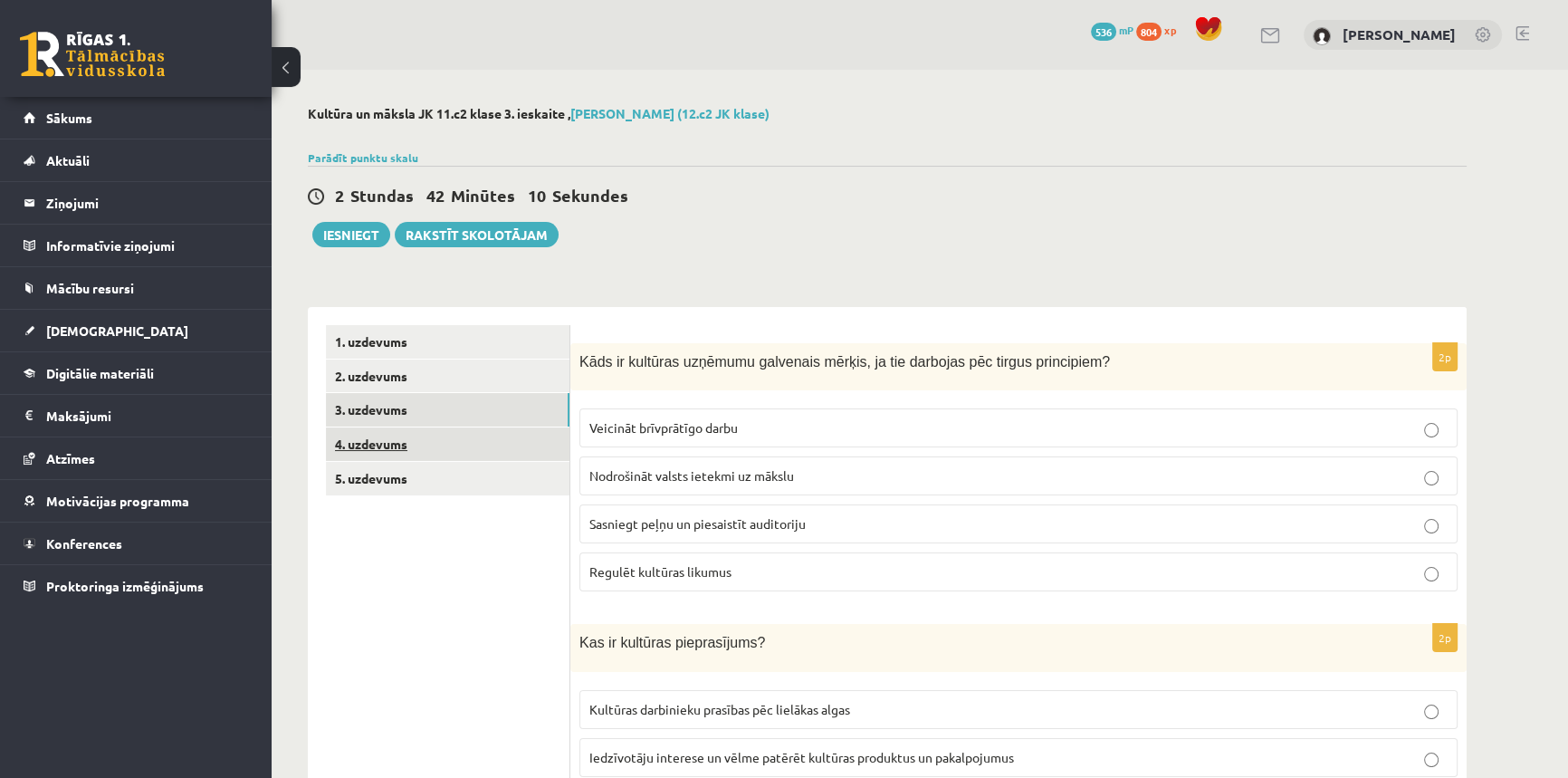
click at [367, 454] on link "4. uzdevums" at bounding box center [447, 444] width 243 height 34
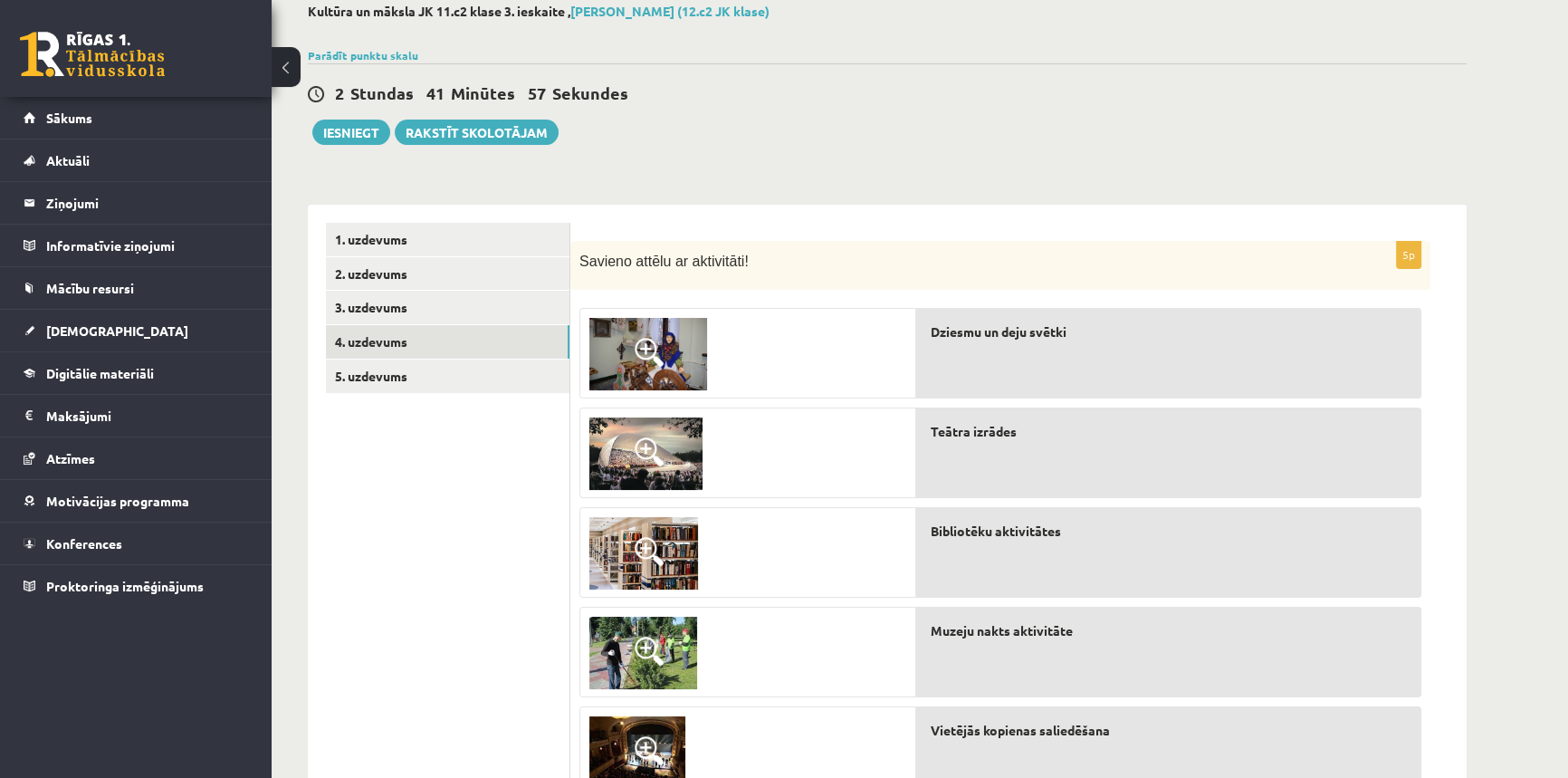
scroll to position [185, 0]
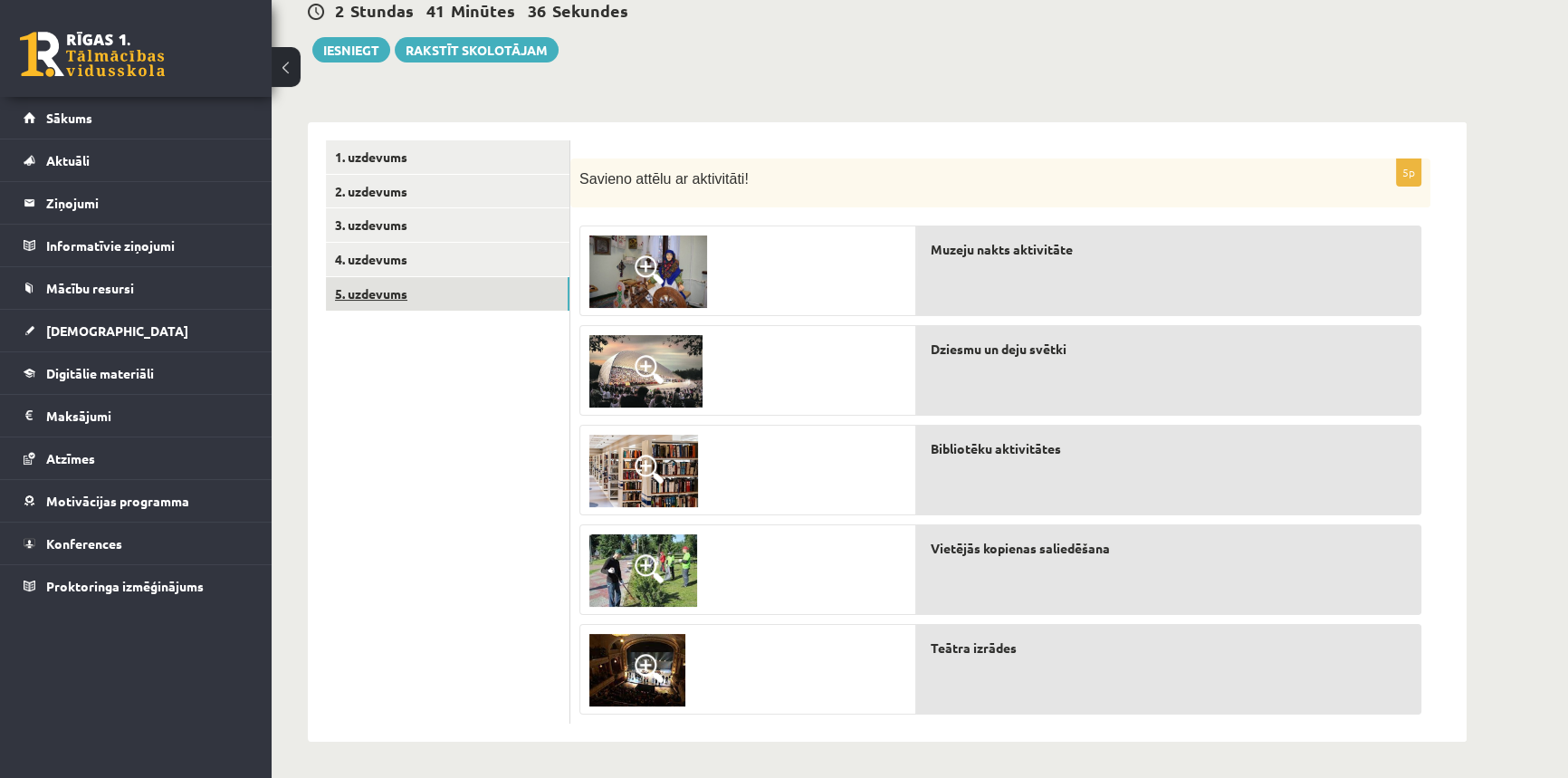
click at [346, 290] on link "5. uzdevums" at bounding box center [447, 293] width 243 height 34
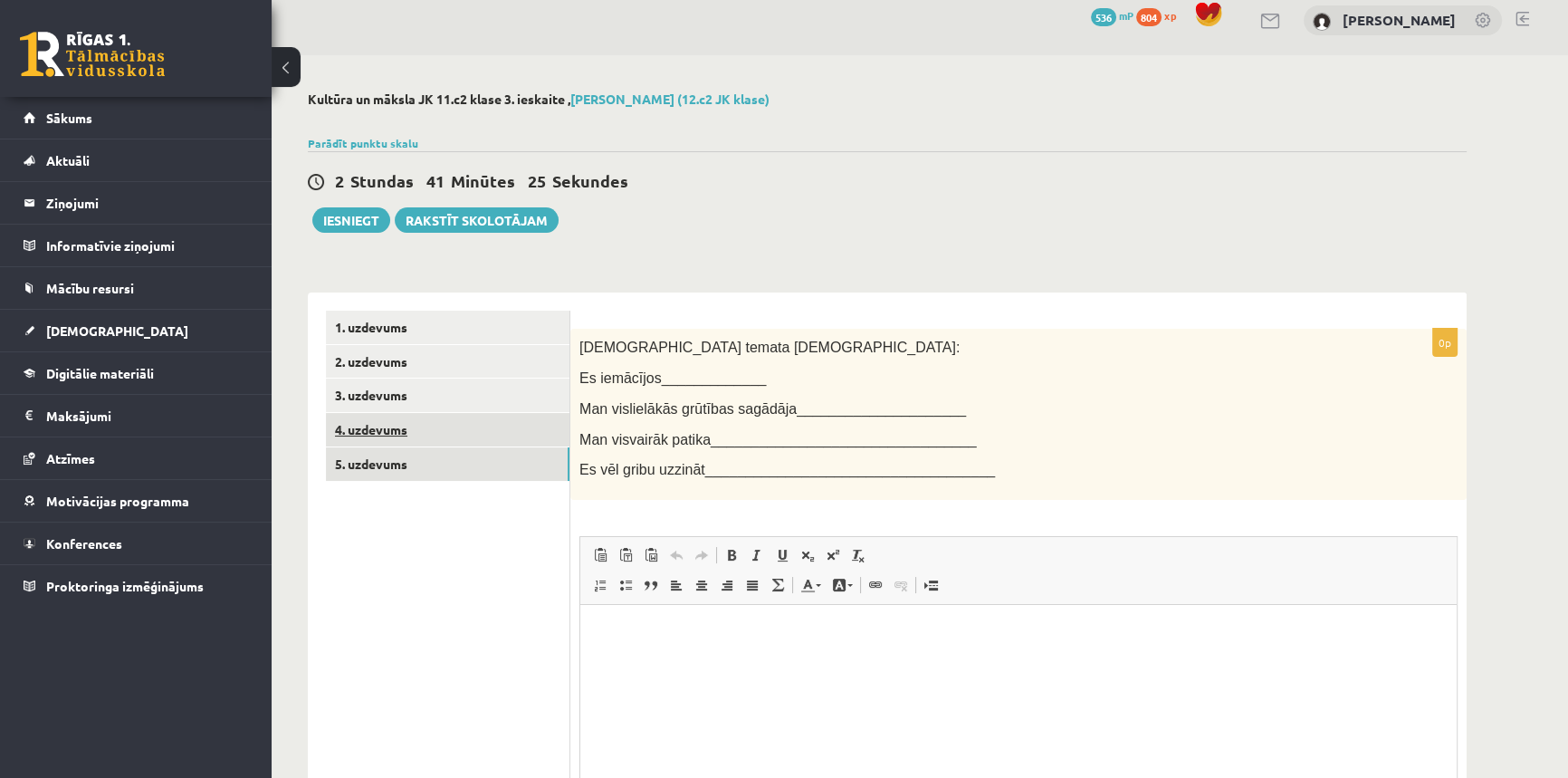
scroll to position [0, 0]
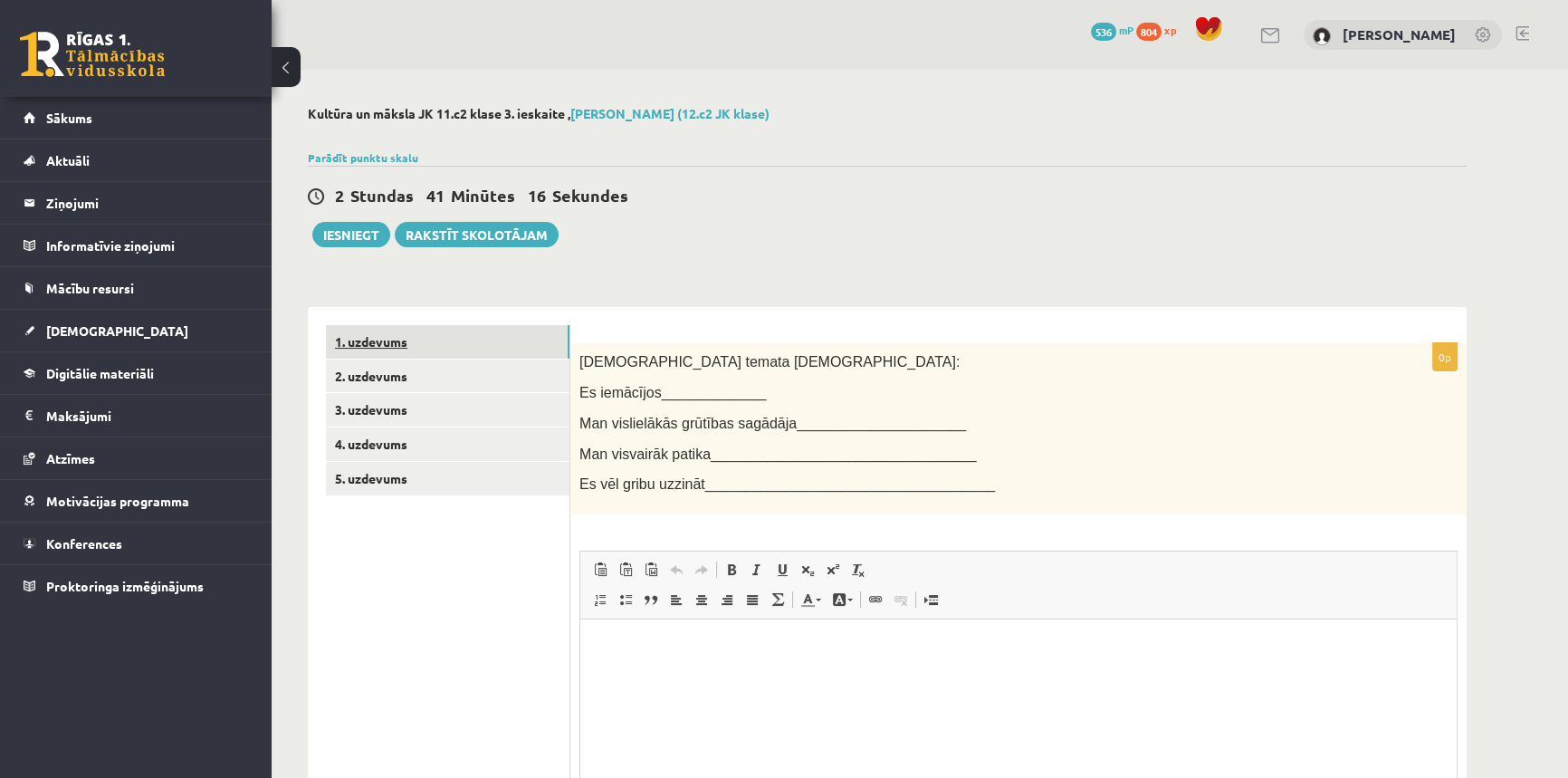
click at [401, 335] on link "1. uzdevums" at bounding box center [447, 342] width 243 height 34
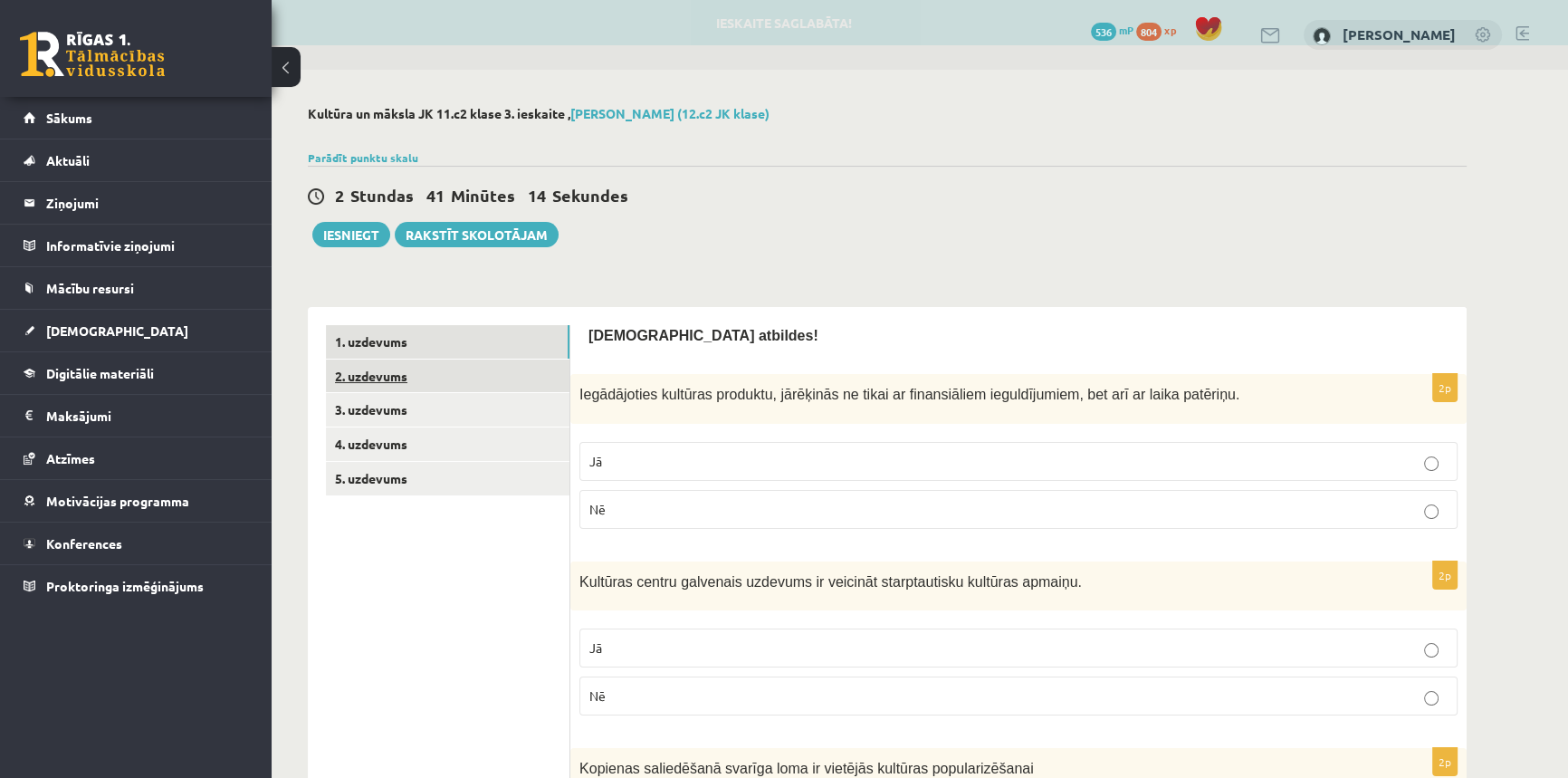
click at [384, 373] on link "2. uzdevums" at bounding box center [447, 375] width 243 height 34
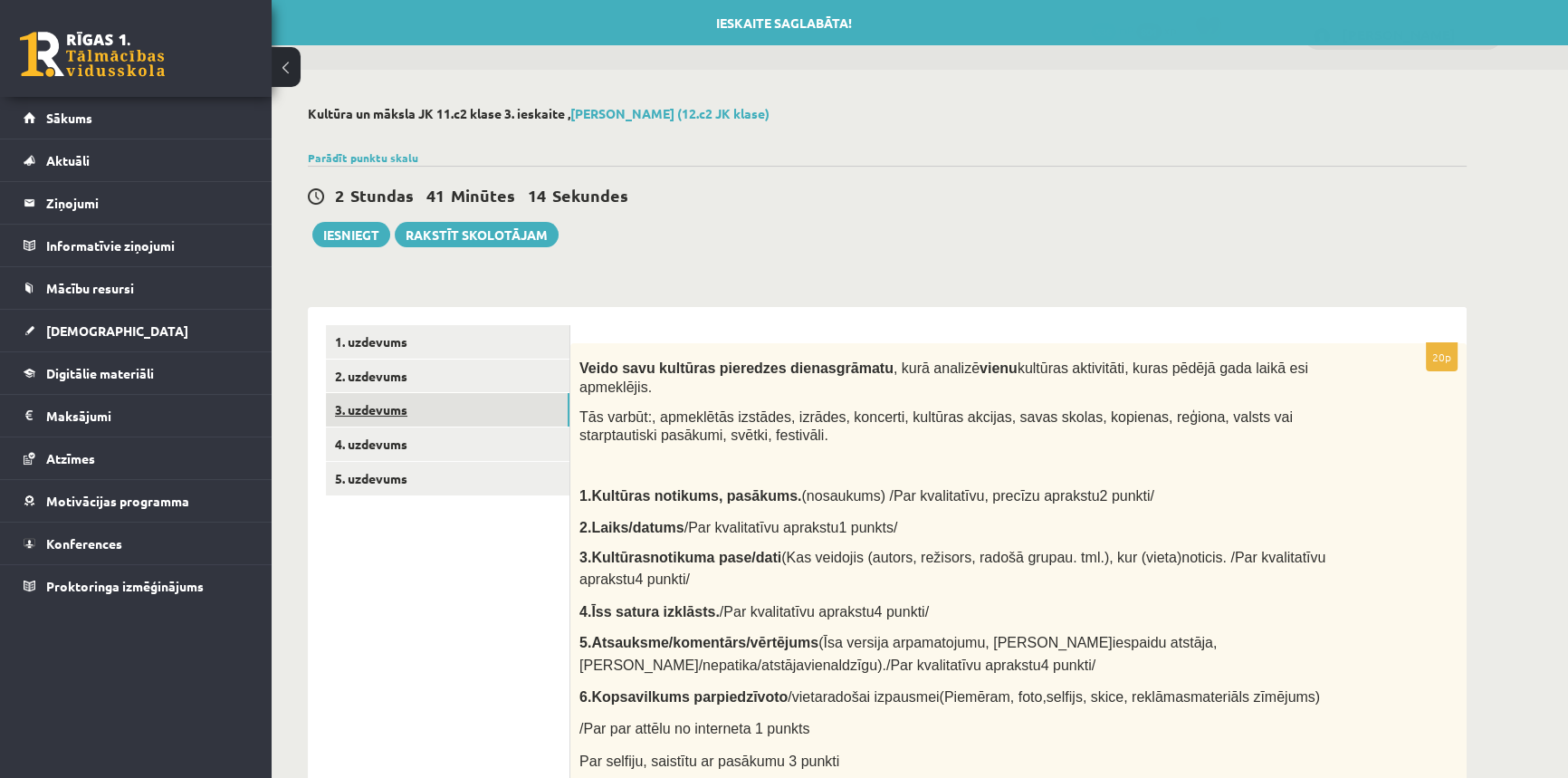
click at [373, 397] on link "3. uzdevums" at bounding box center [447, 409] width 243 height 34
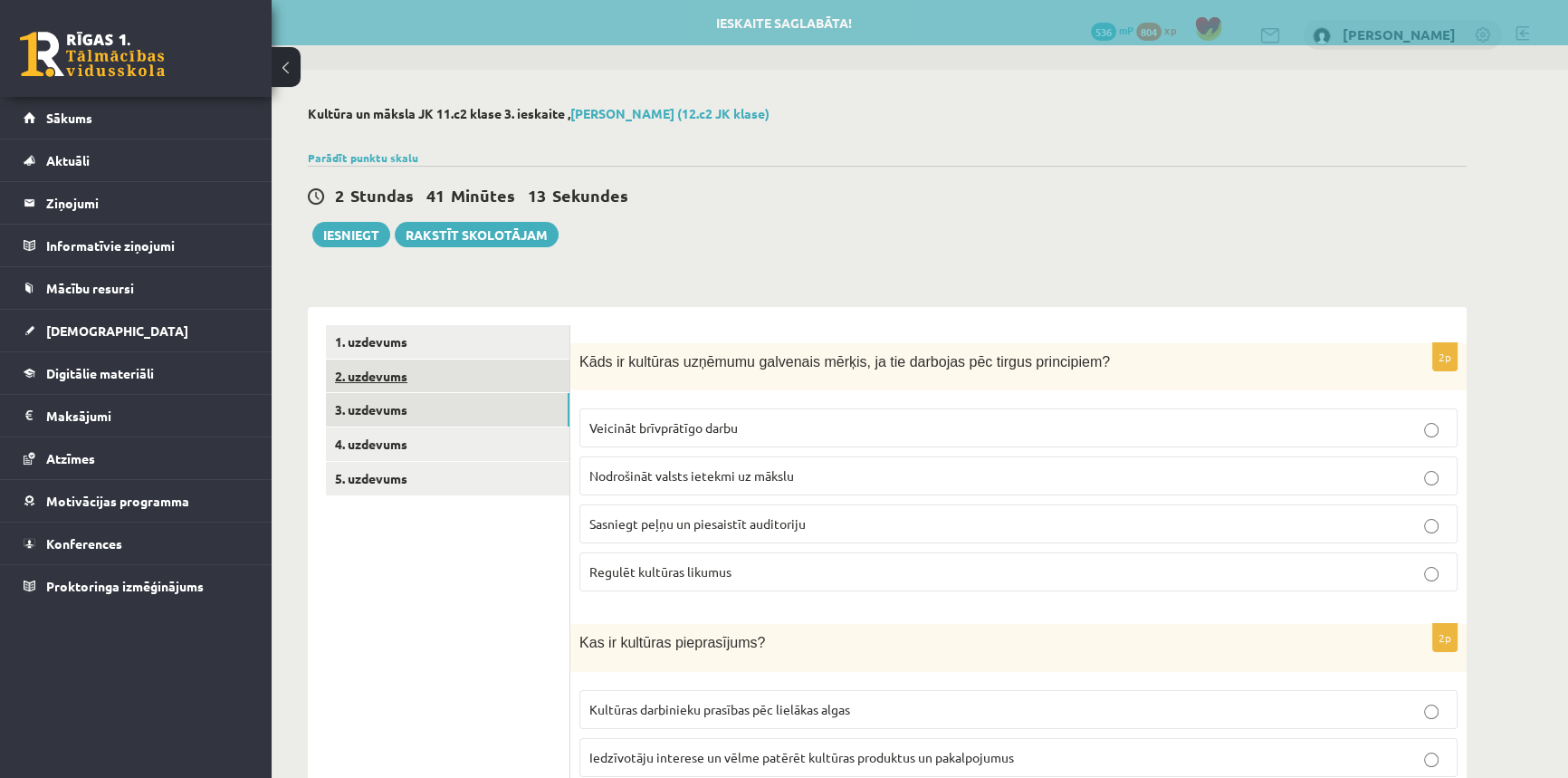
click at [371, 375] on link "2. uzdevums" at bounding box center [447, 375] width 243 height 34
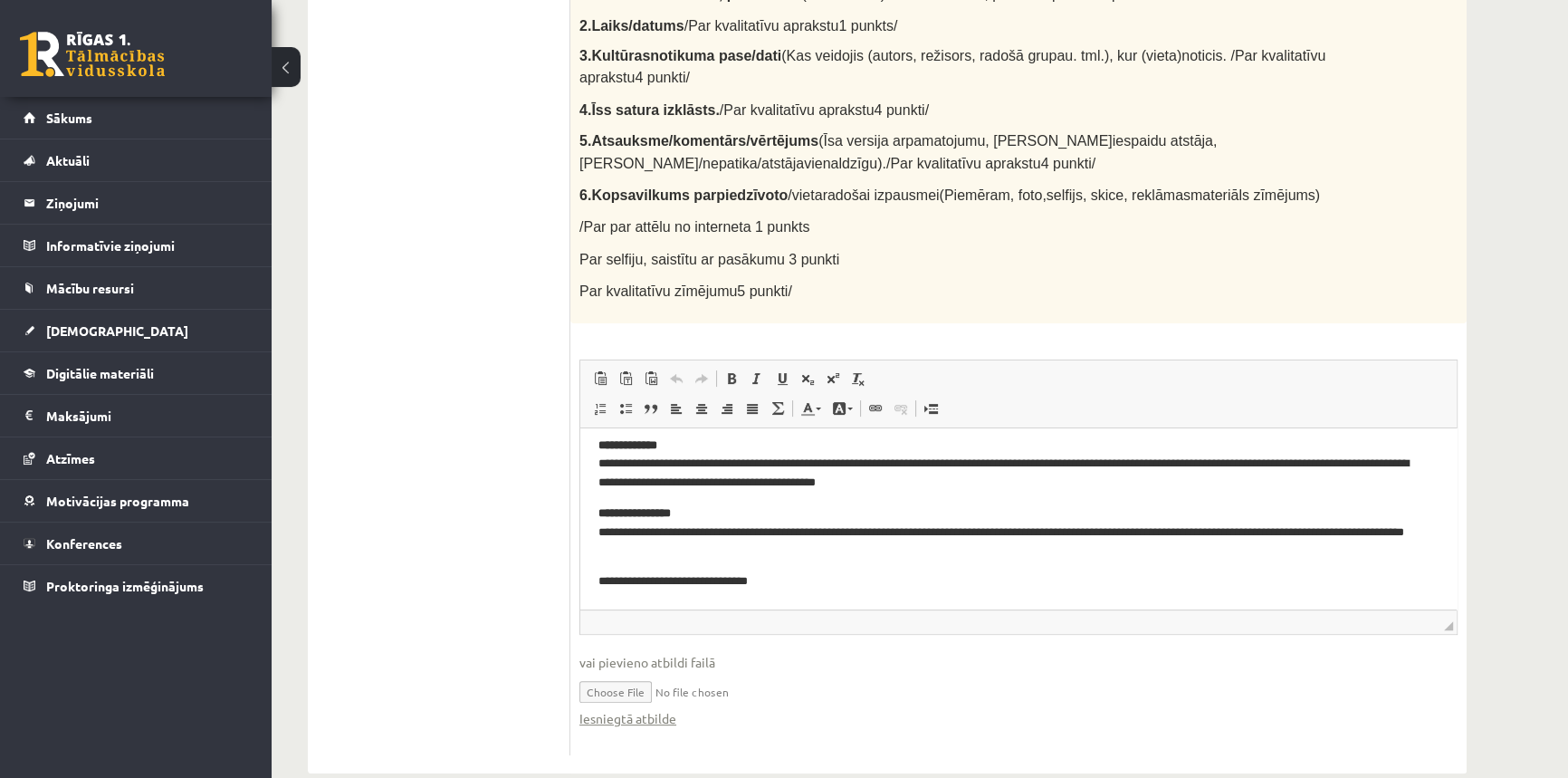
scroll to position [507, 0]
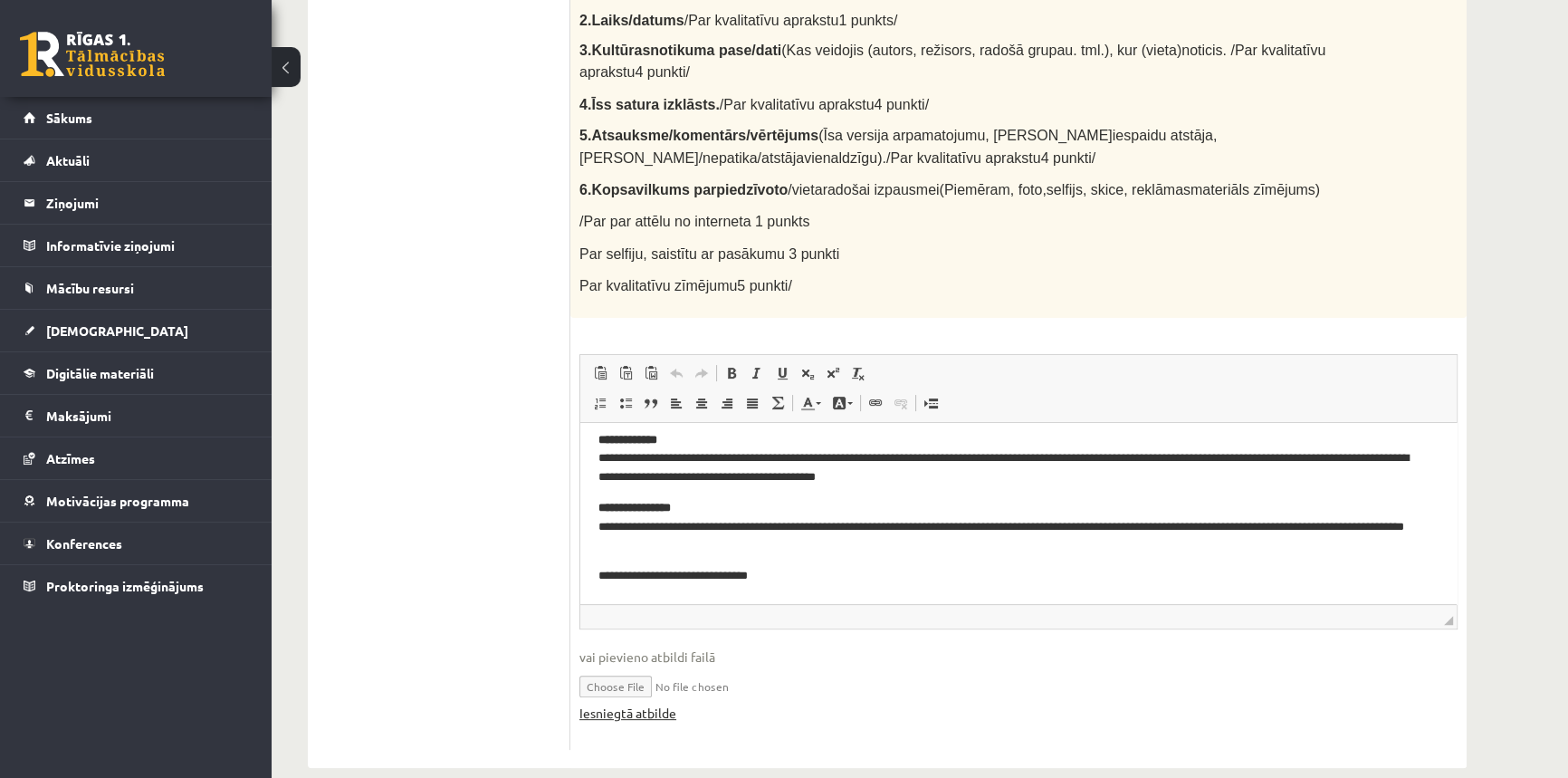
click at [599, 703] on link "Iesniegtā atbilde" at bounding box center [628, 712] width 97 height 19
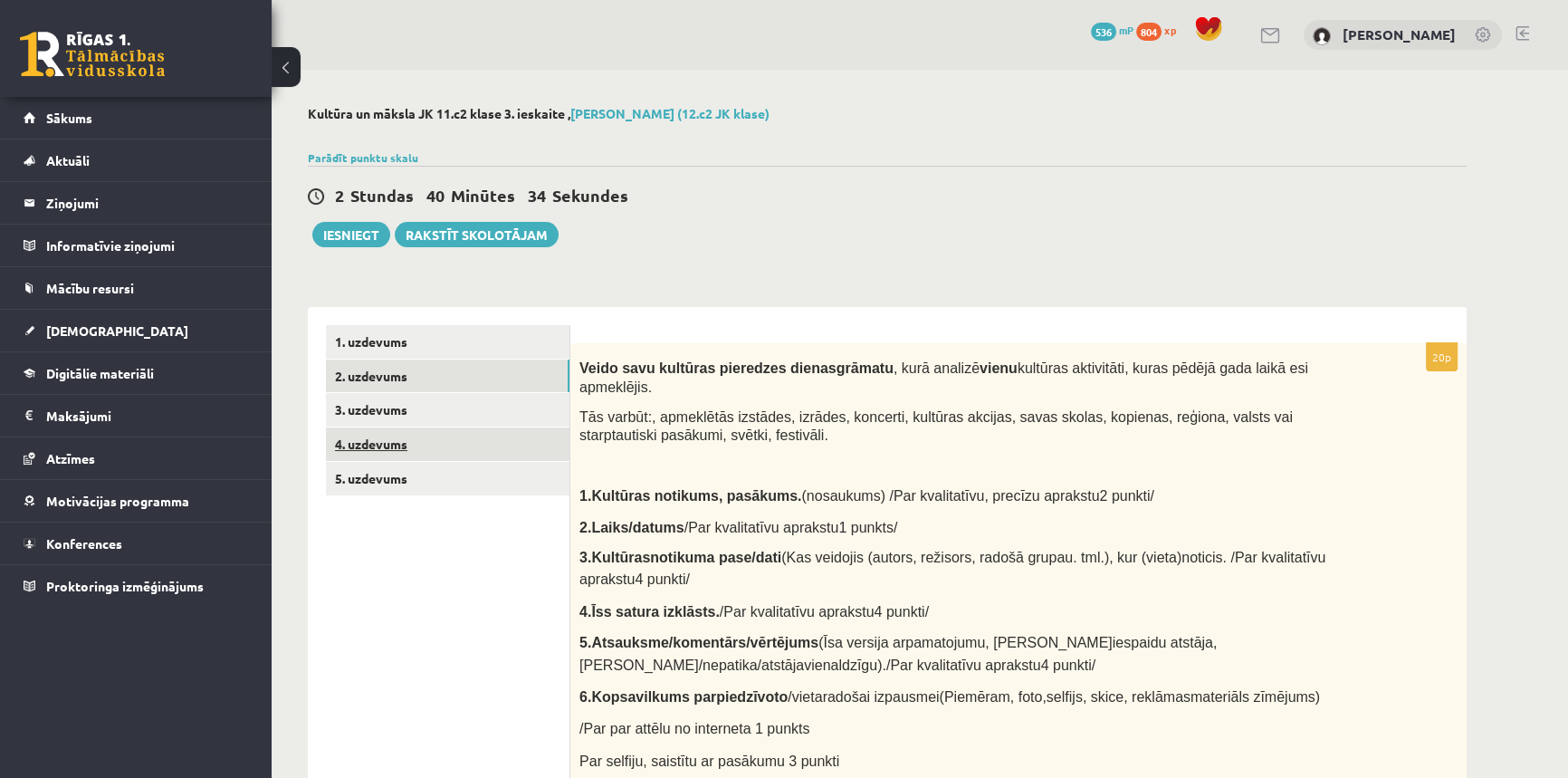
click at [408, 431] on link "4. uzdevums" at bounding box center [447, 444] width 243 height 34
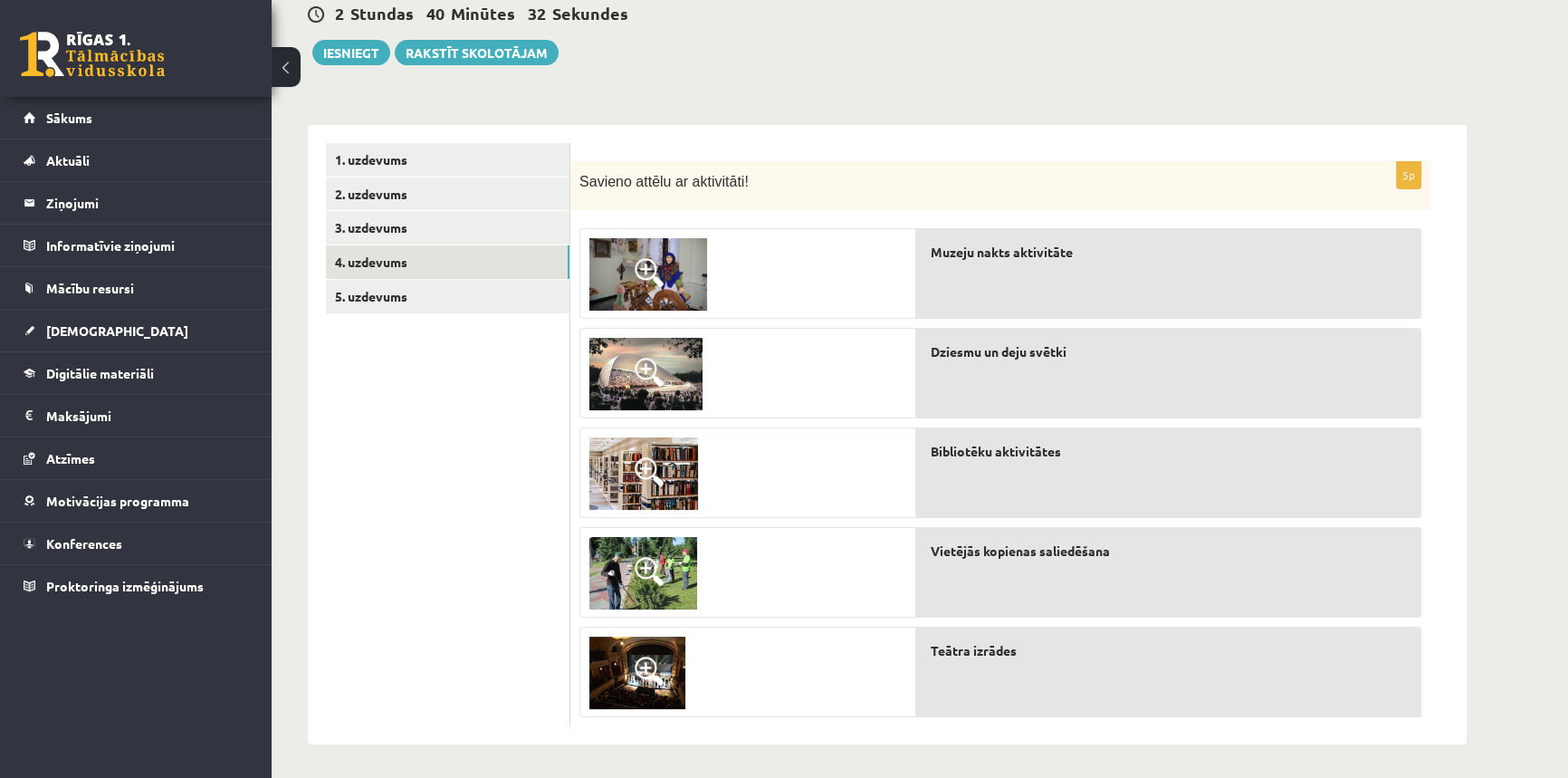
scroll to position [185, 0]
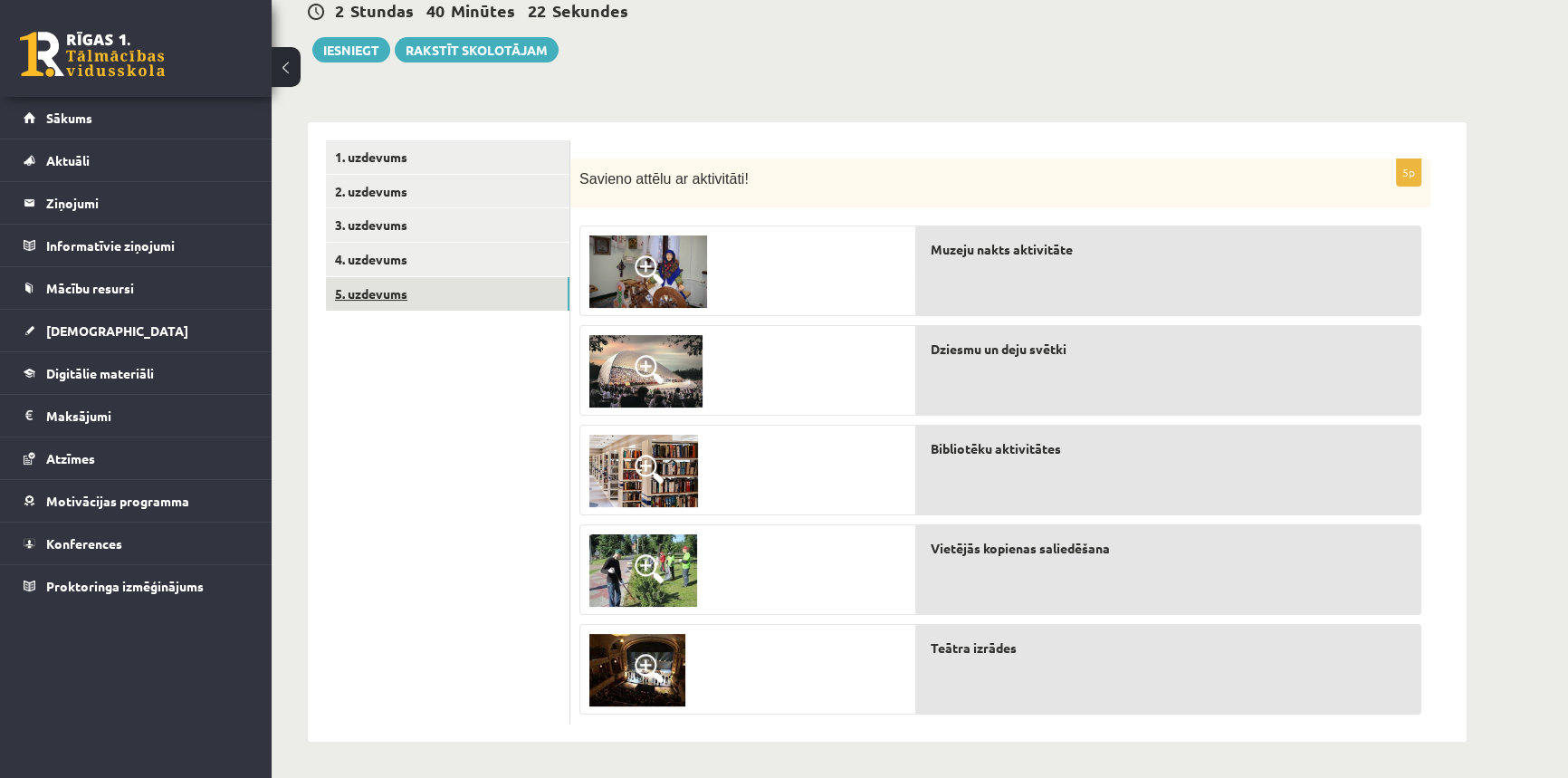
click at [396, 290] on link "5. uzdevums" at bounding box center [447, 293] width 243 height 34
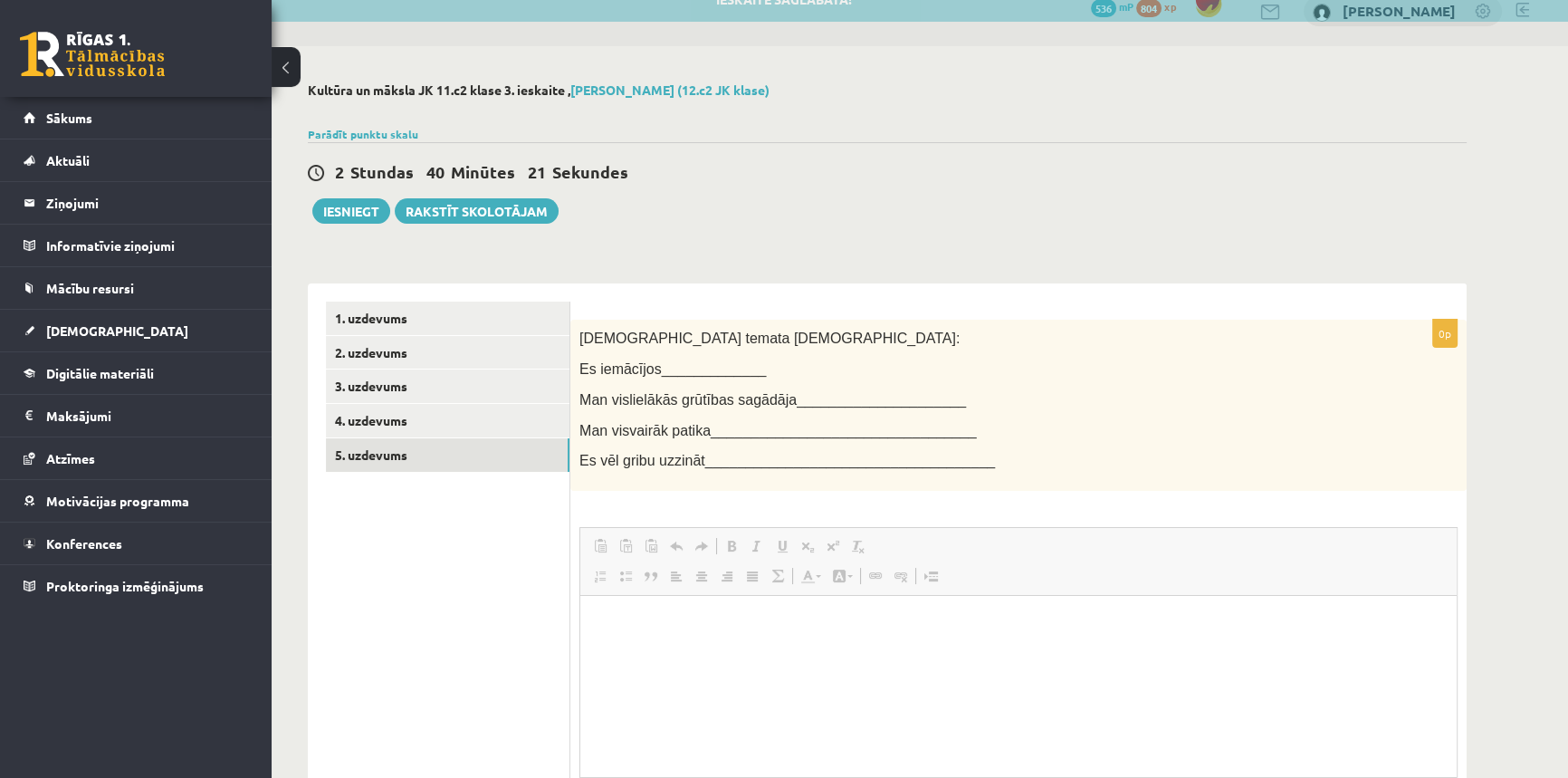
scroll to position [0, 0]
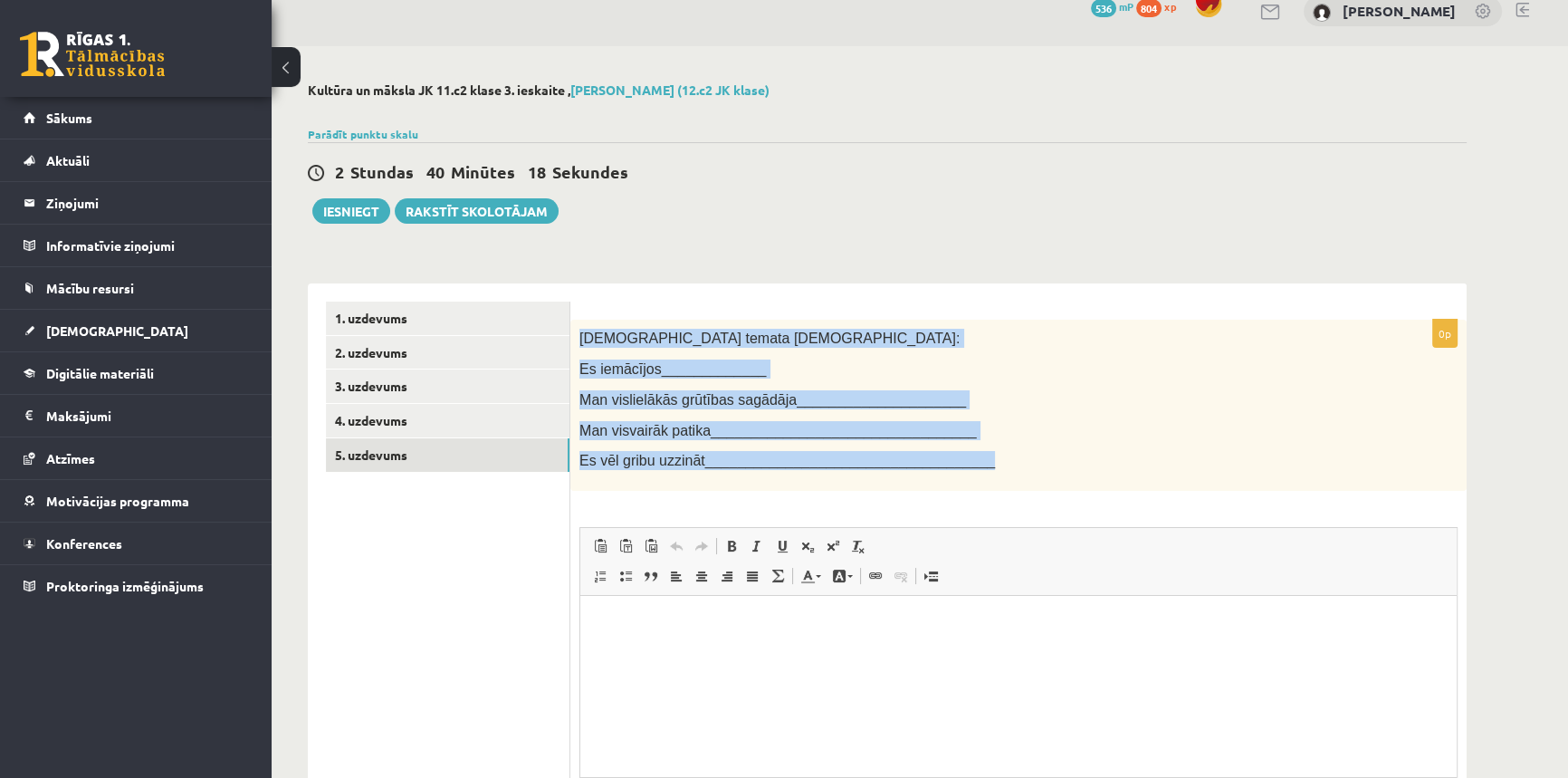
drag, startPoint x: 579, startPoint y: 335, endPoint x: 1027, endPoint y: 475, distance: 469.4
click at [1027, 475] on div "Šī temata ietvaros: Es iemācījos_____________ Man vislielākās grūtības sagādāja…" at bounding box center [1019, 405] width 897 height 172
copy div "Šī temata ietvaros: Es iemācījos_____________ Man vislielākās grūtības sagādāja…"
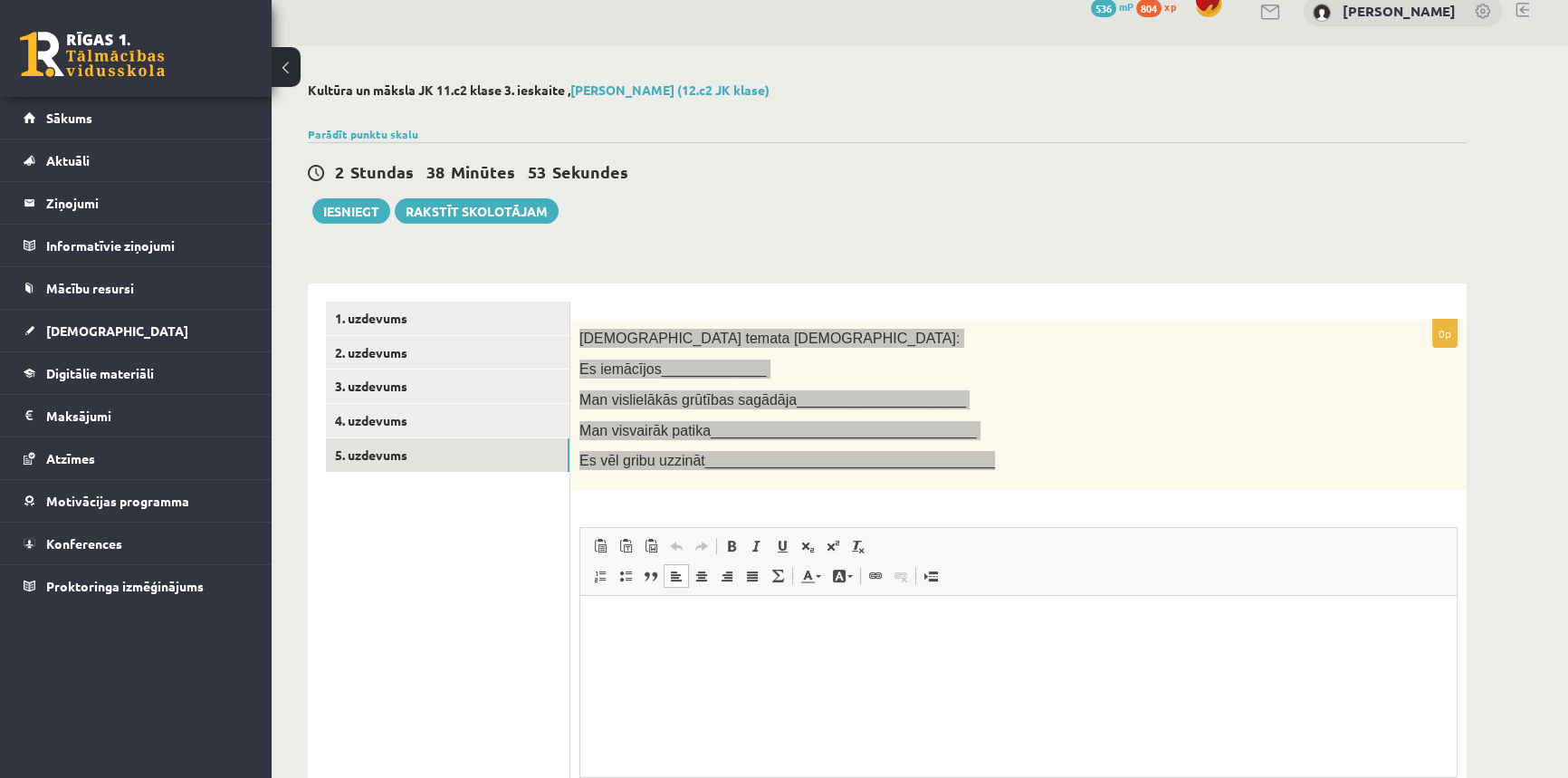
click at [753, 650] on html at bounding box center [1019, 623] width 876 height 56
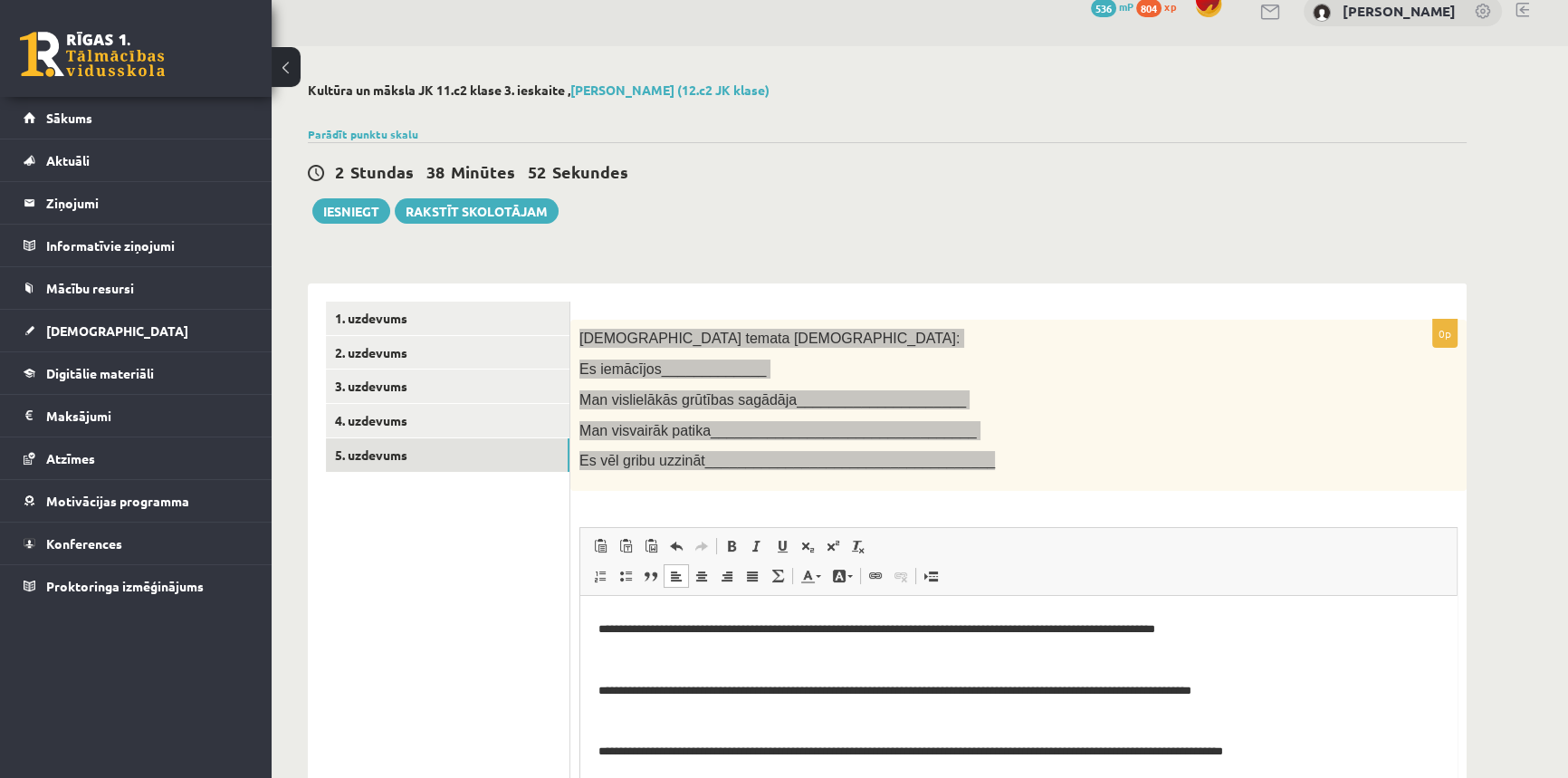
scroll to position [57, 0]
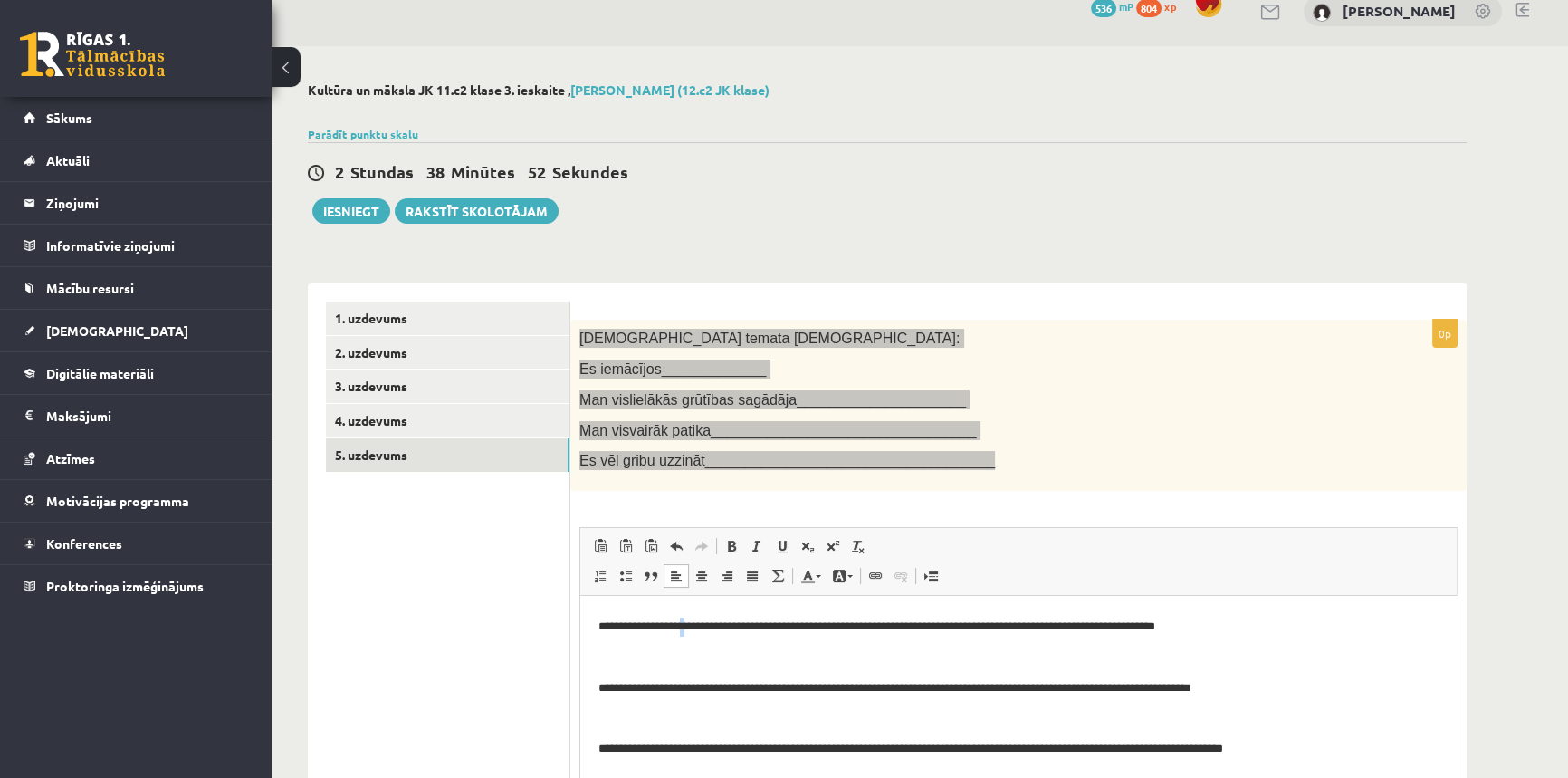
drag, startPoint x: 693, startPoint y: 635, endPoint x: 698, endPoint y: 623, distance: 13.0
click at [697, 625] on p "**********" at bounding box center [1012, 627] width 828 height 19
click at [734, 645] on body "**********" at bounding box center [1019, 658] width 840 height 202
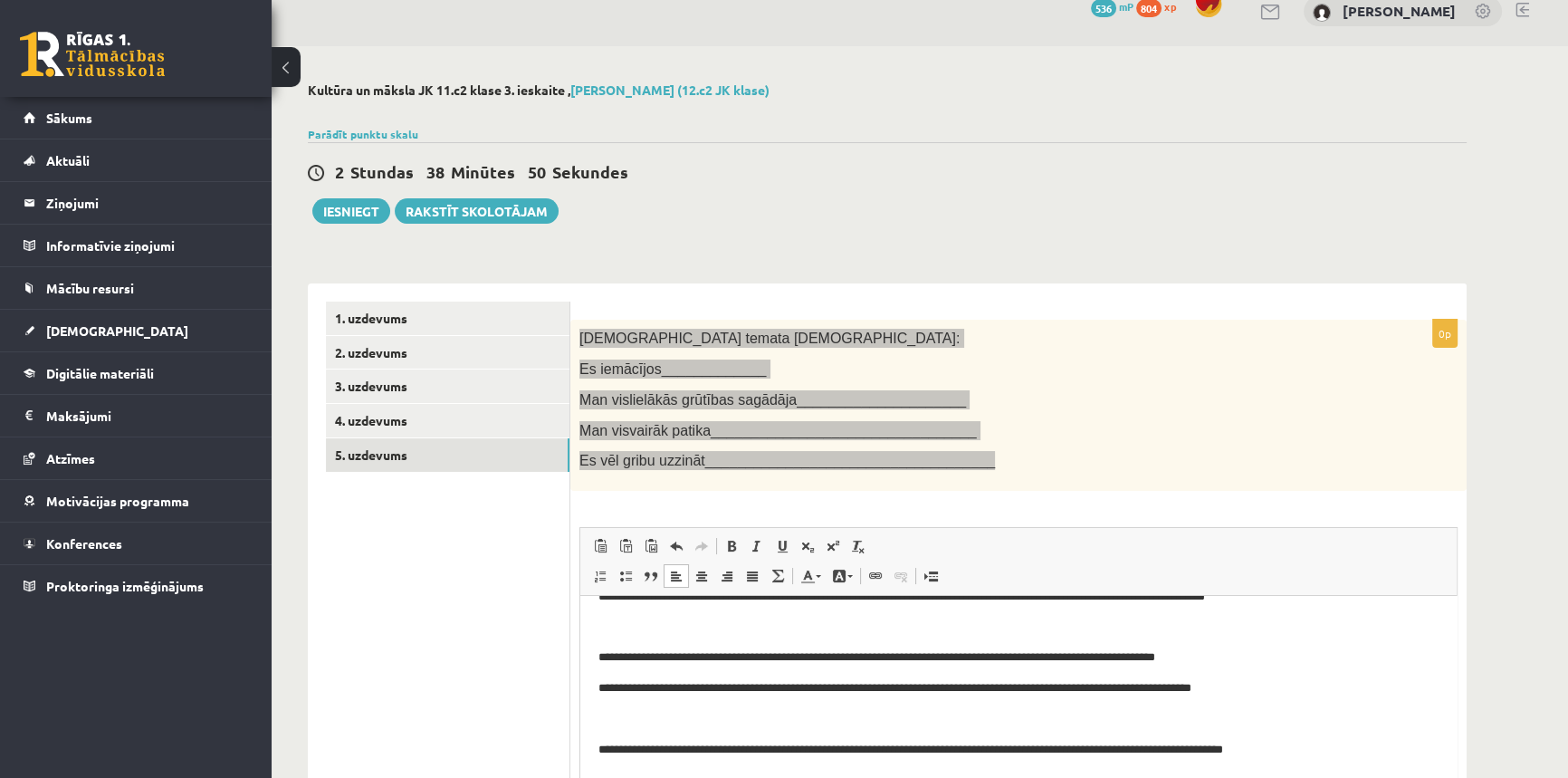
click at [633, 636] on body "**********" at bounding box center [1019, 673] width 840 height 171
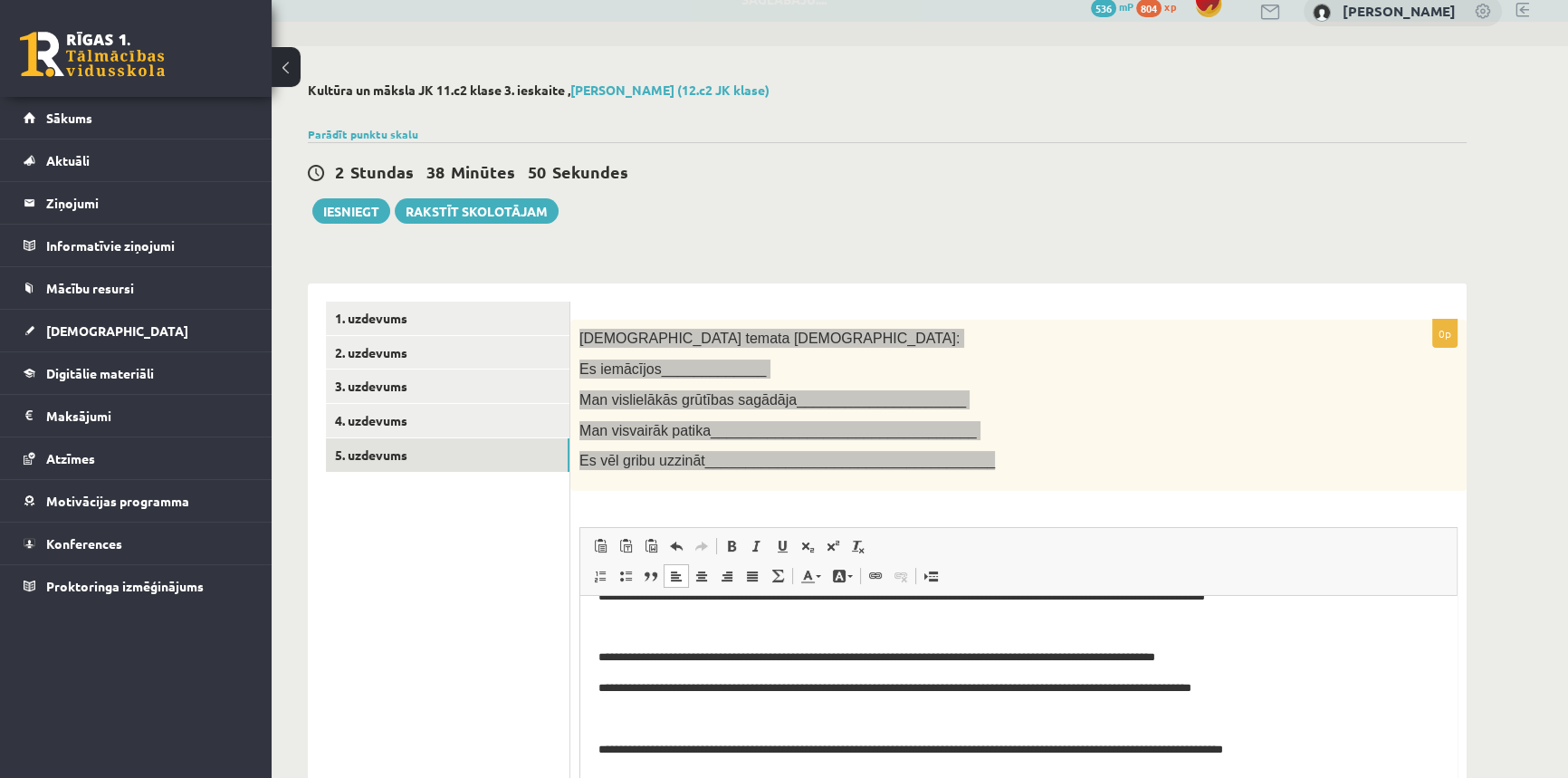
click at [632, 622] on p "Editor, wiswyg-editor-user-answer-47433754205620" at bounding box center [1019, 628] width 840 height 19
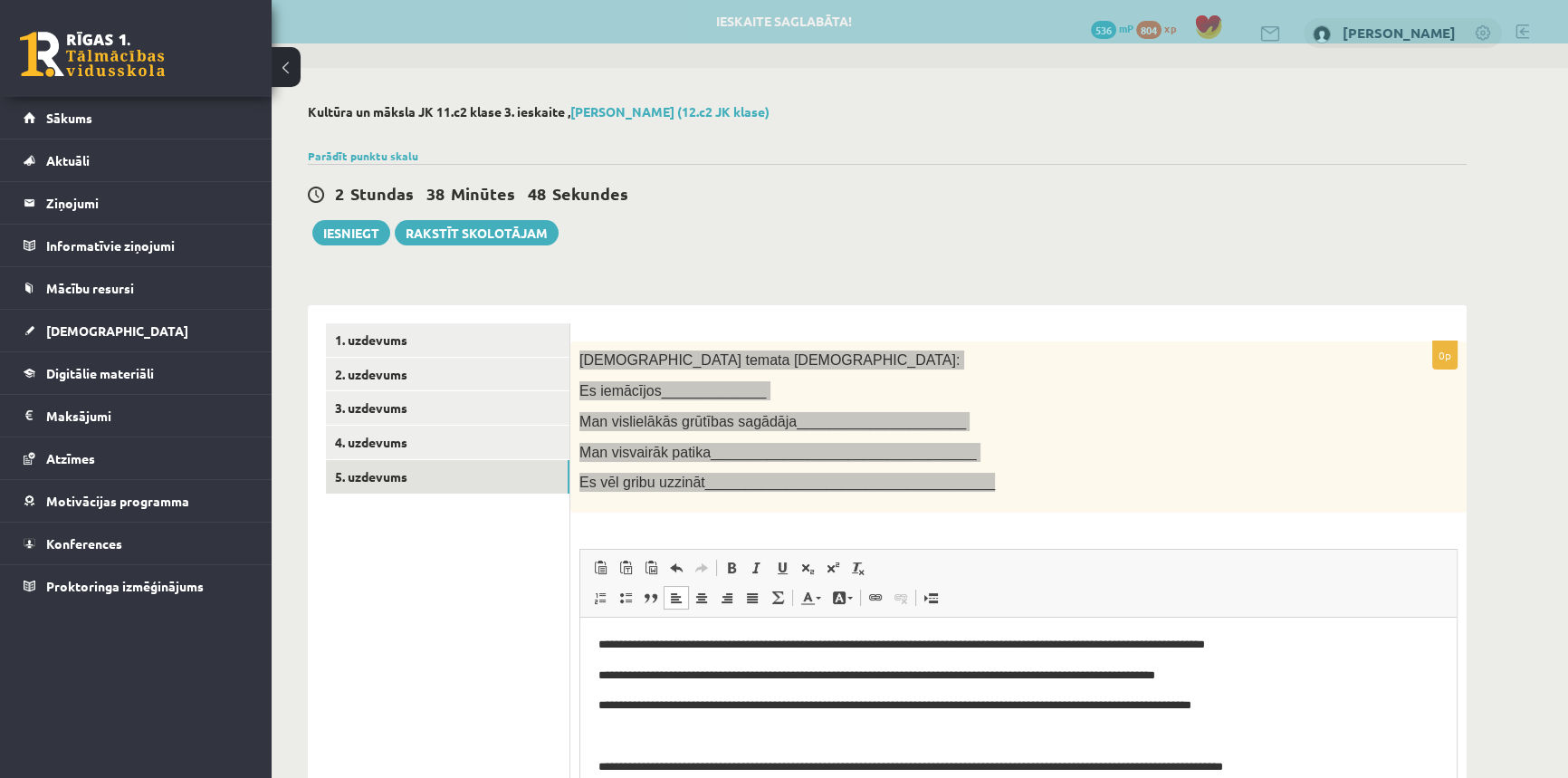
scroll to position [0, 0]
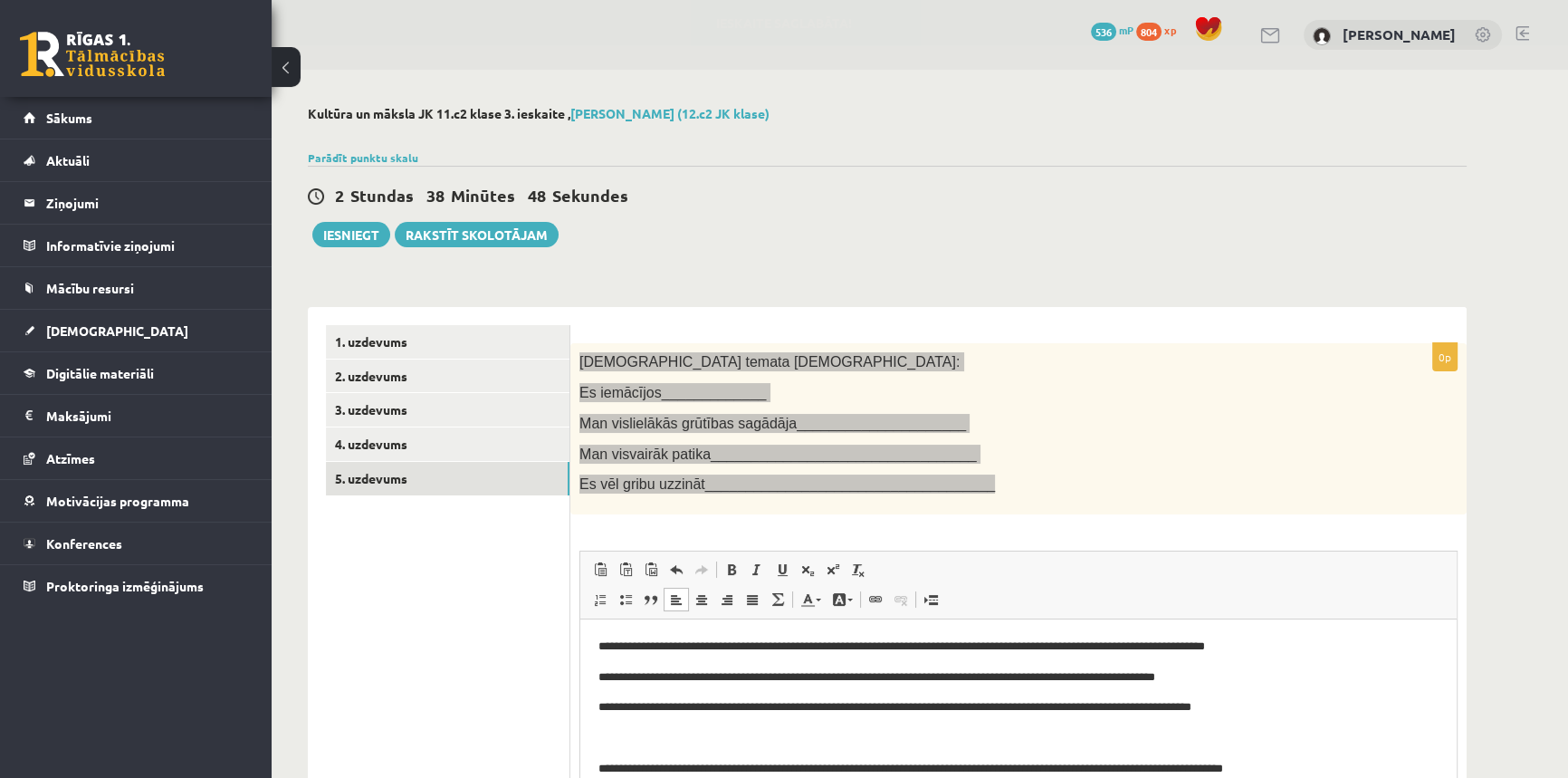
click at [640, 737] on p "Editor, wiswyg-editor-user-answer-47433754205620" at bounding box center [1019, 738] width 840 height 19
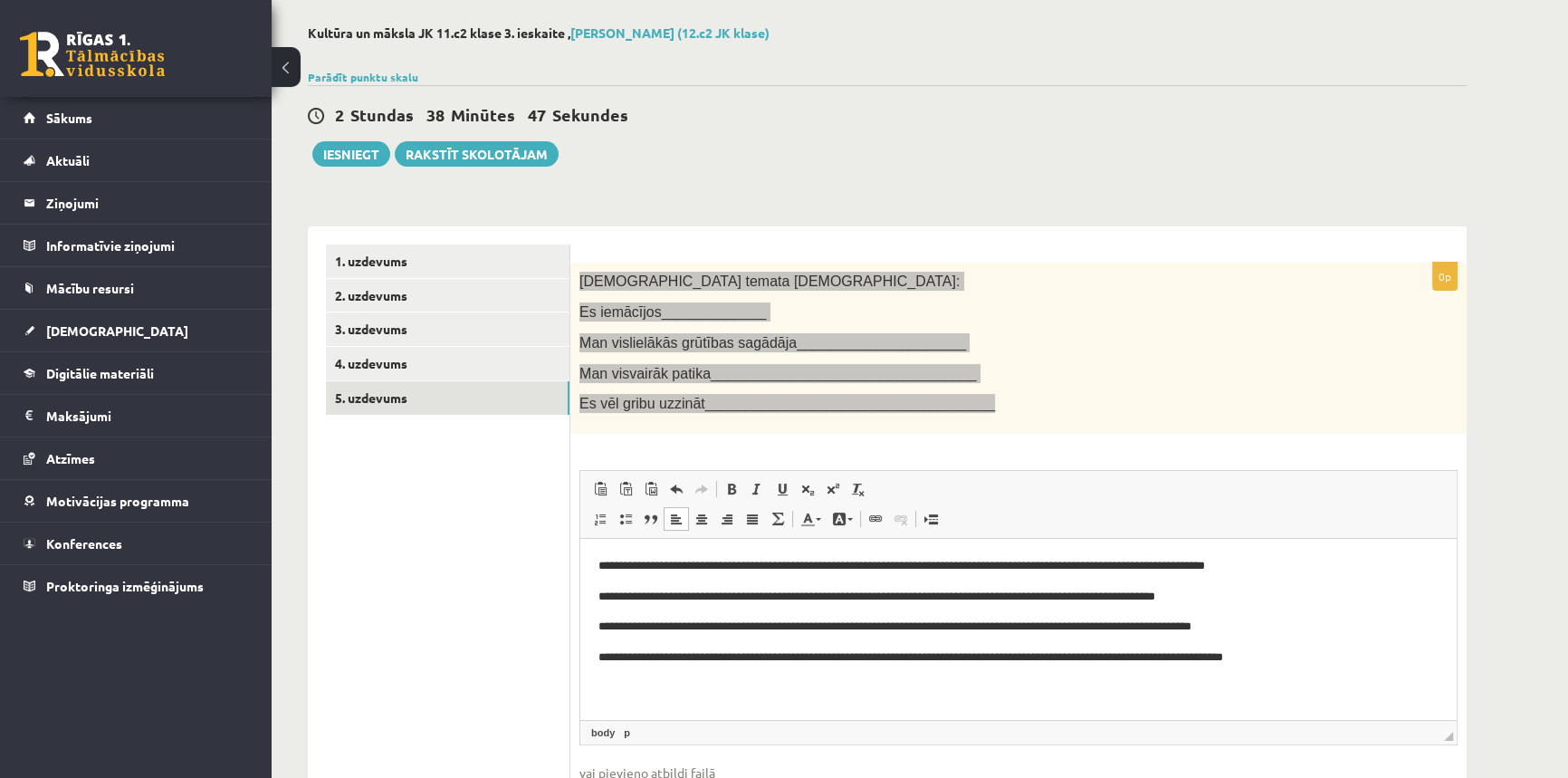
scroll to position [204, 0]
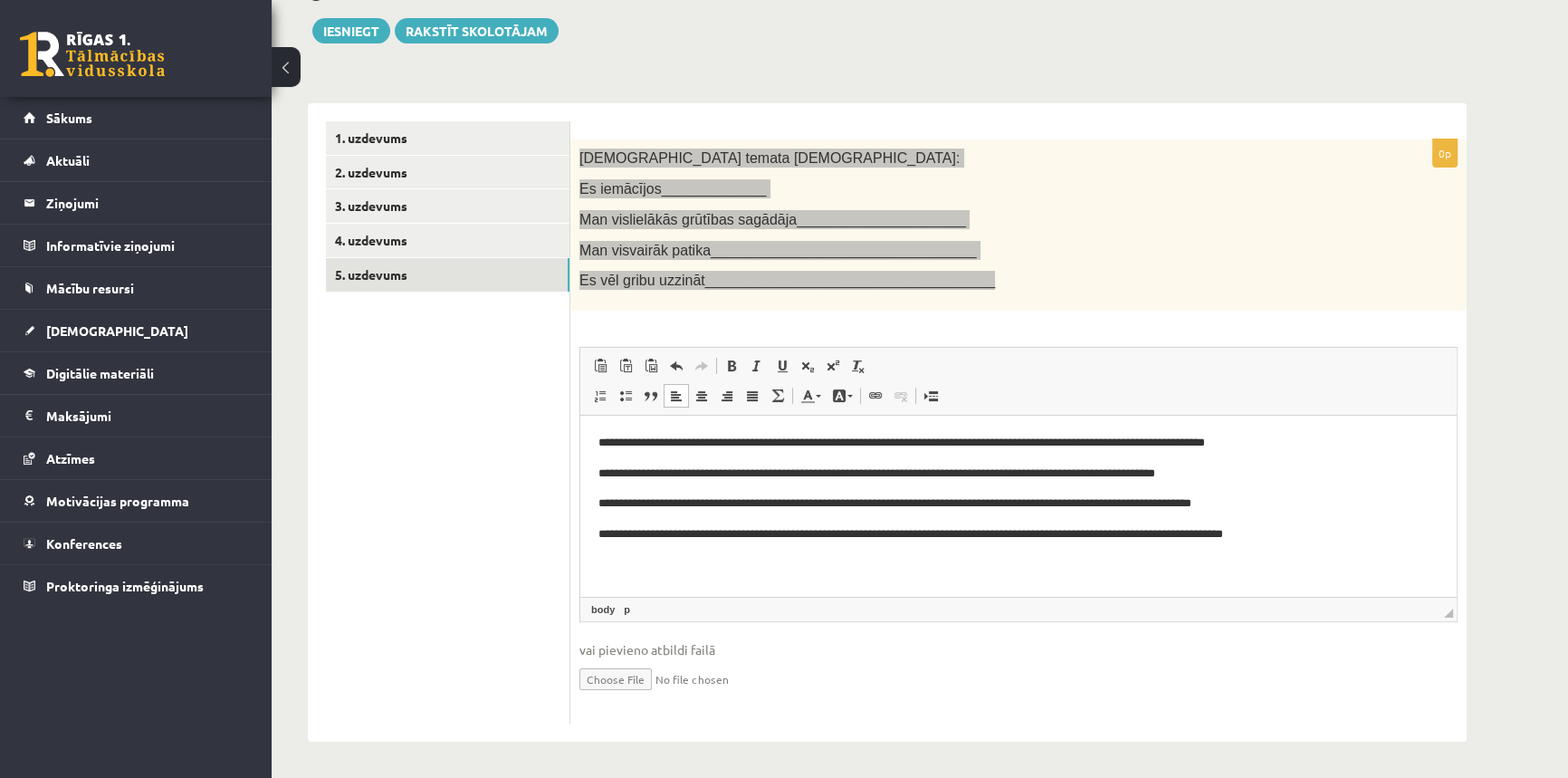
click at [624, 556] on html "**********" at bounding box center [1019, 488] width 876 height 147
drag, startPoint x: 592, startPoint y: 446, endPoint x: 665, endPoint y: 446, distance: 73.0
click at [665, 446] on html "**********" at bounding box center [1019, 488] width 876 height 147
click at [724, 368] on span at bounding box center [732, 365] width 15 height 15
drag, startPoint x: 600, startPoint y: 476, endPoint x: 776, endPoint y: 478, distance: 176.0
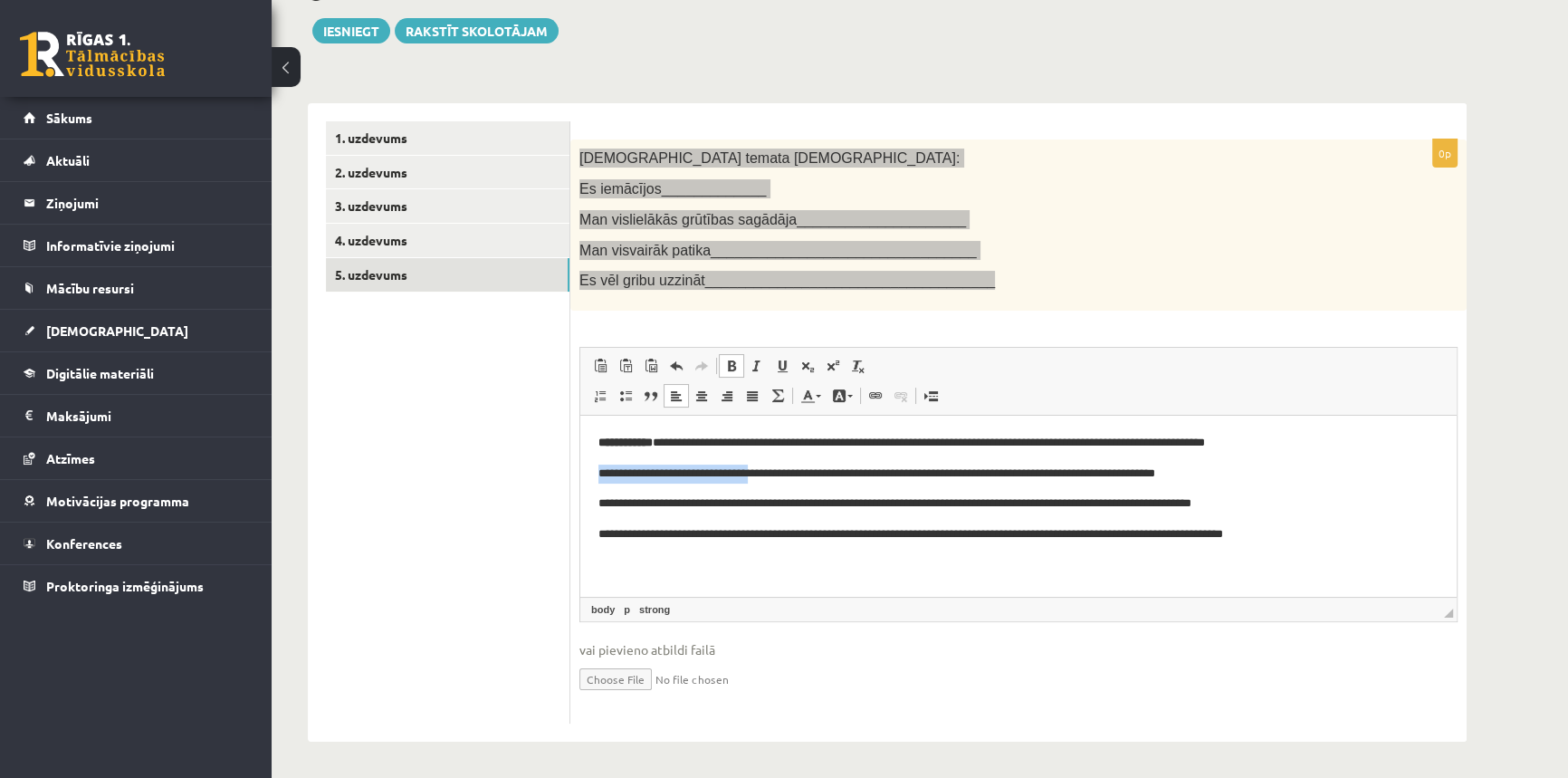
click at [776, 478] on p "**********" at bounding box center [1019, 474] width 840 height 19
click at [738, 359] on span at bounding box center [732, 365] width 15 height 15
drag, startPoint x: 597, startPoint y: 500, endPoint x: 706, endPoint y: 503, distance: 109.0
click at [706, 503] on html "**********" at bounding box center [1019, 488] width 876 height 147
click at [732, 362] on span at bounding box center [732, 365] width 15 height 15
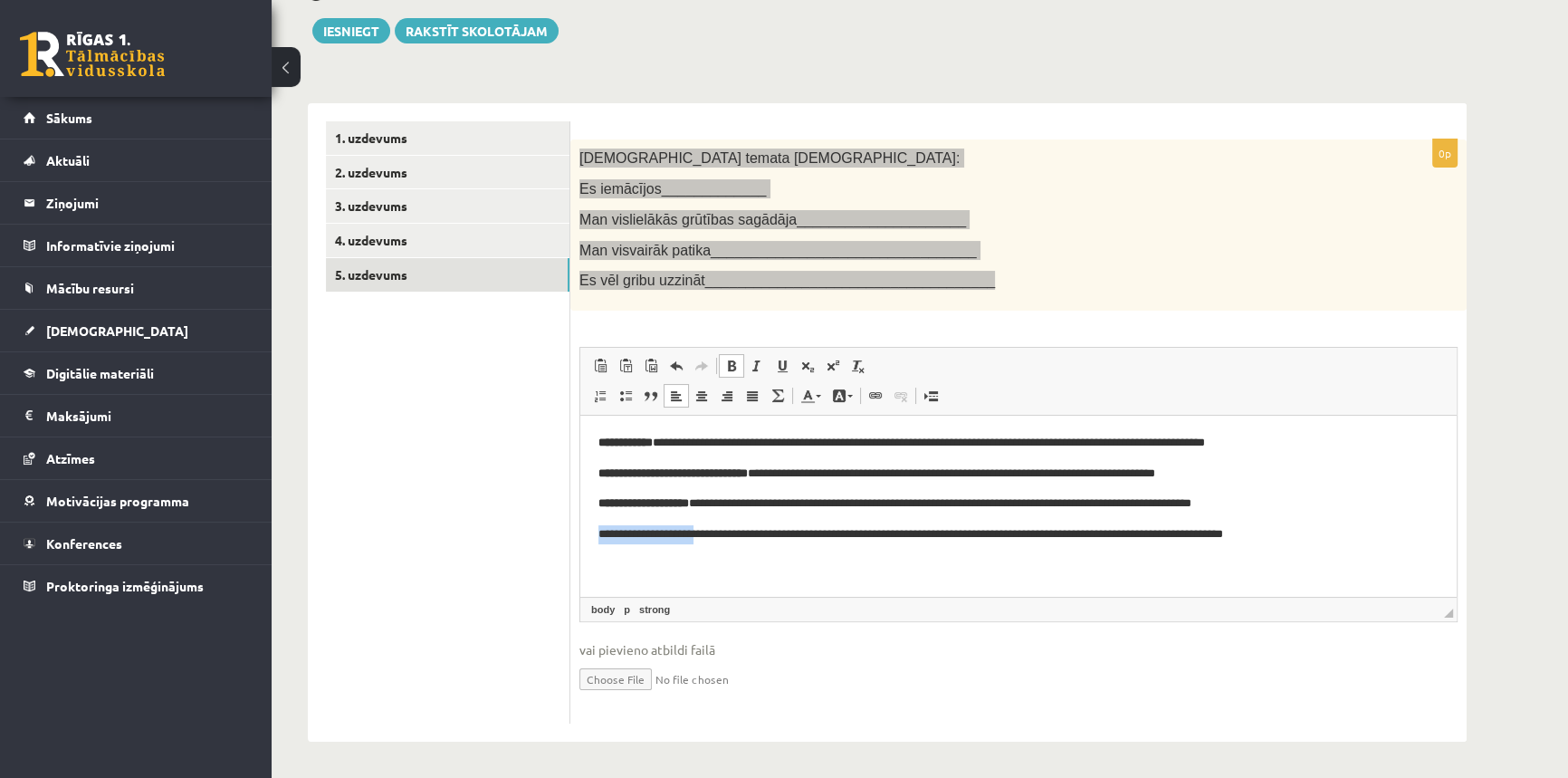
drag, startPoint x: 599, startPoint y: 543, endPoint x: 703, endPoint y: 544, distance: 104.0
click at [703, 544] on html "**********" at bounding box center [1019, 488] width 876 height 147
click at [734, 368] on span at bounding box center [732, 365] width 15 height 15
click at [835, 562] on html "**********" at bounding box center [1019, 488] width 876 height 147
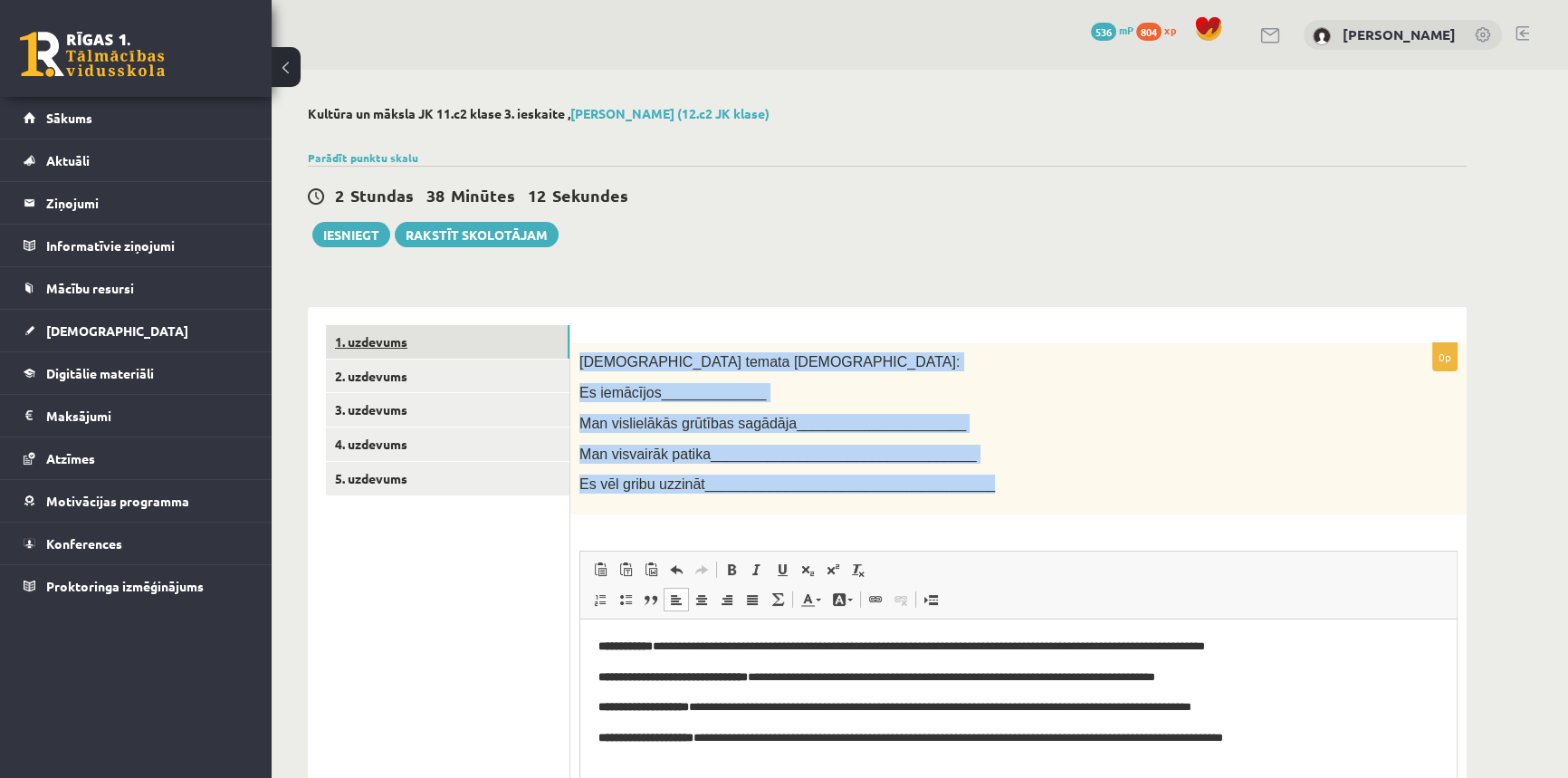
click at [408, 353] on link "1. uzdevums" at bounding box center [447, 342] width 243 height 34
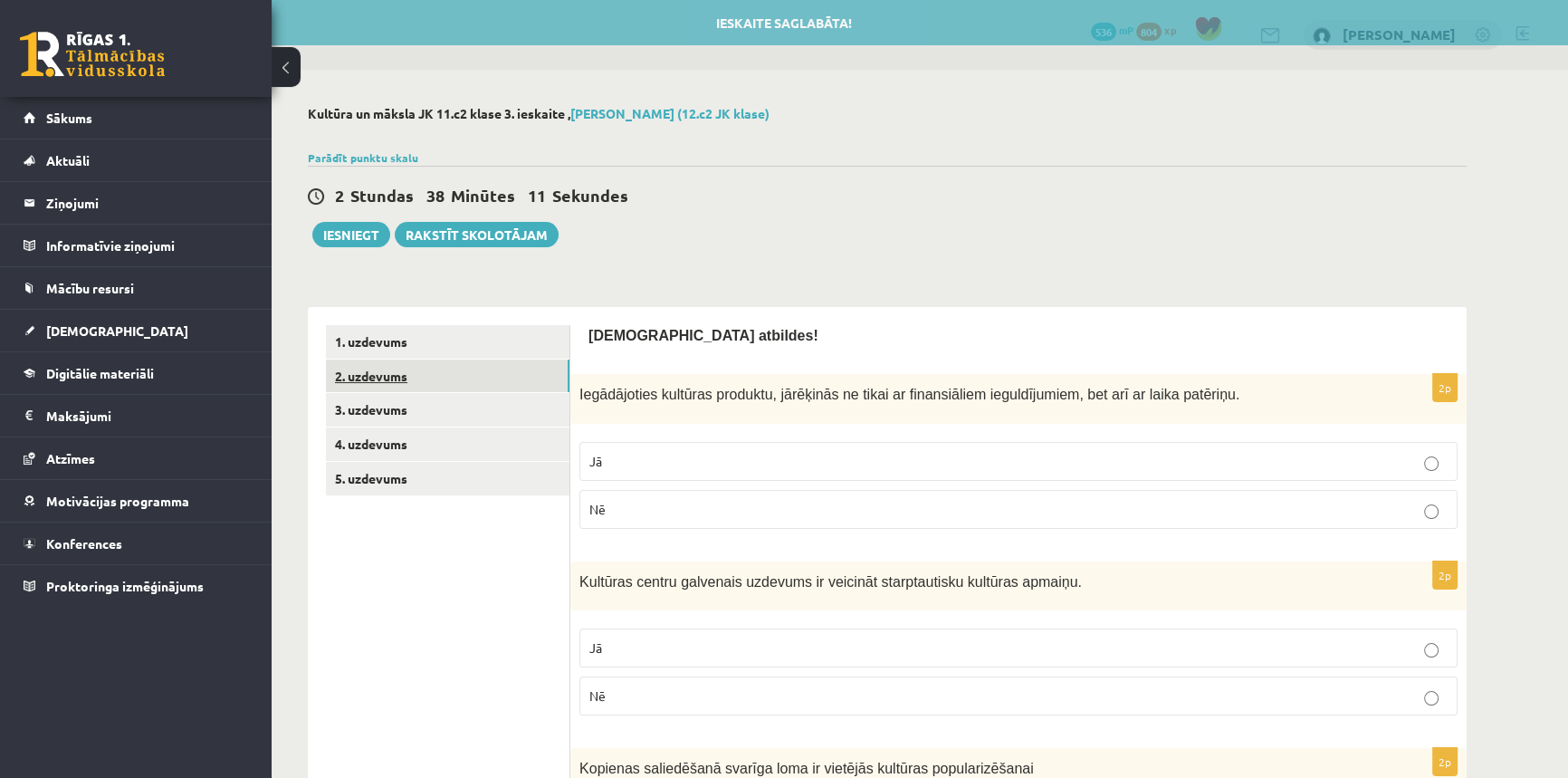
click at [401, 383] on link "2. uzdevums" at bounding box center [447, 375] width 243 height 34
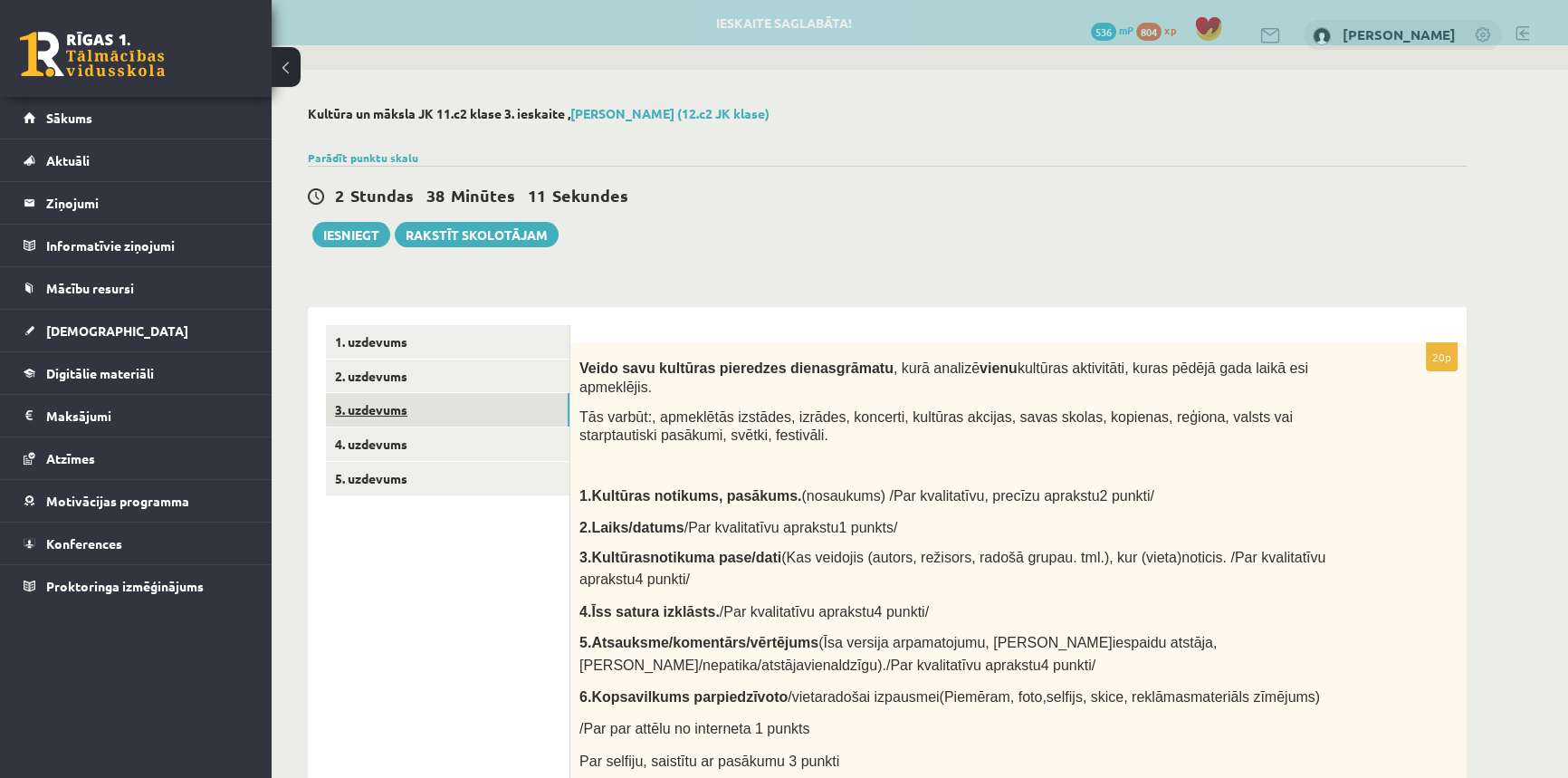
click at [387, 410] on link "3. uzdevums" at bounding box center [447, 409] width 243 height 34
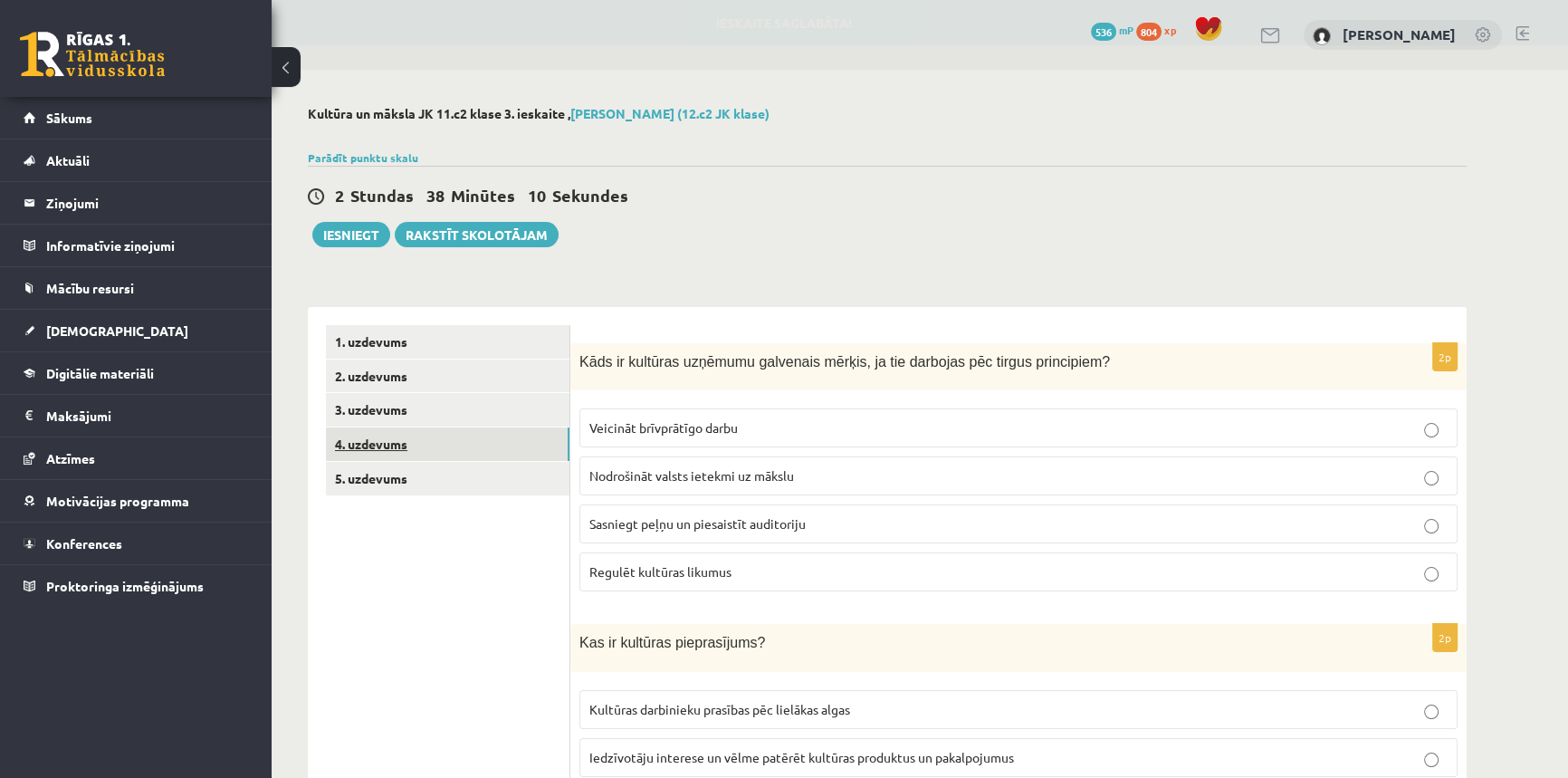
click at [380, 435] on link "4. uzdevums" at bounding box center [447, 444] width 243 height 34
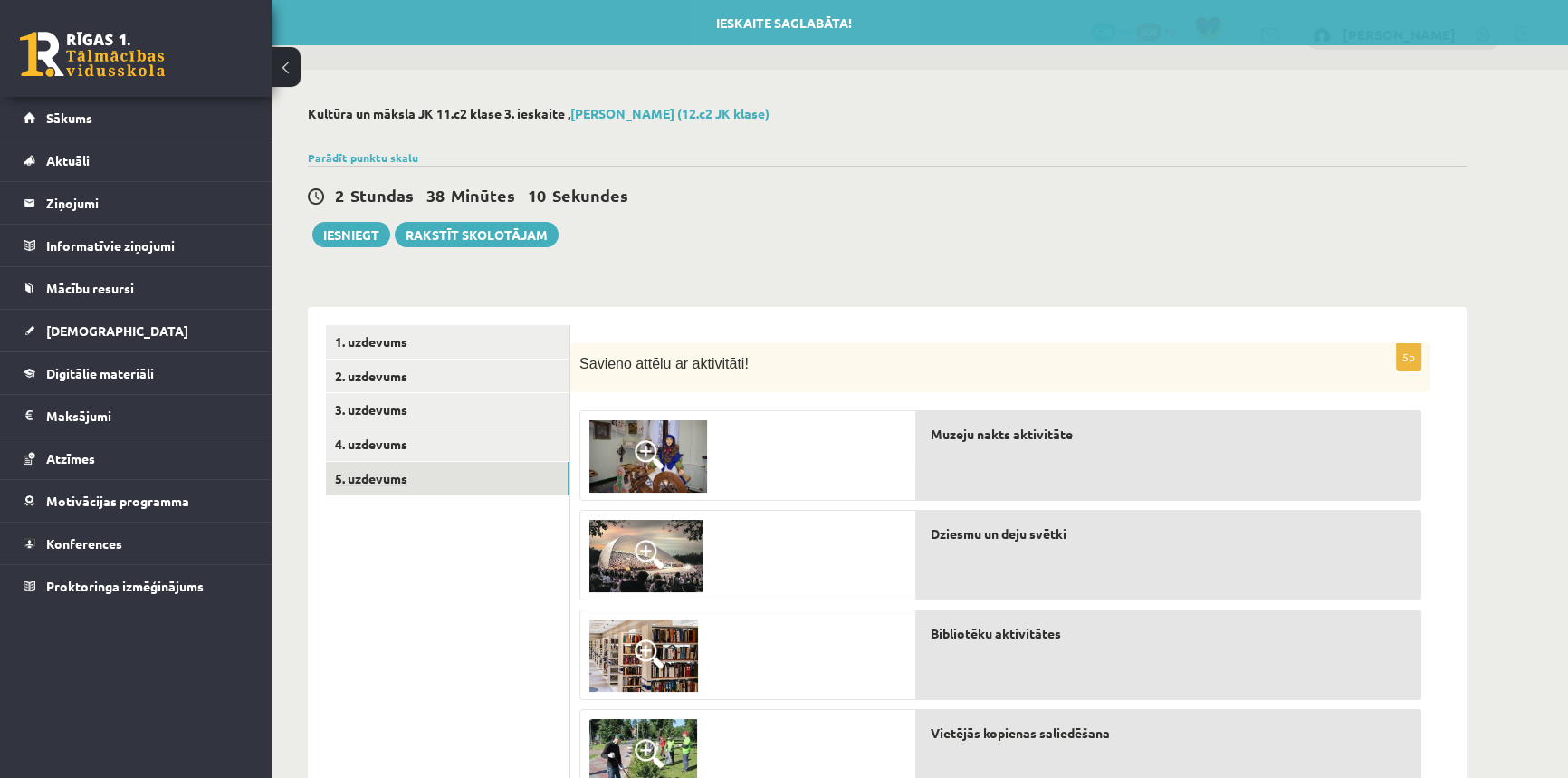
click at [377, 476] on link "5. uzdevums" at bounding box center [447, 478] width 243 height 34
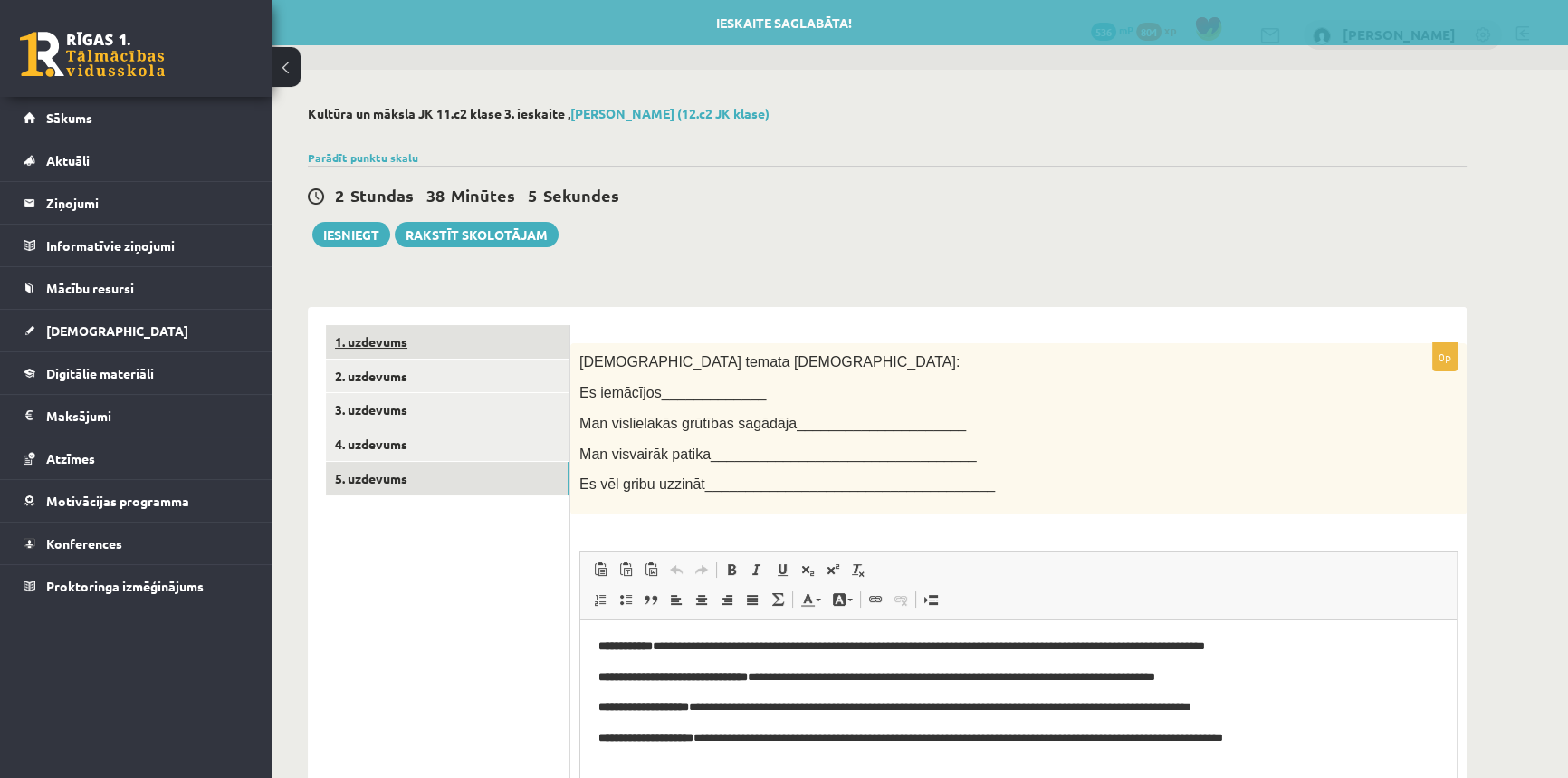
click at [379, 347] on link "1. uzdevums" at bounding box center [447, 342] width 243 height 34
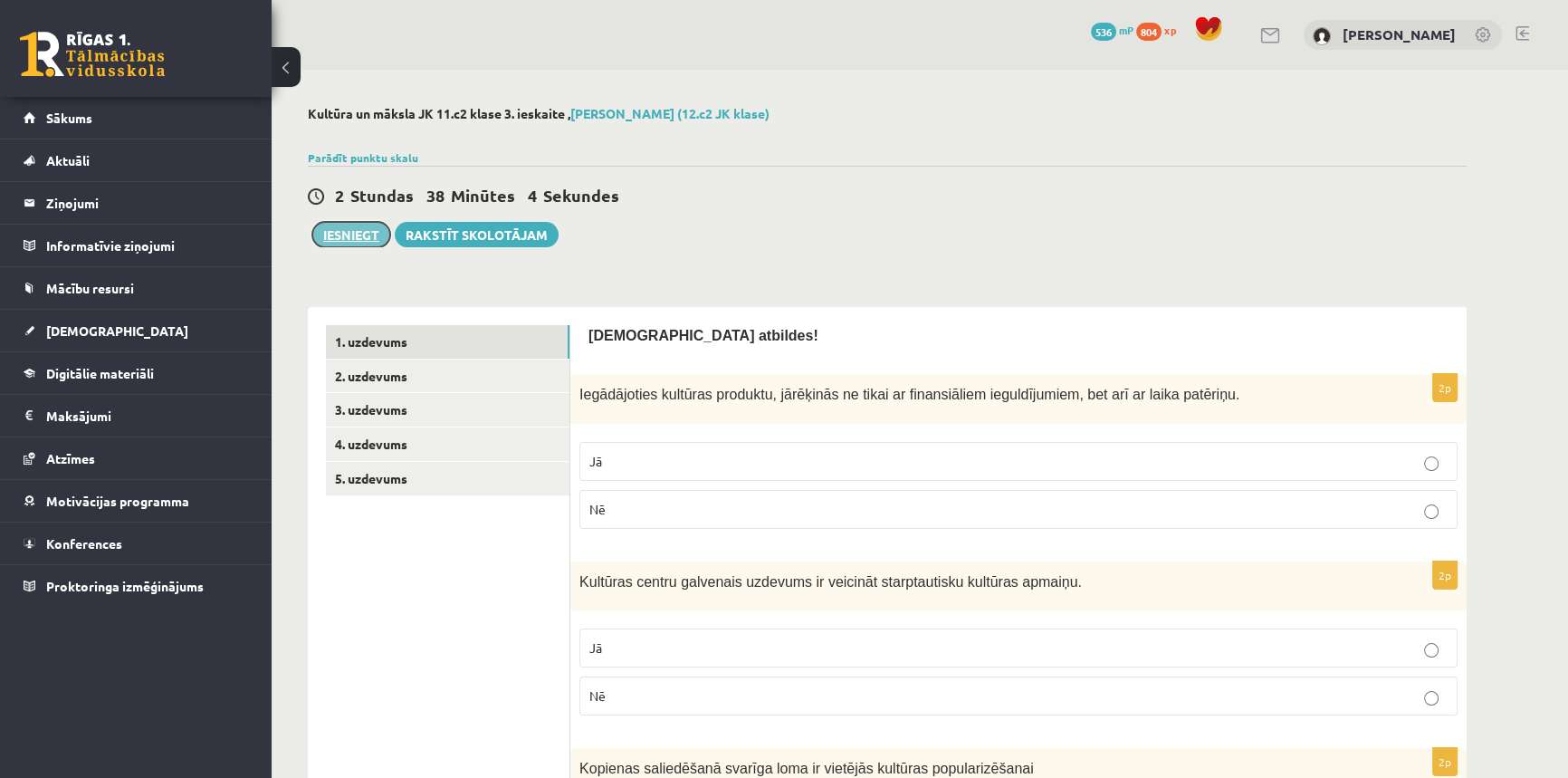
click at [358, 227] on button "Iesniegt" at bounding box center [351, 234] width 77 height 26
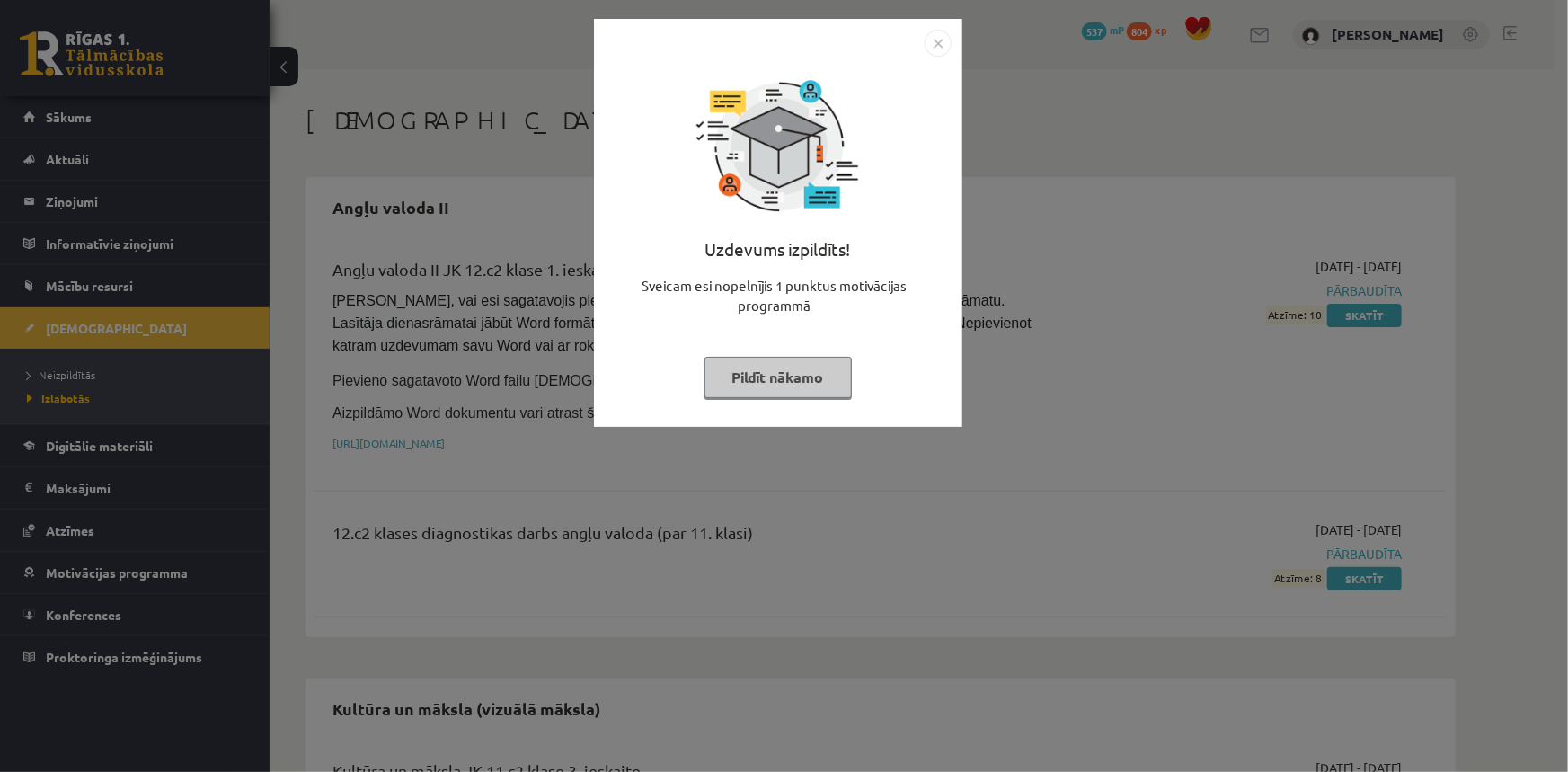
click at [782, 388] on button "Pildīt nākamo" at bounding box center [778, 377] width 147 height 42
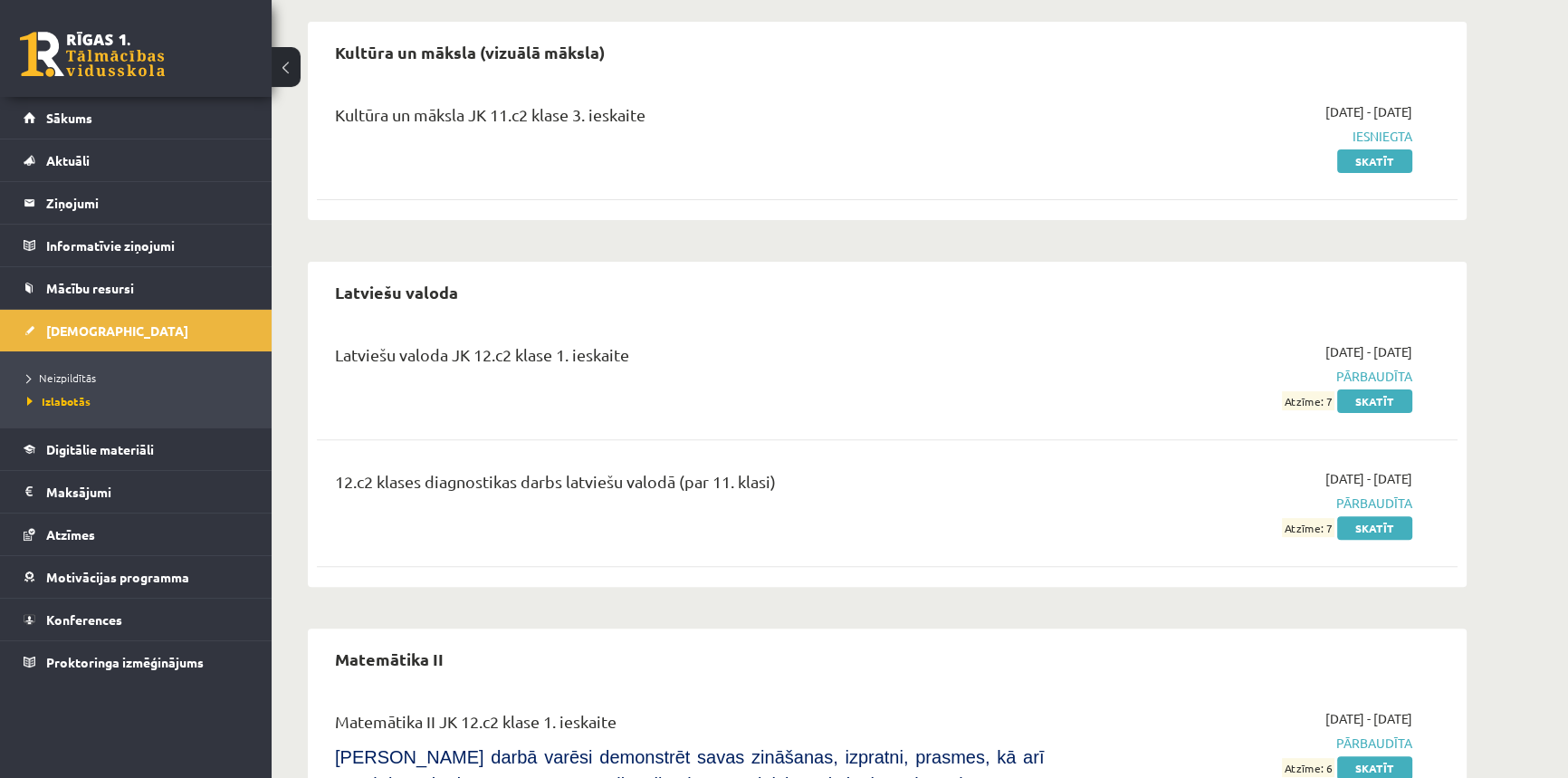
scroll to position [548, 0]
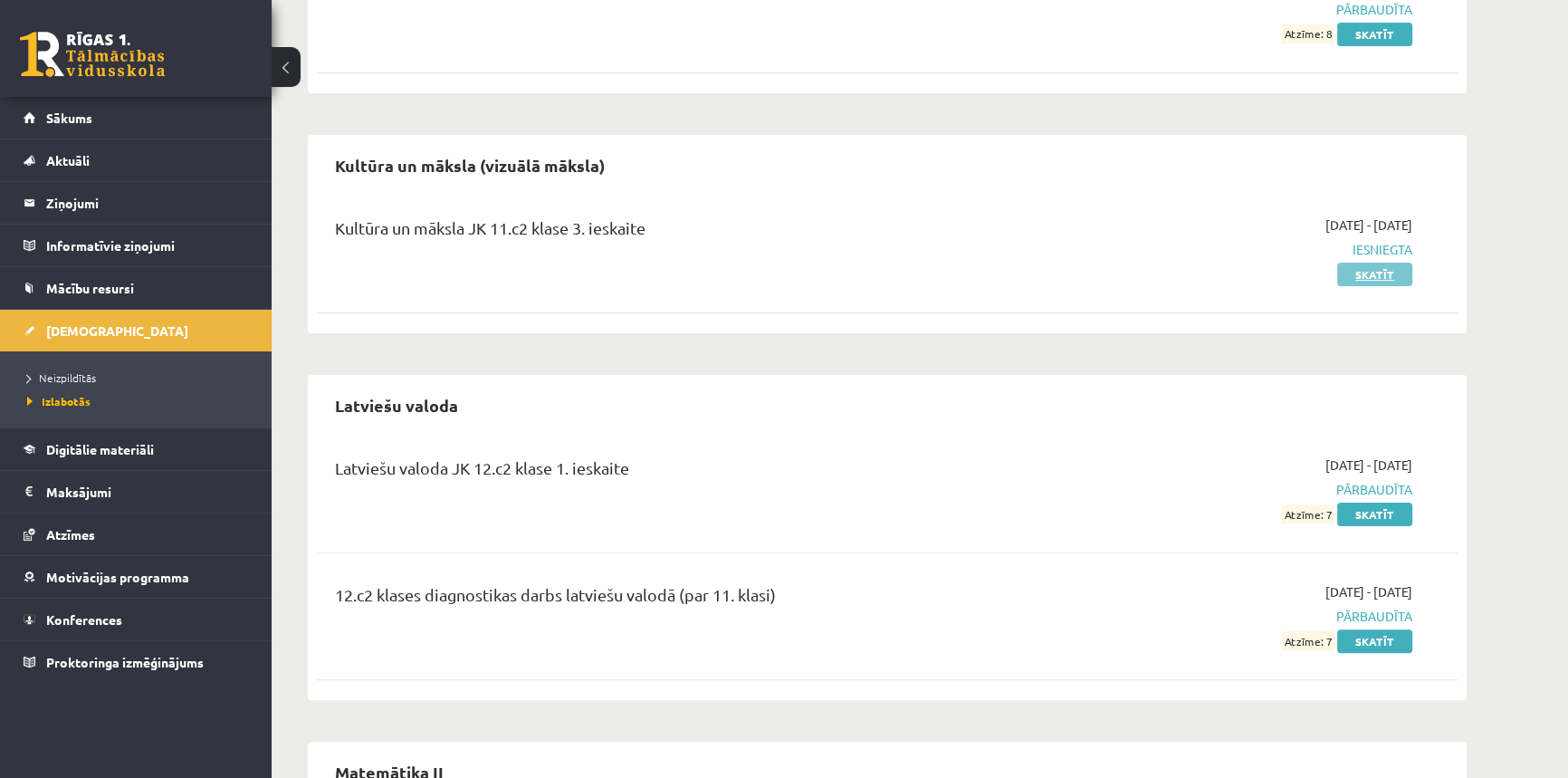
click at [1395, 262] on link "Skatīt" at bounding box center [1375, 274] width 75 height 24
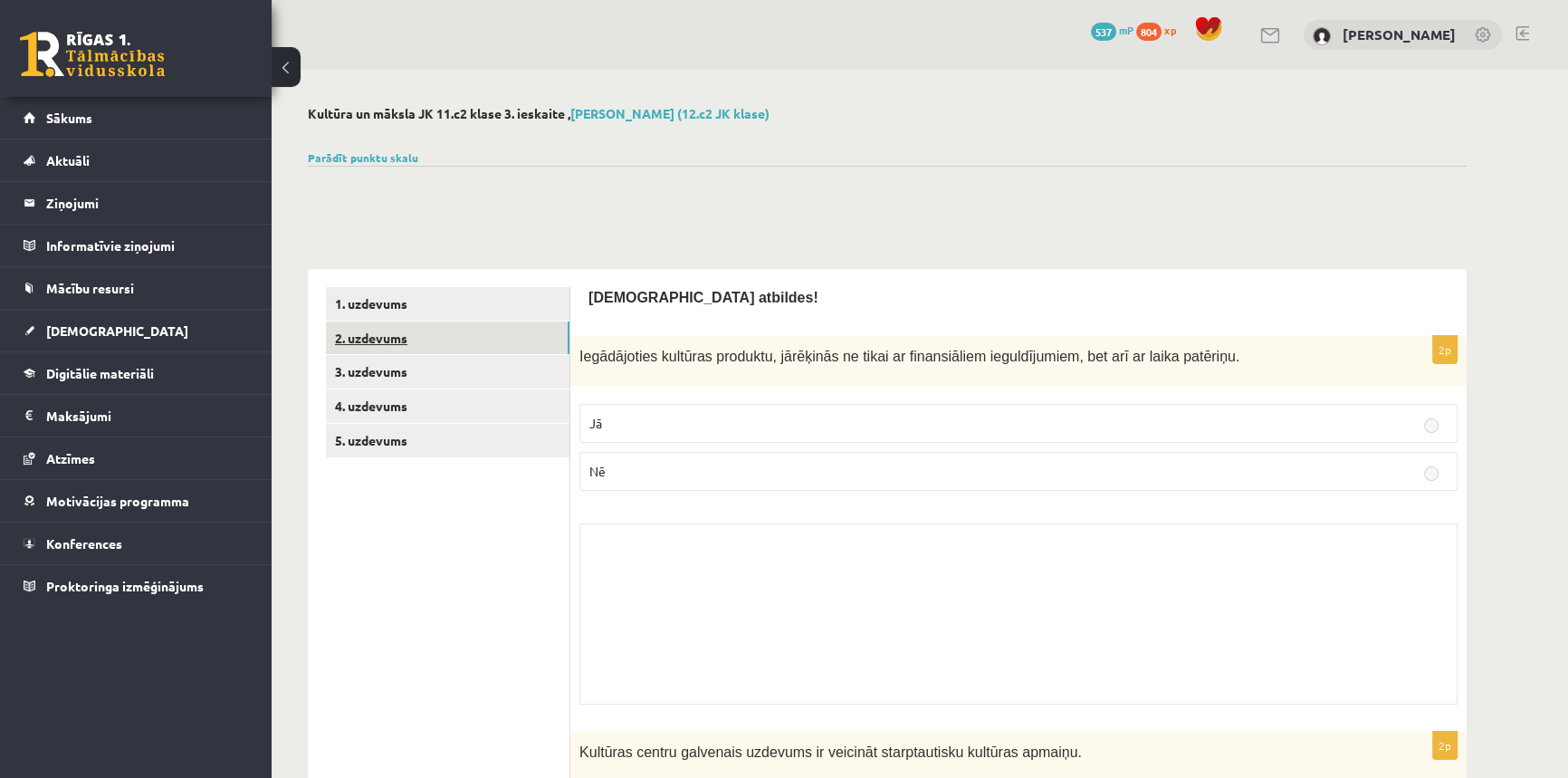
click at [372, 334] on link "2. uzdevums" at bounding box center [447, 338] width 243 height 34
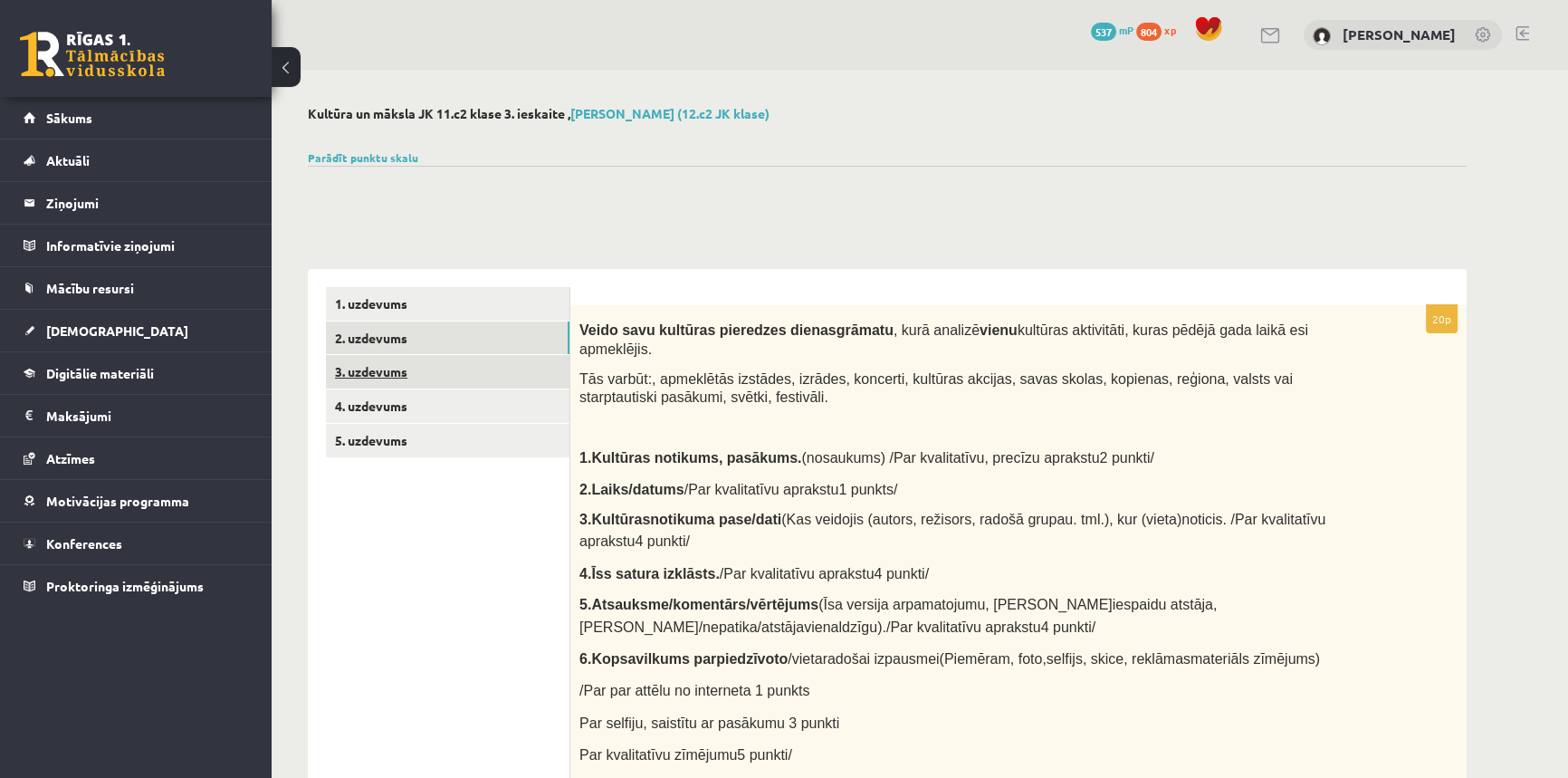
click at [360, 375] on link "3. uzdevums" at bounding box center [447, 372] width 243 height 34
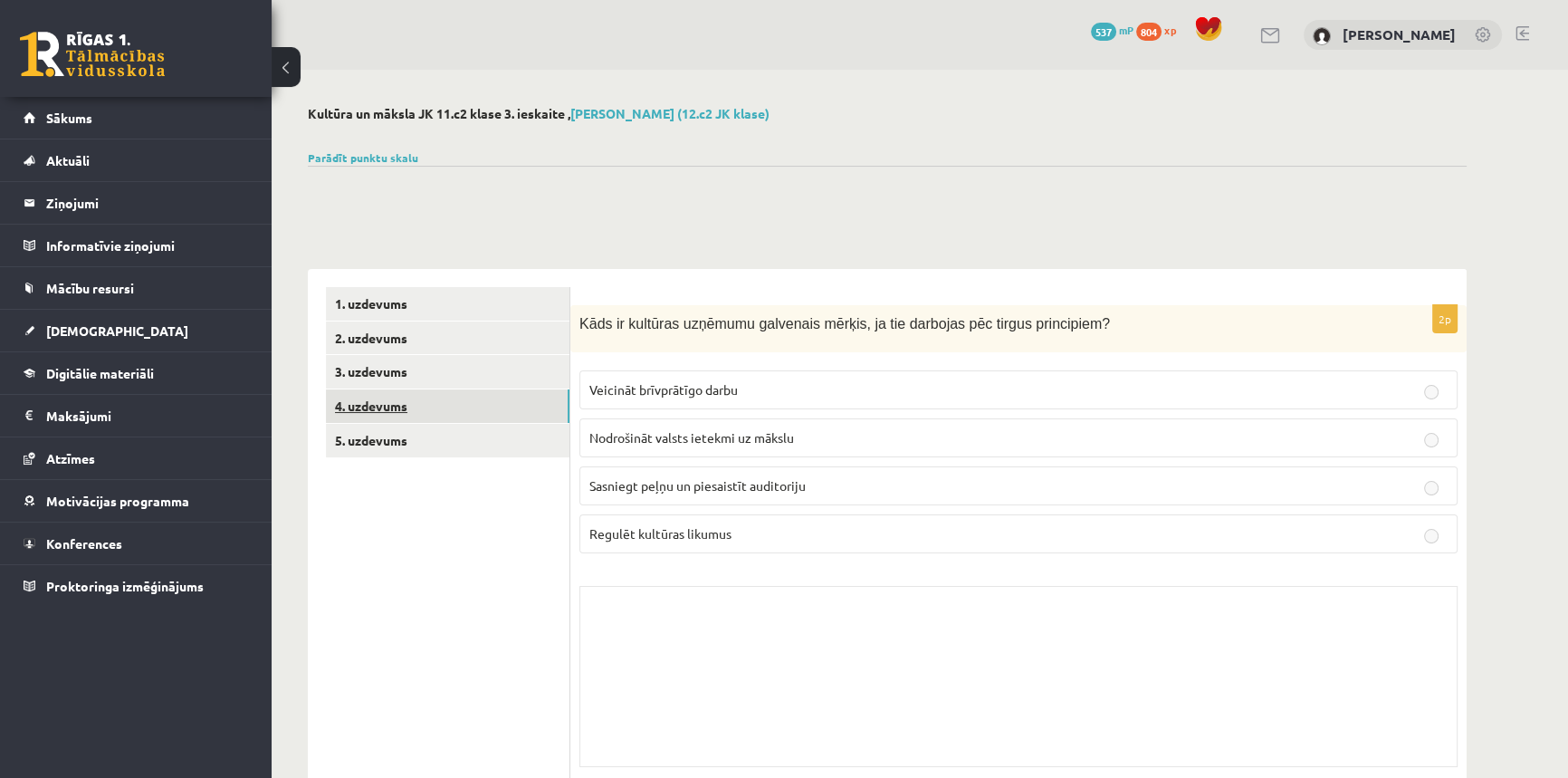
click at [377, 407] on link "4. uzdevums" at bounding box center [447, 405] width 243 height 34
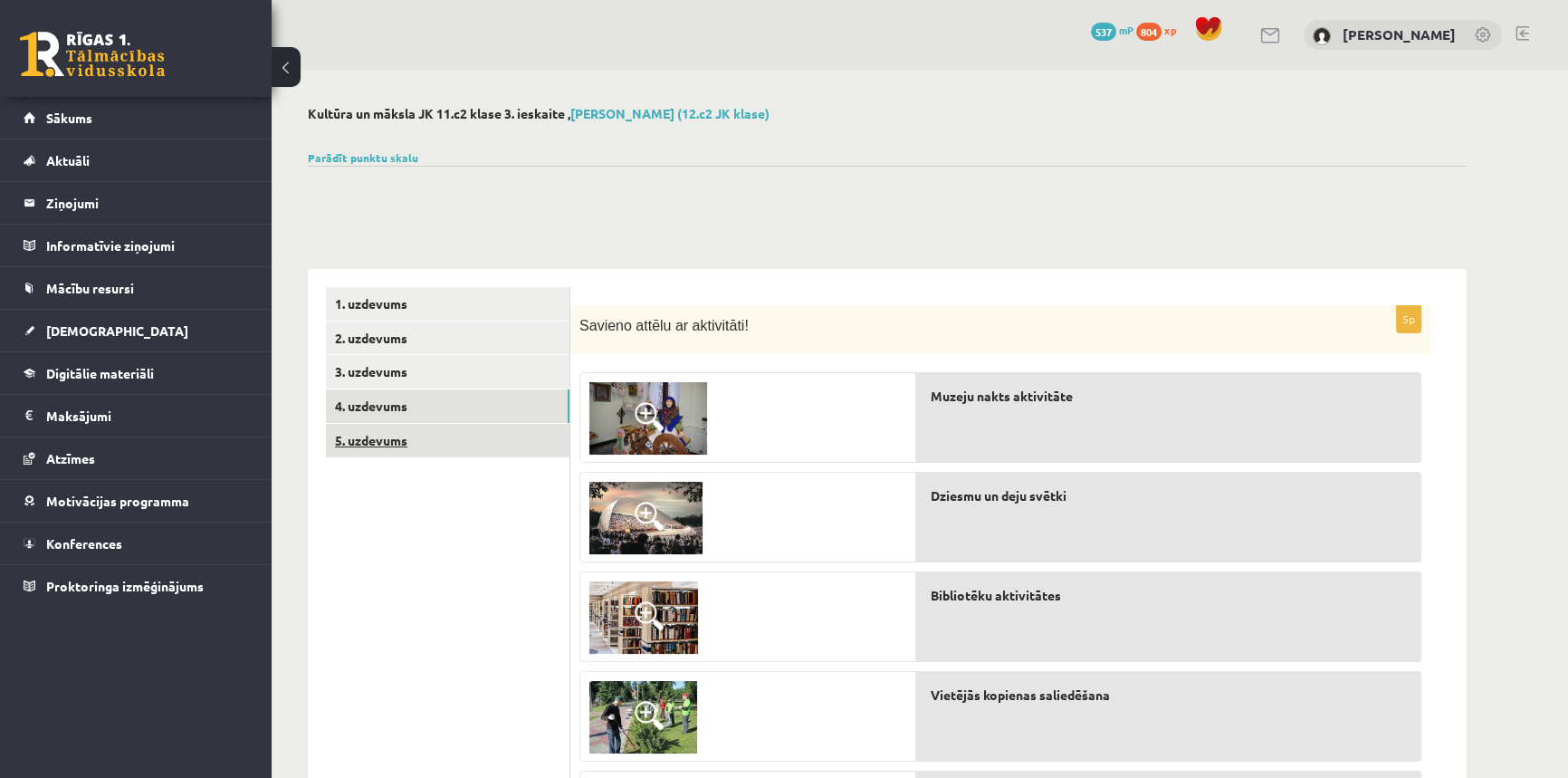
click at [376, 435] on link "5. uzdevums" at bounding box center [447, 440] width 243 height 34
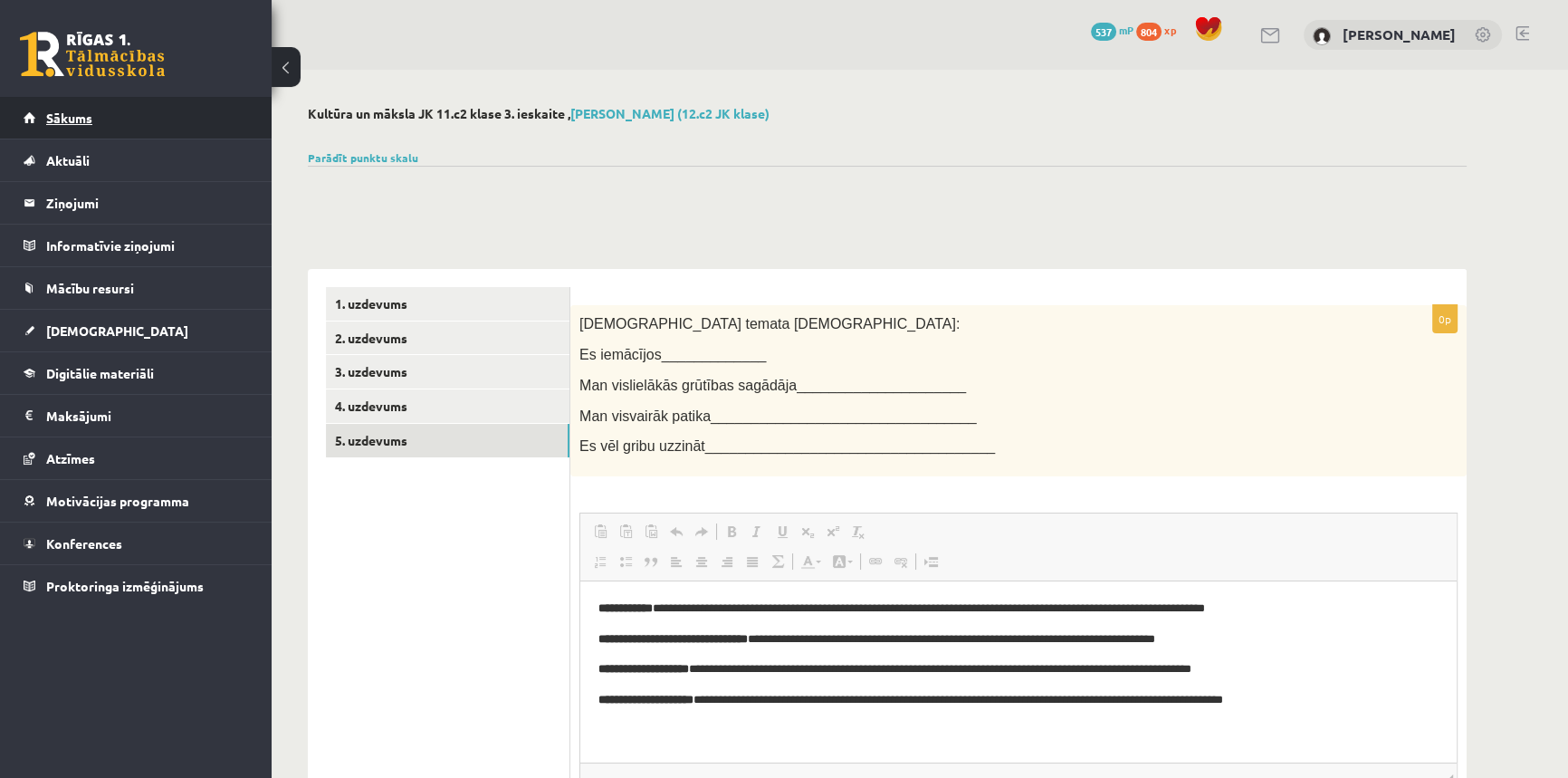
click at [108, 126] on link "Sākums" at bounding box center [136, 118] width 225 height 42
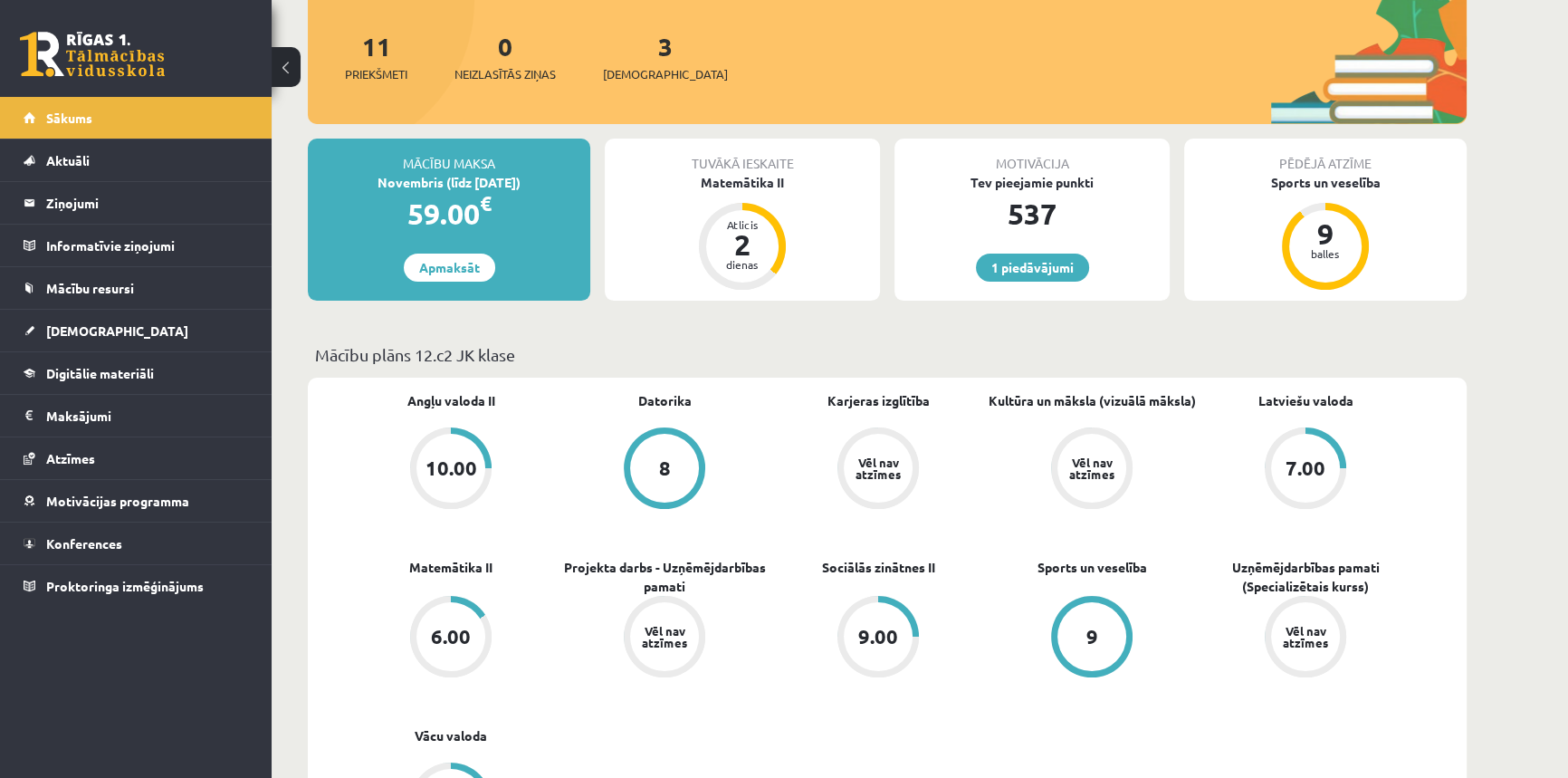
scroll to position [548, 0]
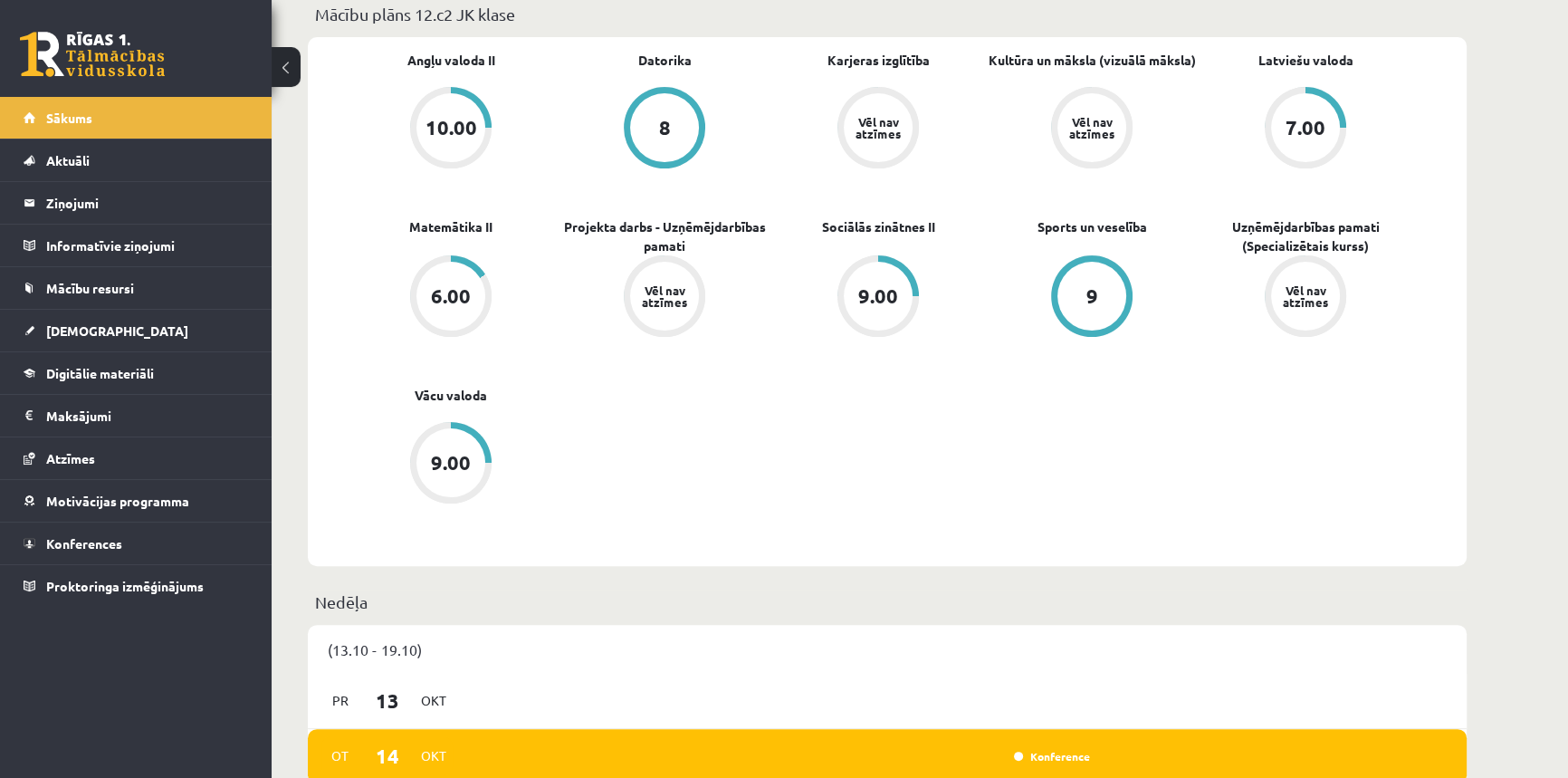
click at [1112, 73] on span "Kultūra un māksla (vizuālā māksla)" at bounding box center [1092, 69] width 208 height 36
click at [1084, 135] on div "Vēl nav atzīmes" at bounding box center [1092, 128] width 51 height 24
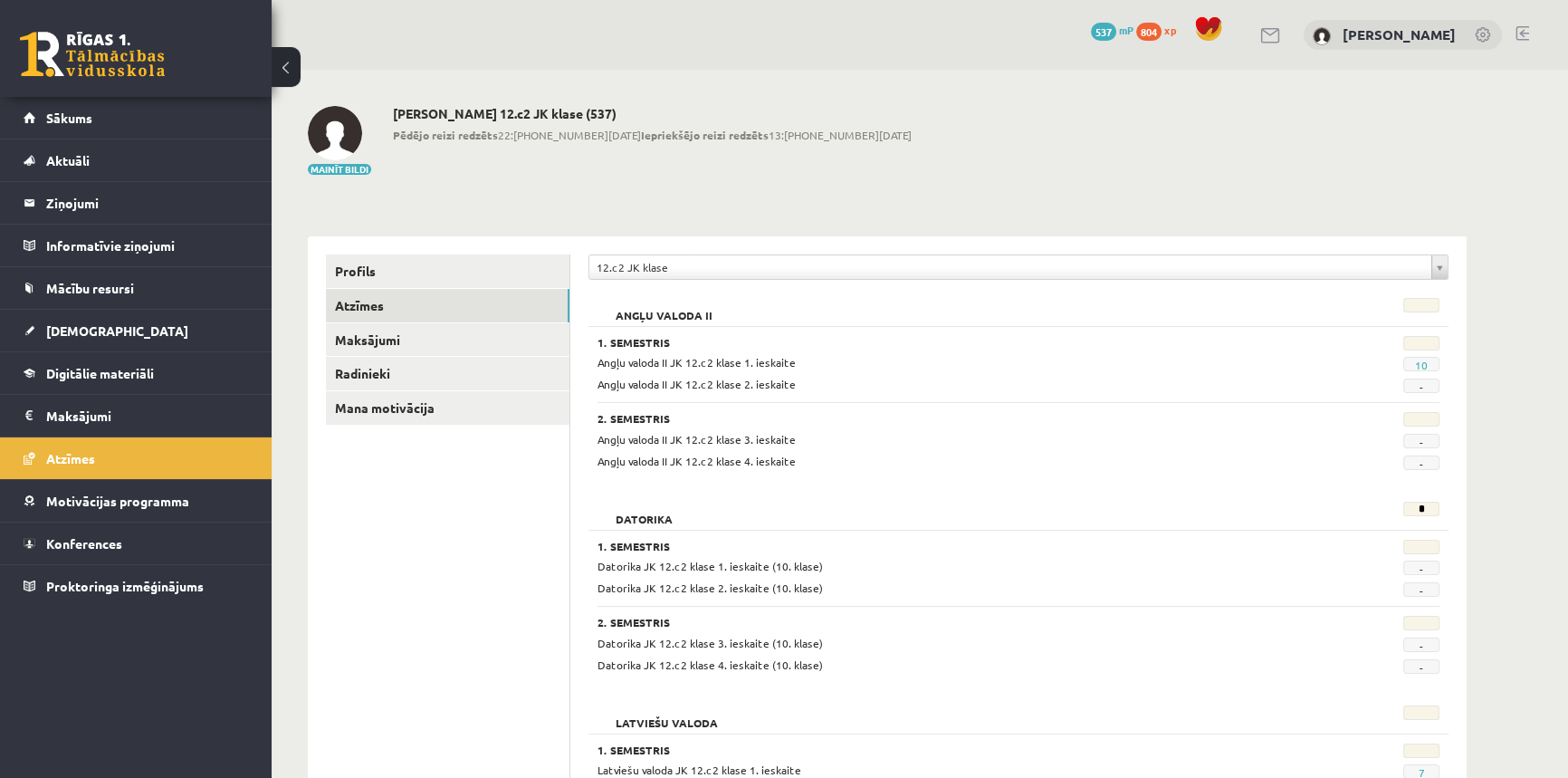
click at [1086, 134] on div "Mainīt bildi [PERSON_NAME] 12.c2 JK klase (537) Pēdējo reizi redzēts 22:[PHONE_…" at bounding box center [887, 141] width 1159 height 71
click at [103, 107] on link "Sākums" at bounding box center [136, 118] width 225 height 42
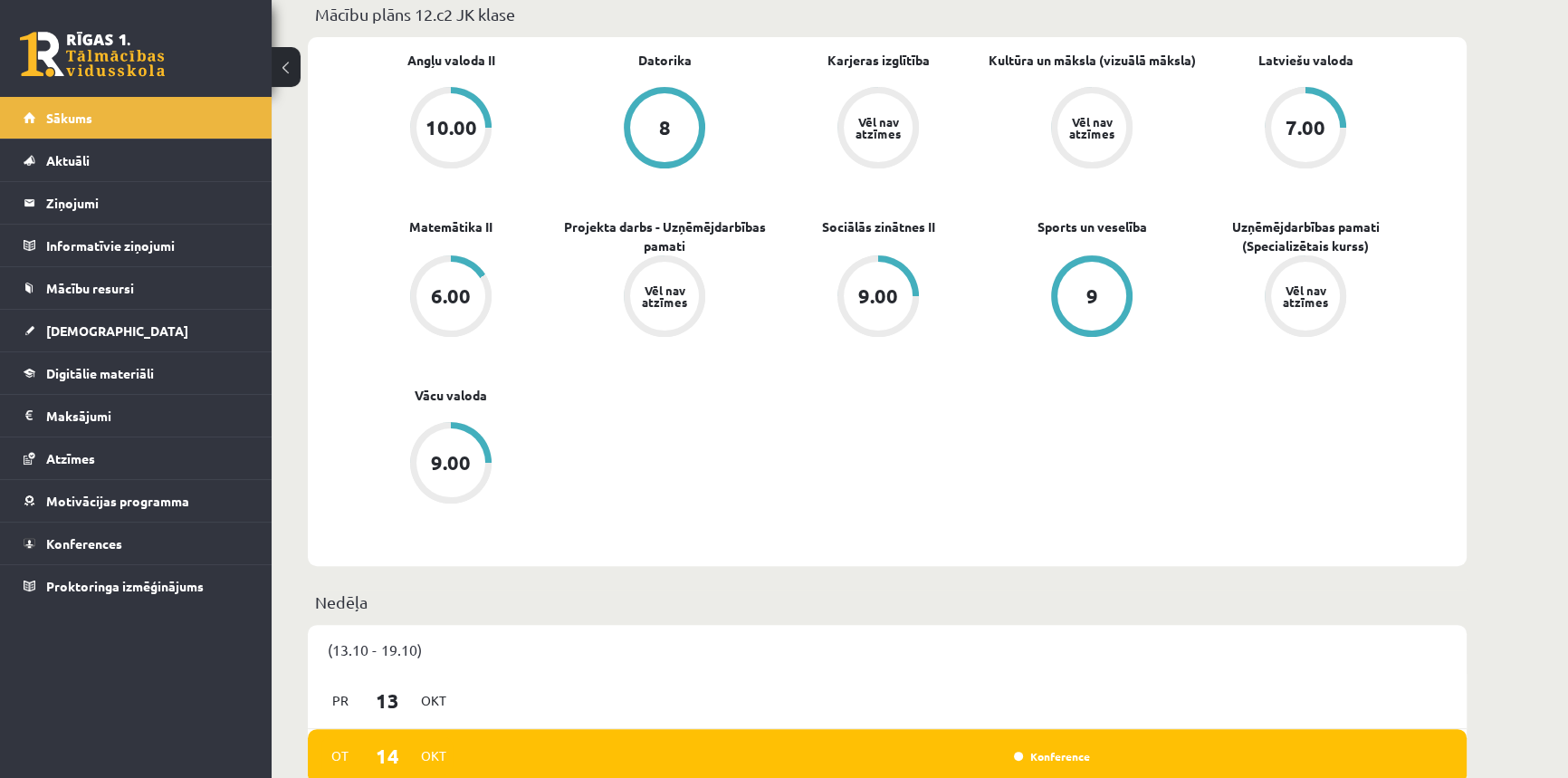
scroll to position [1096, 0]
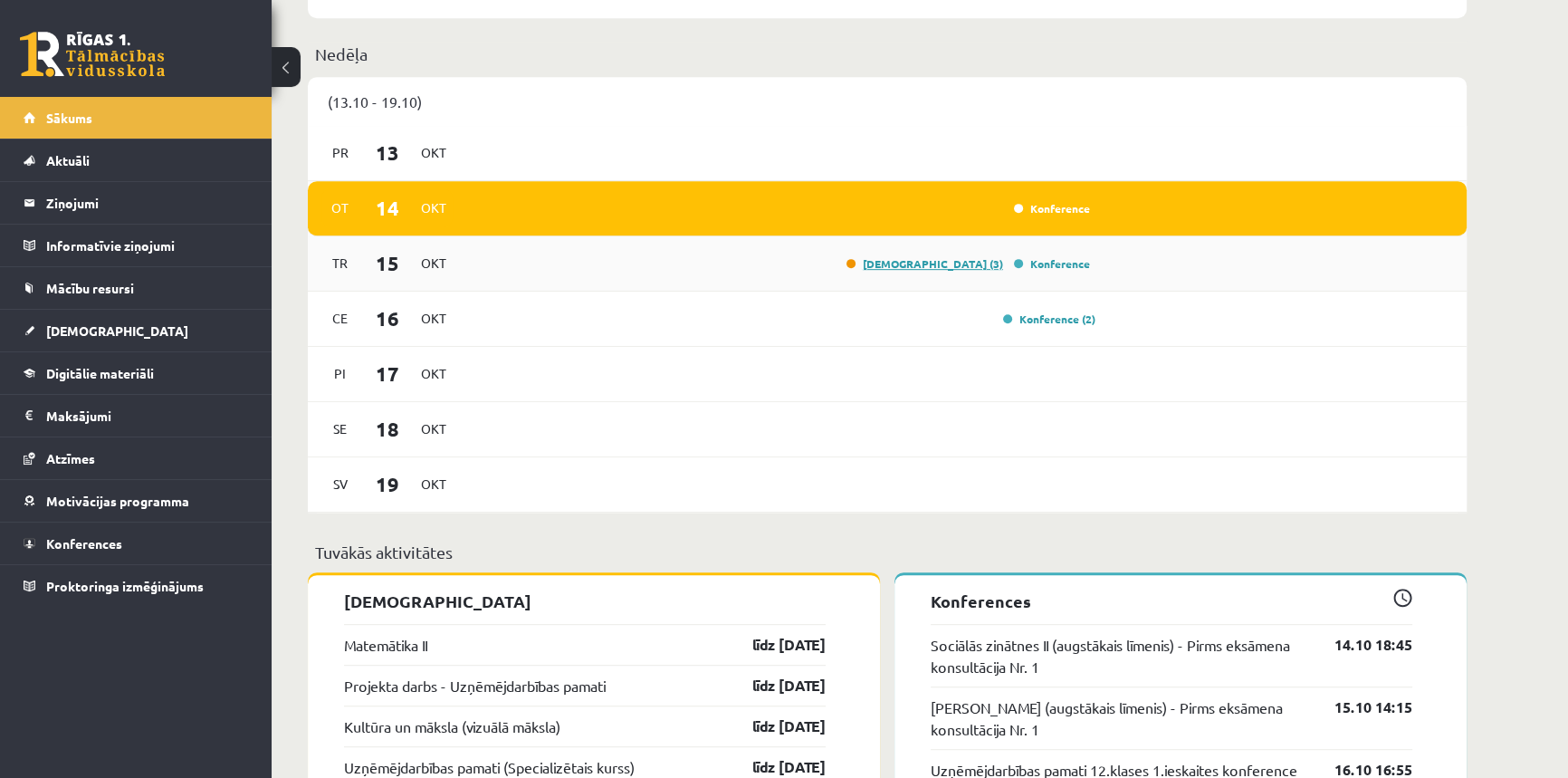
click at [949, 264] on link "Ieskaite (3)" at bounding box center [925, 263] width 157 height 15
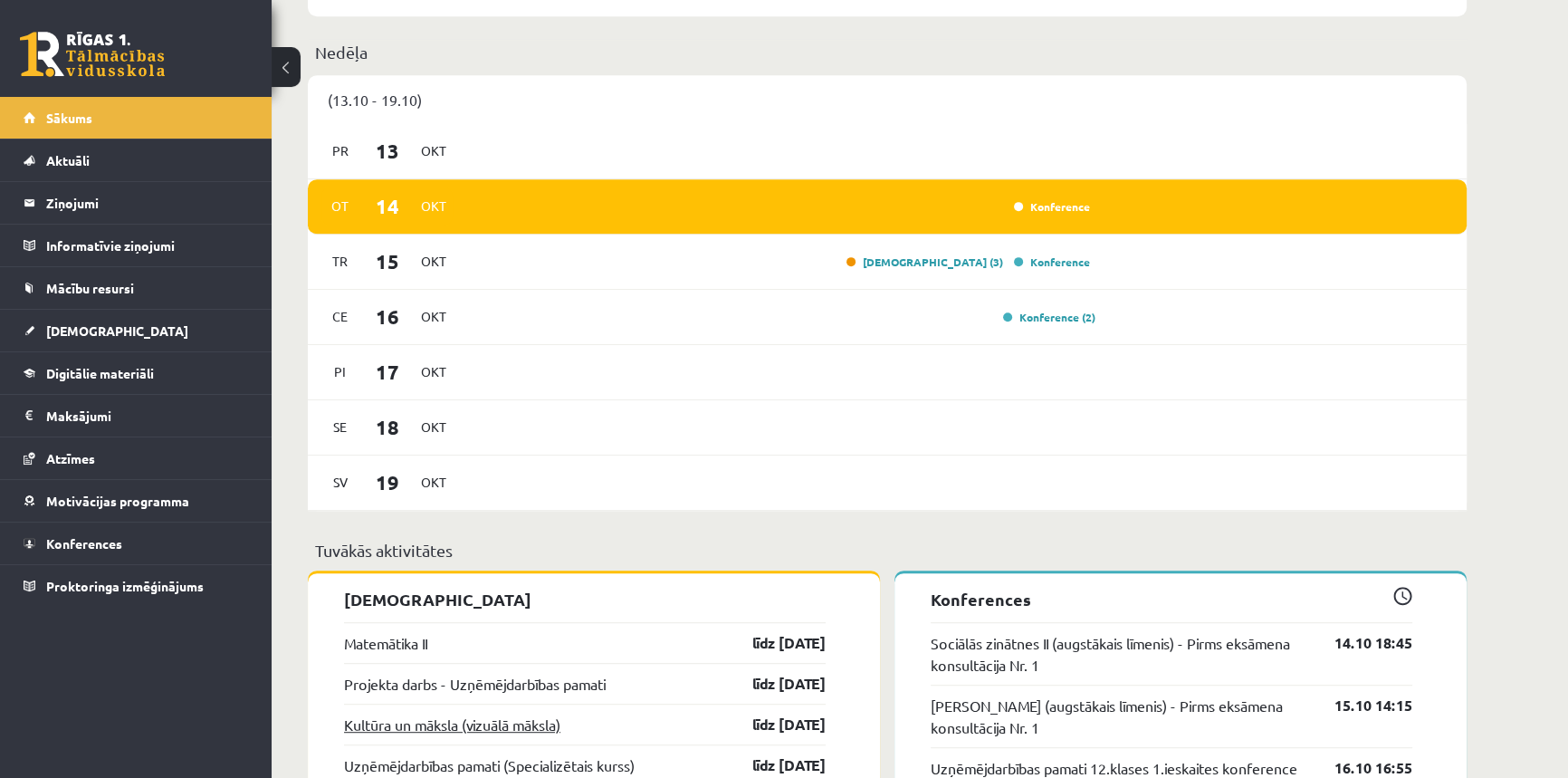
scroll to position [1645, 0]
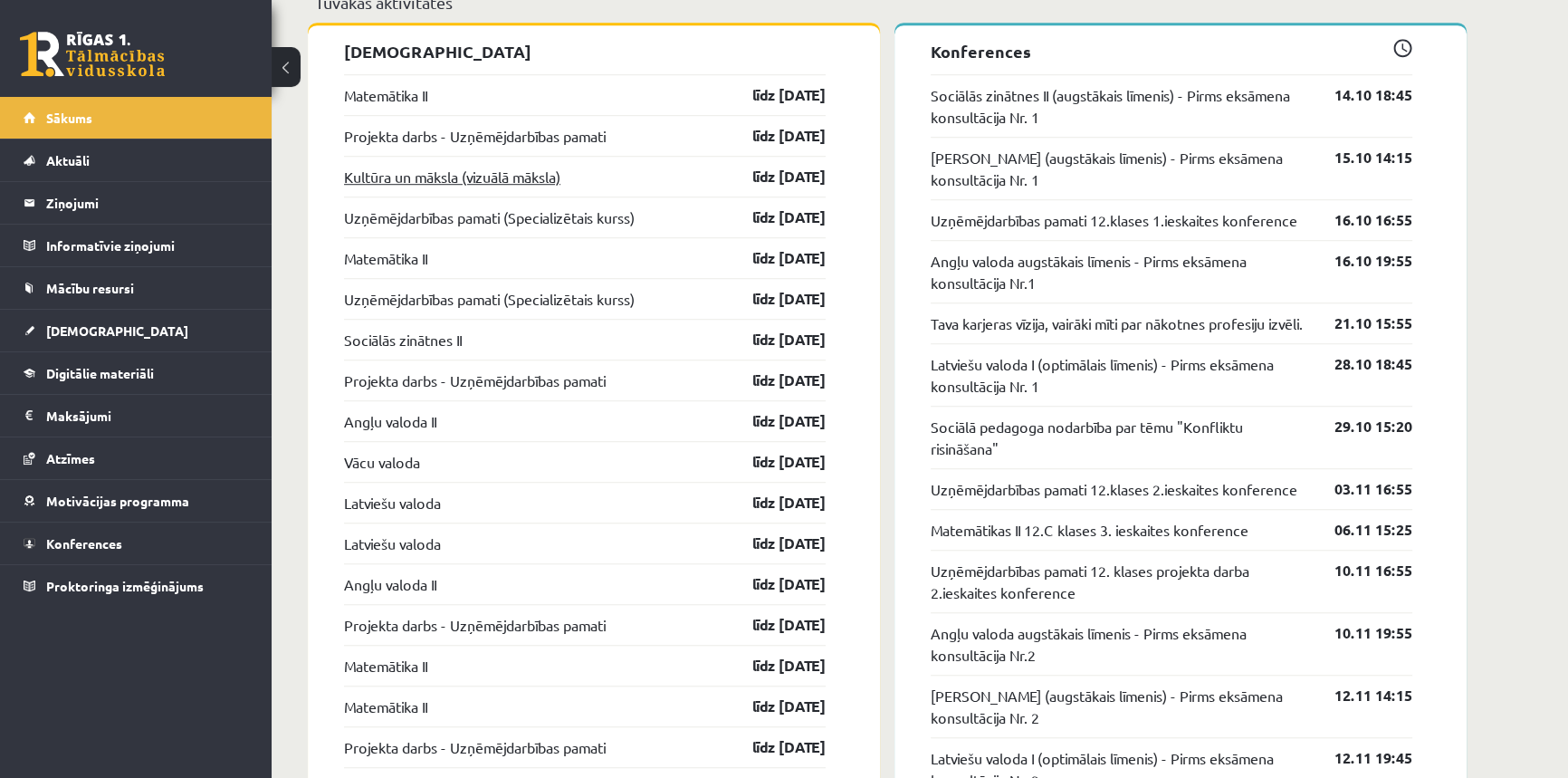
click at [373, 177] on link "Kultūra un māksla (vizuālā māksla)" at bounding box center [452, 177] width 216 height 22
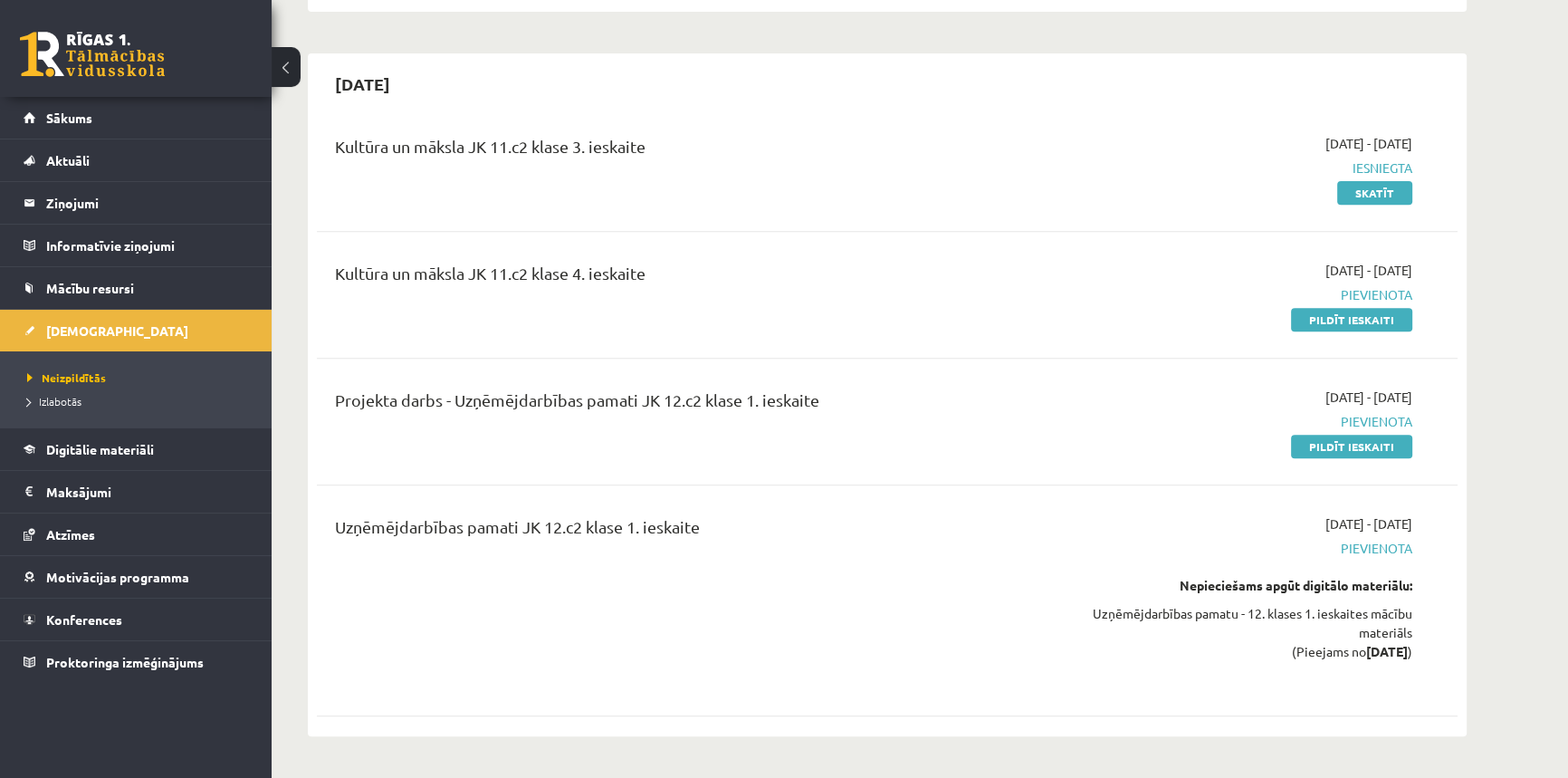
scroll to position [785, 0]
